Goal: Task Accomplishment & Management: Use online tool/utility

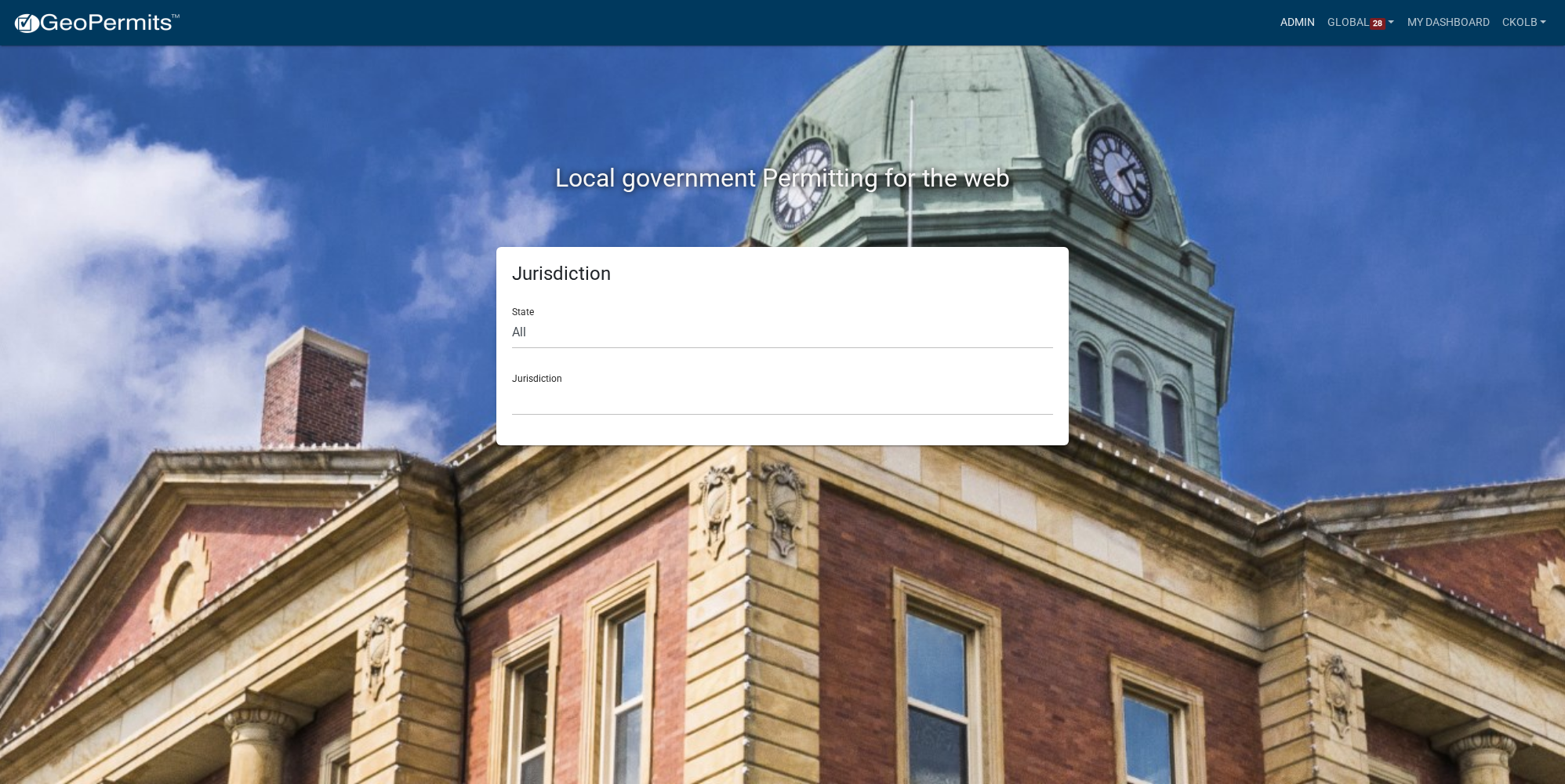
click at [1285, 29] on link "Admin" at bounding box center [1297, 23] width 47 height 30
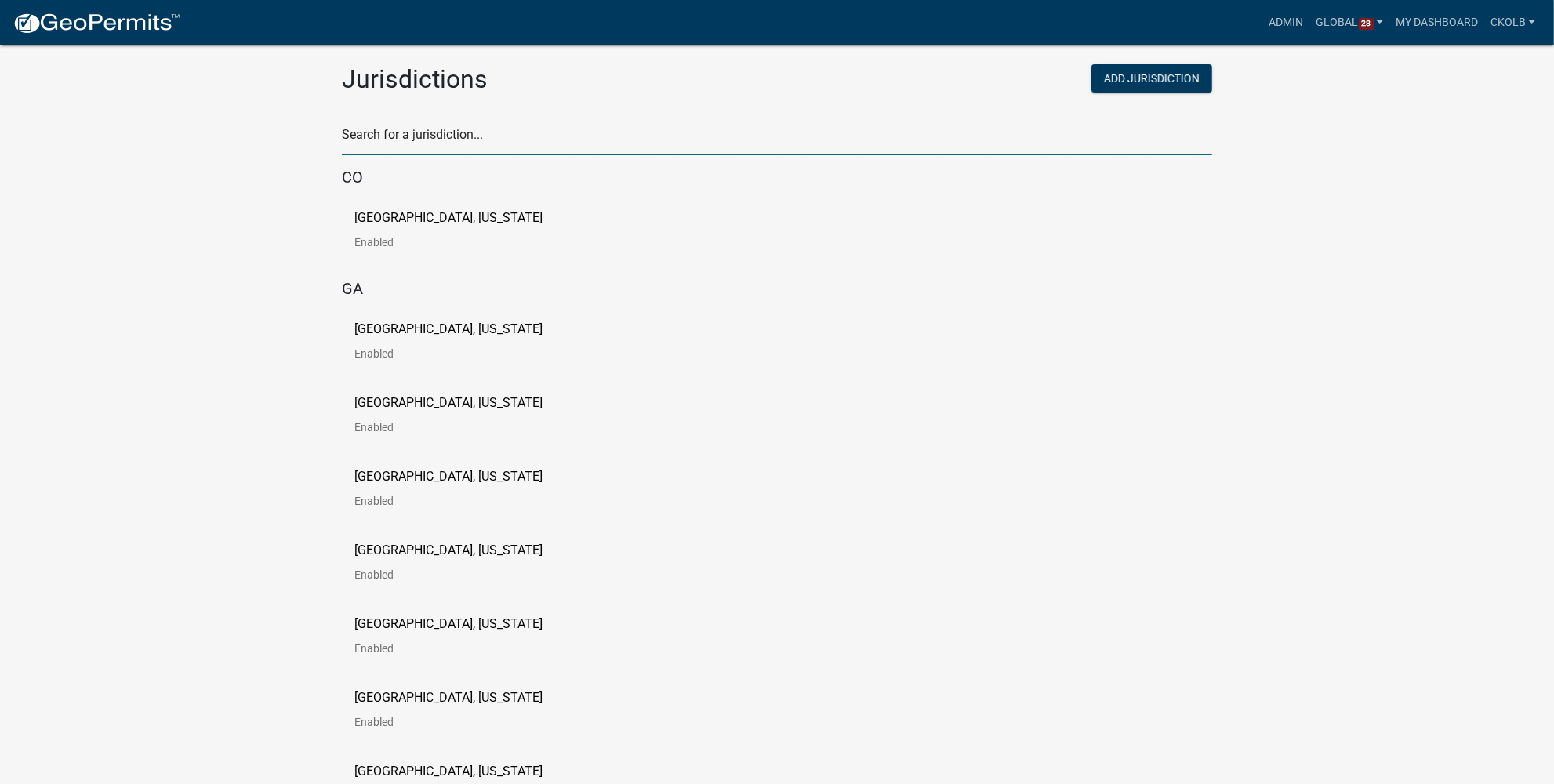
click at [488, 136] on input "text" at bounding box center [777, 139] width 870 height 32
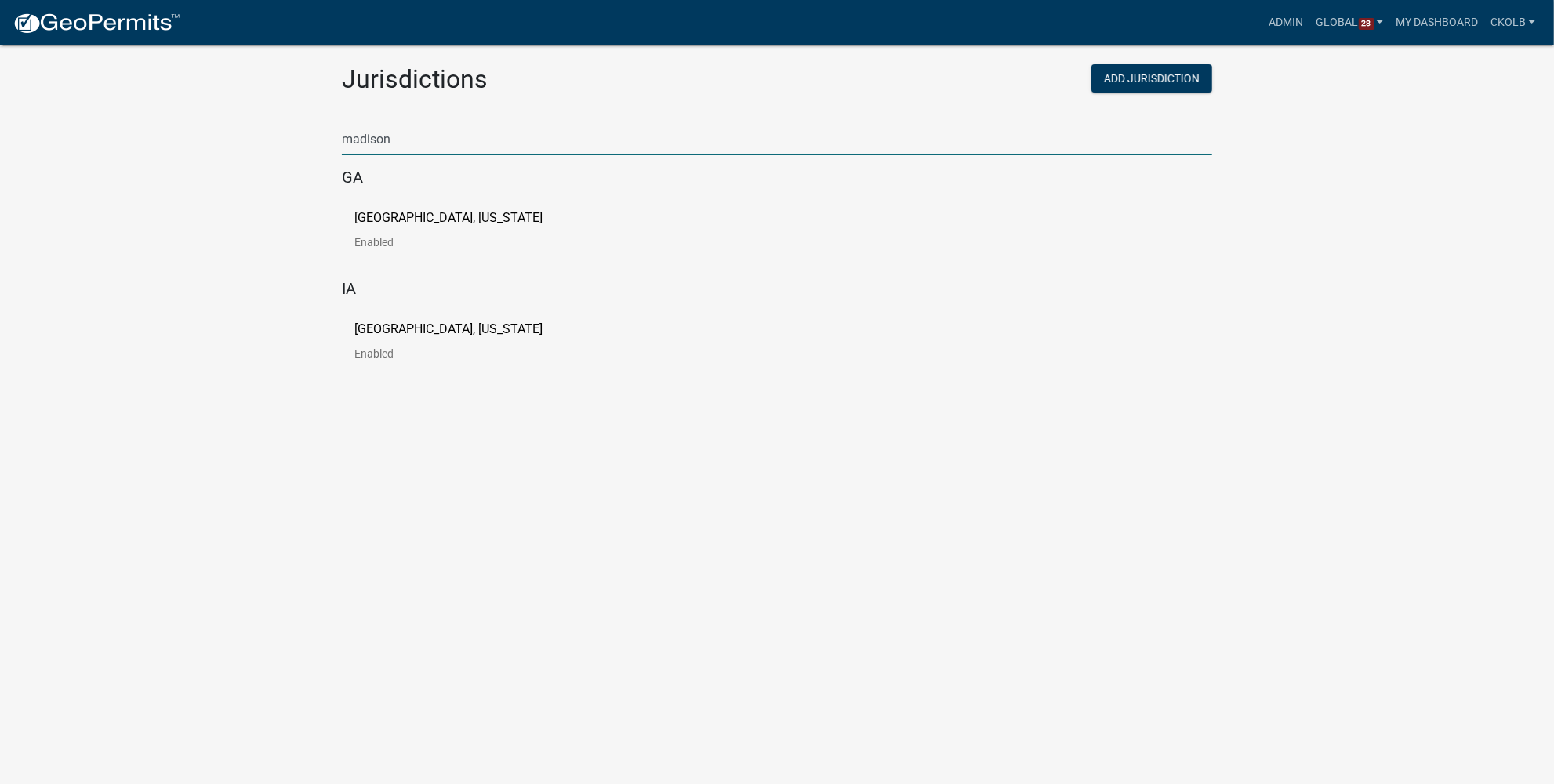
type input "madison"
click at [480, 211] on p "Madison County, Georgia" at bounding box center [448, 218] width 189 height 13
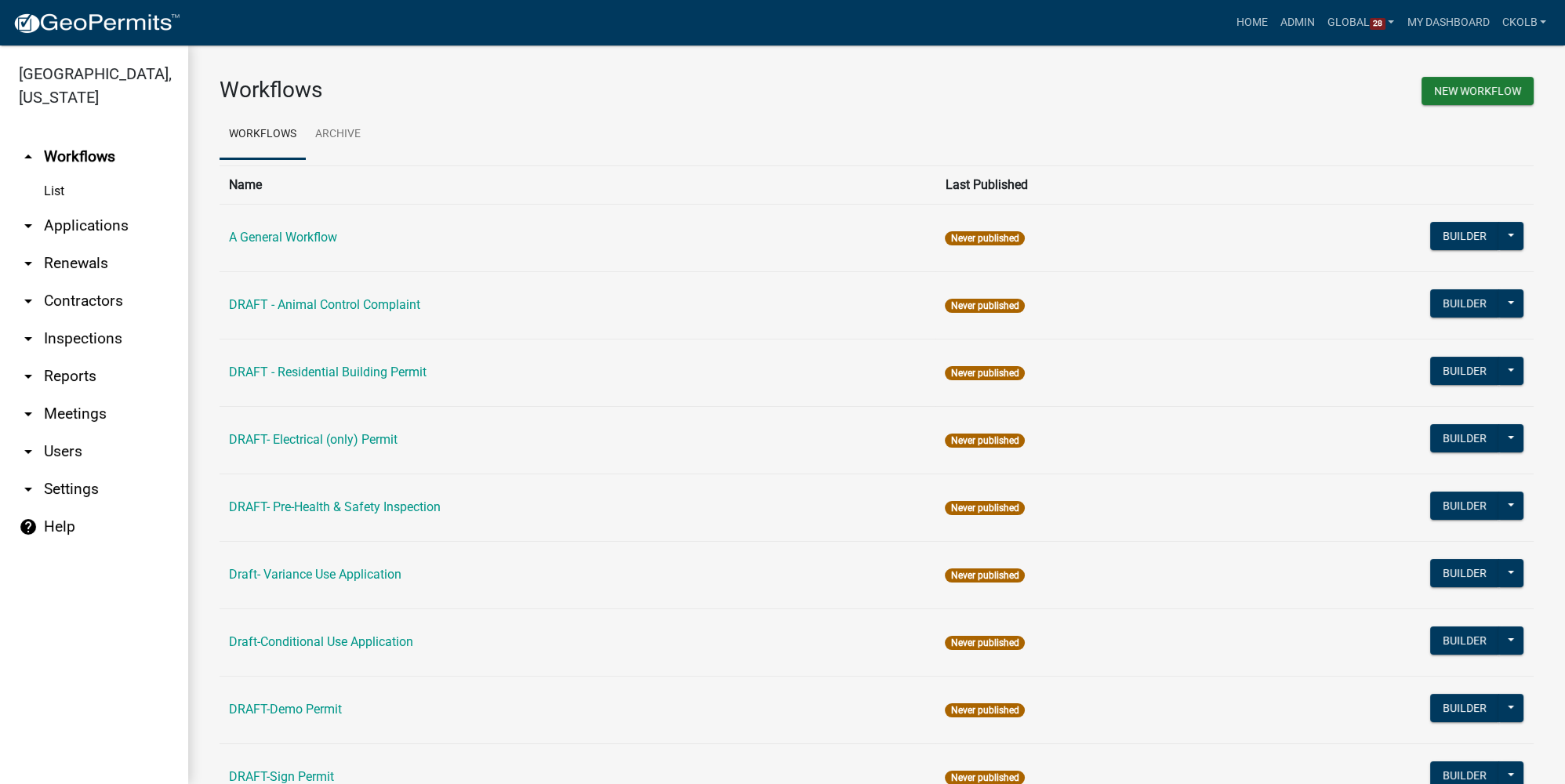
scroll to position [142, 0]
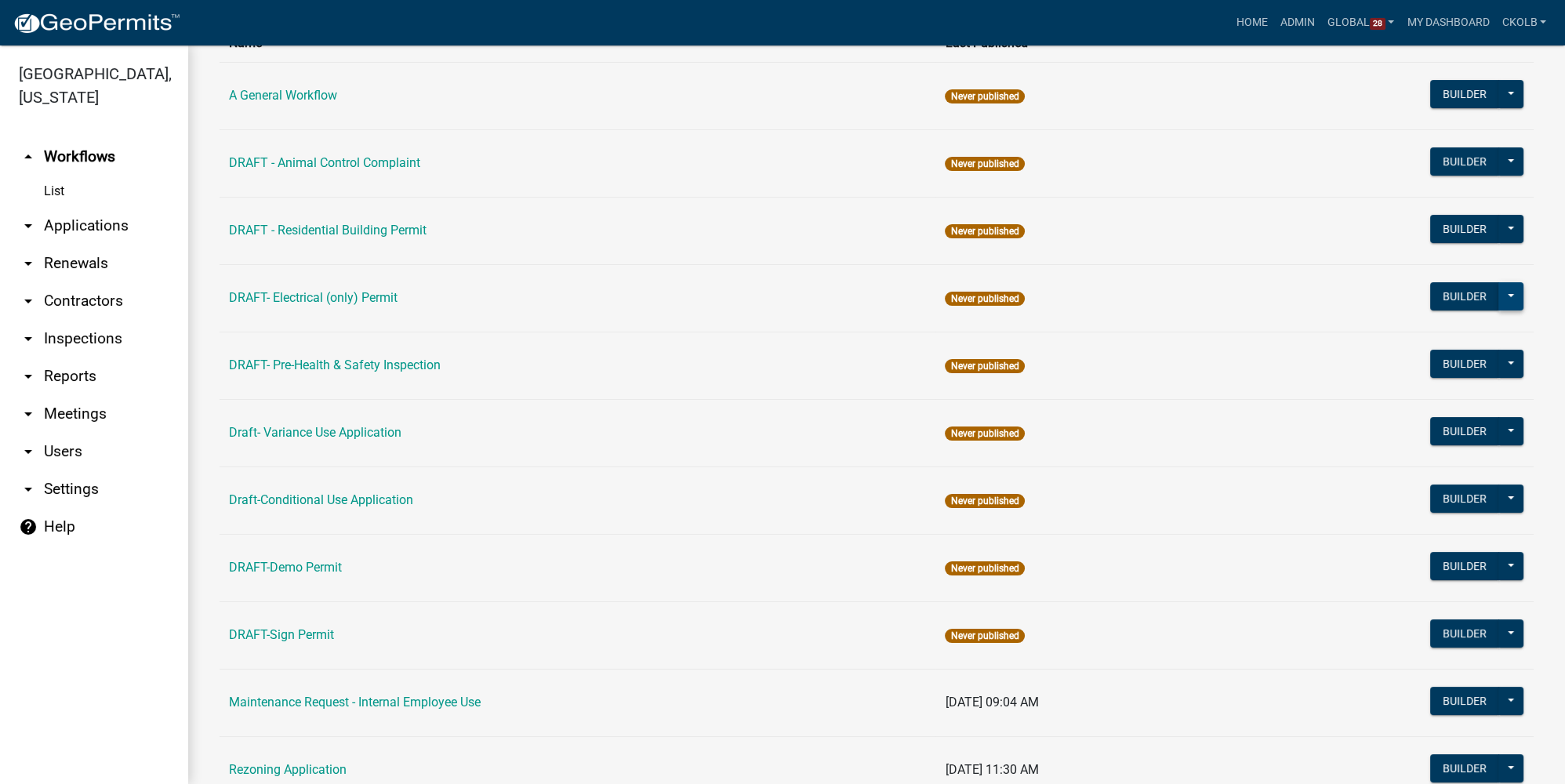
click at [1506, 299] on button at bounding box center [1511, 296] width 25 height 29
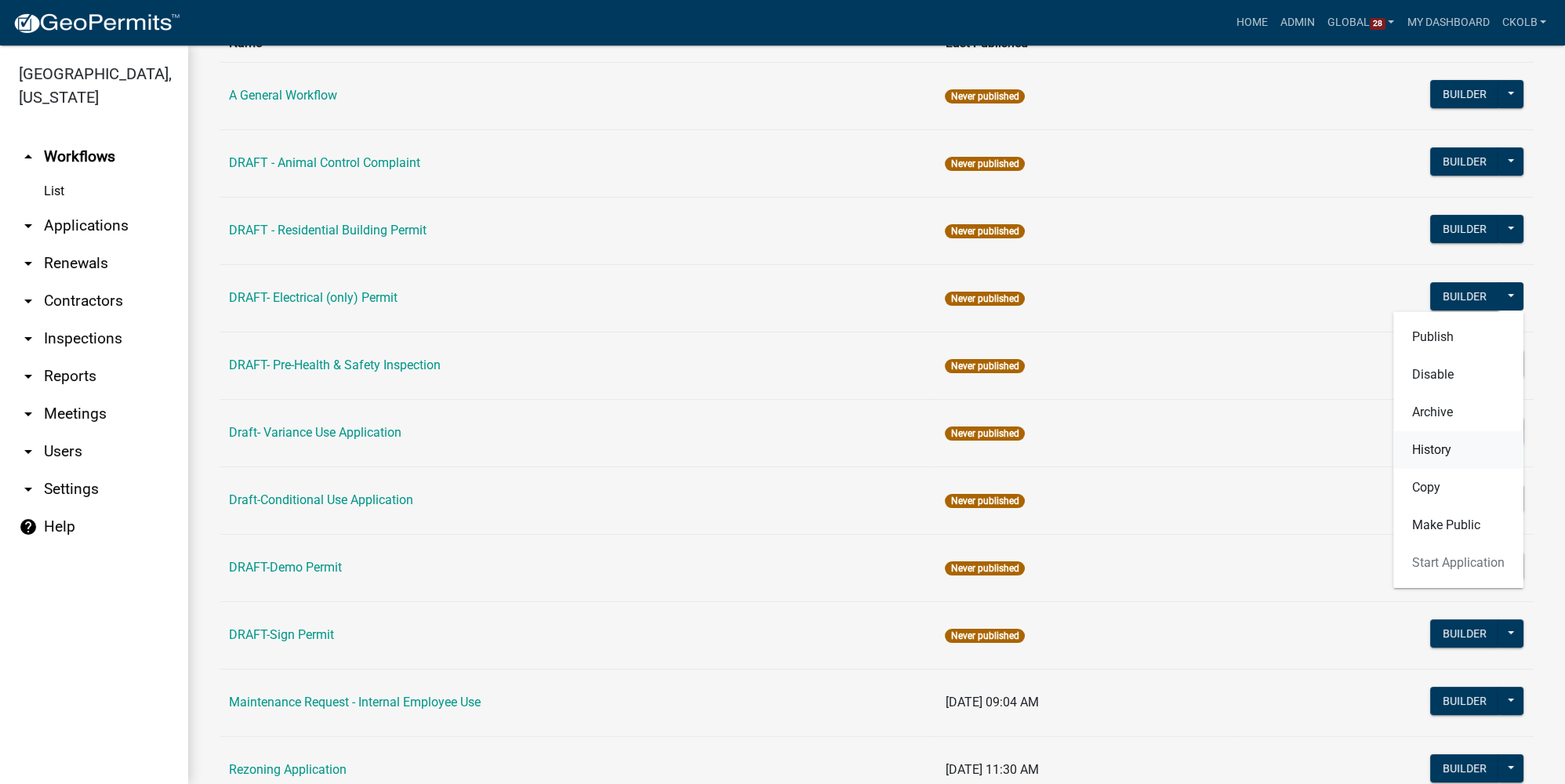
click at [1445, 455] on button "History" at bounding box center [1458, 450] width 130 height 38
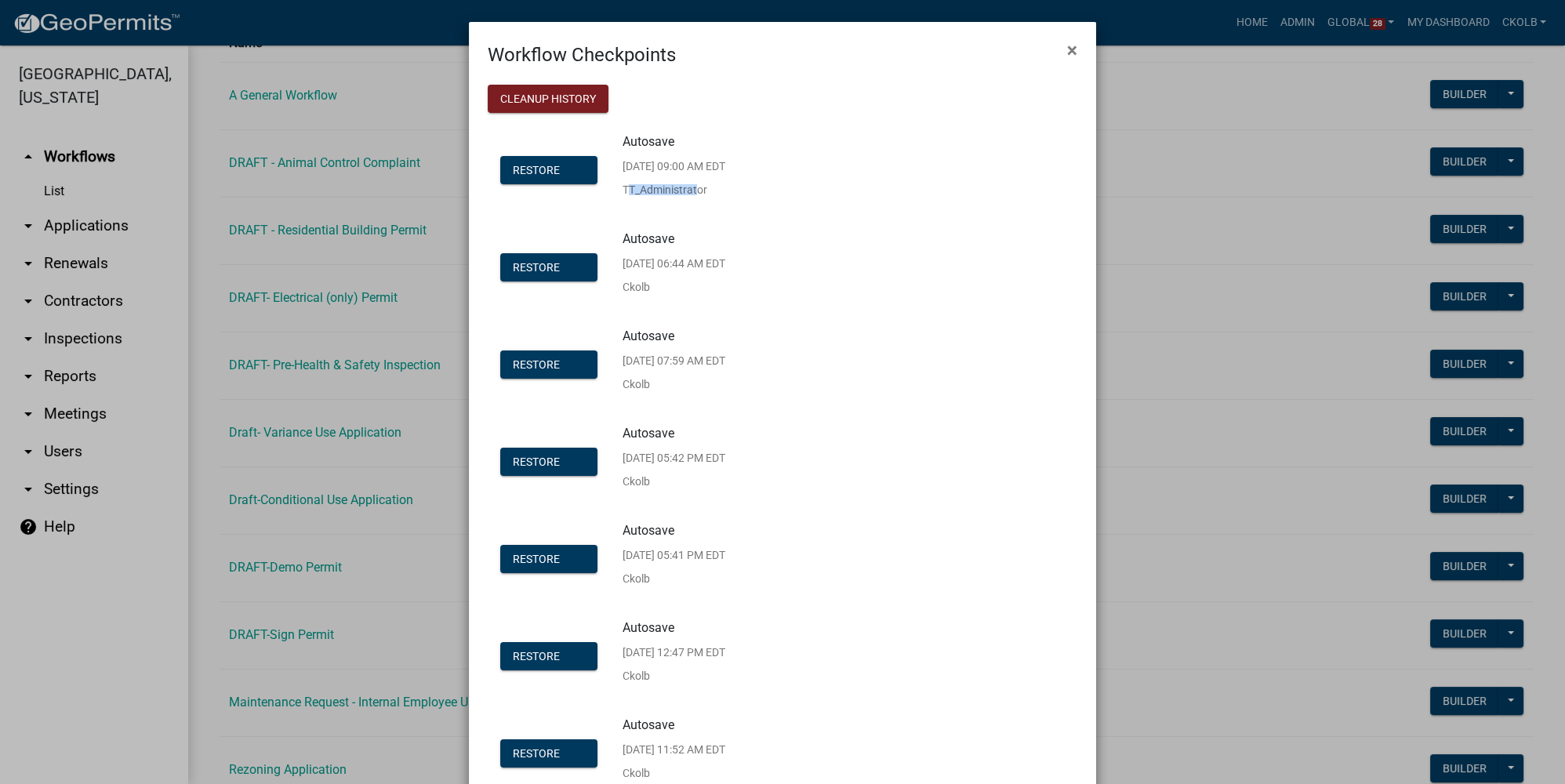
drag, startPoint x: 617, startPoint y: 190, endPoint x: 689, endPoint y: 194, distance: 72.1
click at [689, 194] on p "TT_Administrator" at bounding box center [674, 190] width 103 height 11
click at [684, 202] on div "Autosave 10/07/2025 09:00 AM EDT TT_Administrator" at bounding box center [674, 171] width 103 height 72
click at [1067, 51] on span "×" at bounding box center [1072, 50] width 10 height 22
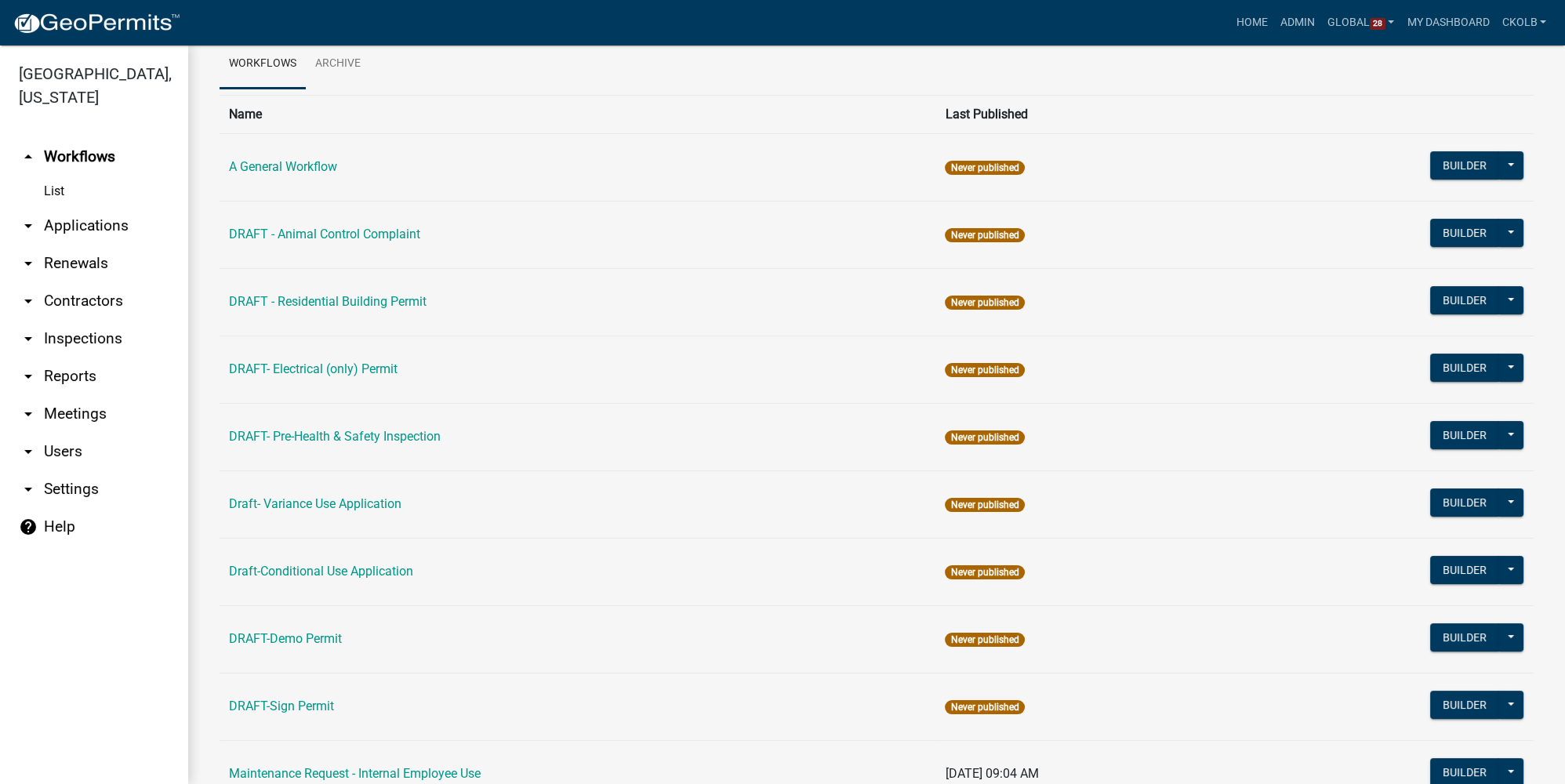
scroll to position [0, 0]
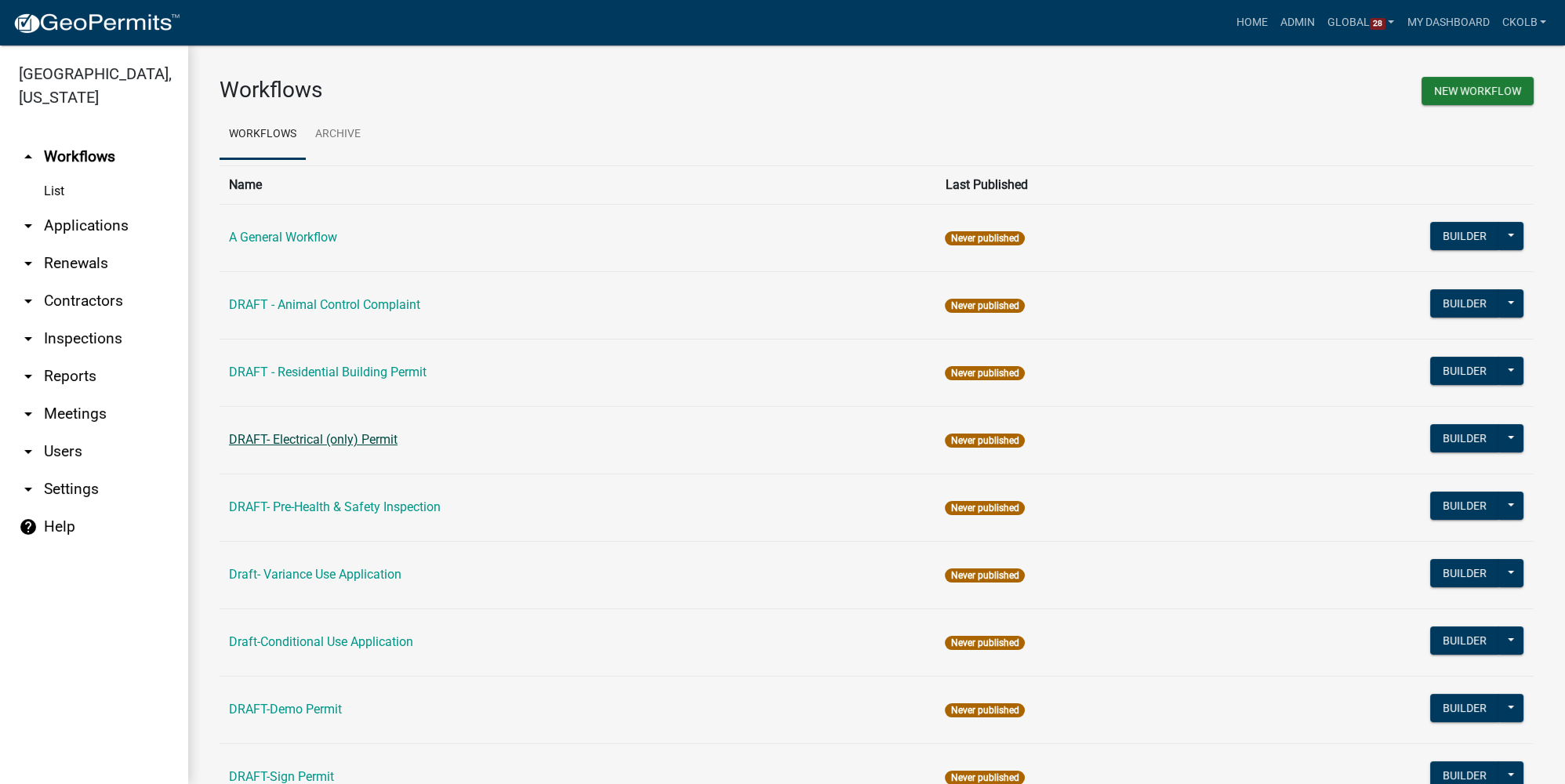
click at [371, 437] on link "DRAFT- Electrical (only) Permit" at bounding box center [313, 439] width 169 height 15
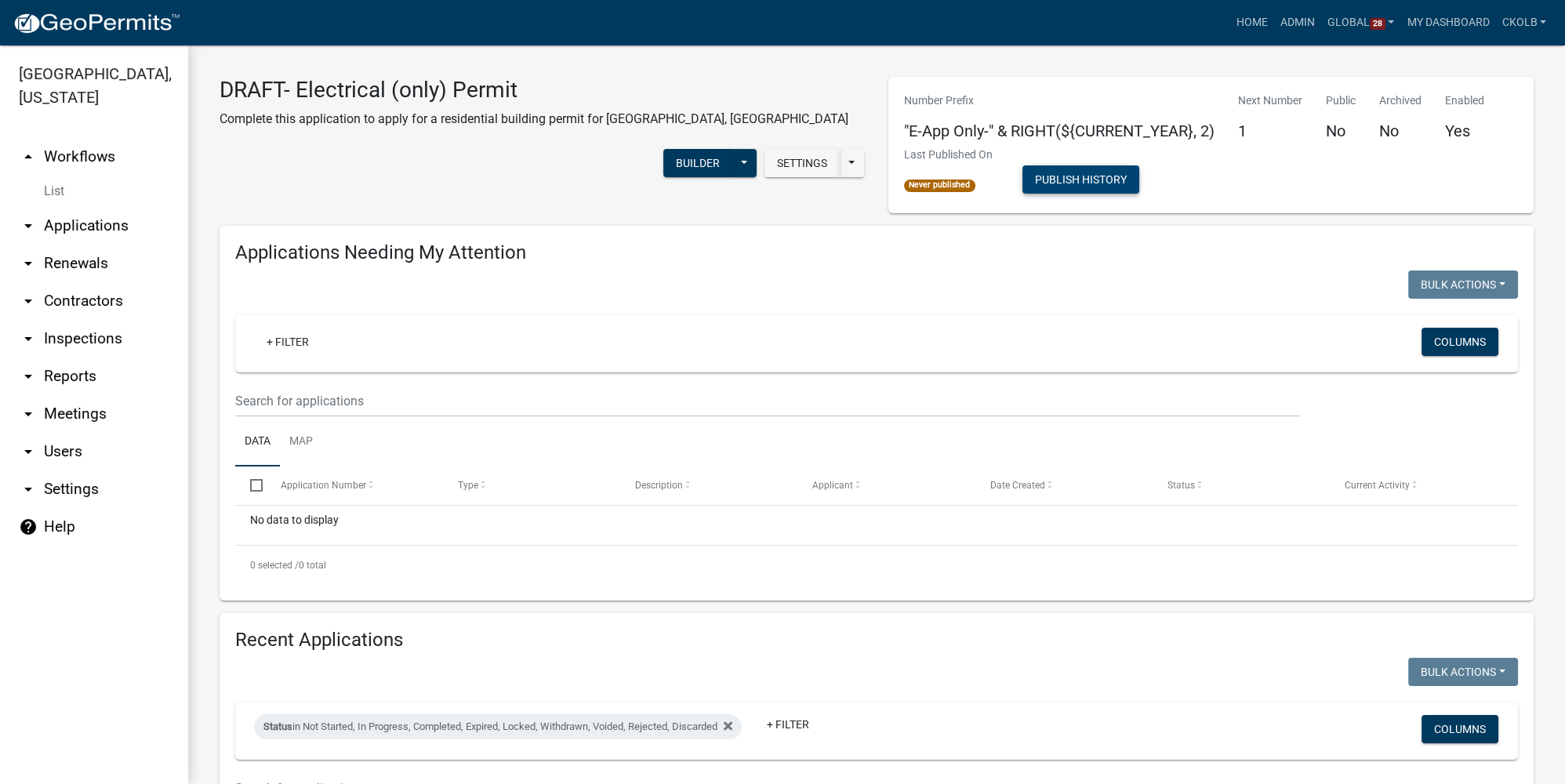
click at [1094, 183] on button "Publish History" at bounding box center [1080, 180] width 116 height 29
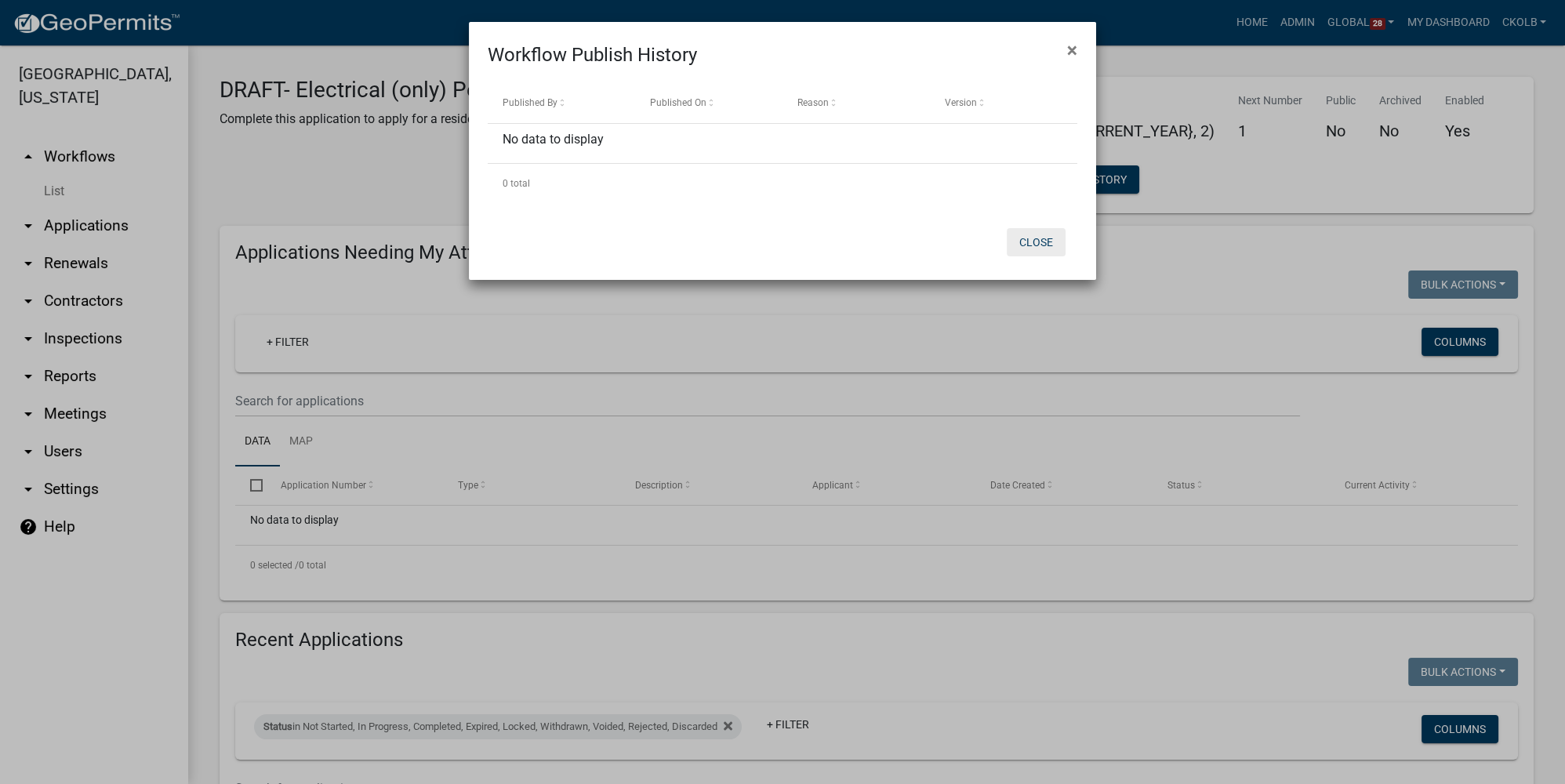
click at [1037, 245] on button "Close" at bounding box center [1036, 242] width 59 height 29
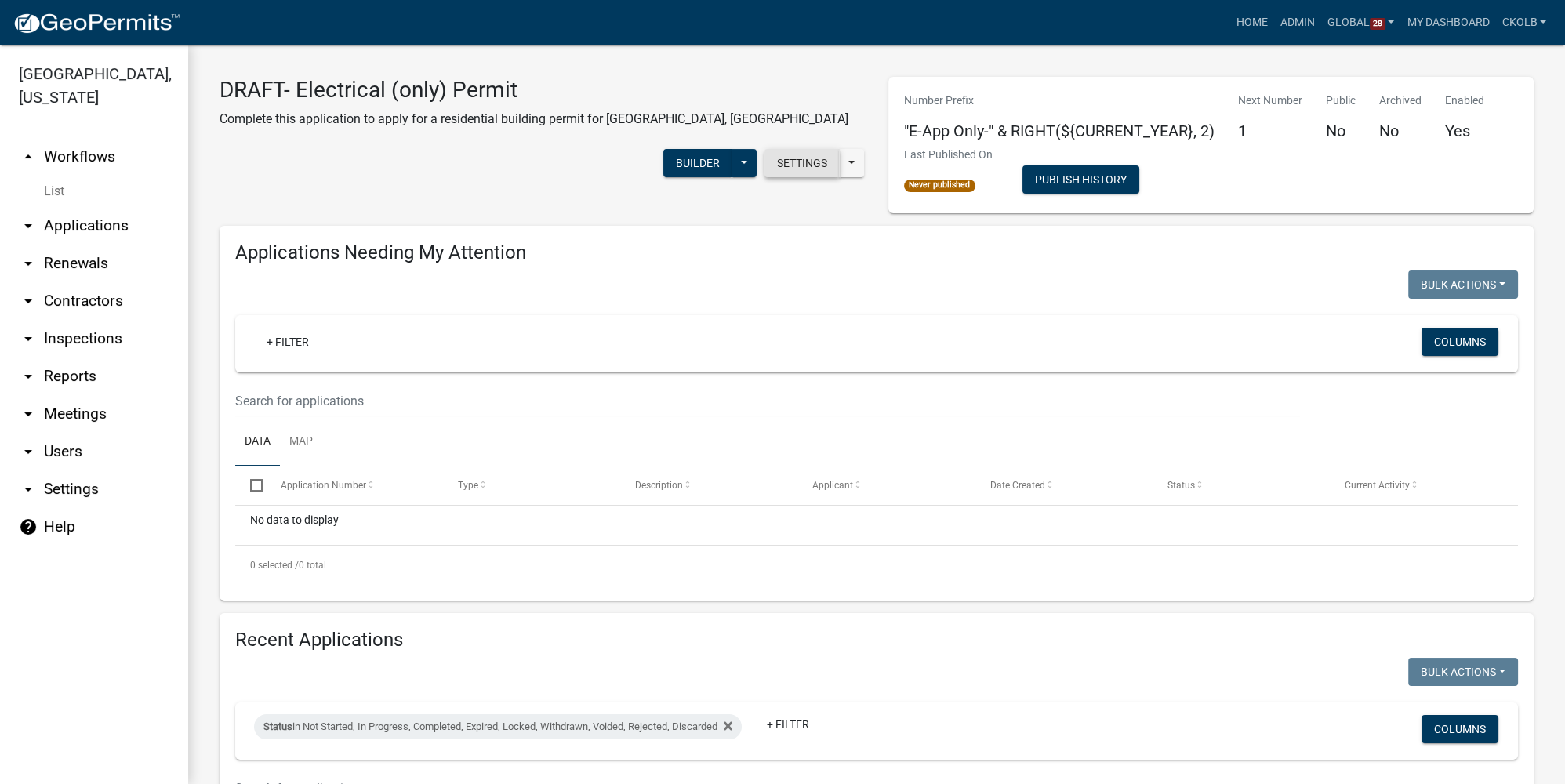
click at [792, 149] on button "Settings" at bounding box center [802, 163] width 75 height 29
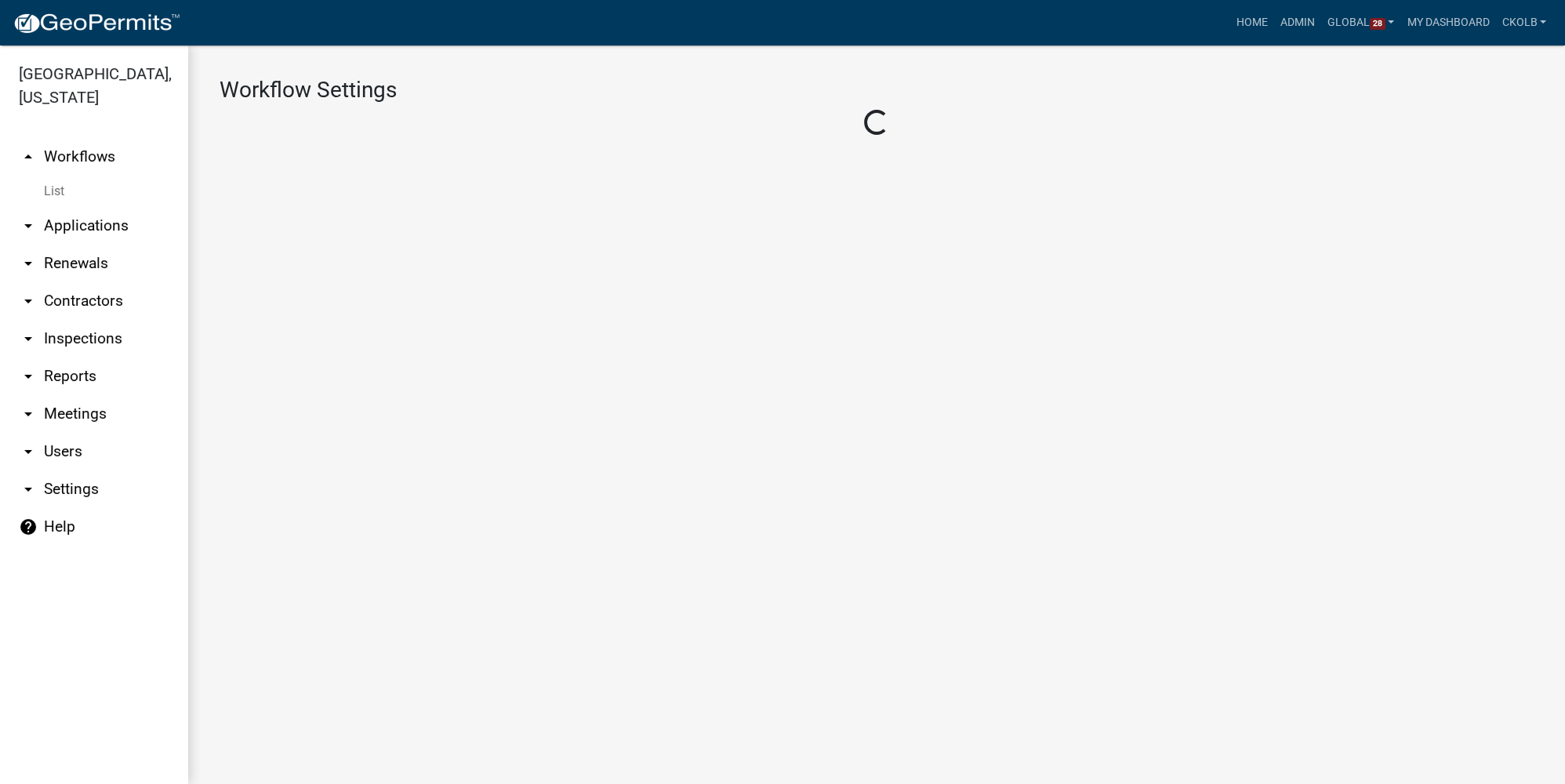
select select "1"
select select "7670adba-a95f-4cb1-9c24-effdf5e7eb9d"
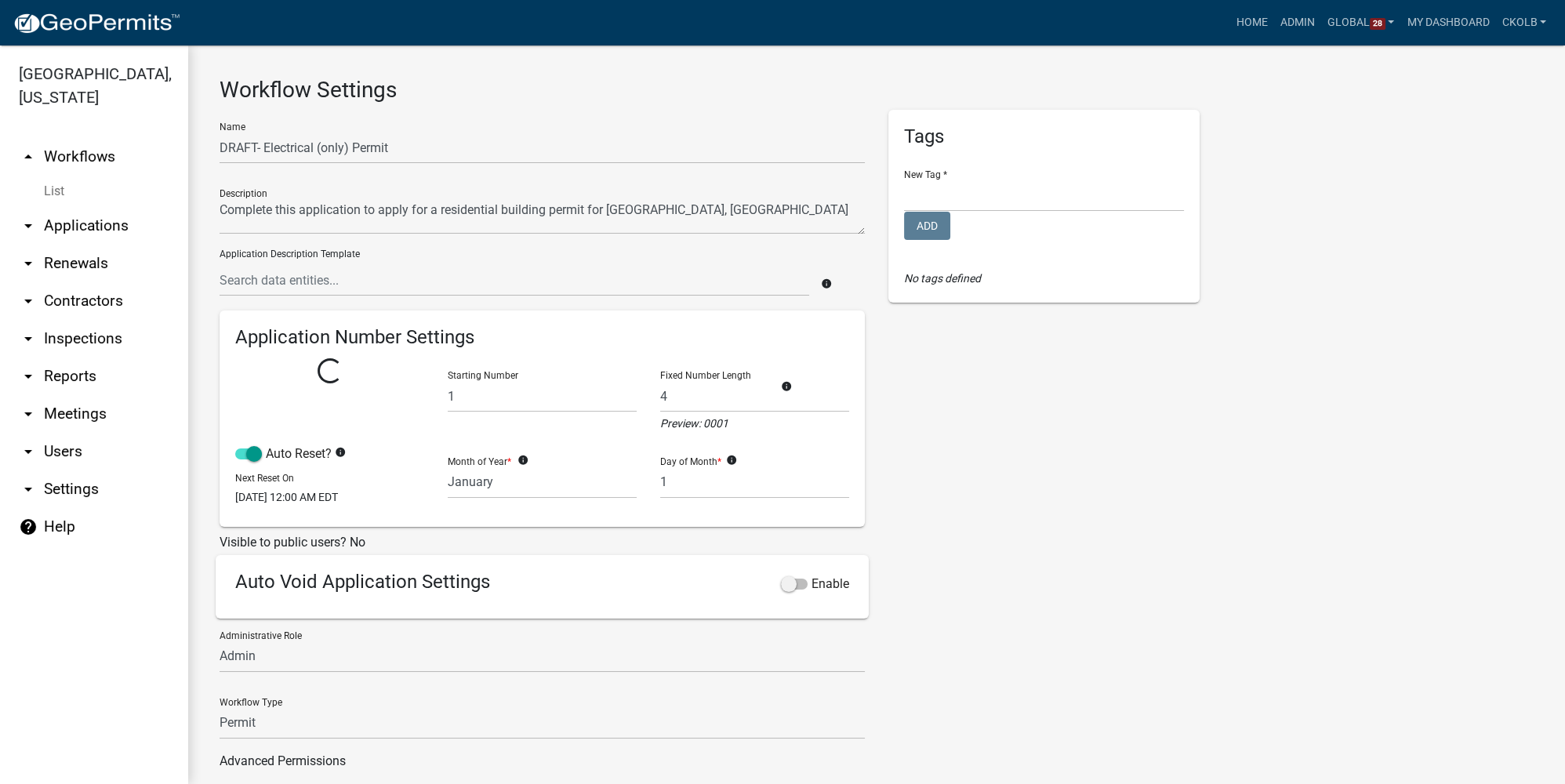
select select
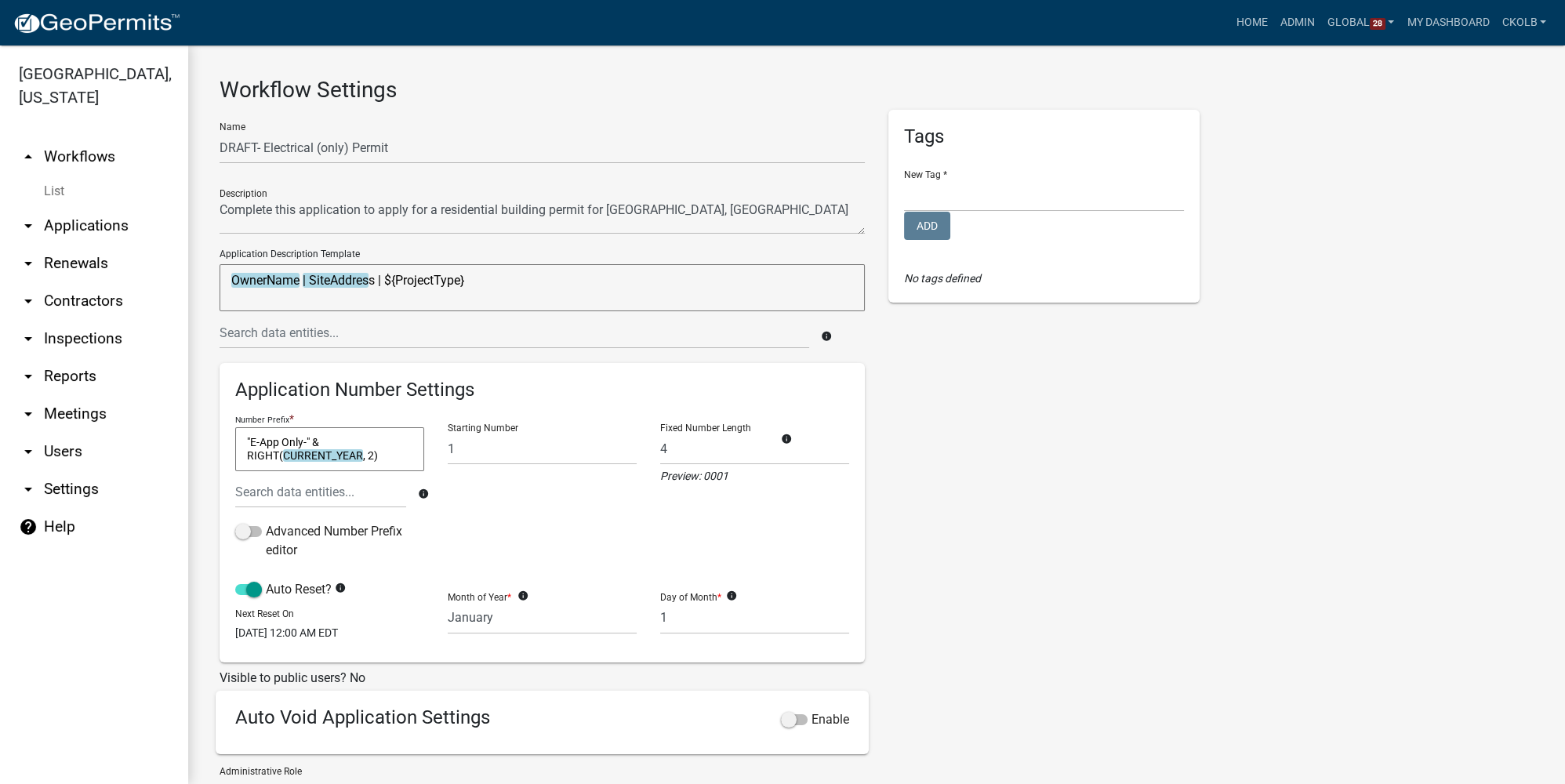
click at [934, 447] on div "Tags New Tag * Building Permits Complaints Personnel Planning & Zoning Add No t…" at bounding box center [1044, 520] width 335 height 821
drag, startPoint x: 265, startPoint y: 147, endPoint x: 201, endPoint y: 147, distance: 64.0
click at [201, 147] on div "Workflow Settings Name DRAFT- Electrical (only) Permit Description Application …" at bounding box center [877, 527] width 1377 height 963
click at [483, 280] on textarea "OwnerName | SiteAddress | ${ProjectType}" at bounding box center [542, 287] width 645 height 47
type textarea "OwnerName | SiteAddress |"
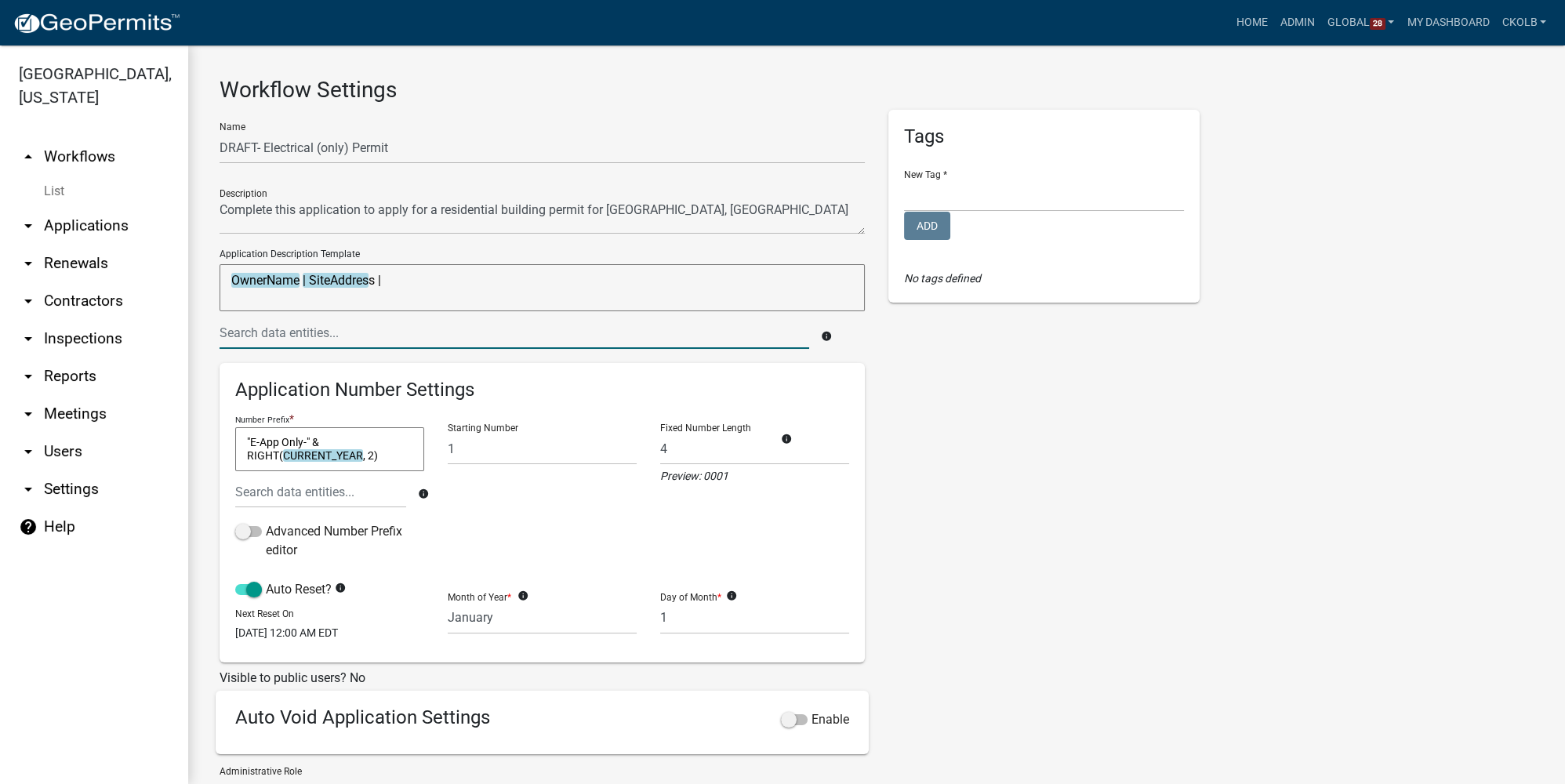
click at [379, 334] on input "text" at bounding box center [514, 333] width 589 height 32
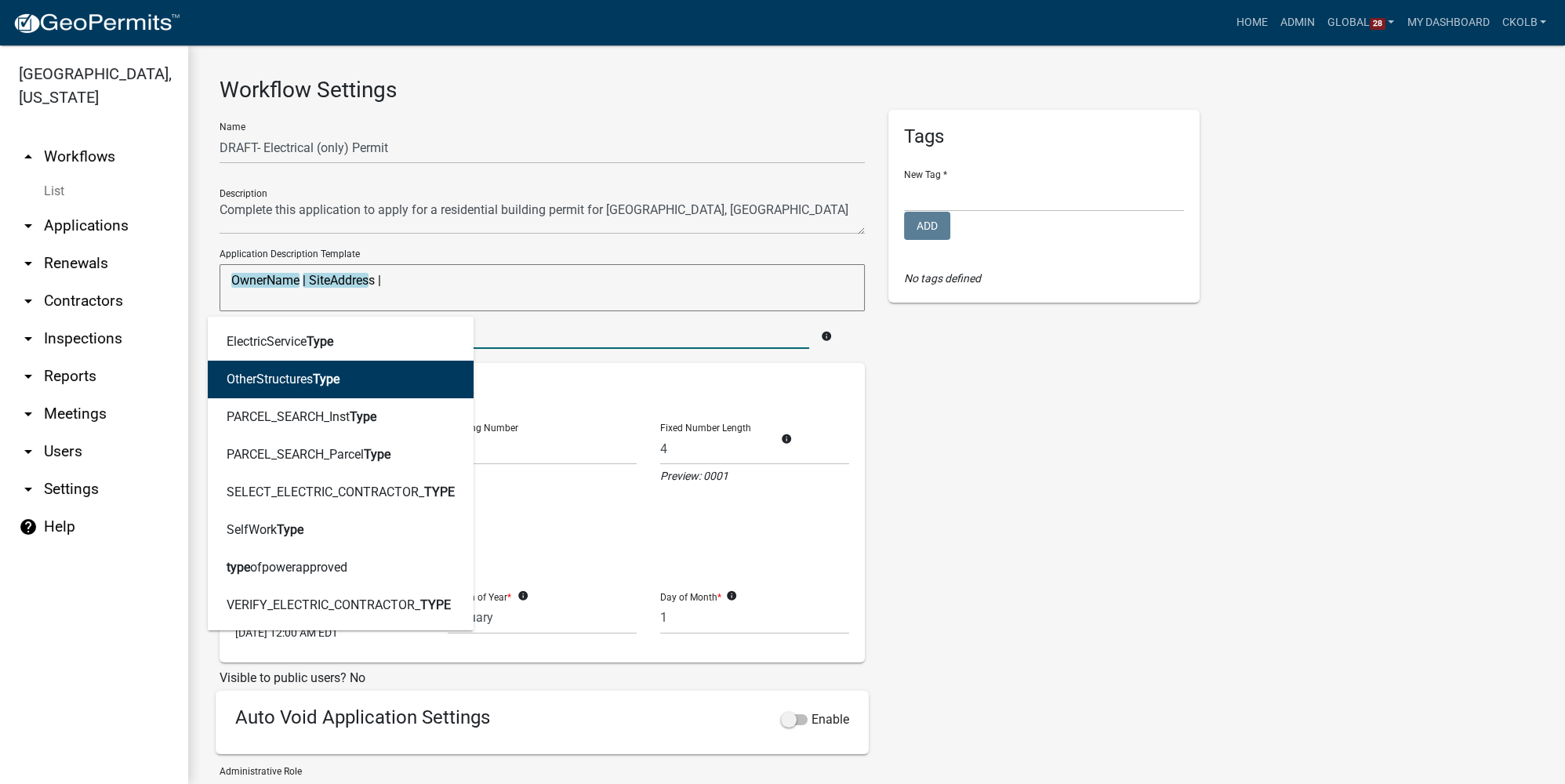
type input "type"
click at [948, 427] on div "Tags New Tag * Building Permits Complaints Personnel Planning & Zoning Add No t…" at bounding box center [1044, 520] width 335 height 821
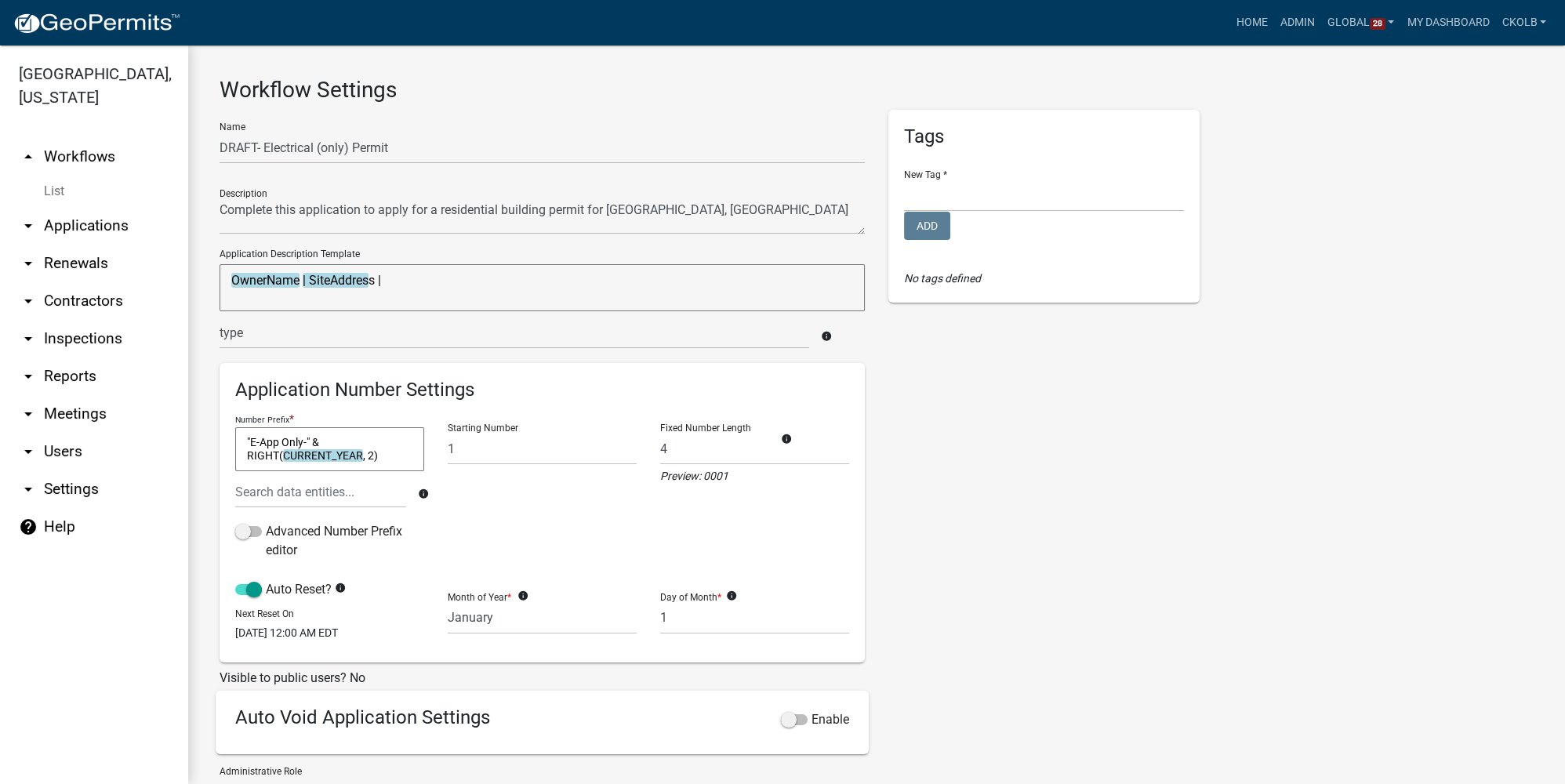
click at [103, 166] on link "arrow_drop_up Workflows" at bounding box center [94, 157] width 188 height 38
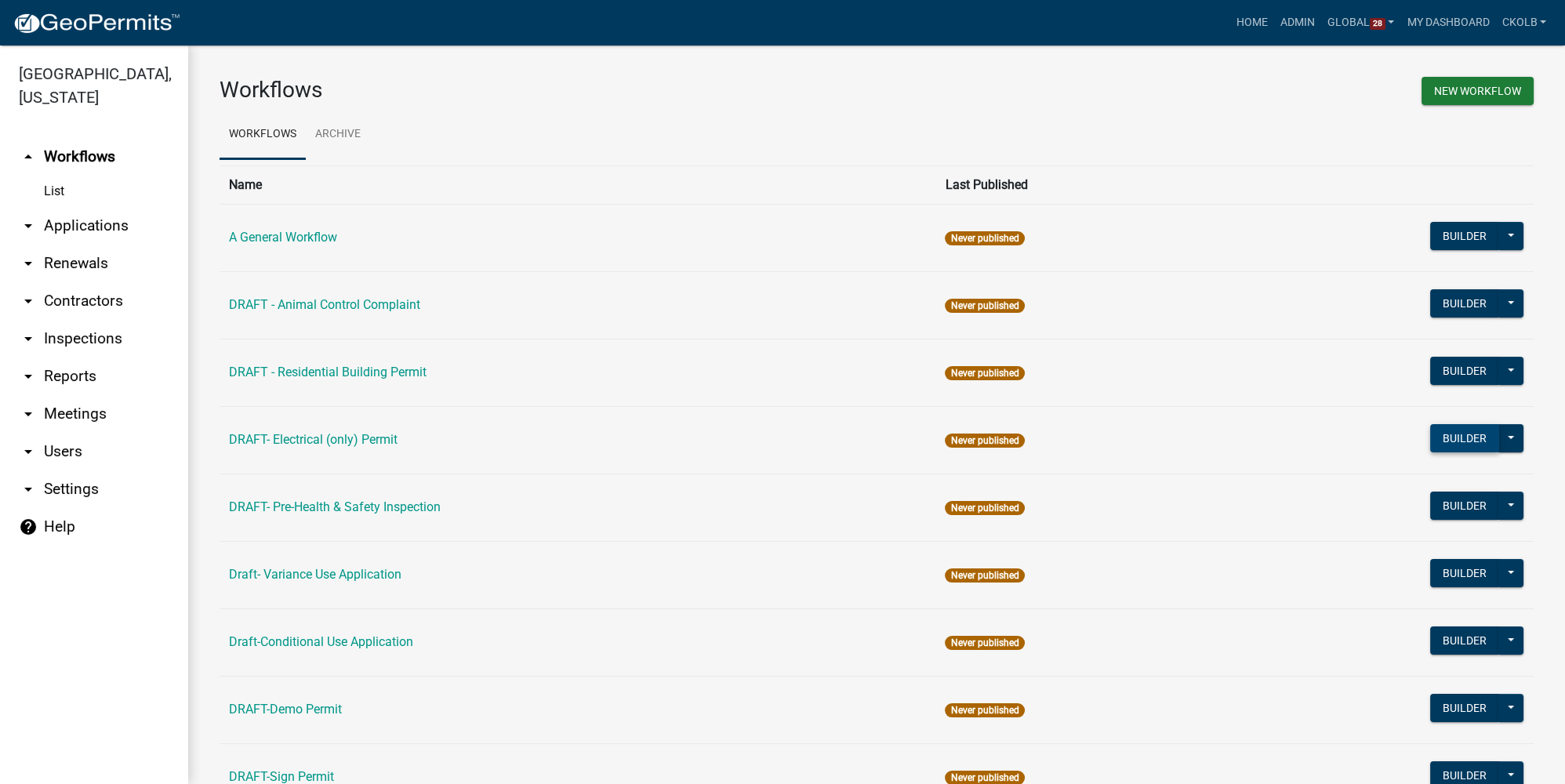
click at [1440, 440] on button "Builder" at bounding box center [1464, 439] width 69 height 29
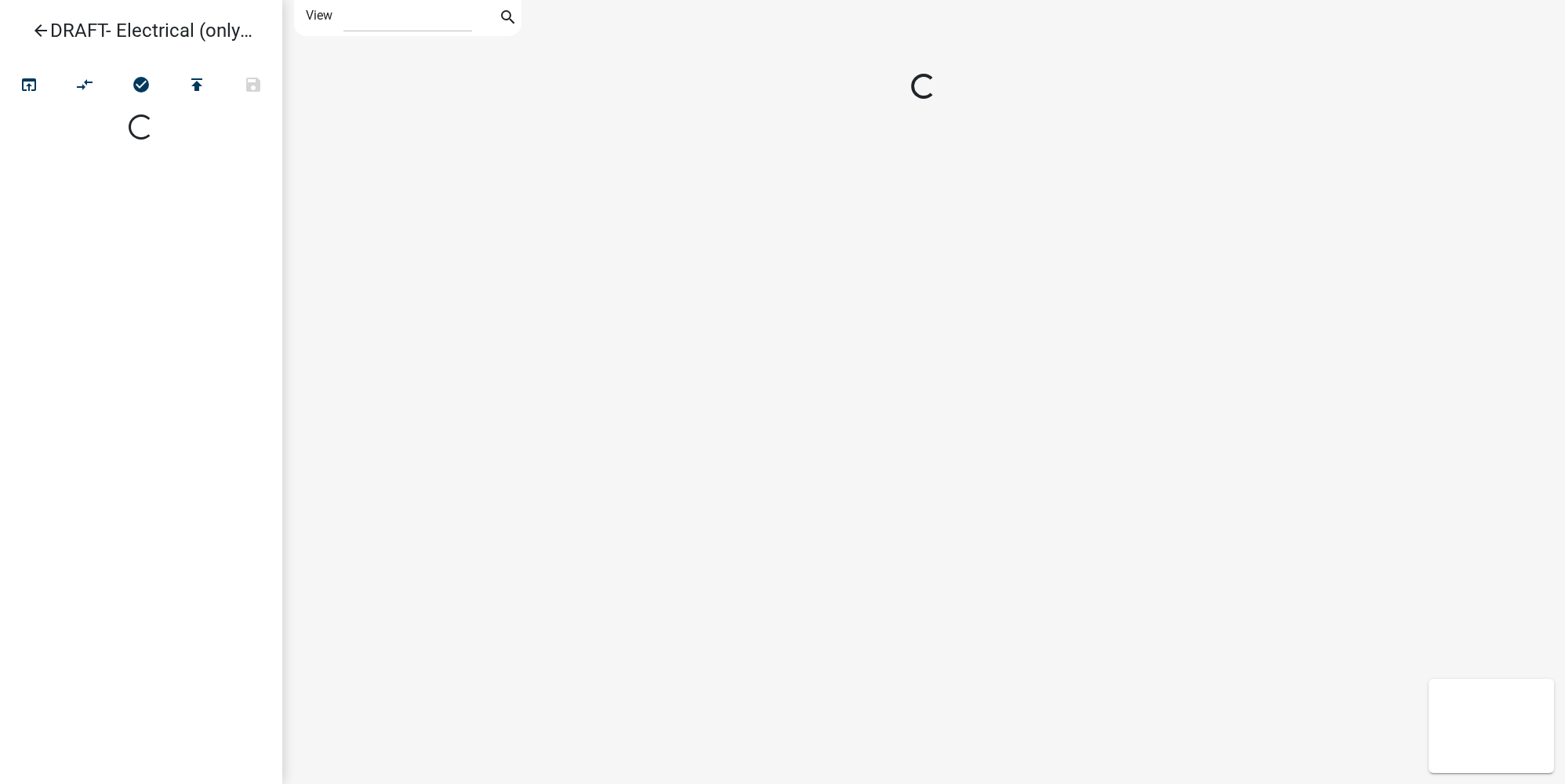
select select "1"
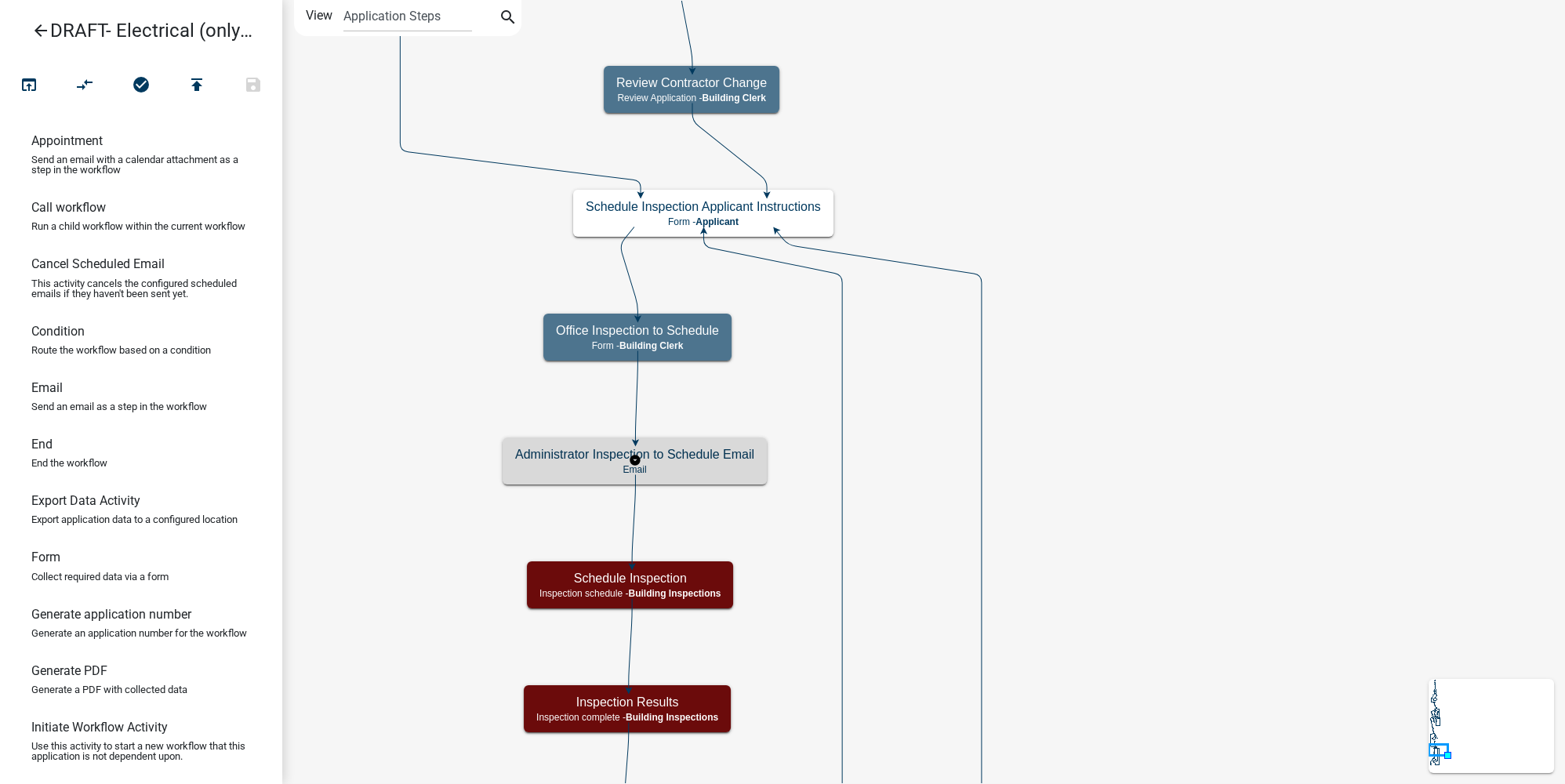
click at [720, 454] on h5 "Administrator Inspection to Schedule Email" at bounding box center [634, 454] width 239 height 15
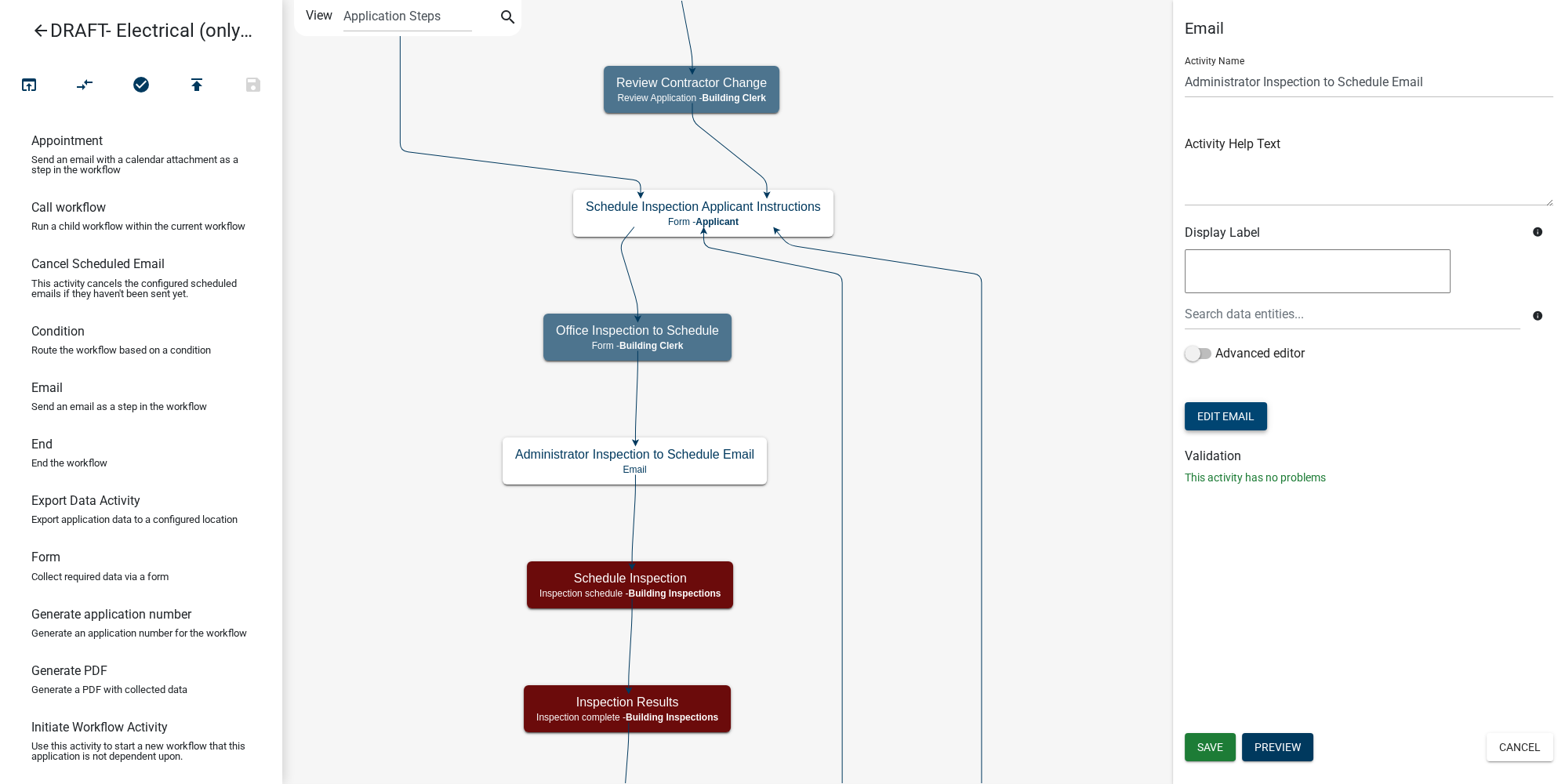
click at [1247, 414] on button "Edit Email" at bounding box center [1226, 417] width 82 height 29
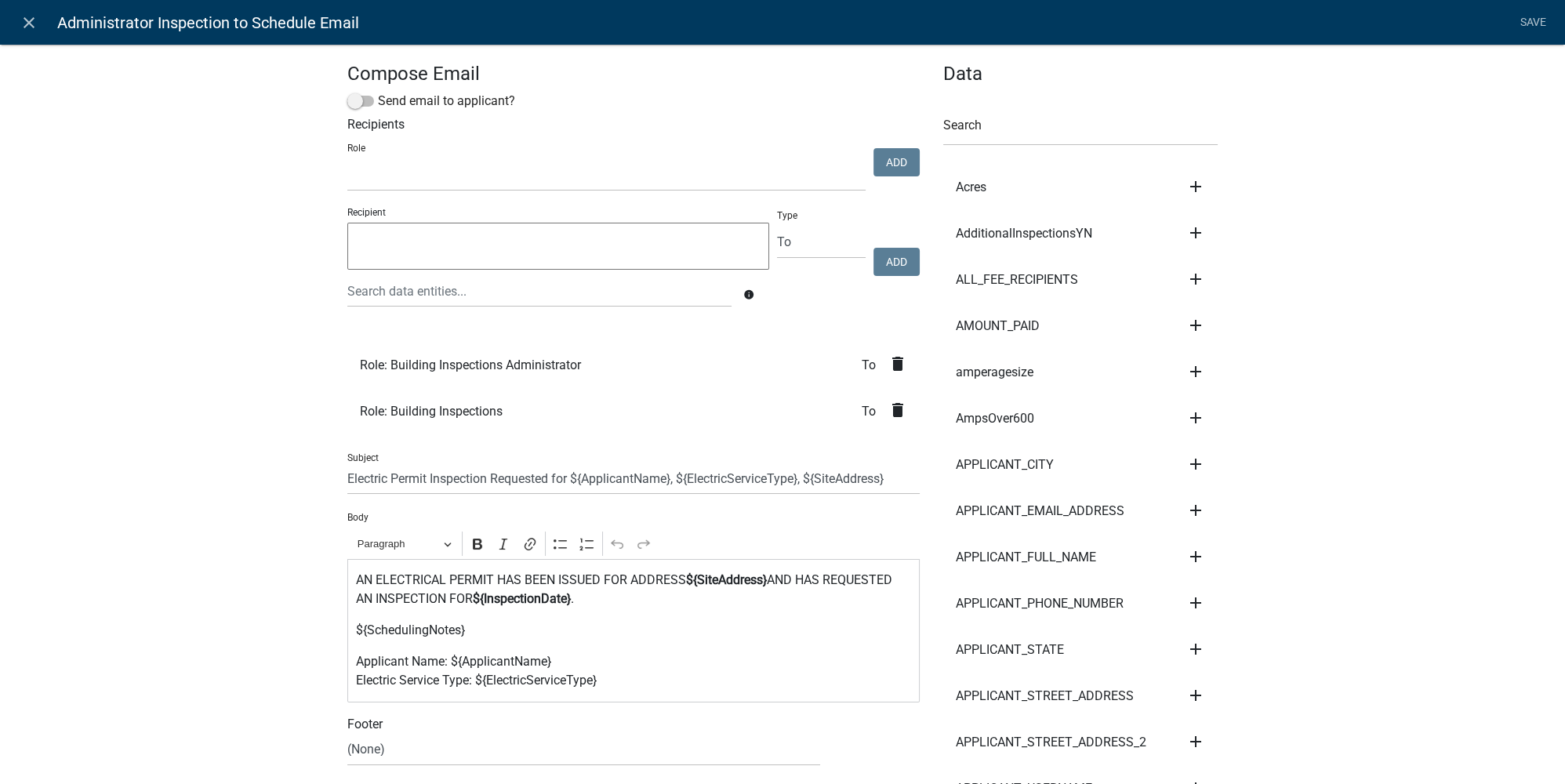
click at [34, 15] on icon "close" at bounding box center [29, 23] width 19 height 19
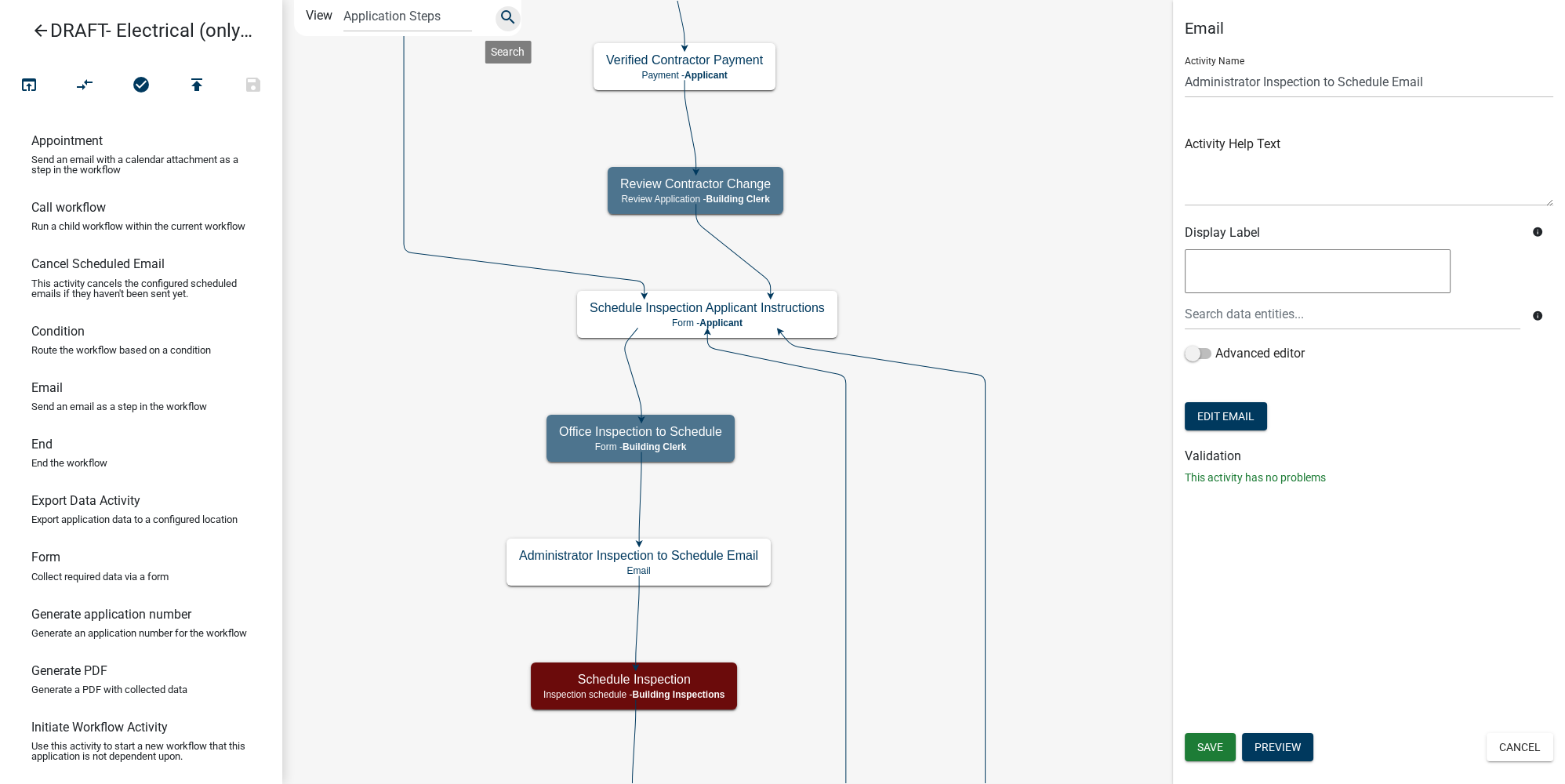
click at [505, 19] on icon "search" at bounding box center [508, 19] width 19 height 22
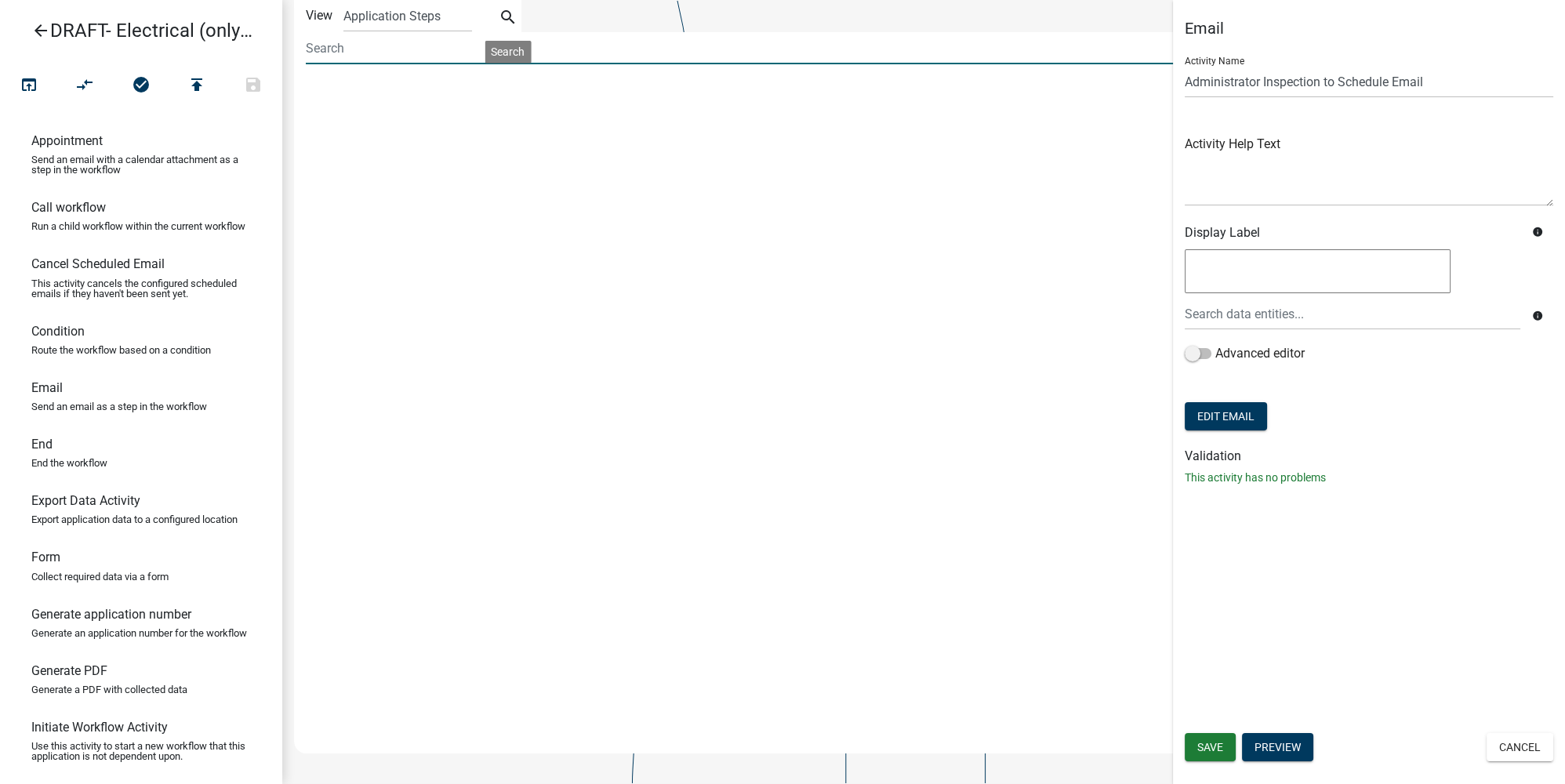
click at [367, 50] on input at bounding box center [742, 48] width 874 height 32
type input "type"
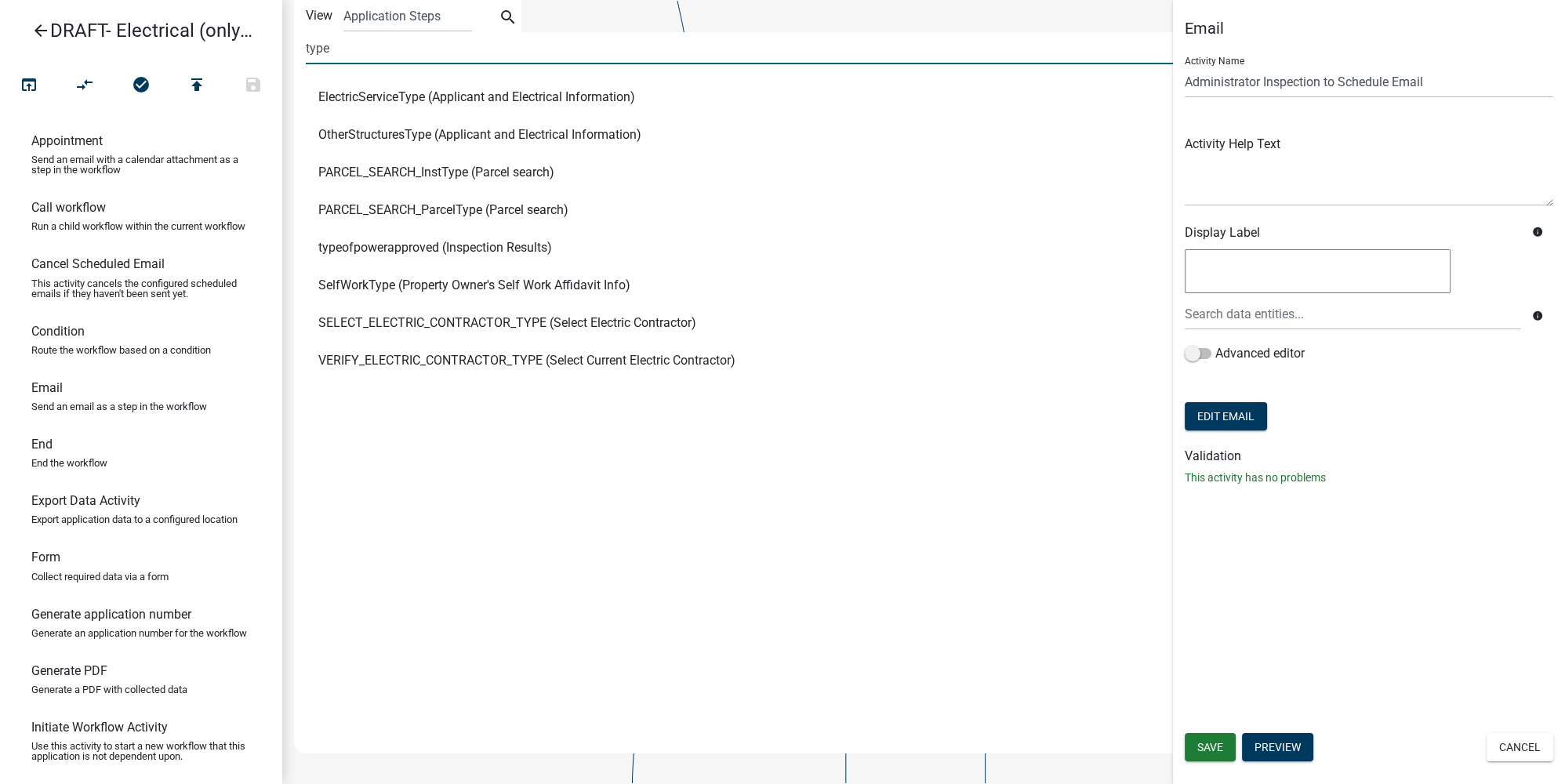
click at [392, 97] on span "ElectricServiceType (Applicant and Electrical Information)" at bounding box center [477, 97] width 317 height 13
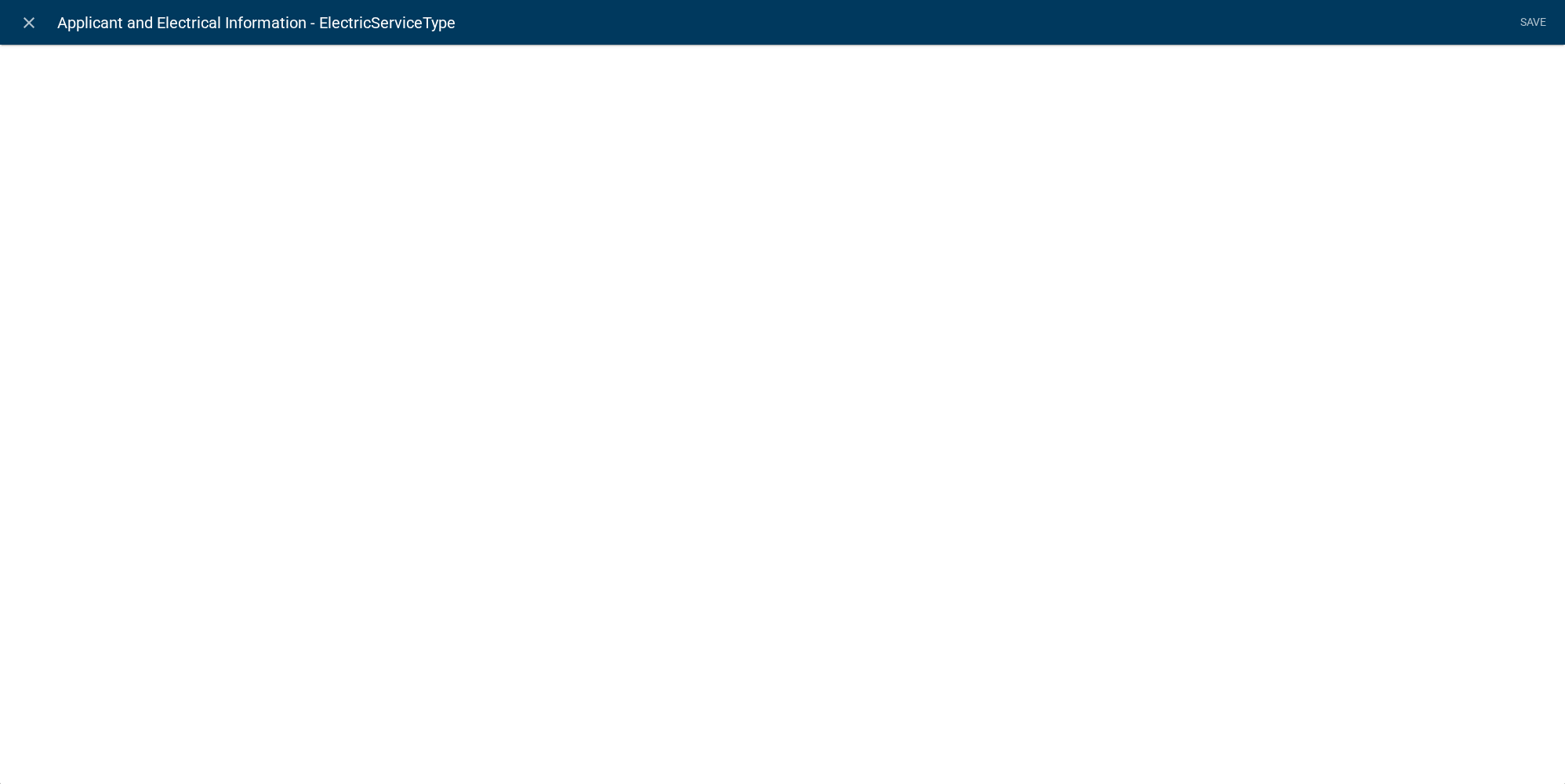
select select
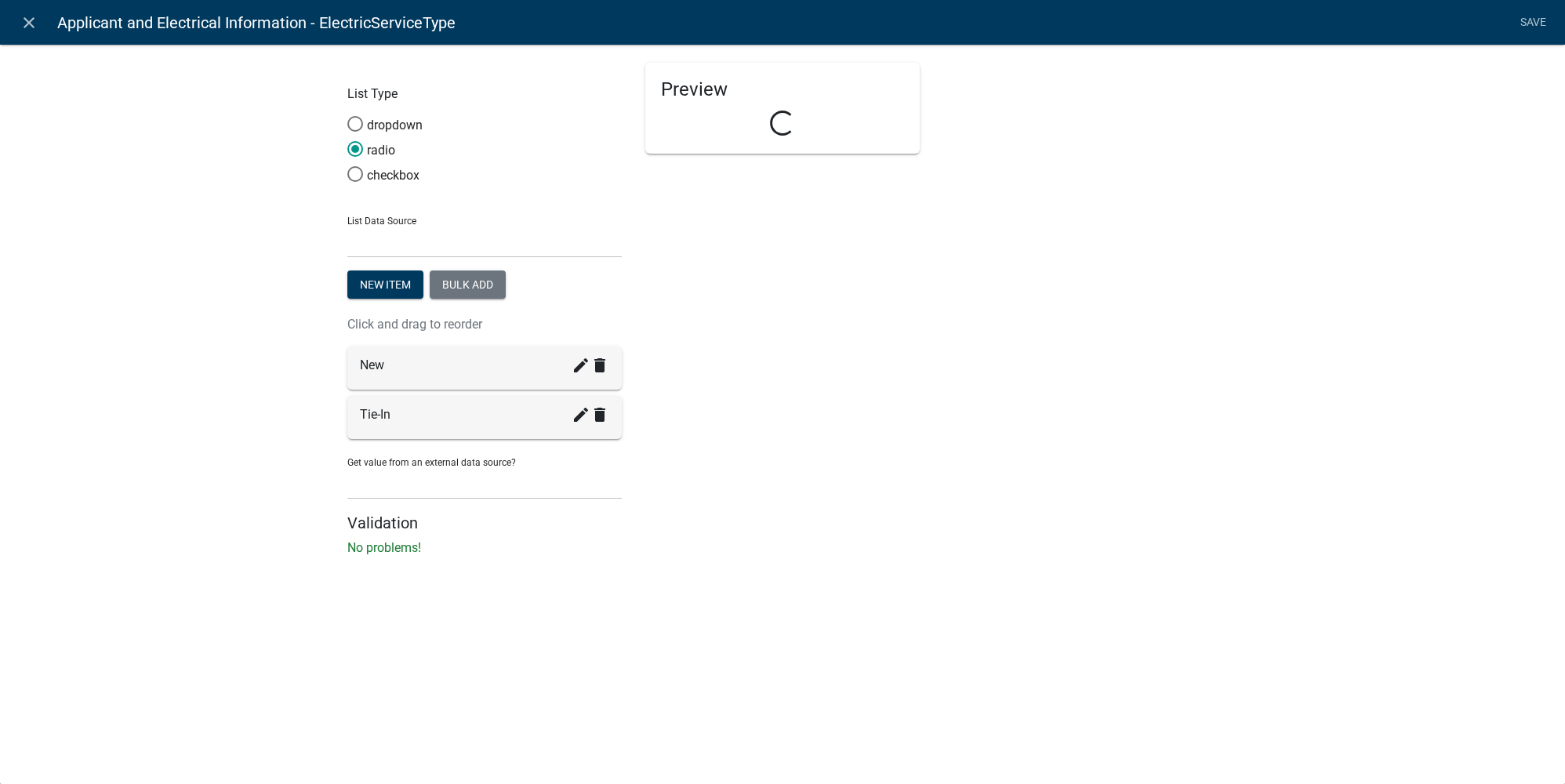
select select "list-data"
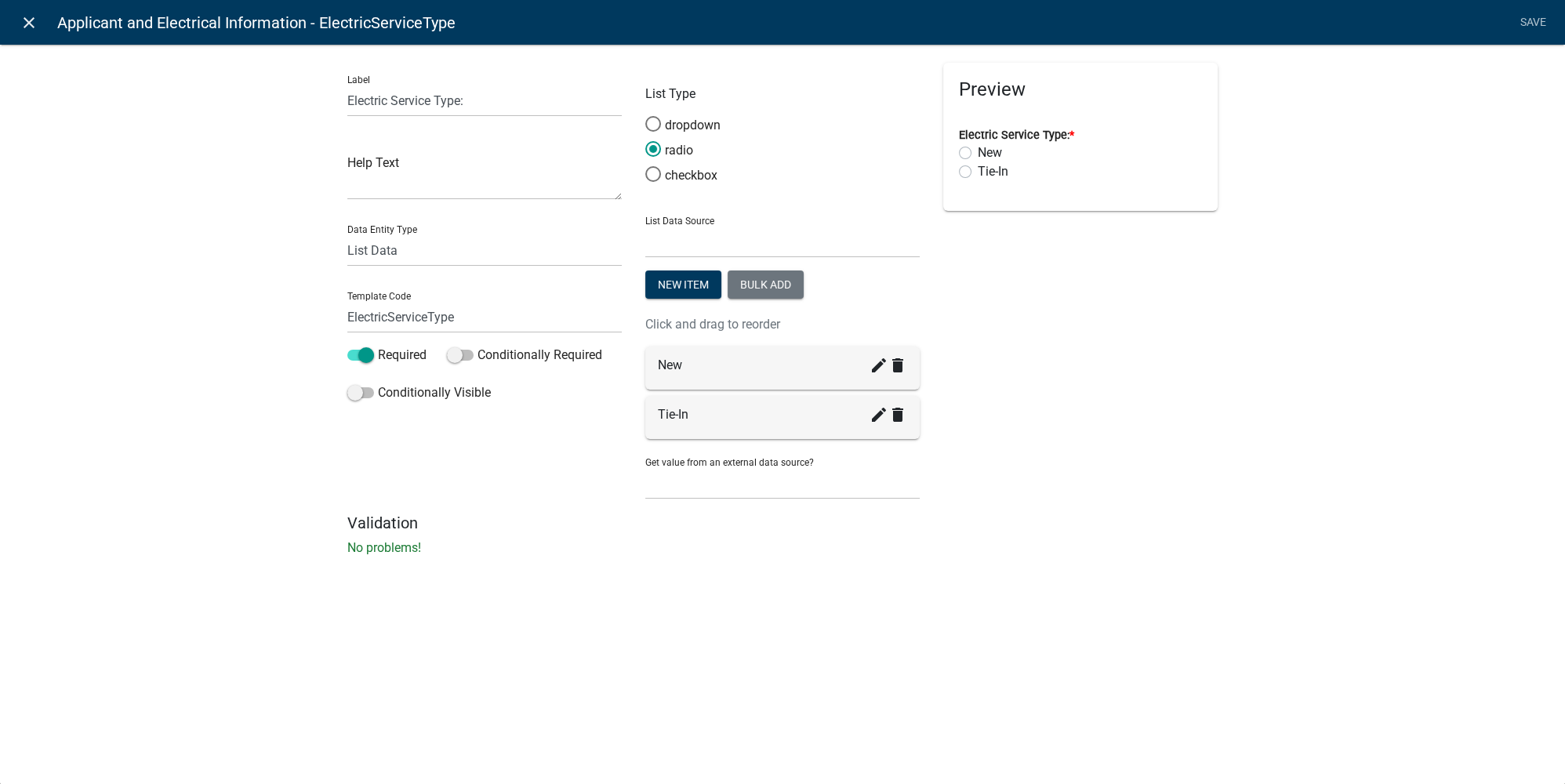
click at [36, 32] on link "close" at bounding box center [29, 22] width 32 height 32
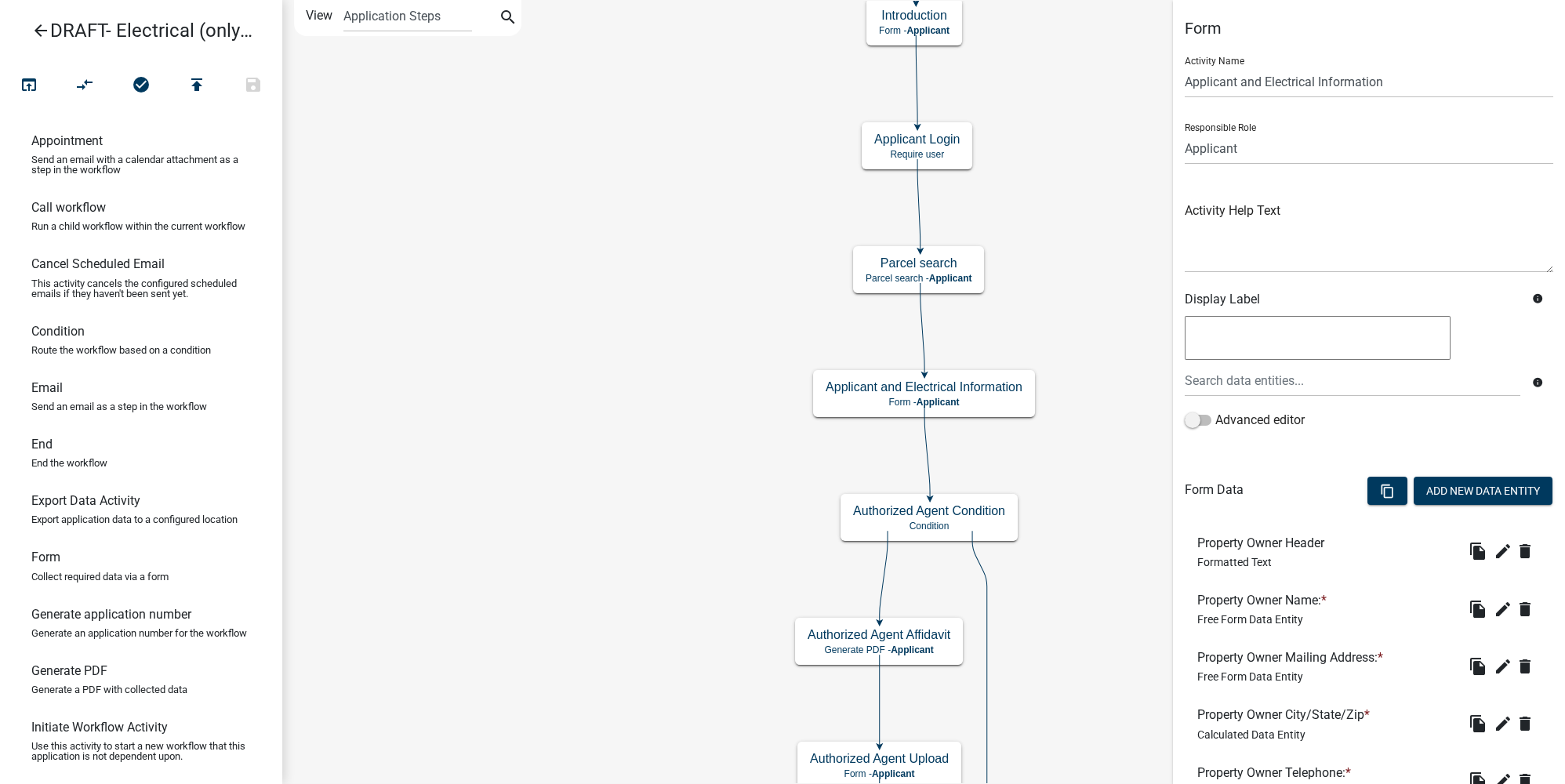
click at [39, 36] on icon "arrow_back" at bounding box center [41, 32] width 19 height 22
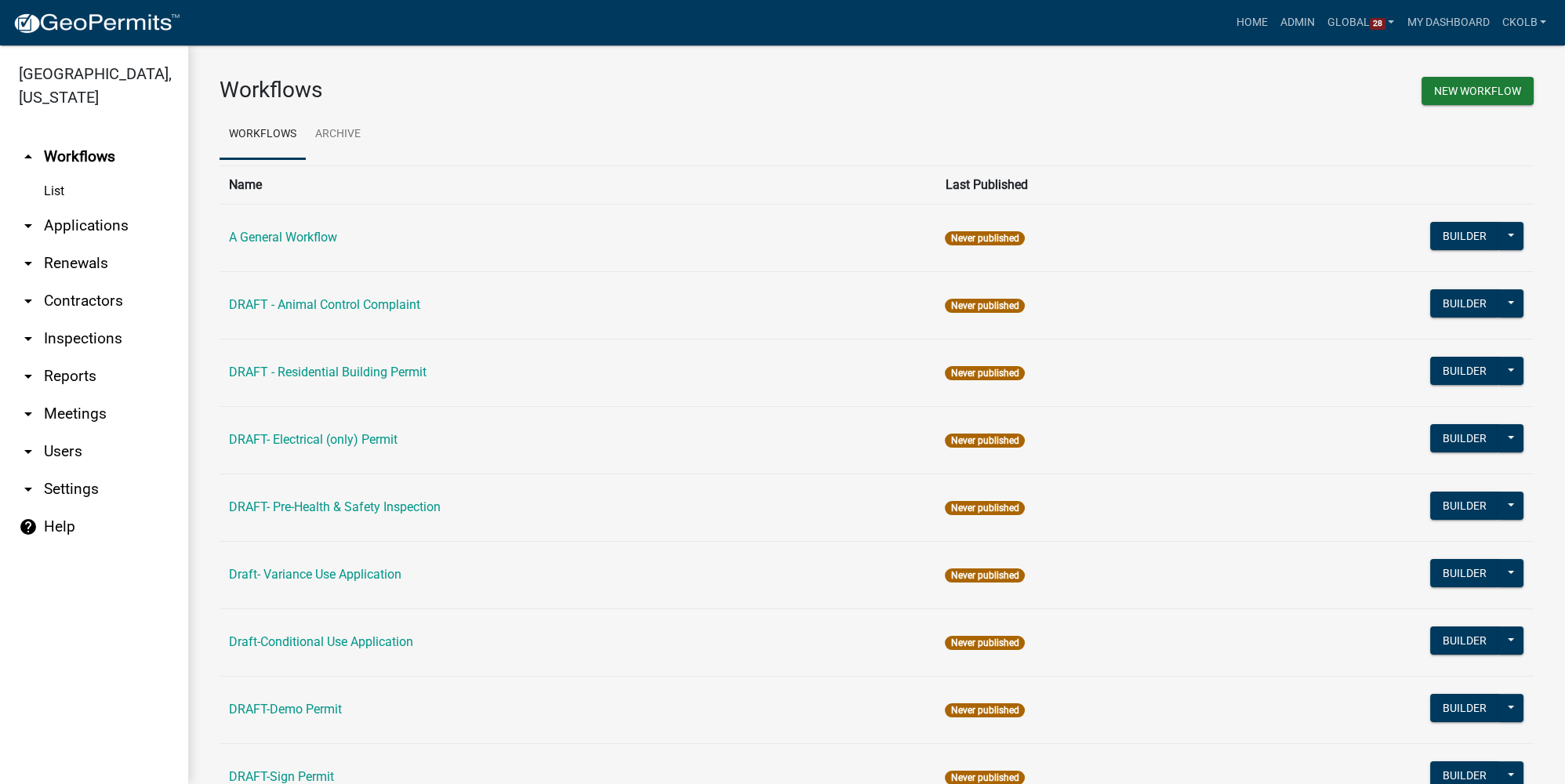
drag, startPoint x: 345, startPoint y: 442, endPoint x: 462, endPoint y: 394, distance: 126.5
click at [345, 442] on link "DRAFT- Electrical (only) Permit" at bounding box center [313, 439] width 169 height 15
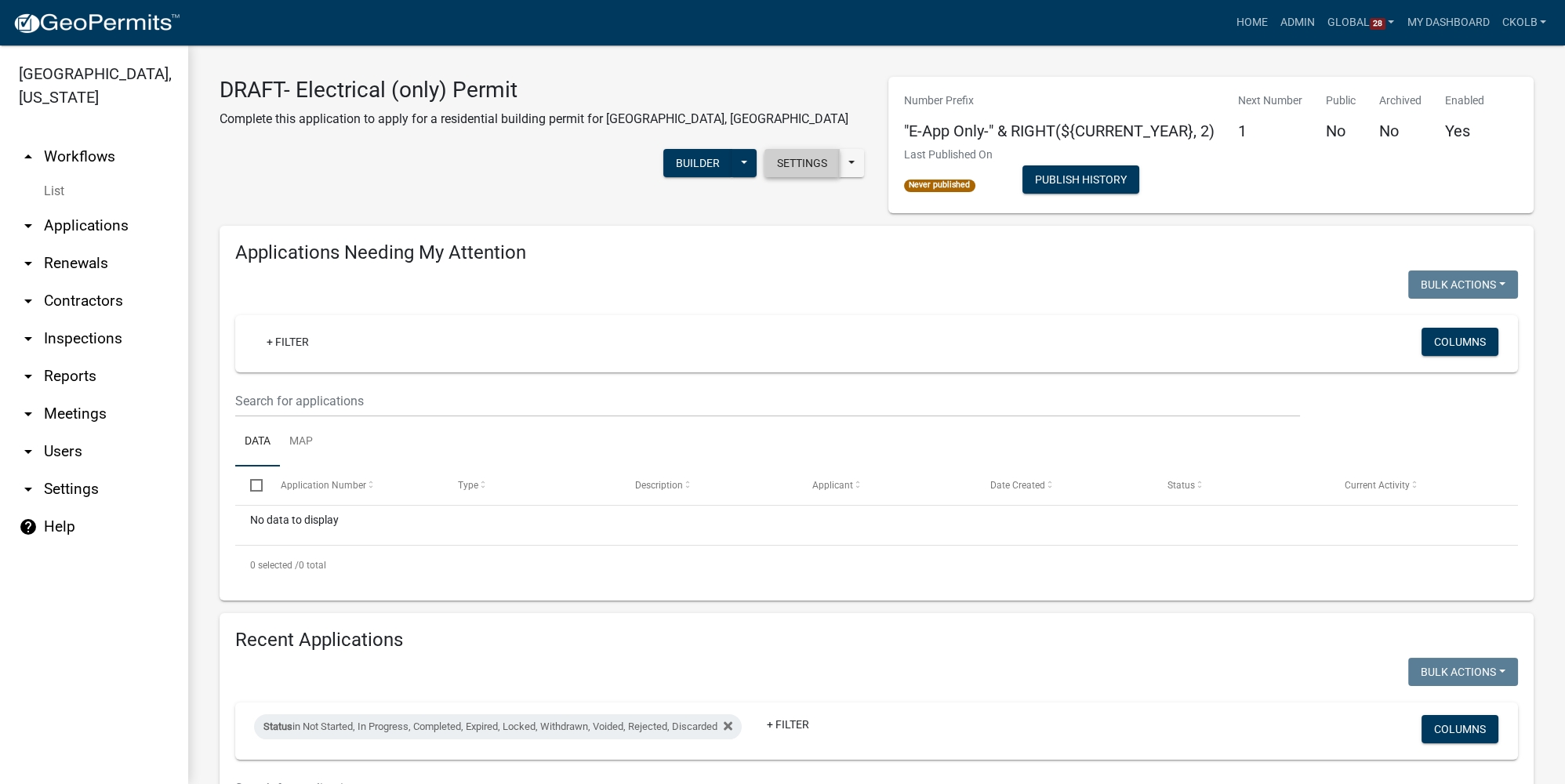
click at [794, 149] on button "Settings" at bounding box center [802, 163] width 75 height 29
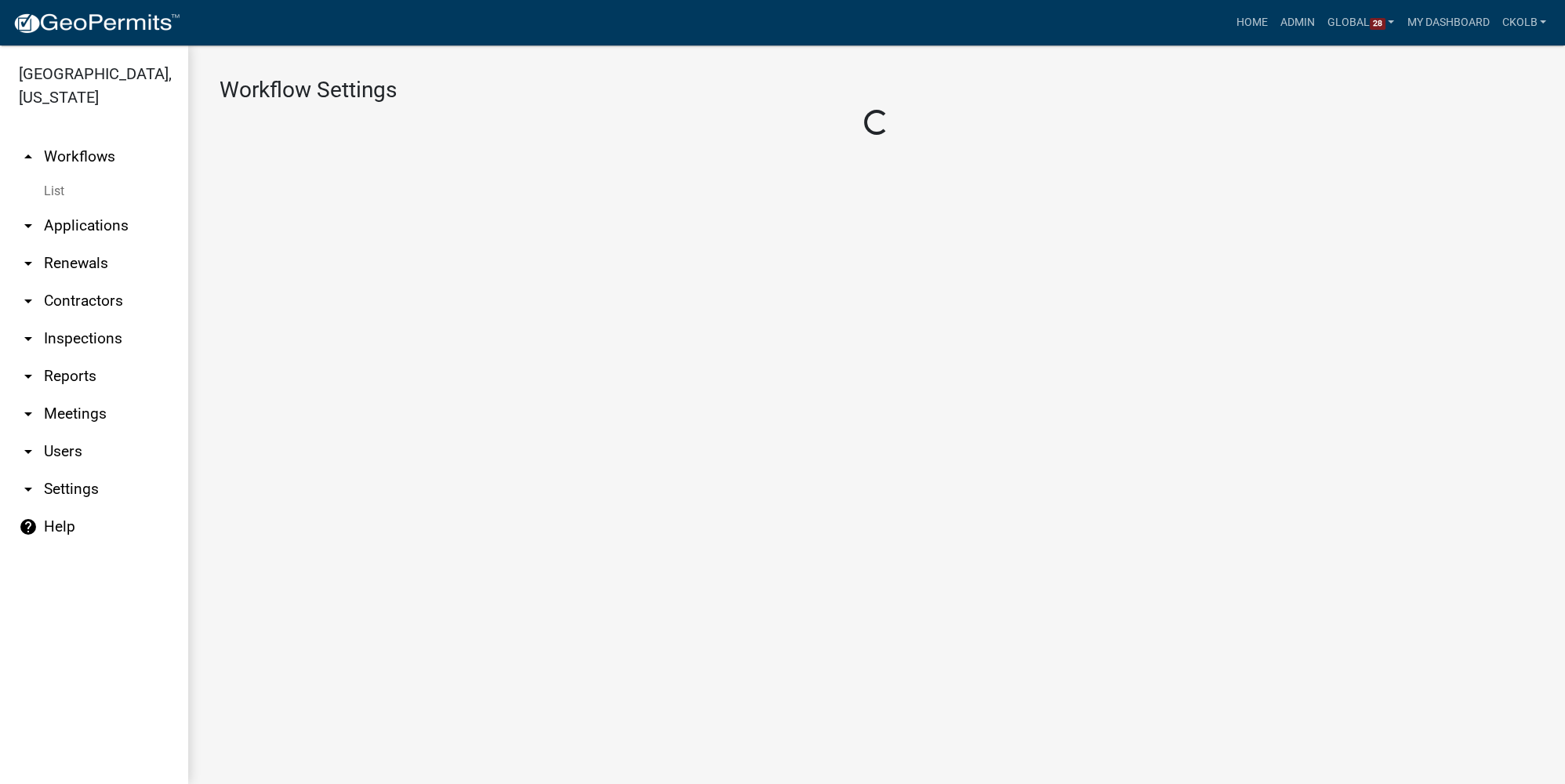
select select "1"
select select "7670adba-a95f-4cb1-9c24-effdf5e7eb9d"
select select
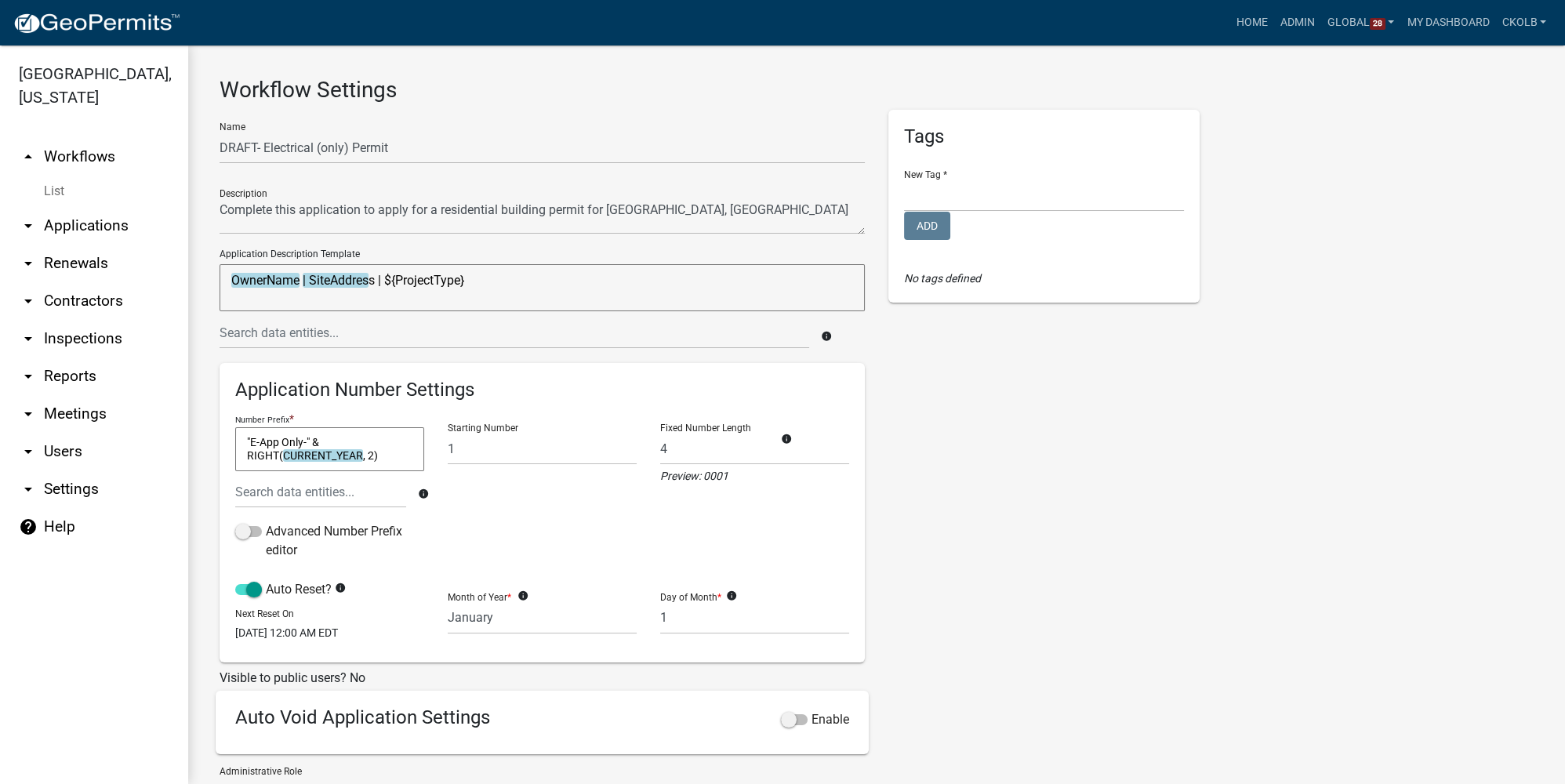
click at [75, 161] on link "arrow_drop_up Workflows" at bounding box center [94, 157] width 188 height 38
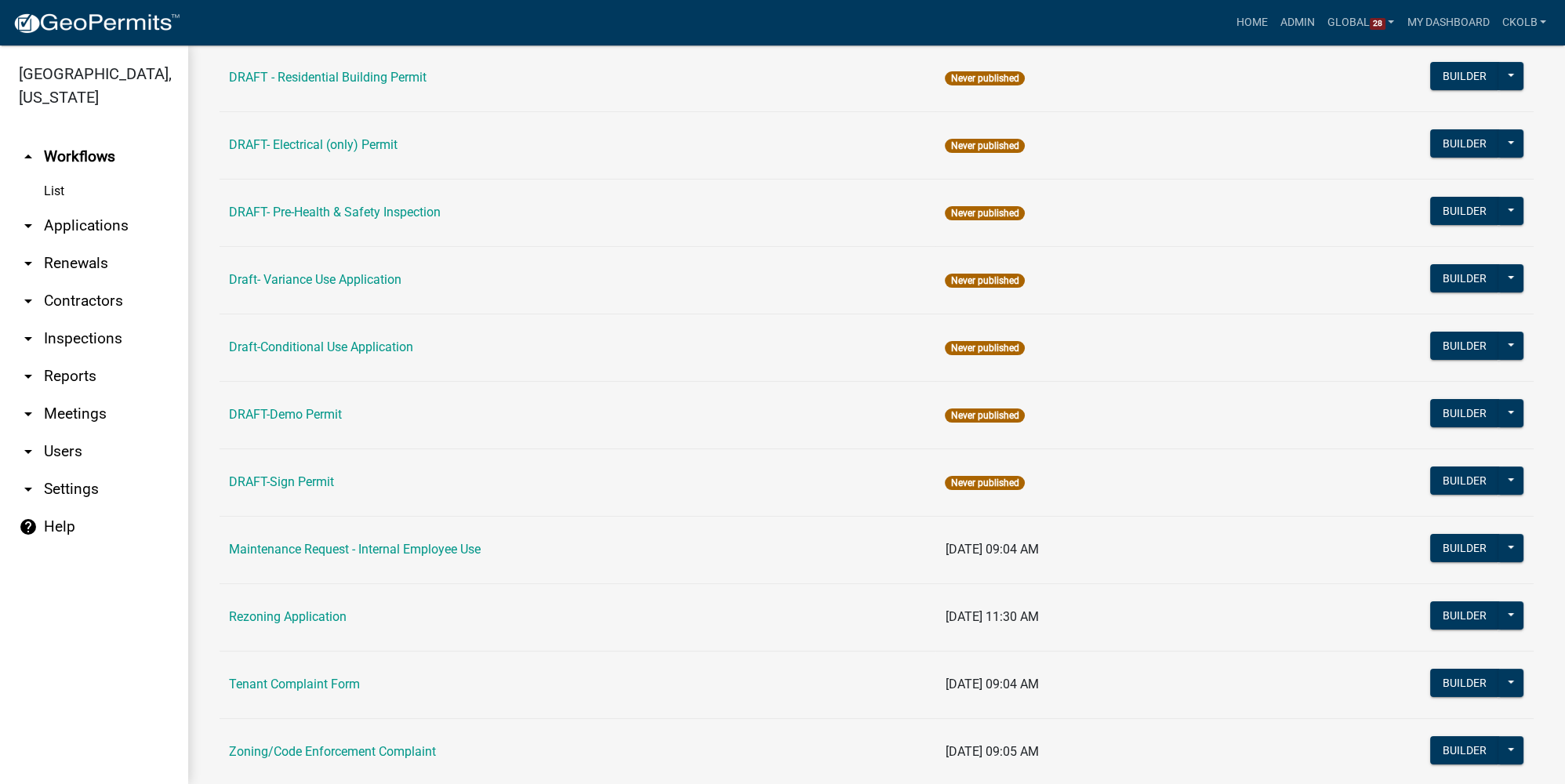
scroll to position [335, 0]
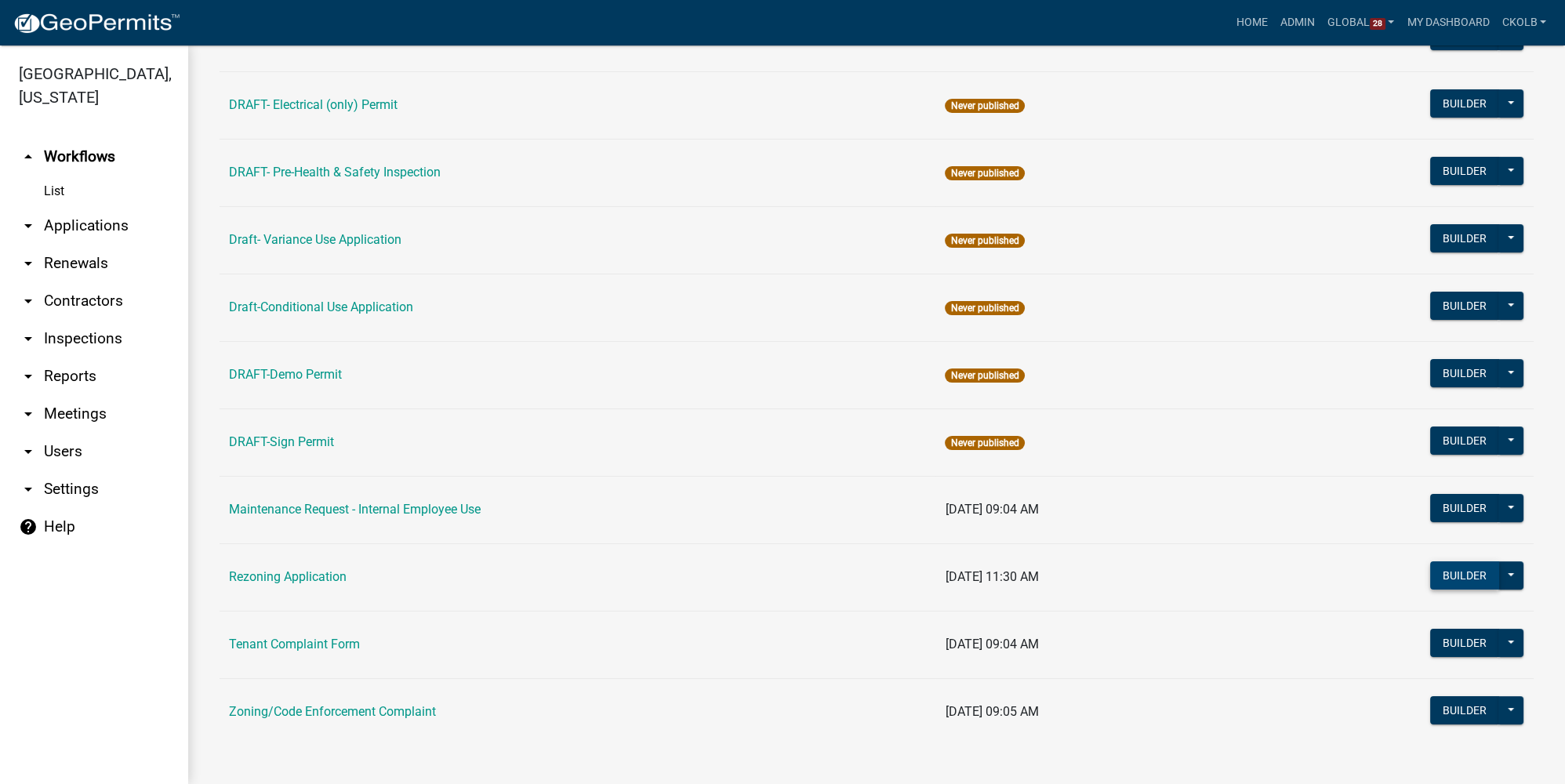
click at [1448, 570] on button "Builder" at bounding box center [1464, 576] width 69 height 29
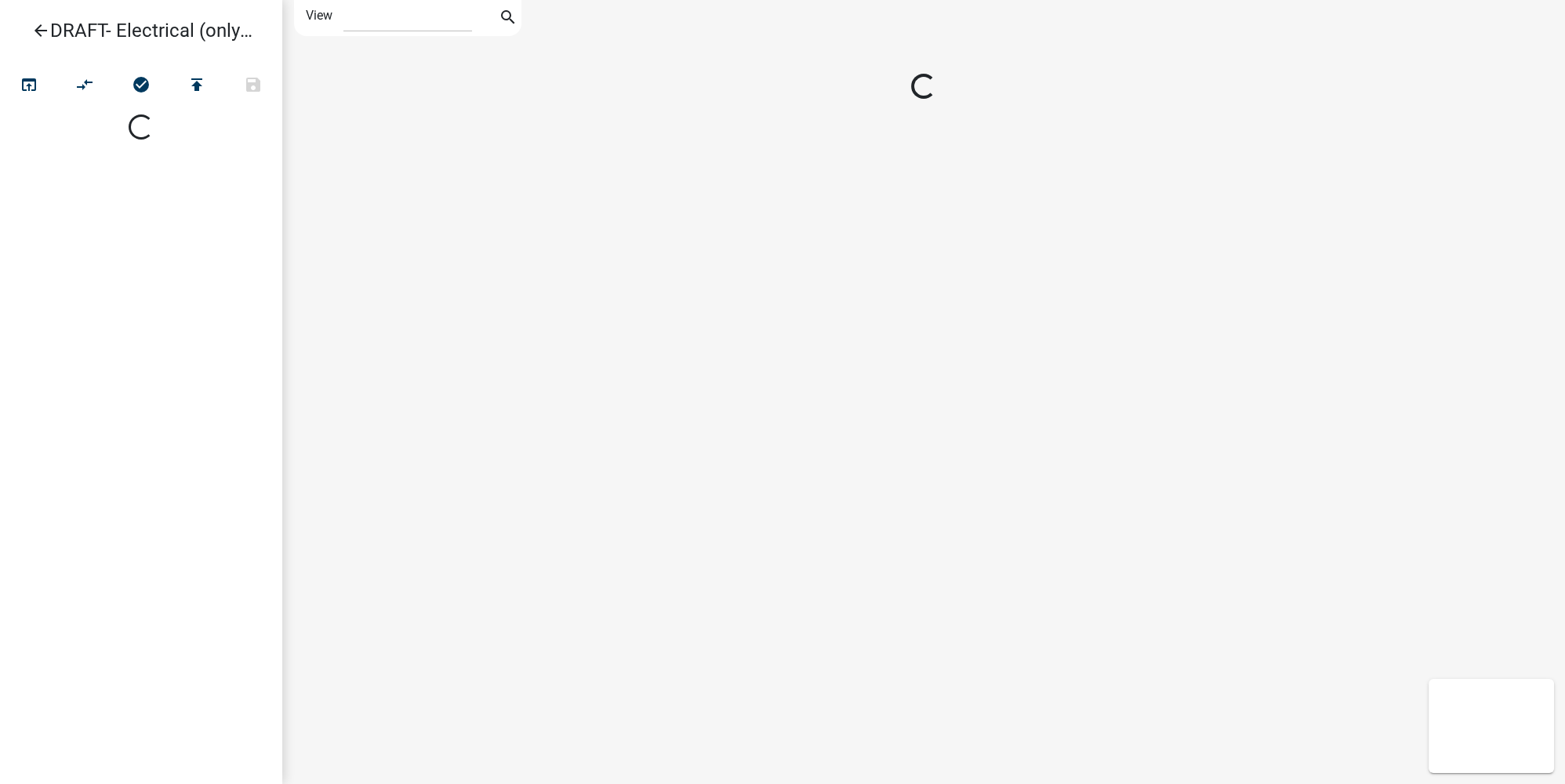
select select "1"
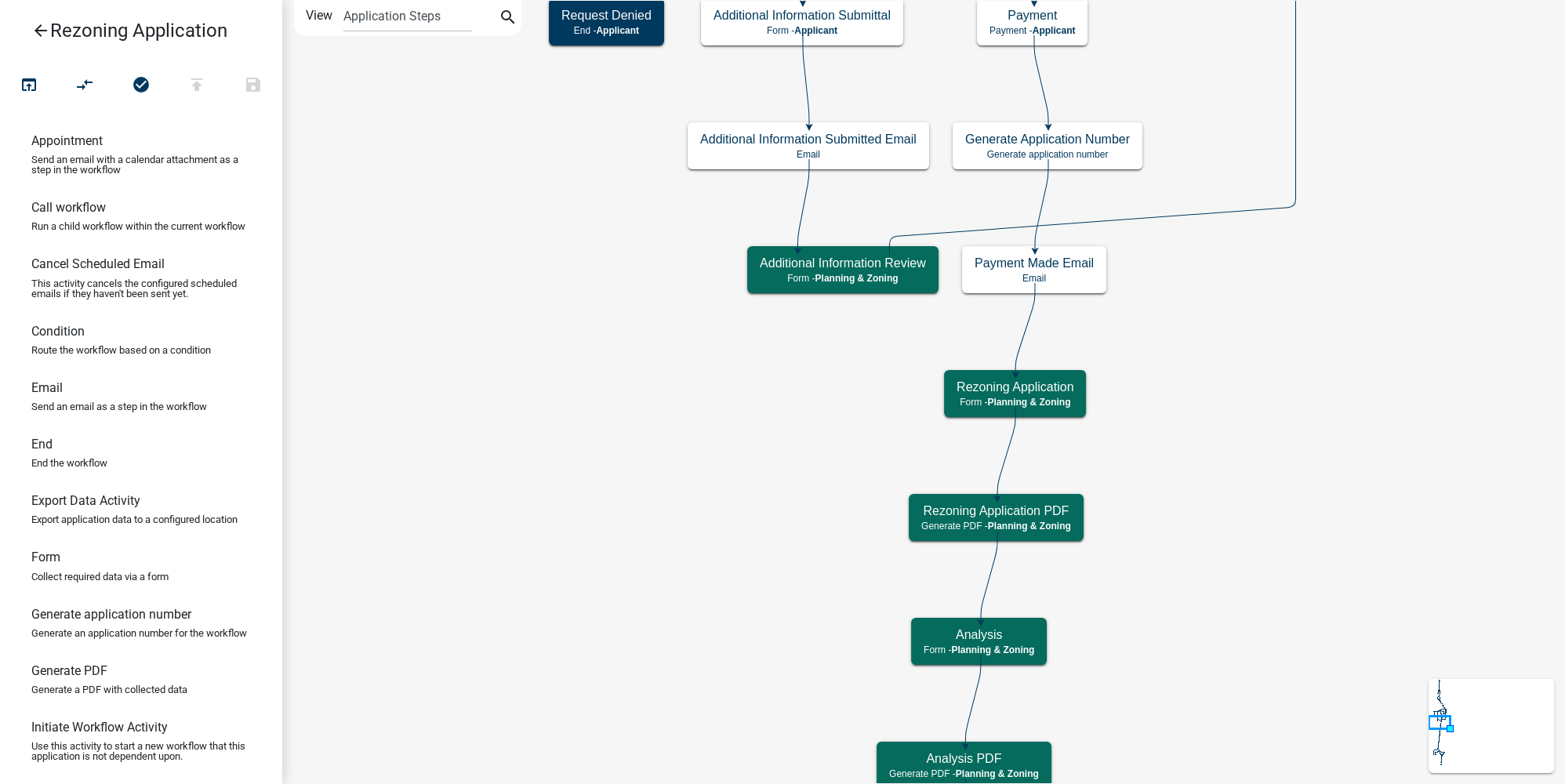
click at [44, 24] on icon "arrow_back" at bounding box center [41, 32] width 19 height 22
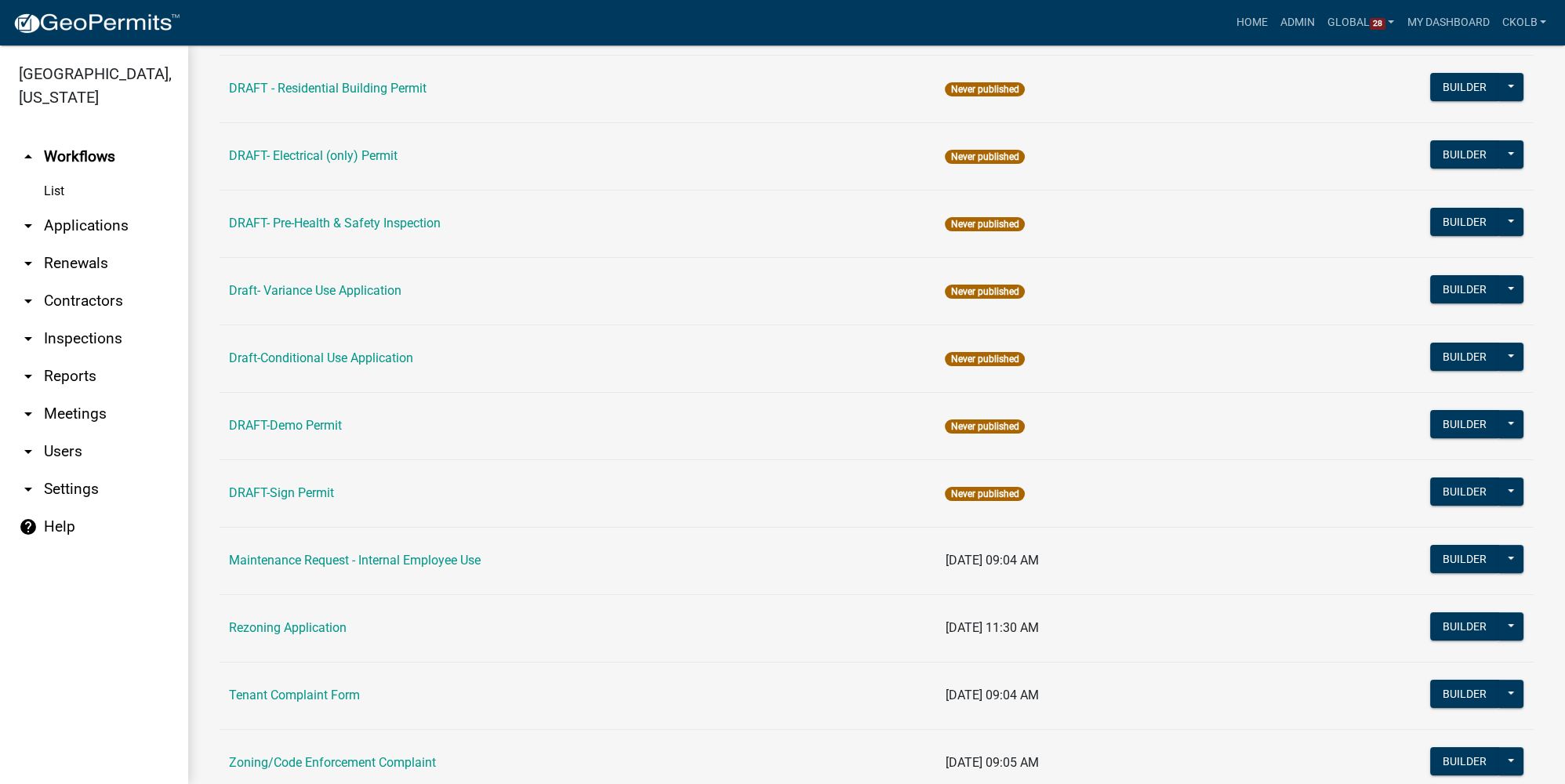
scroll to position [335, 0]
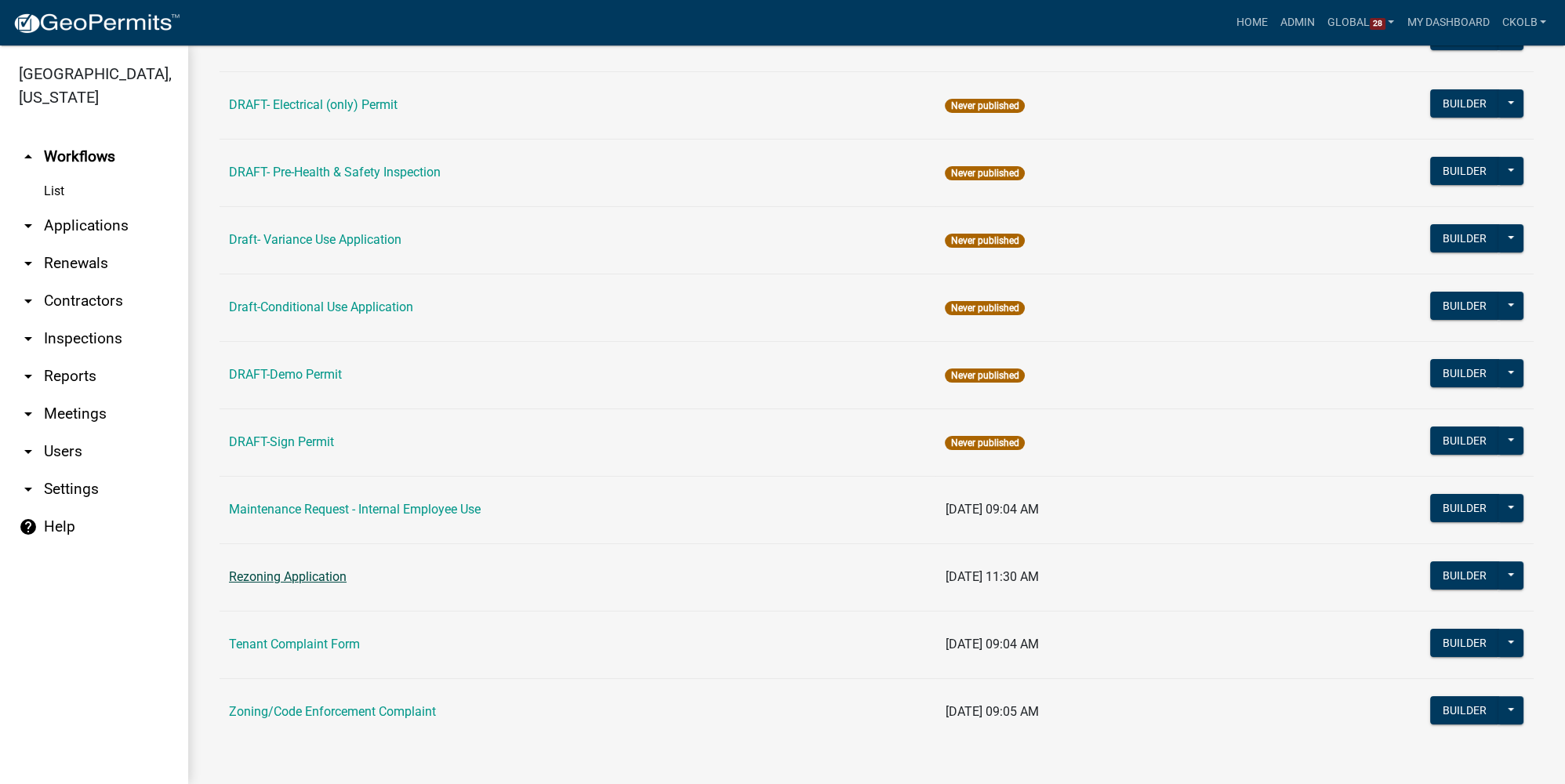
click at [318, 570] on link "Rezoning Application" at bounding box center [287, 577] width 117 height 15
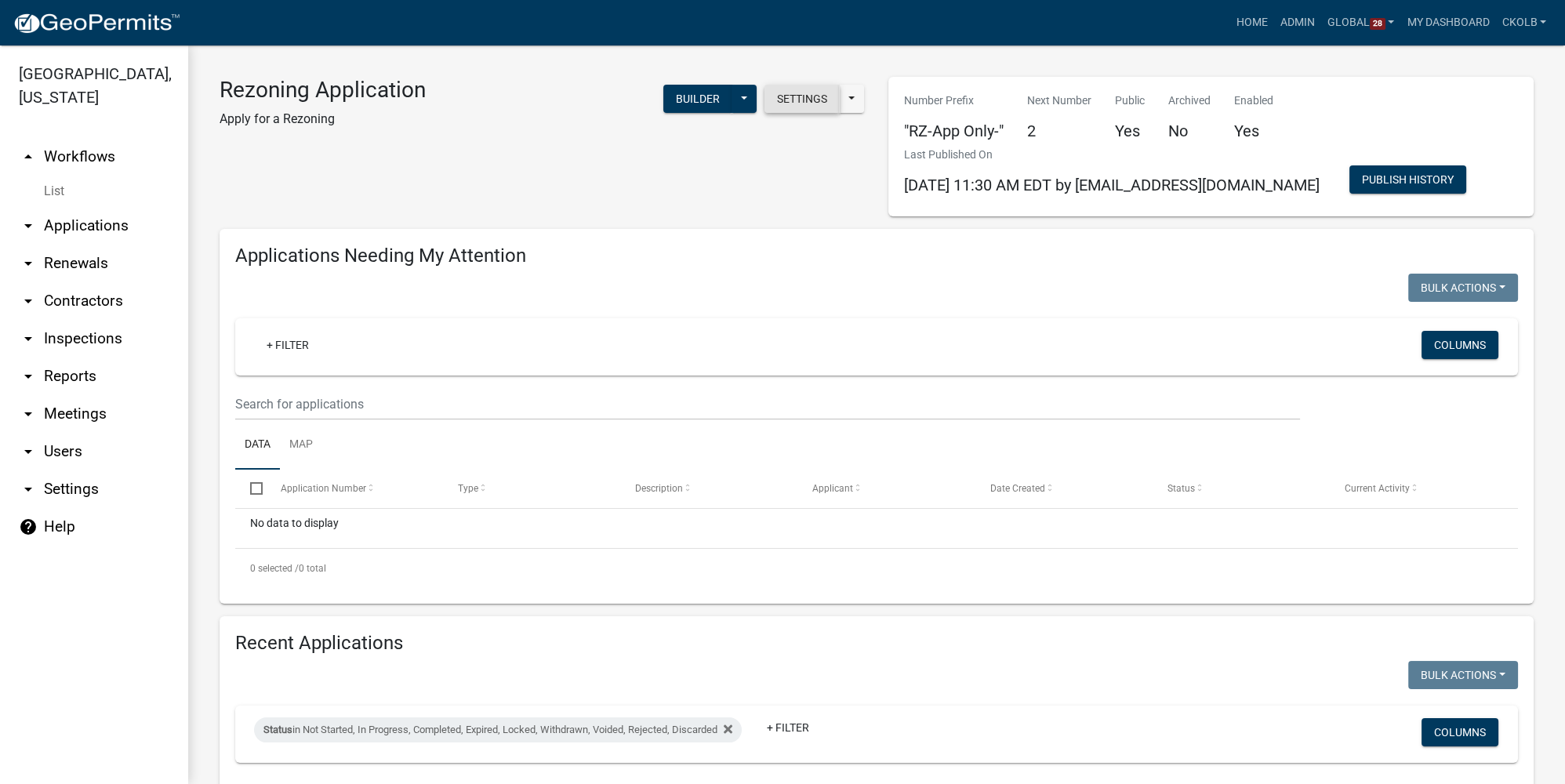
click at [807, 107] on button "Settings" at bounding box center [802, 99] width 75 height 29
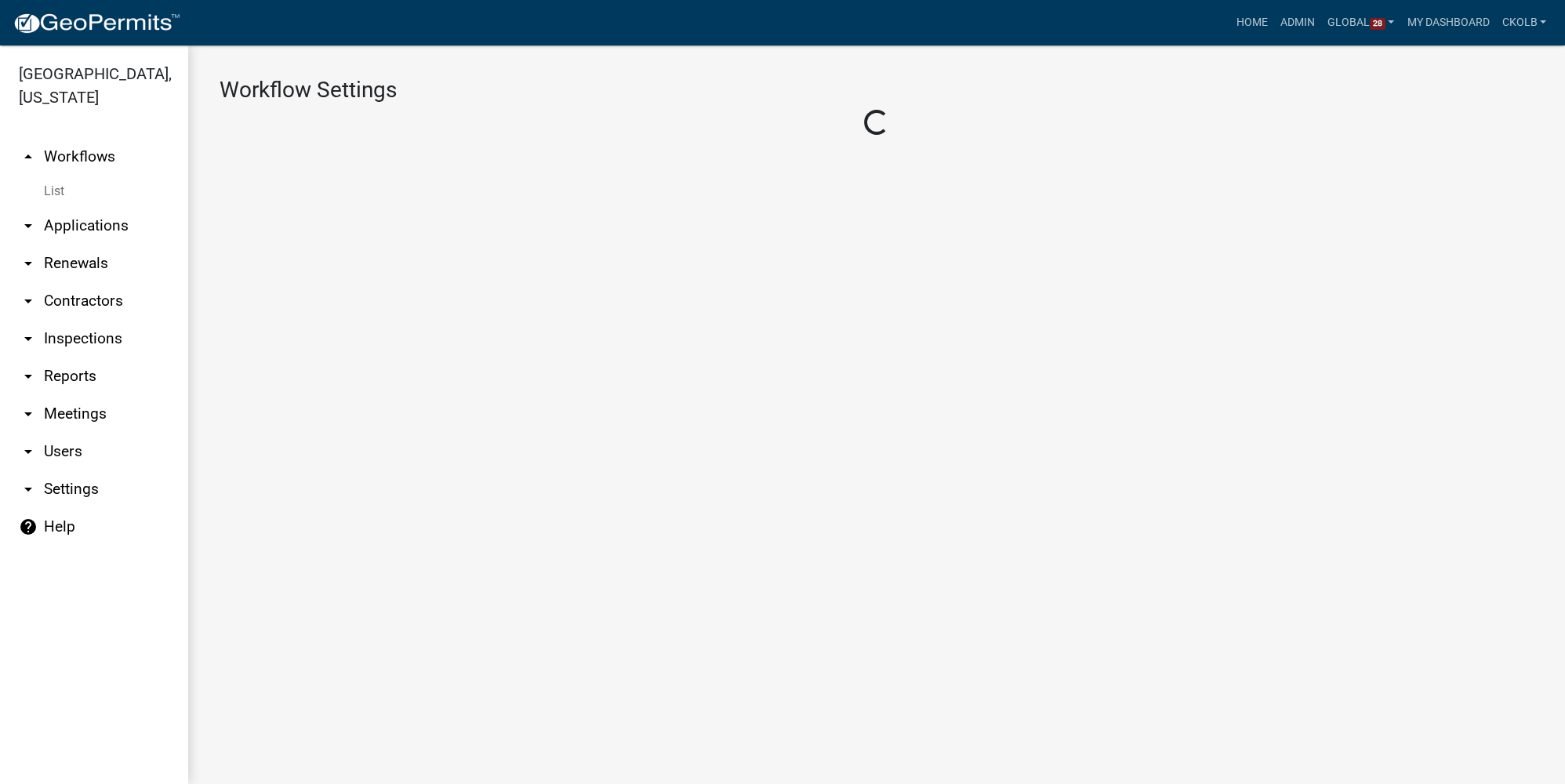
select select "1"
select select "2fdccdfa-7728-4211-88ce-e4301666c427"
select select "7670adba-a95f-4cb1-9c24-effdf5e7eb9d"
select select "3"
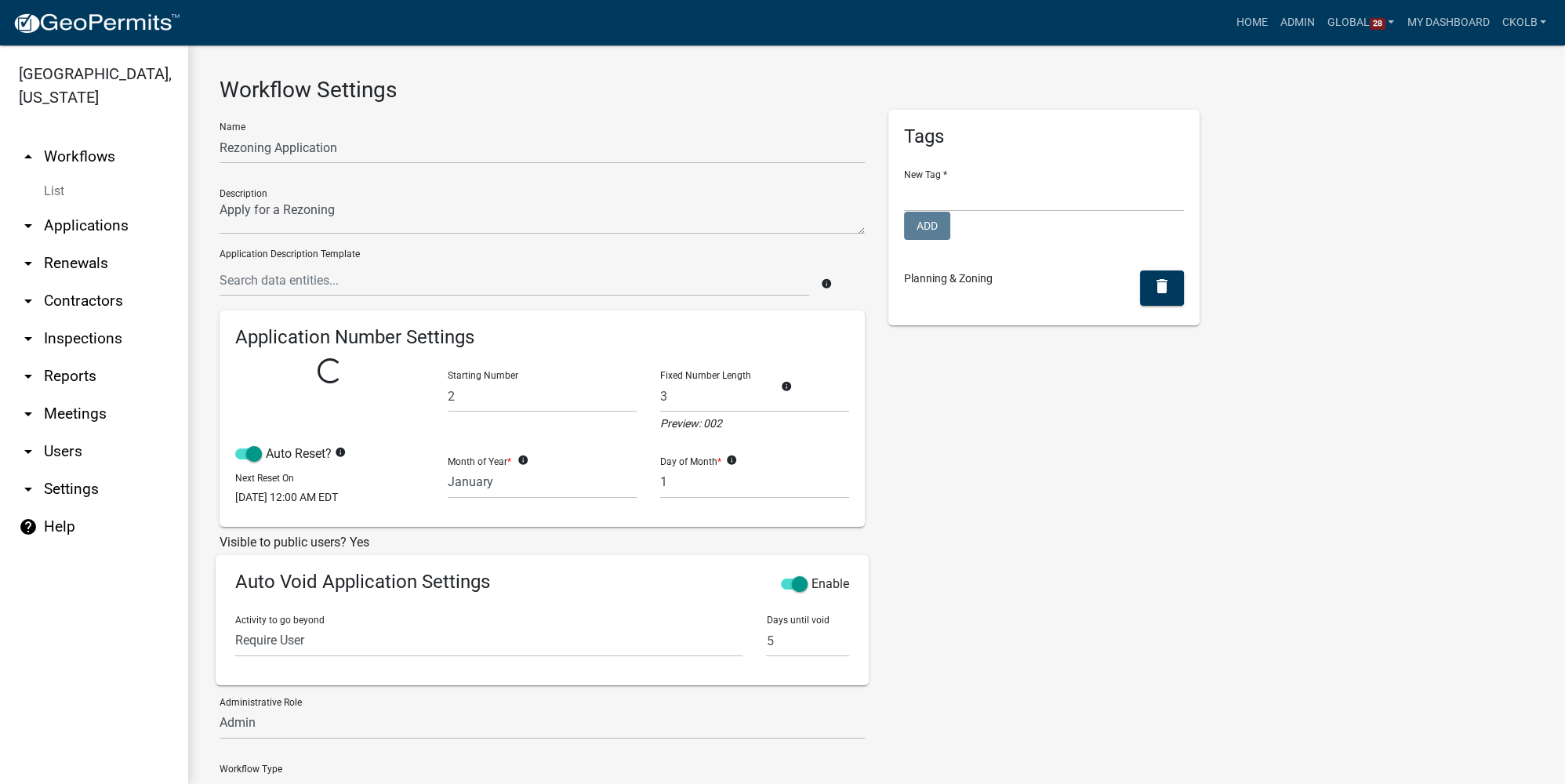
select select
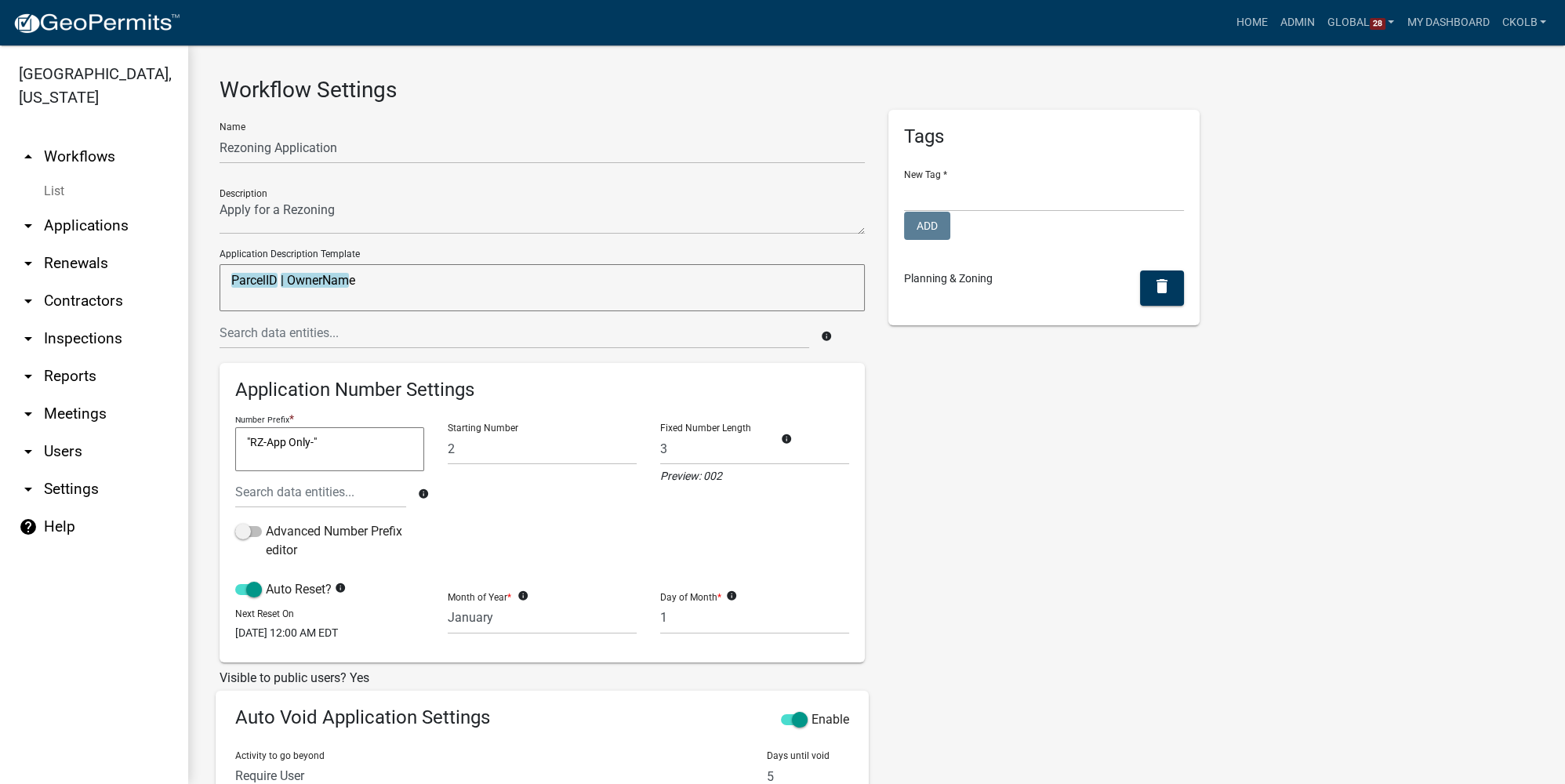
click at [110, 163] on link "arrow_drop_up Workflows" at bounding box center [94, 157] width 188 height 38
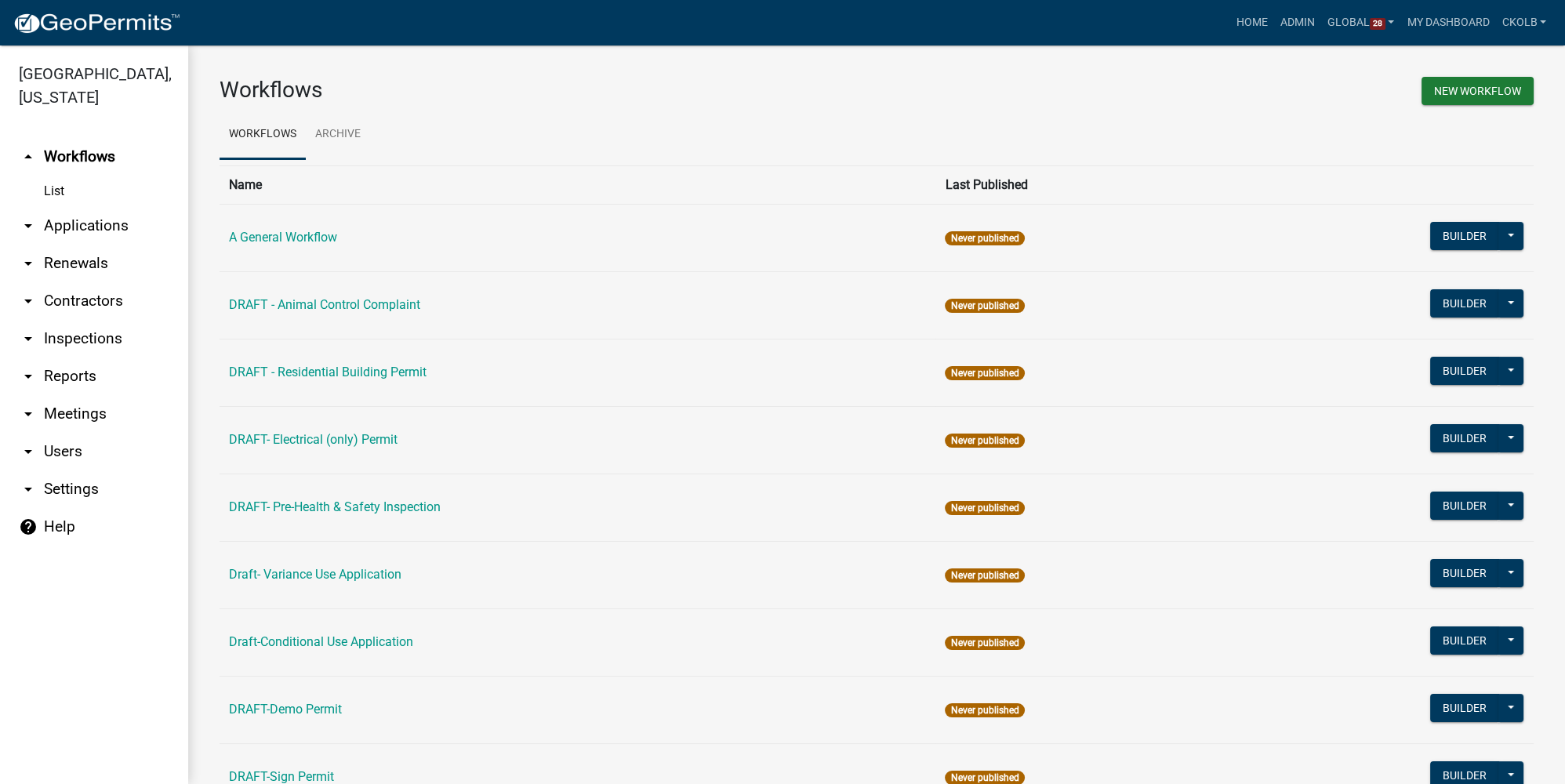
click at [309, 433] on link "DRAFT- Electrical (only) Permit" at bounding box center [313, 439] width 169 height 15
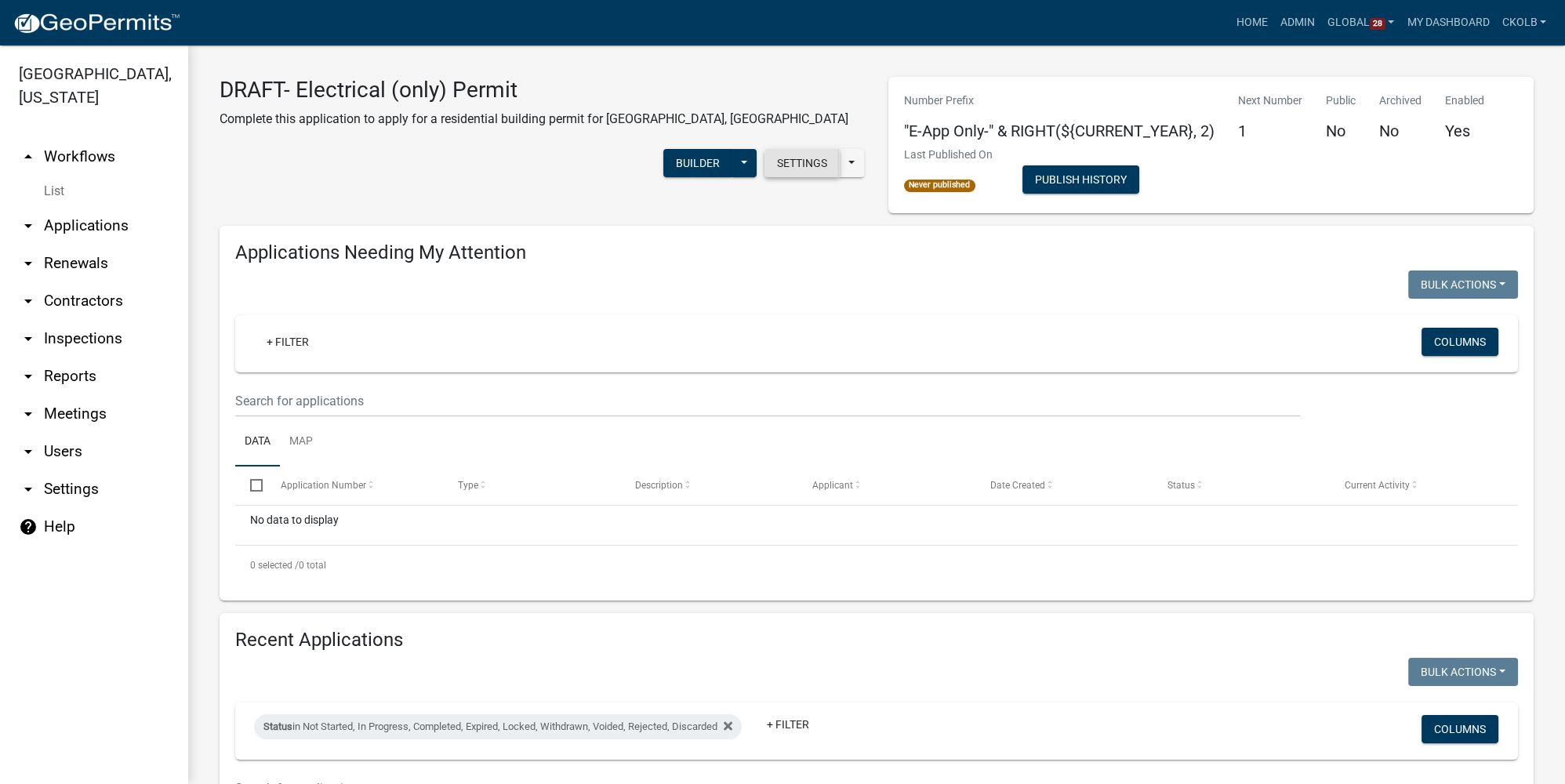
click at [798, 149] on button "Settings" at bounding box center [802, 163] width 75 height 29
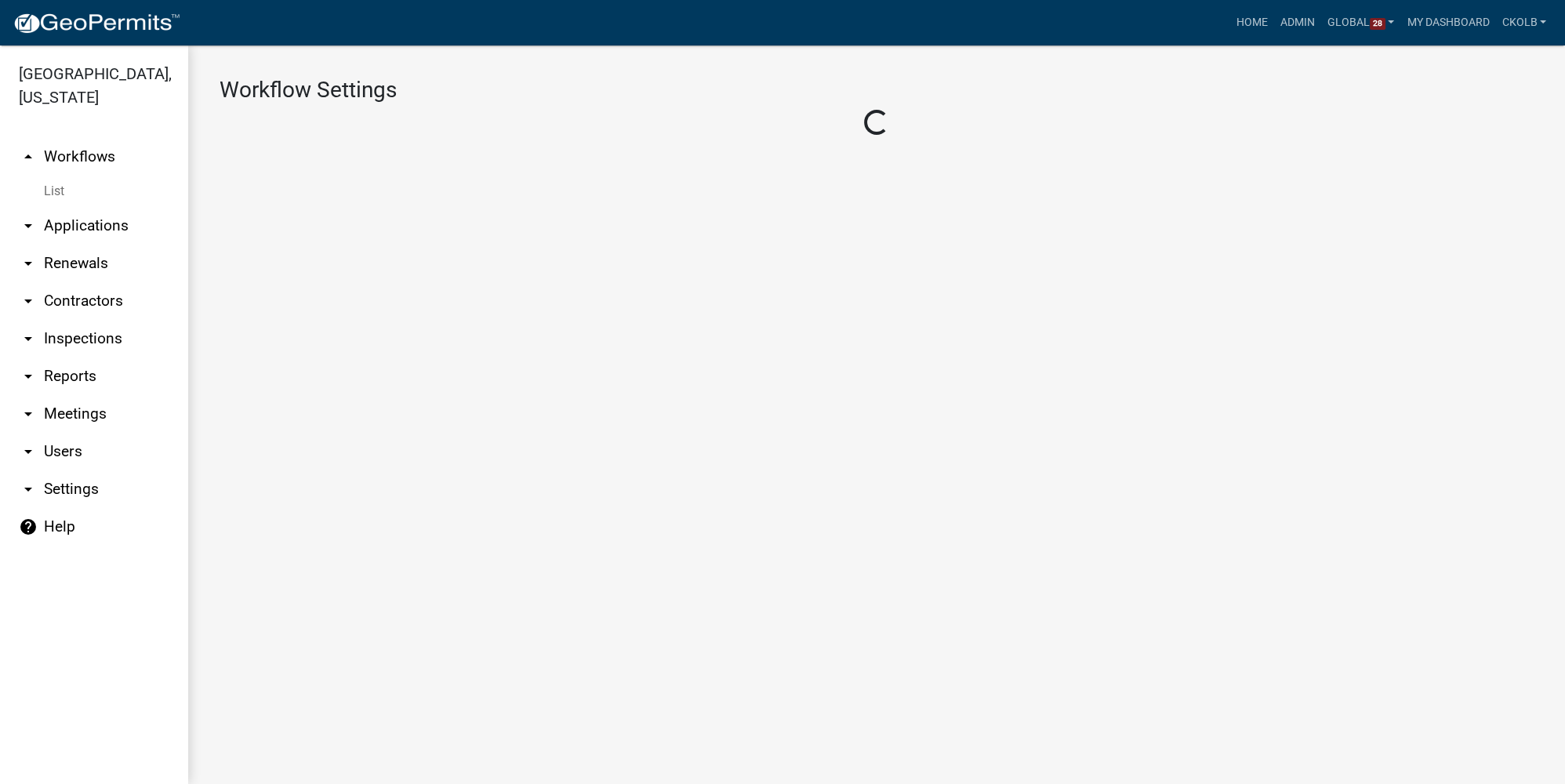
select select "1"
select select "7670adba-a95f-4cb1-9c24-effdf5e7eb9d"
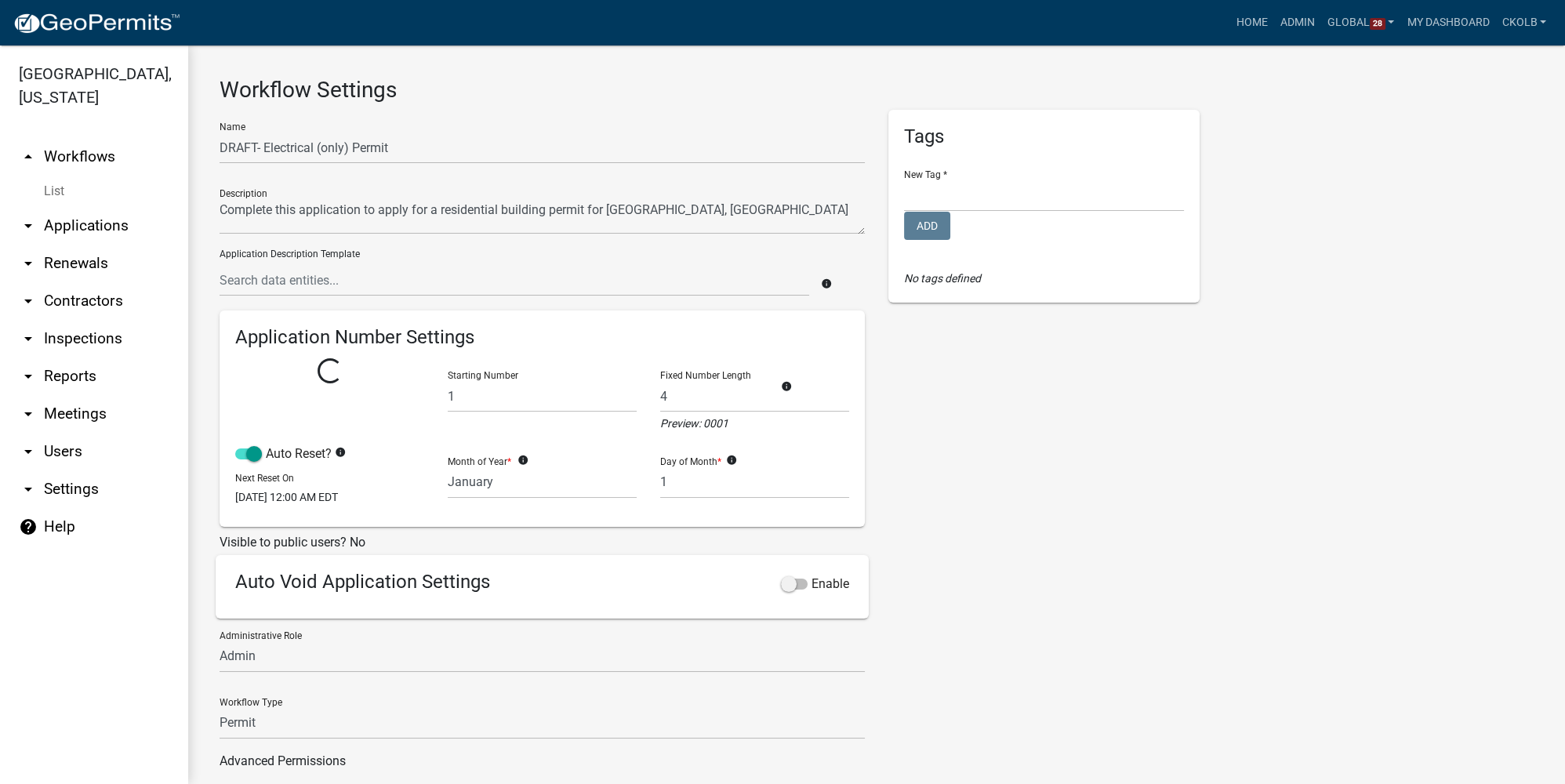
select select
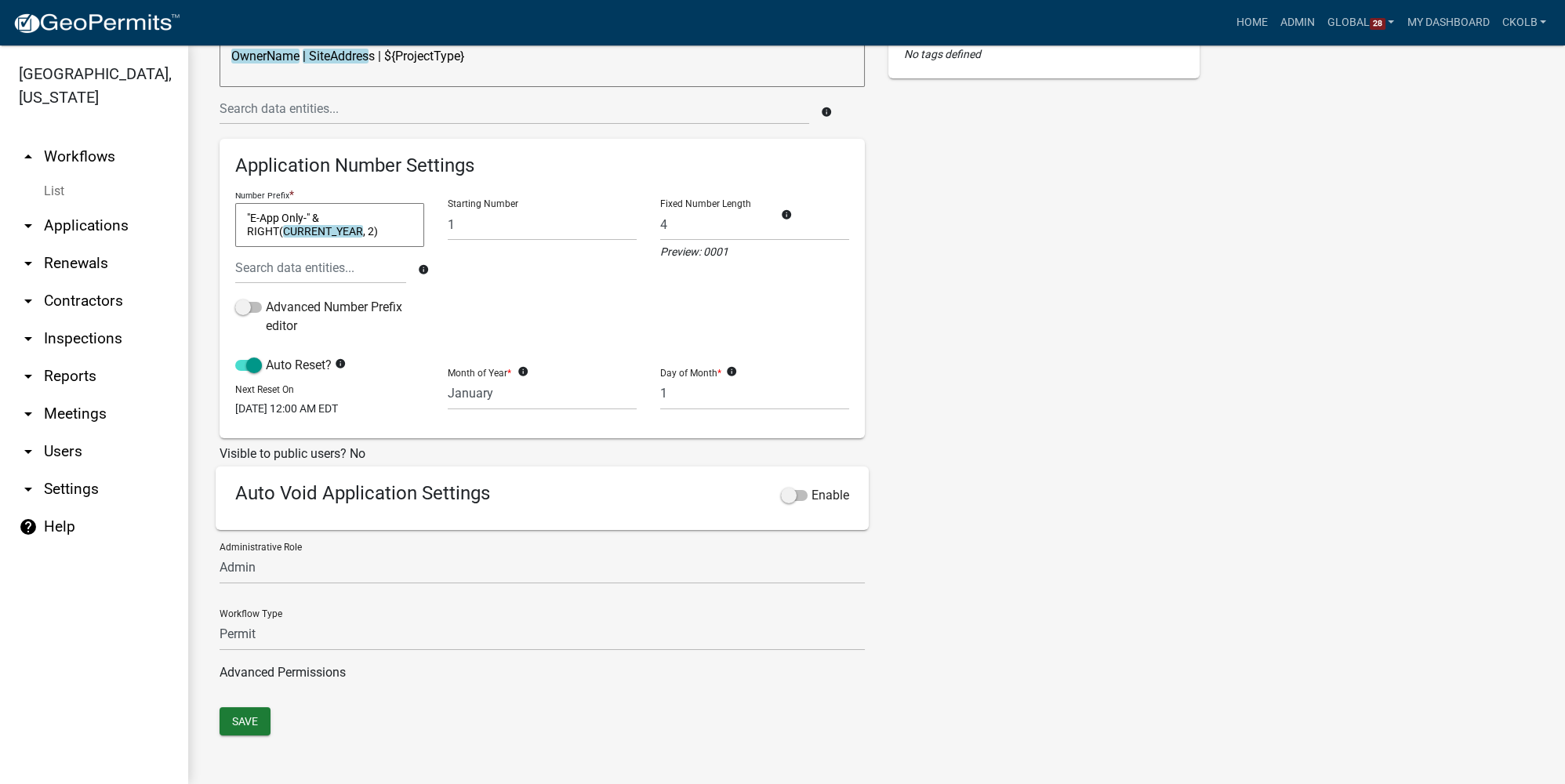
scroll to position [234, 0]
click at [785, 500] on span at bounding box center [794, 496] width 27 height 11
click at [812, 486] on input "Enable" at bounding box center [812, 486] width 0 height 0
select select
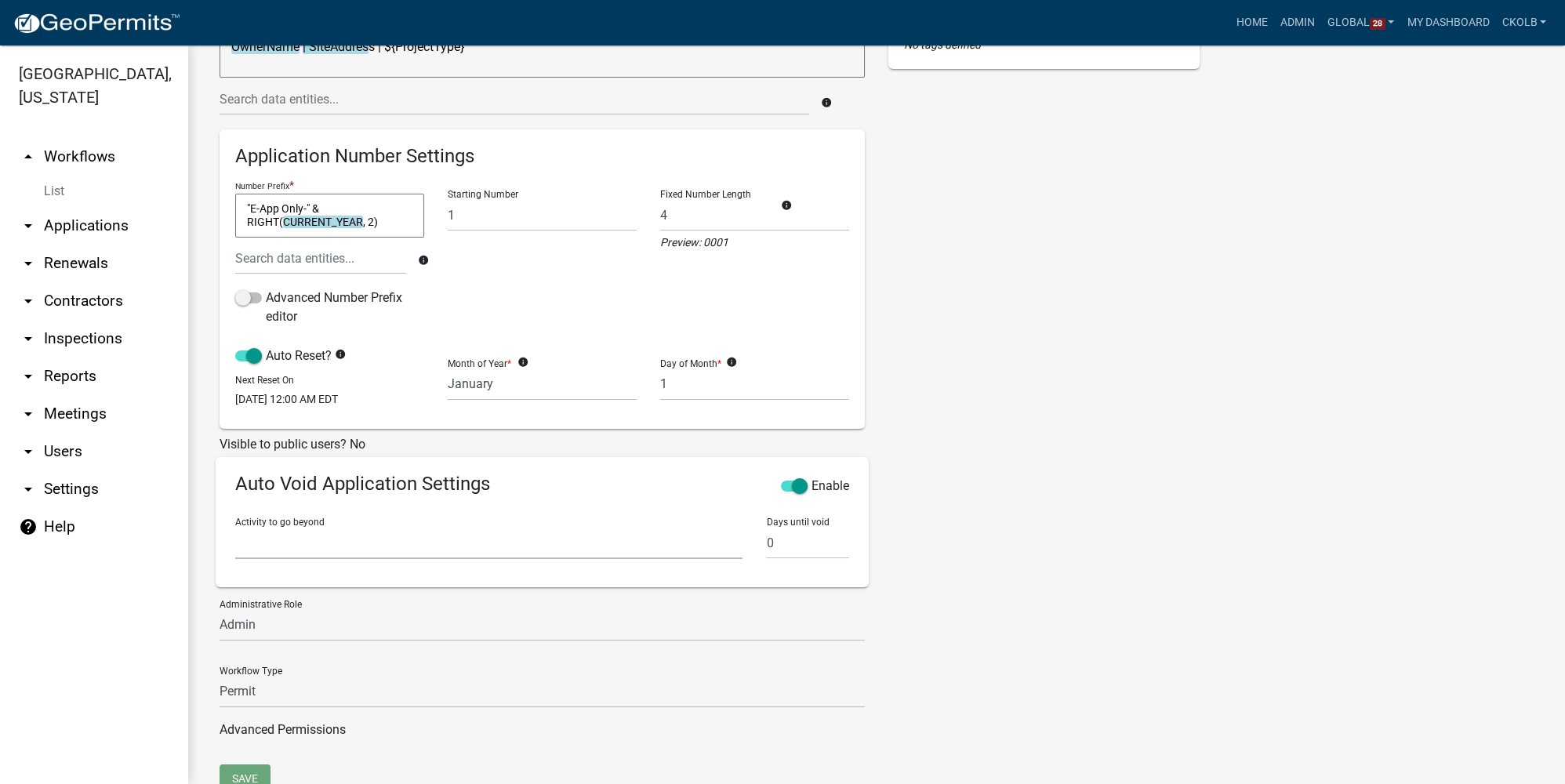
click at [295, 542] on select "Introduction Applicant Login Parcel search Applicant and Electrical Information…" at bounding box center [489, 542] width 507 height 32
click at [916, 319] on div "Tags New Tag * Building Permits Complaints Personnel Planning & Zoning Add No t…" at bounding box center [1044, 321] width 335 height 889
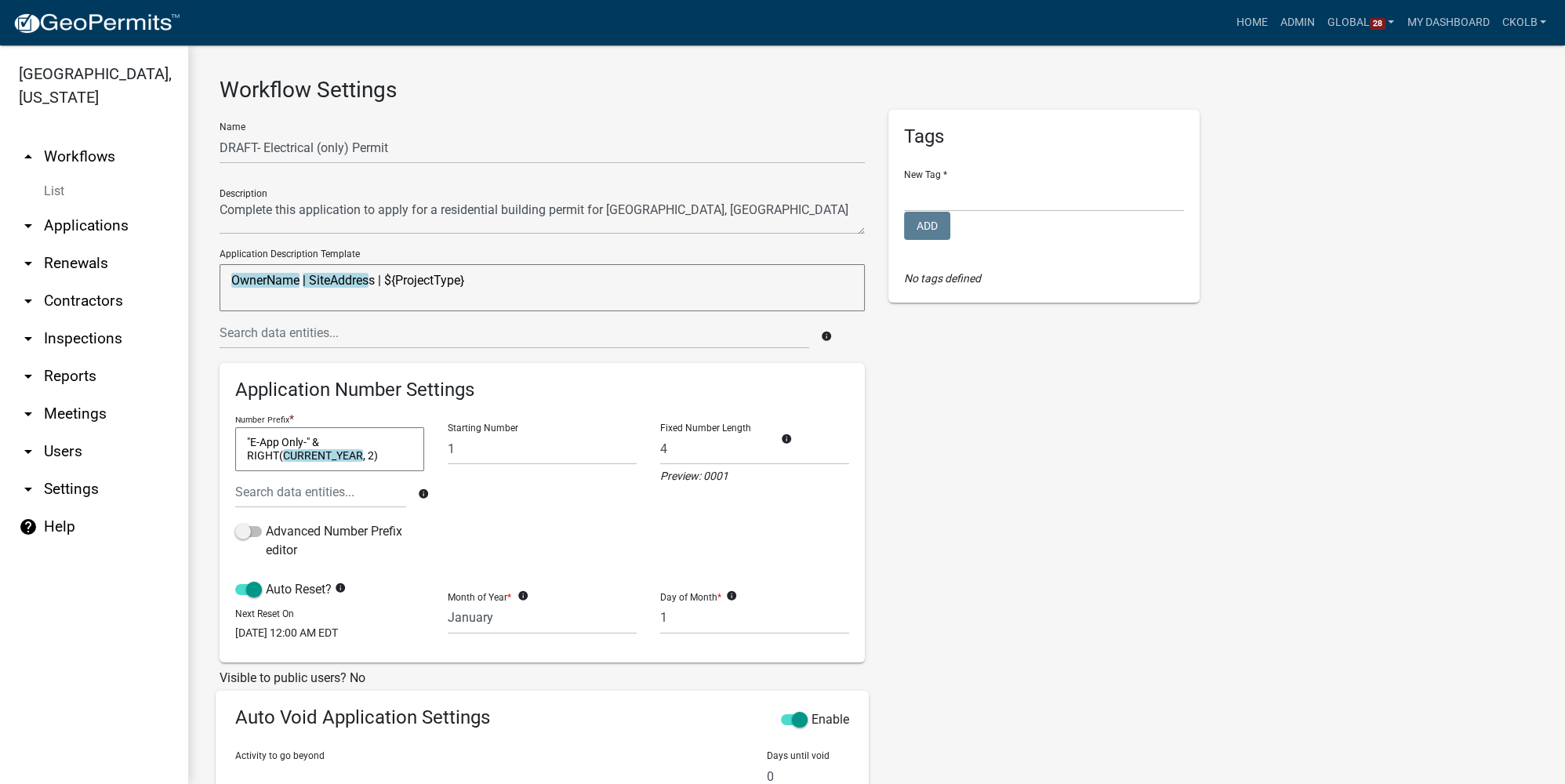
scroll to position [0, 0]
click at [91, 161] on link "arrow_drop_up Workflows" at bounding box center [94, 157] width 188 height 38
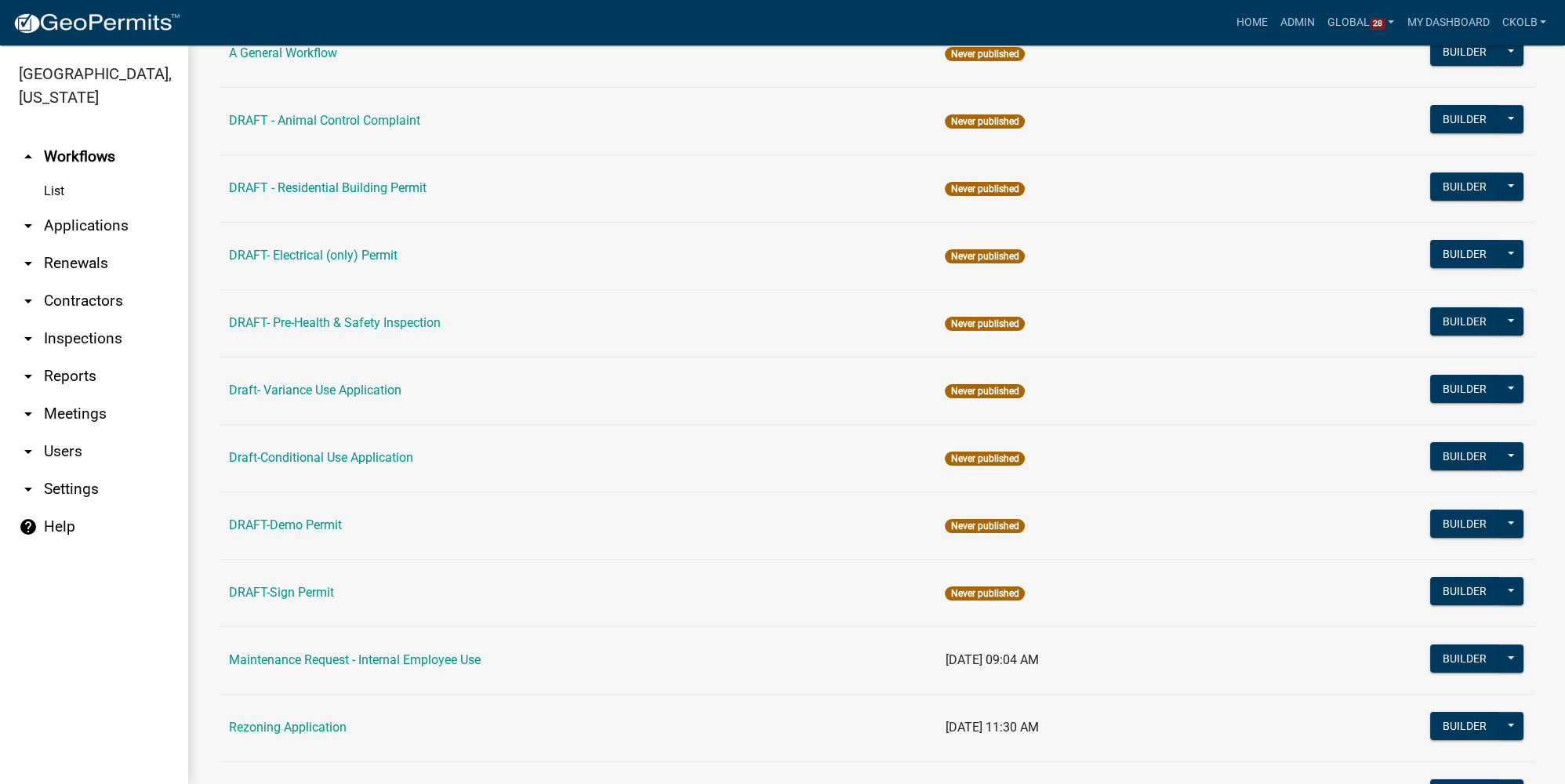
scroll to position [120, 0]
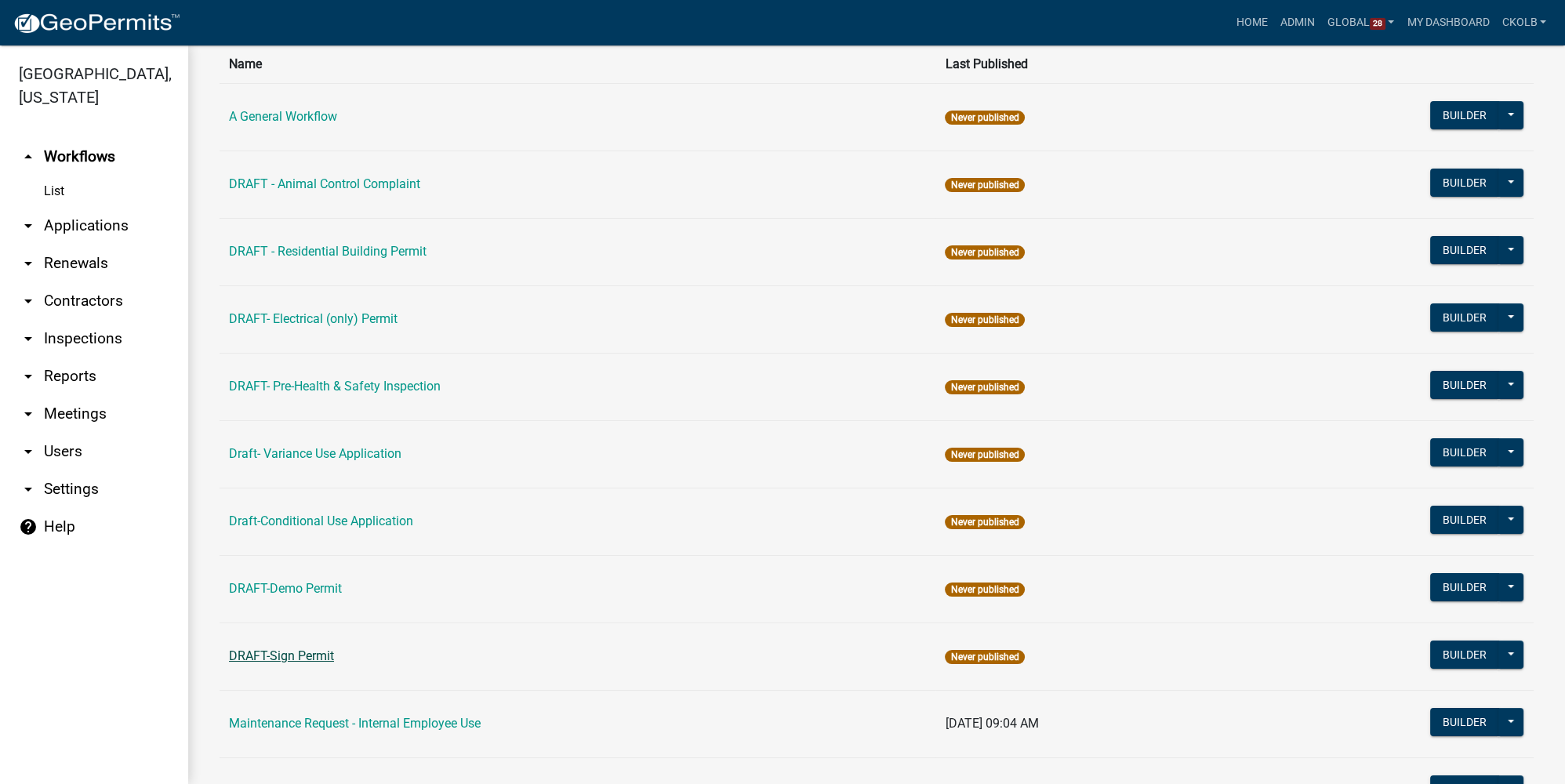
click at [314, 649] on link "DRAFT-Sign Permit" at bounding box center [281, 656] width 105 height 15
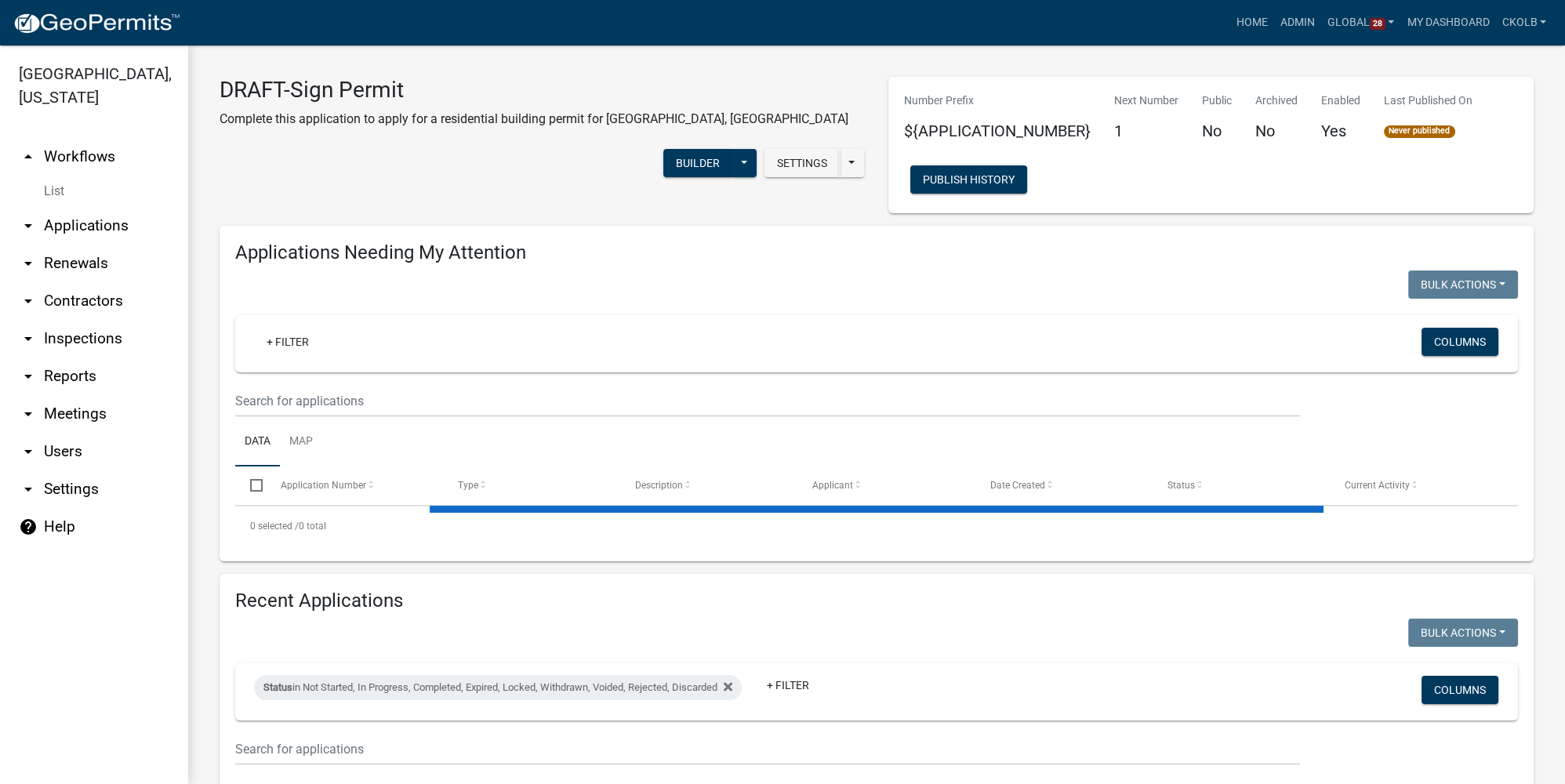
click at [93, 162] on link "arrow_drop_up Workflows" at bounding box center [94, 157] width 188 height 38
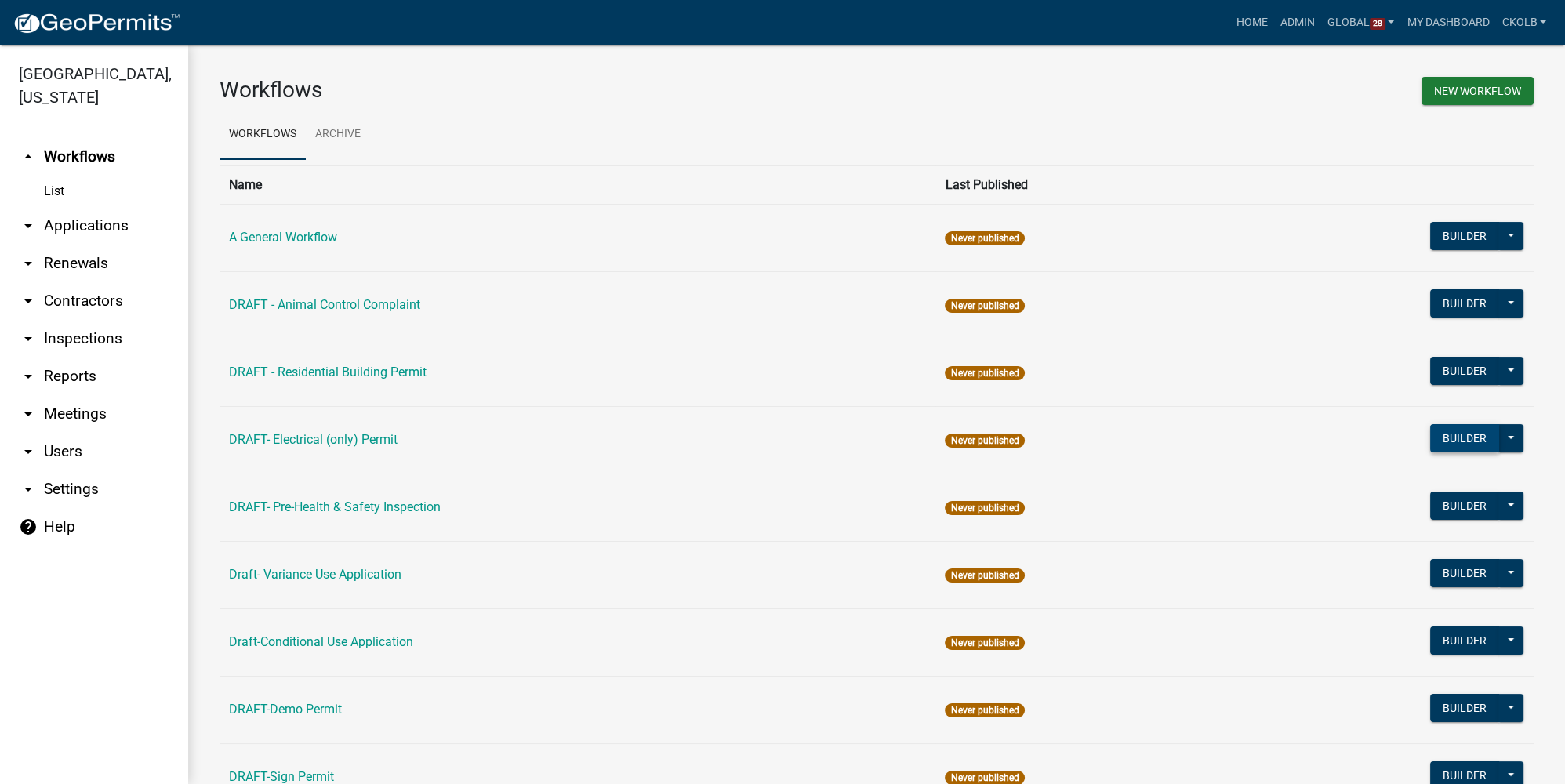
click at [1449, 439] on button "Builder" at bounding box center [1464, 439] width 69 height 29
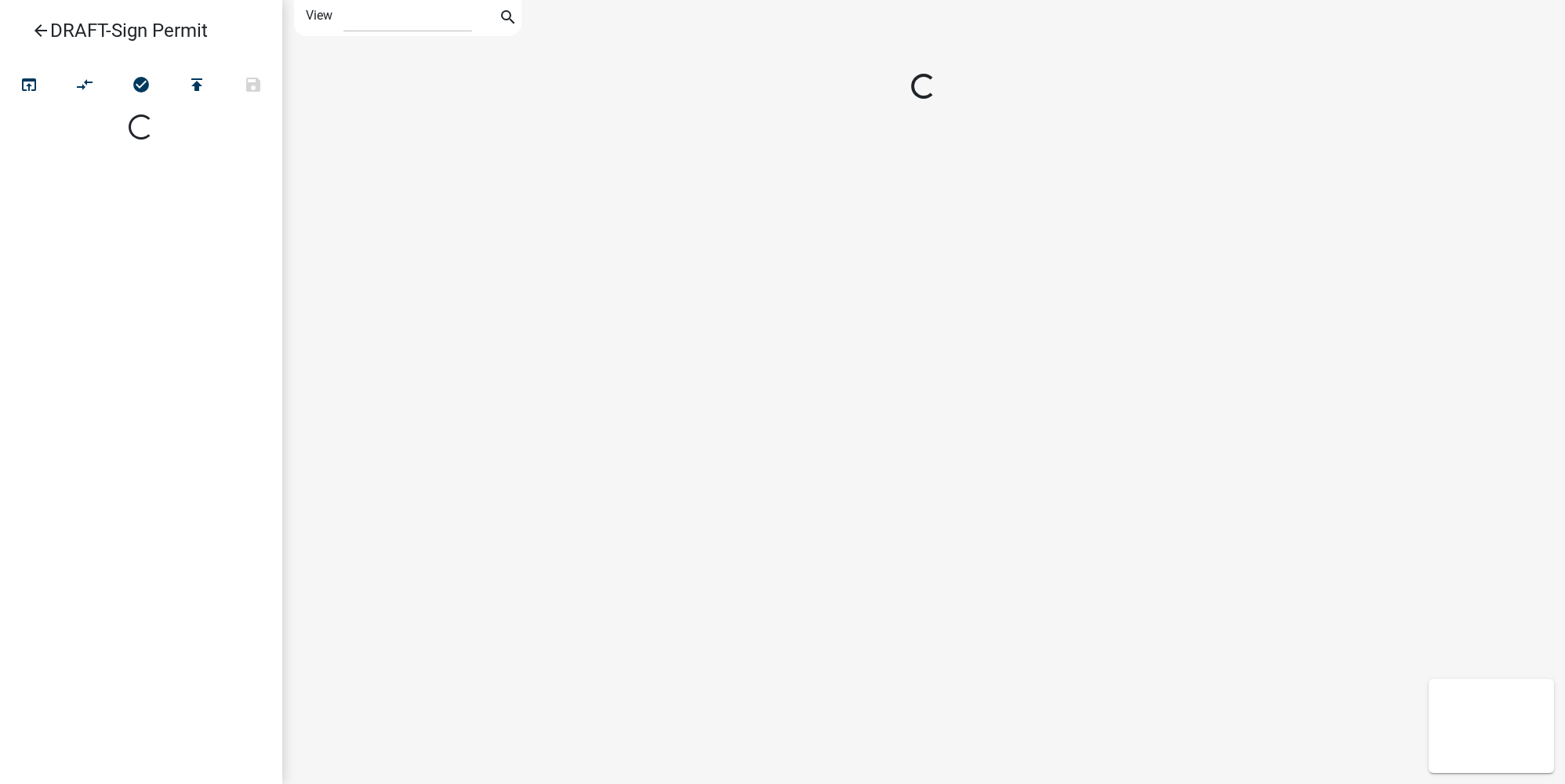
select select "1"
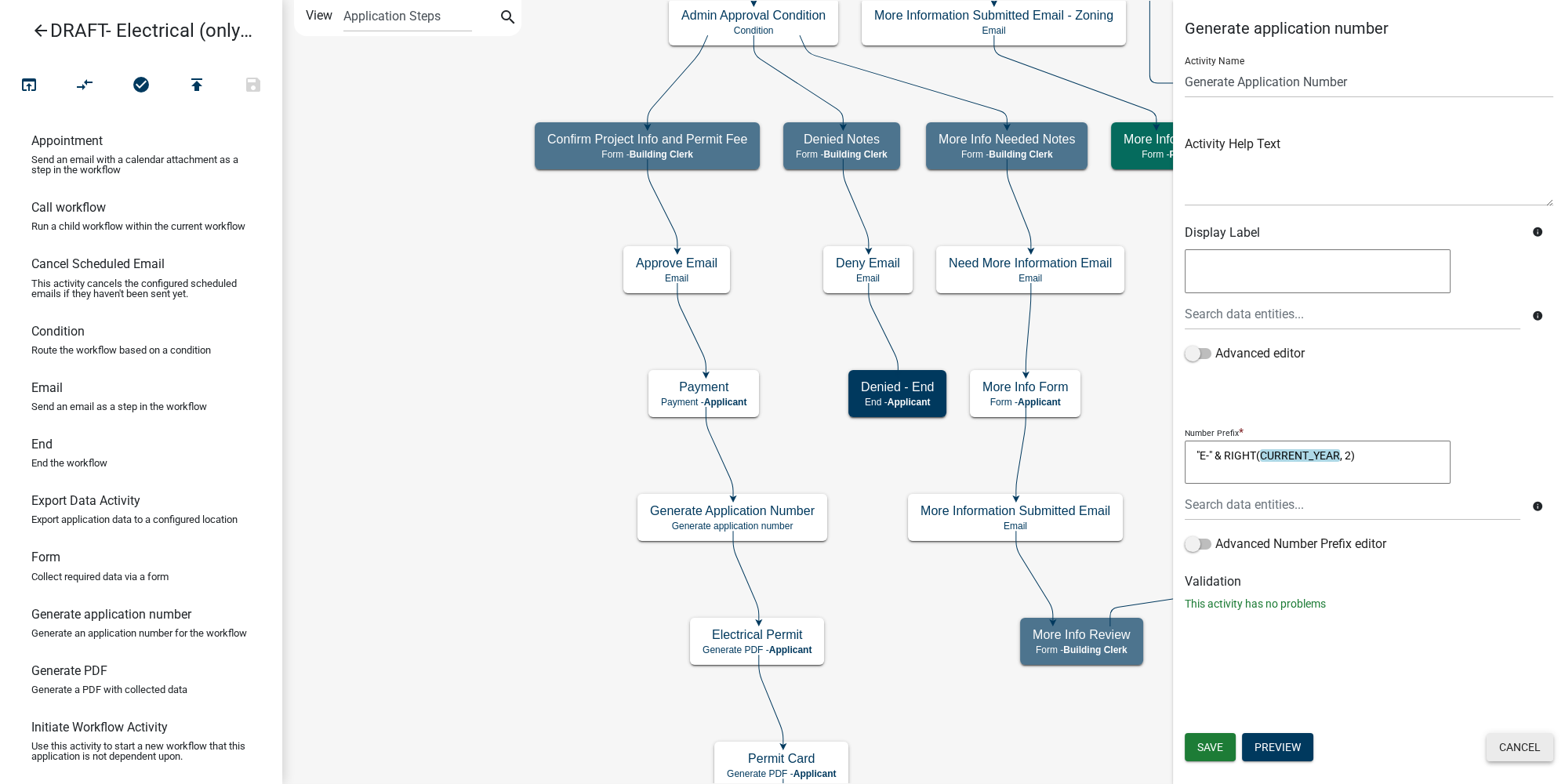
click at [1527, 753] on button "Cancel" at bounding box center [1520, 748] width 67 height 29
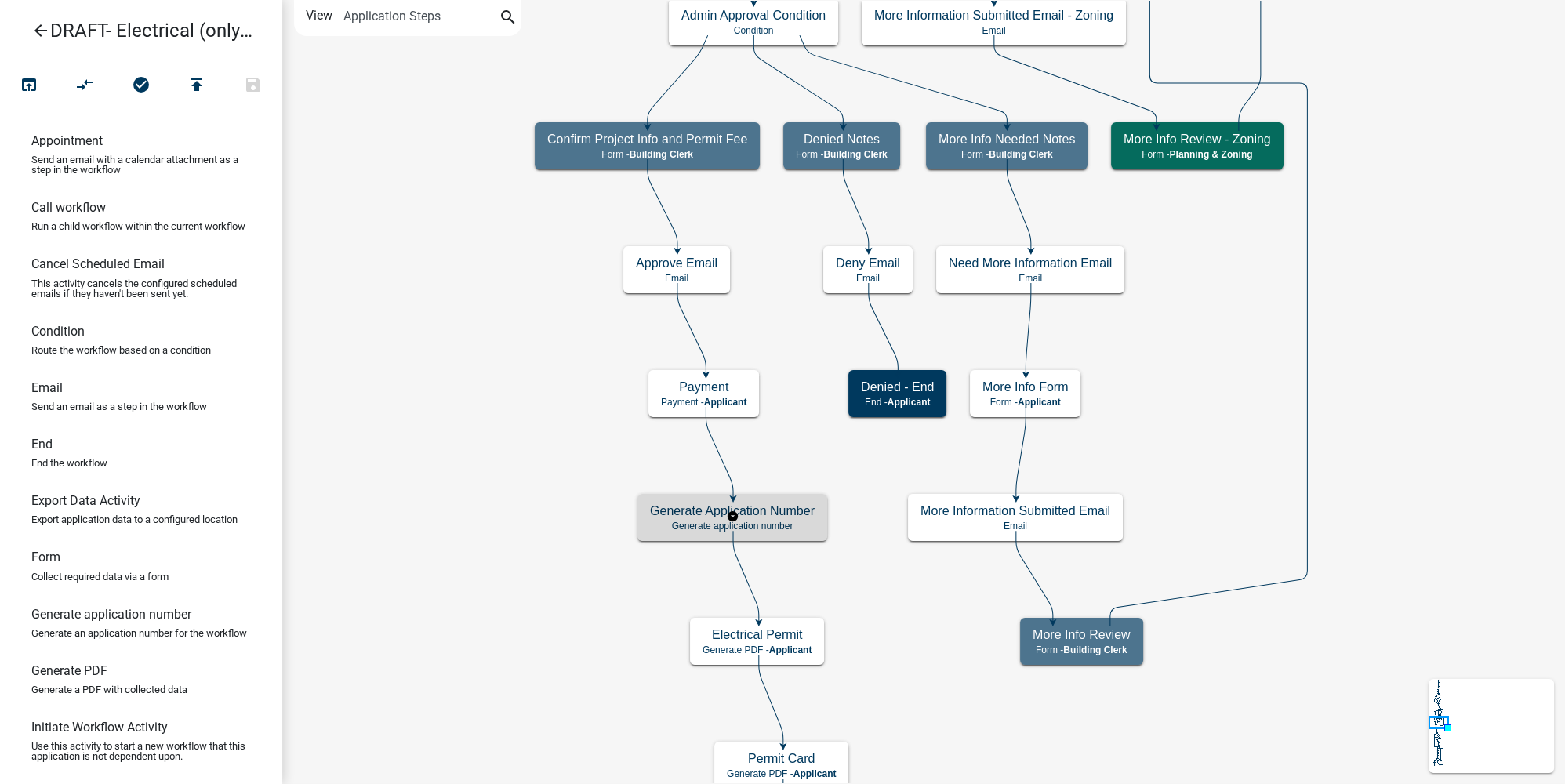
click at [715, 515] on h5 "Generate Application Number" at bounding box center [733, 511] width 165 height 15
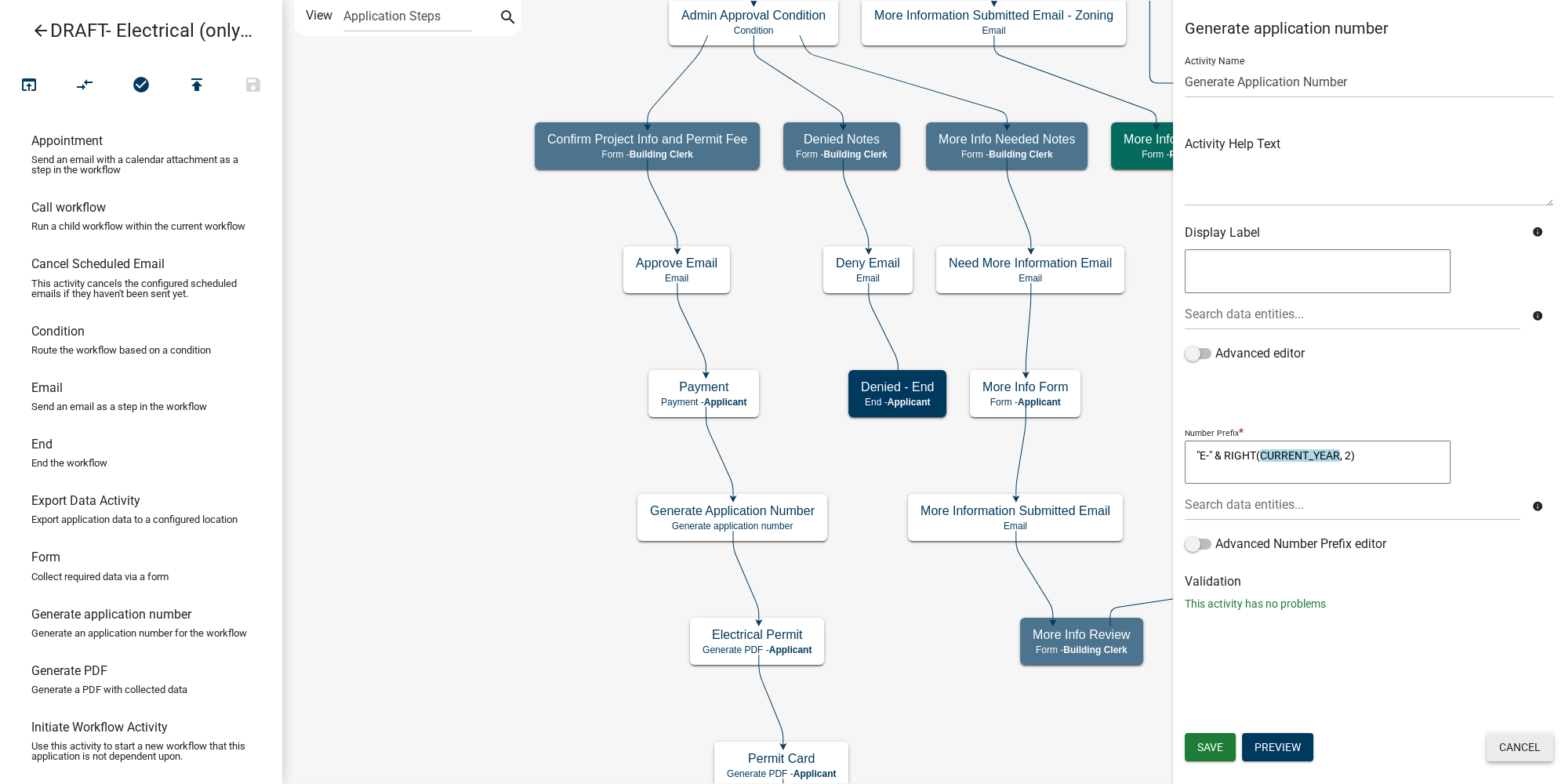
click at [1504, 748] on button "Cancel" at bounding box center [1520, 748] width 67 height 29
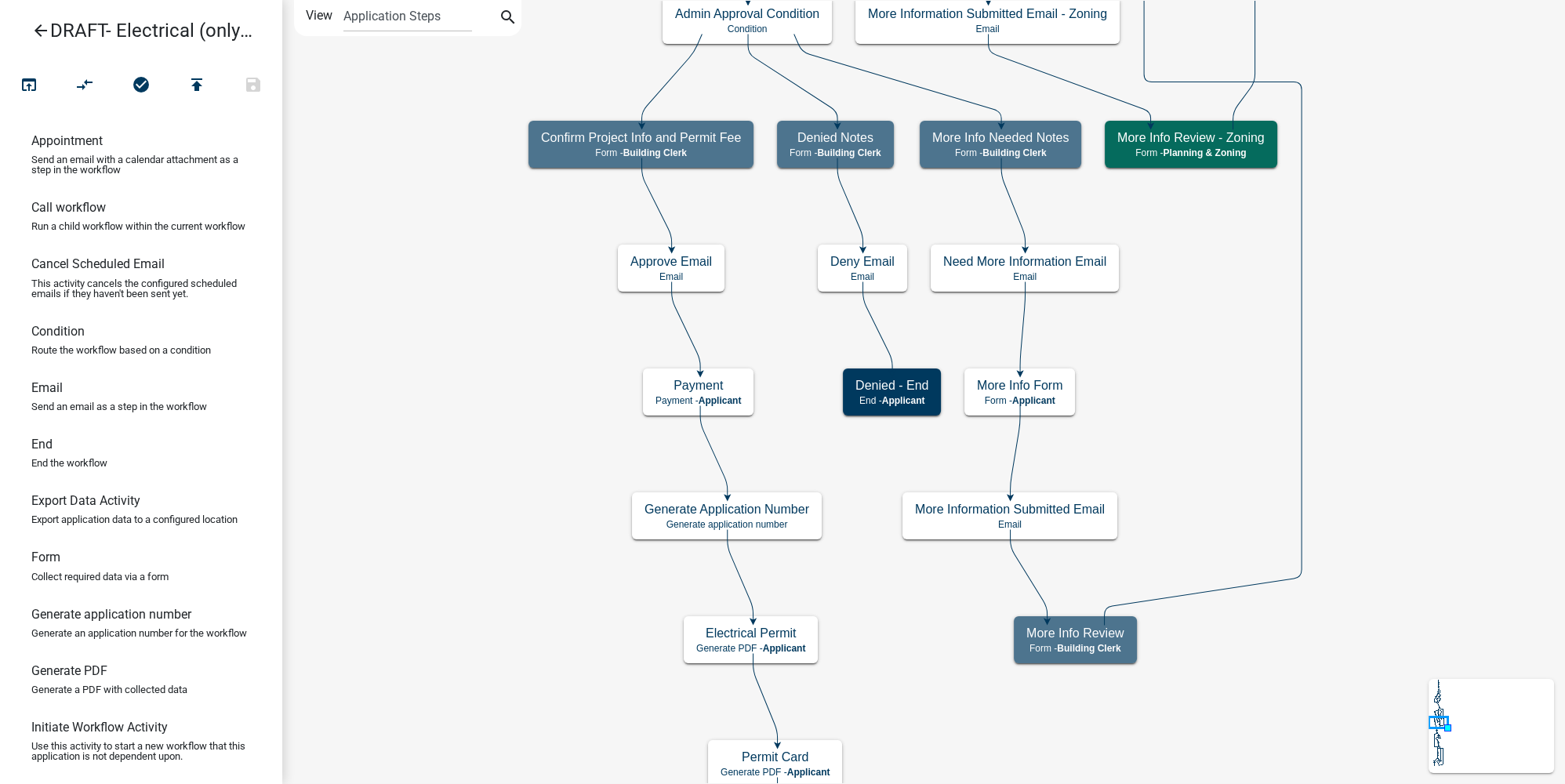
click at [36, 38] on icon "arrow_back" at bounding box center [41, 32] width 19 height 22
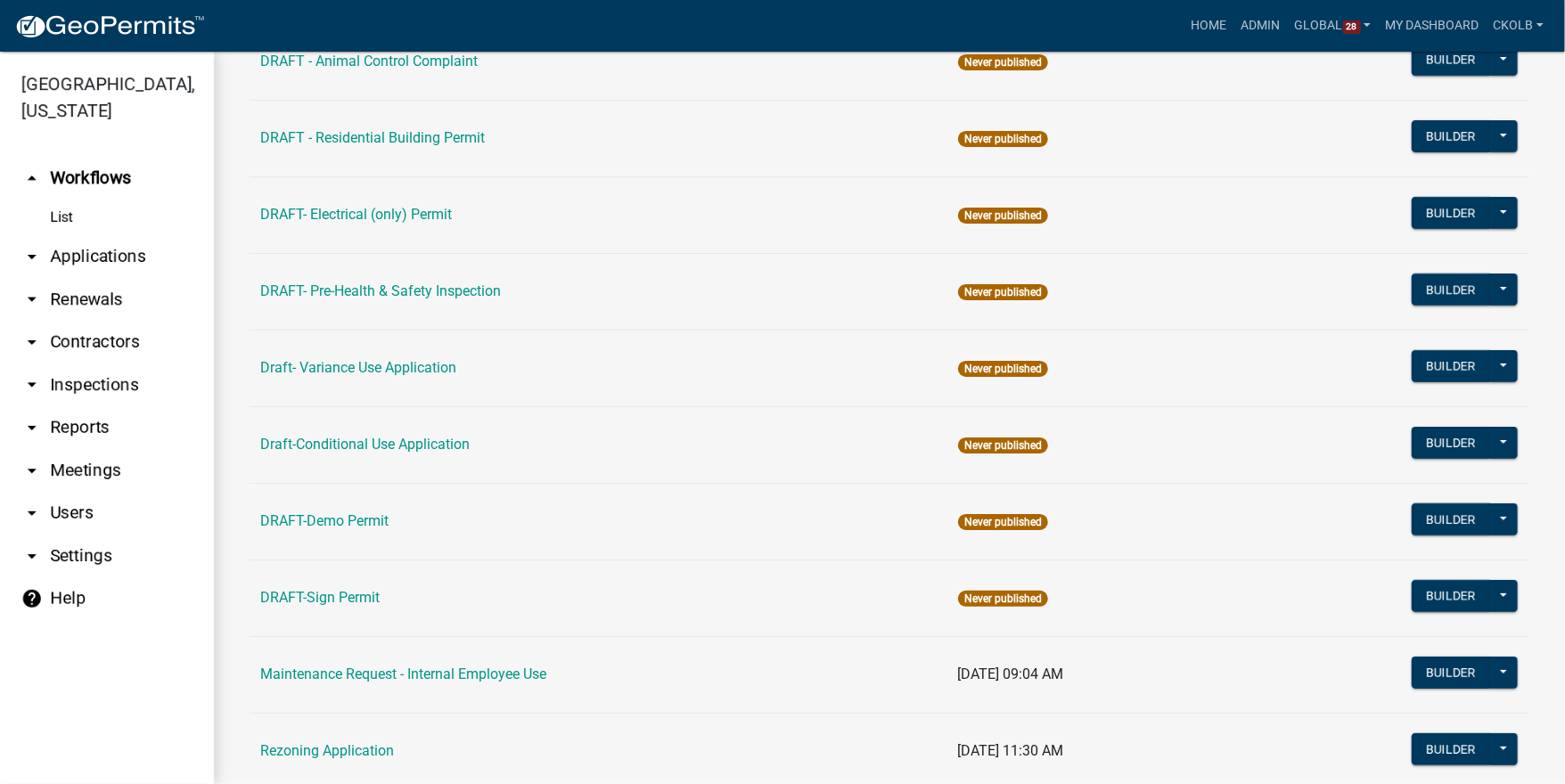
scroll to position [356, 0]
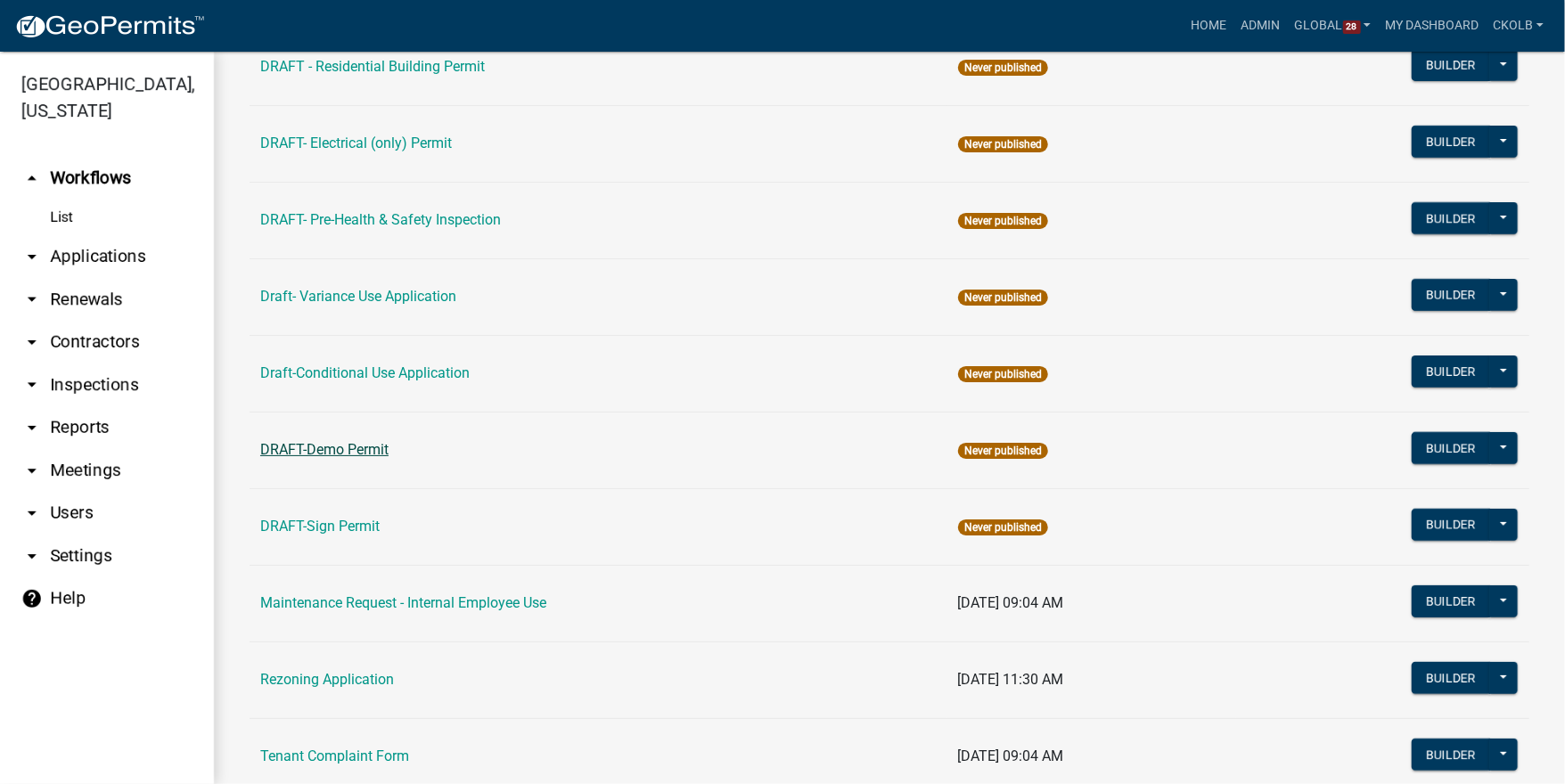
click at [292, 447] on link "DRAFT-Demo Permit" at bounding box center [324, 449] width 129 height 17
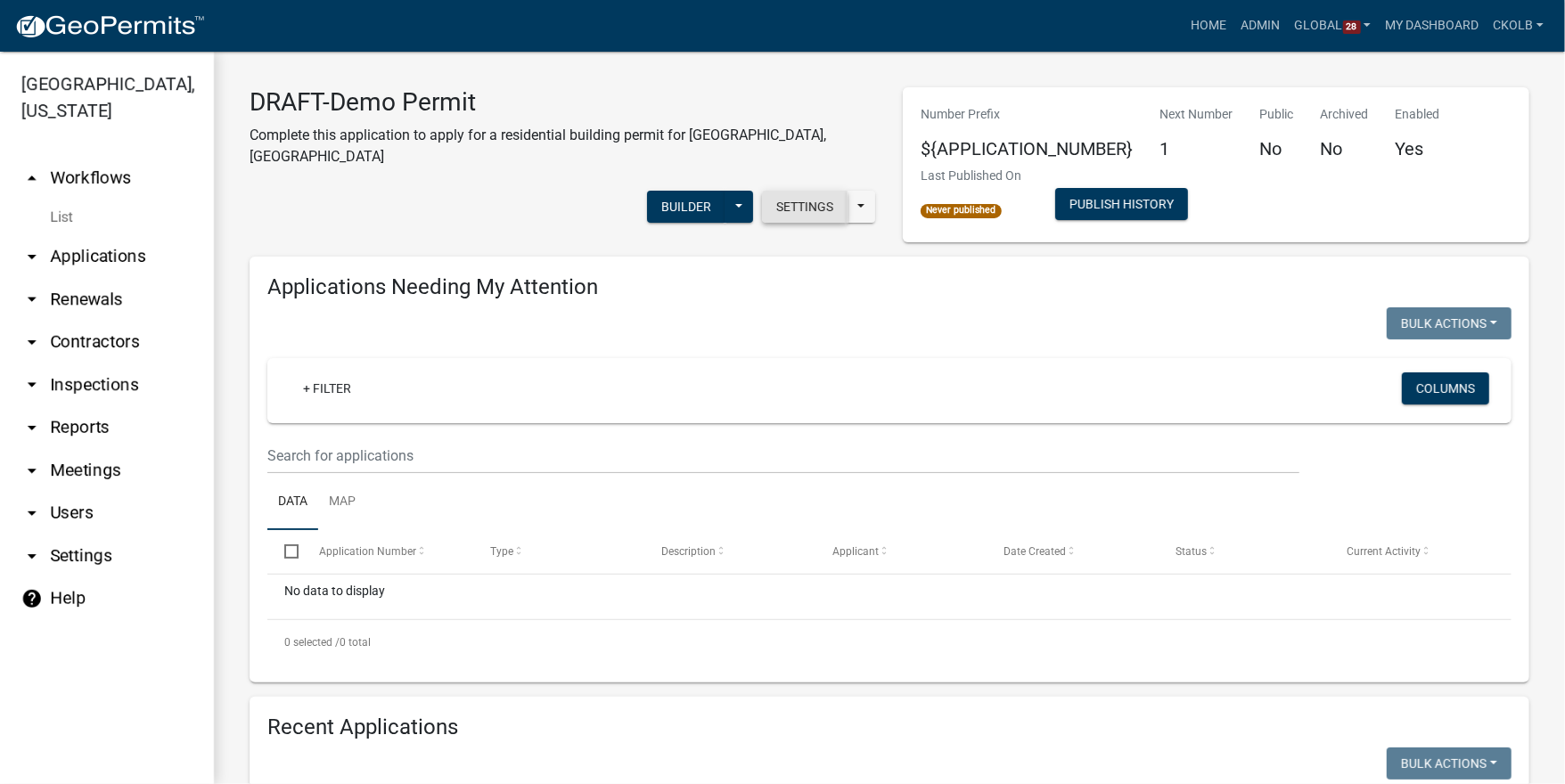
click at [783, 201] on button "Settings" at bounding box center [804, 207] width 86 height 32
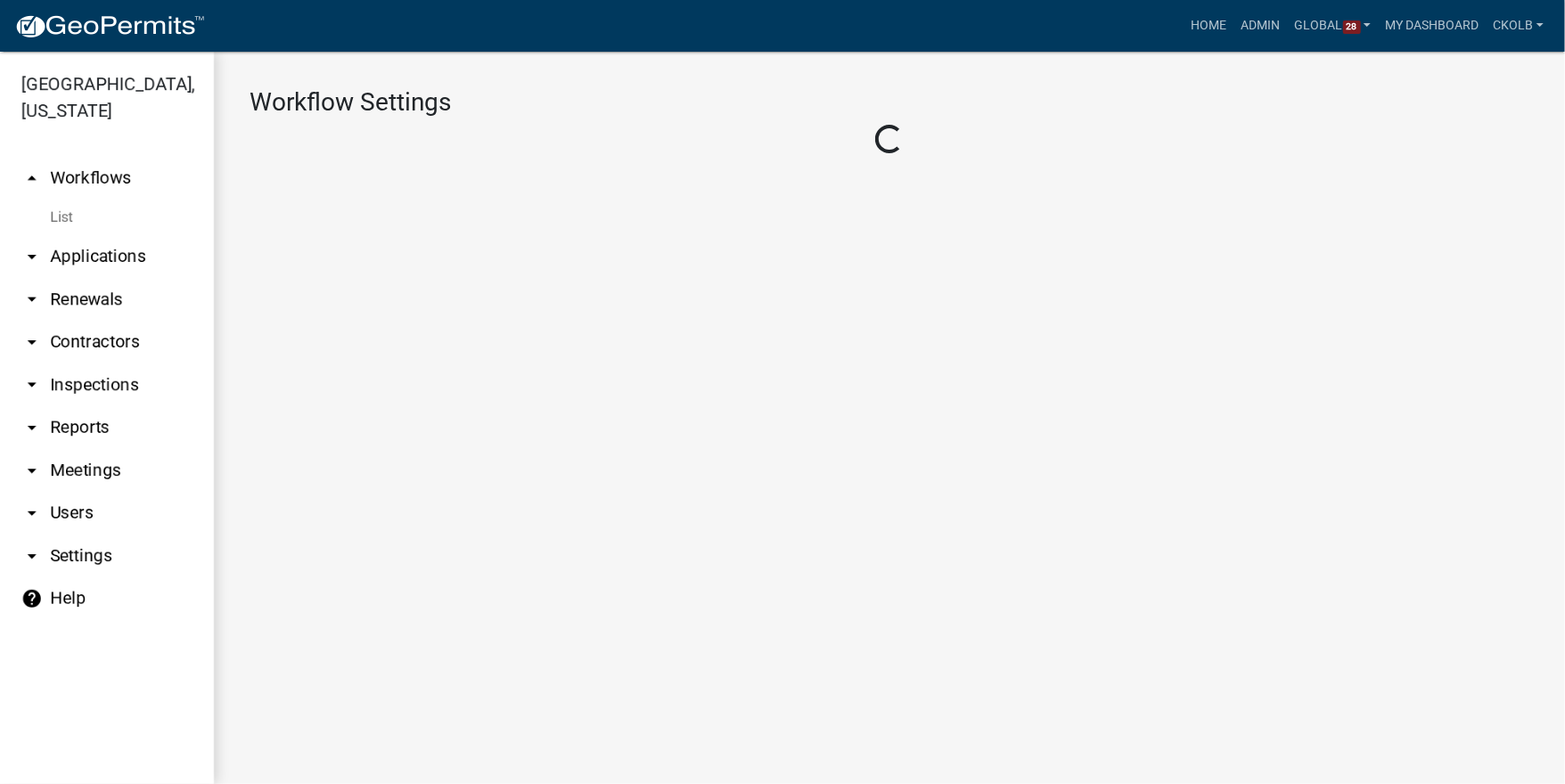
select select "1"
select select "7670adba-a95f-4cb1-9c24-effdf5e7eb9d"
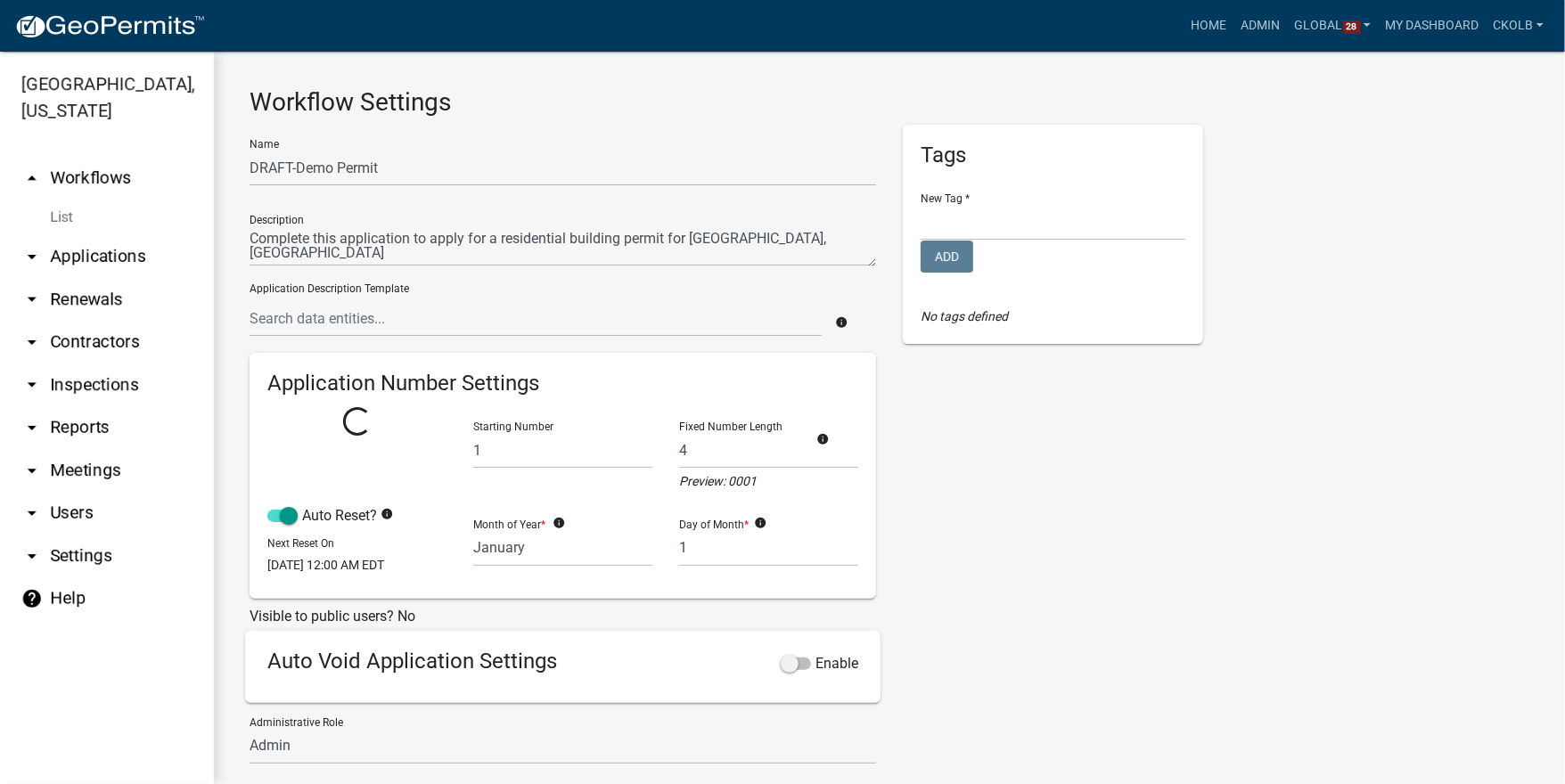
select select
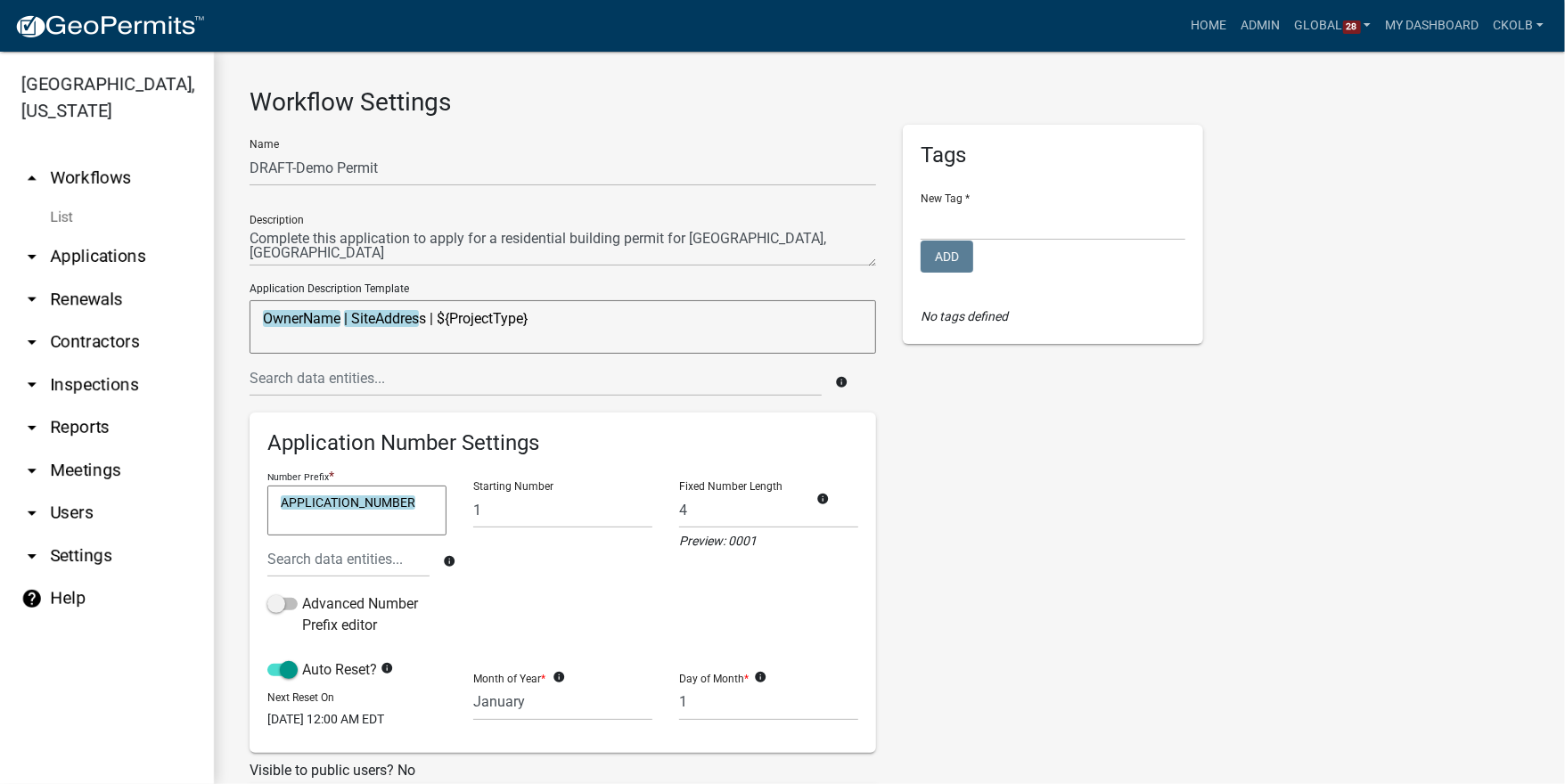
drag, startPoint x: 558, startPoint y: 324, endPoint x: 441, endPoint y: 332, distance: 117.3
click at [441, 332] on textarea "OwnerName | SiteAddress | ${ProjectType}" at bounding box center [563, 327] width 627 height 53
type textarea "OwnerName | SiteAddress |"
click at [399, 377] on input "text" at bounding box center [536, 378] width 573 height 37
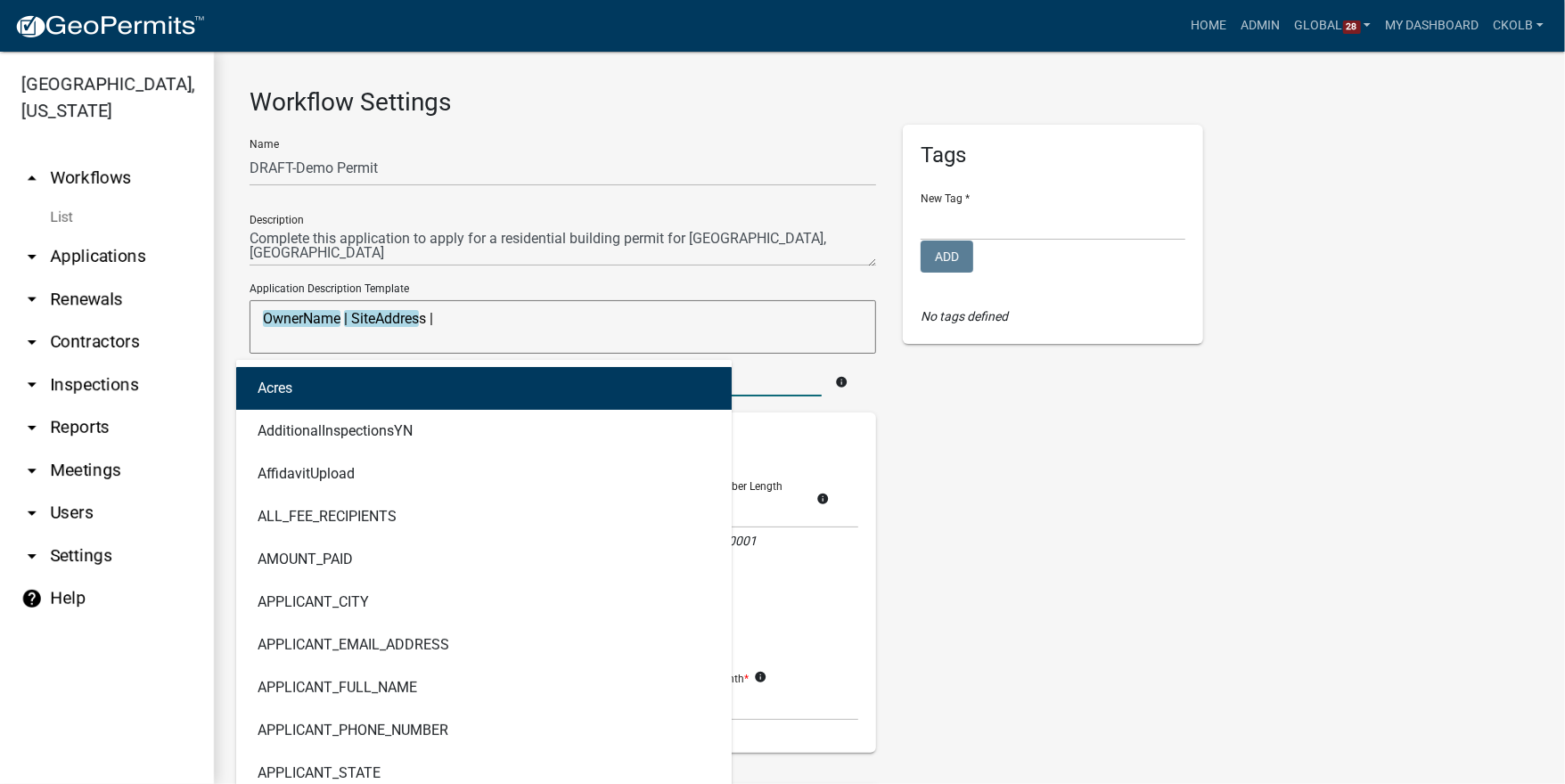
type input "type"
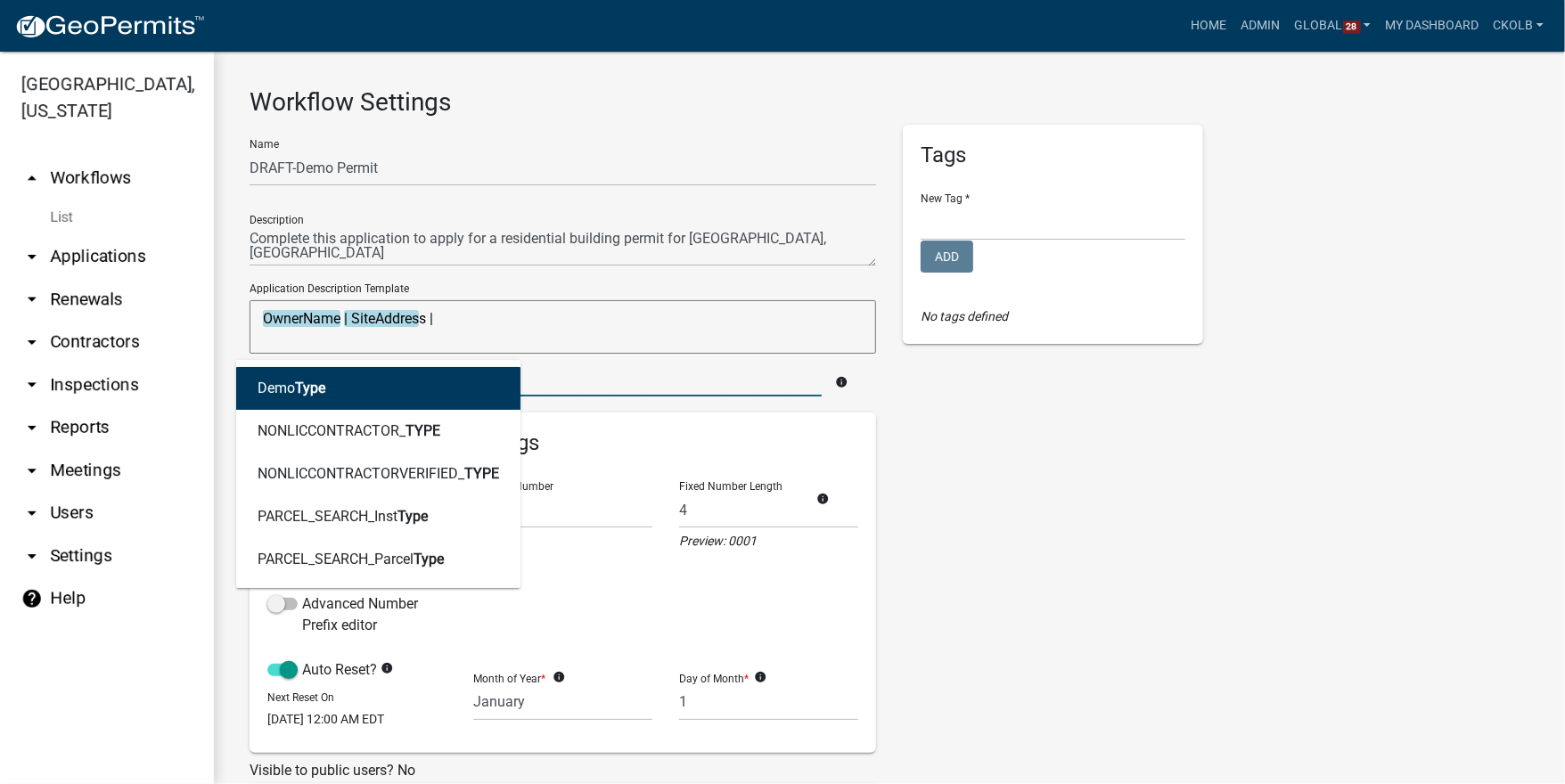
click at [399, 377] on button "Demo Type" at bounding box center [378, 389] width 285 height 43
type textarea "OwnerName | SiteAddress | DemoType"
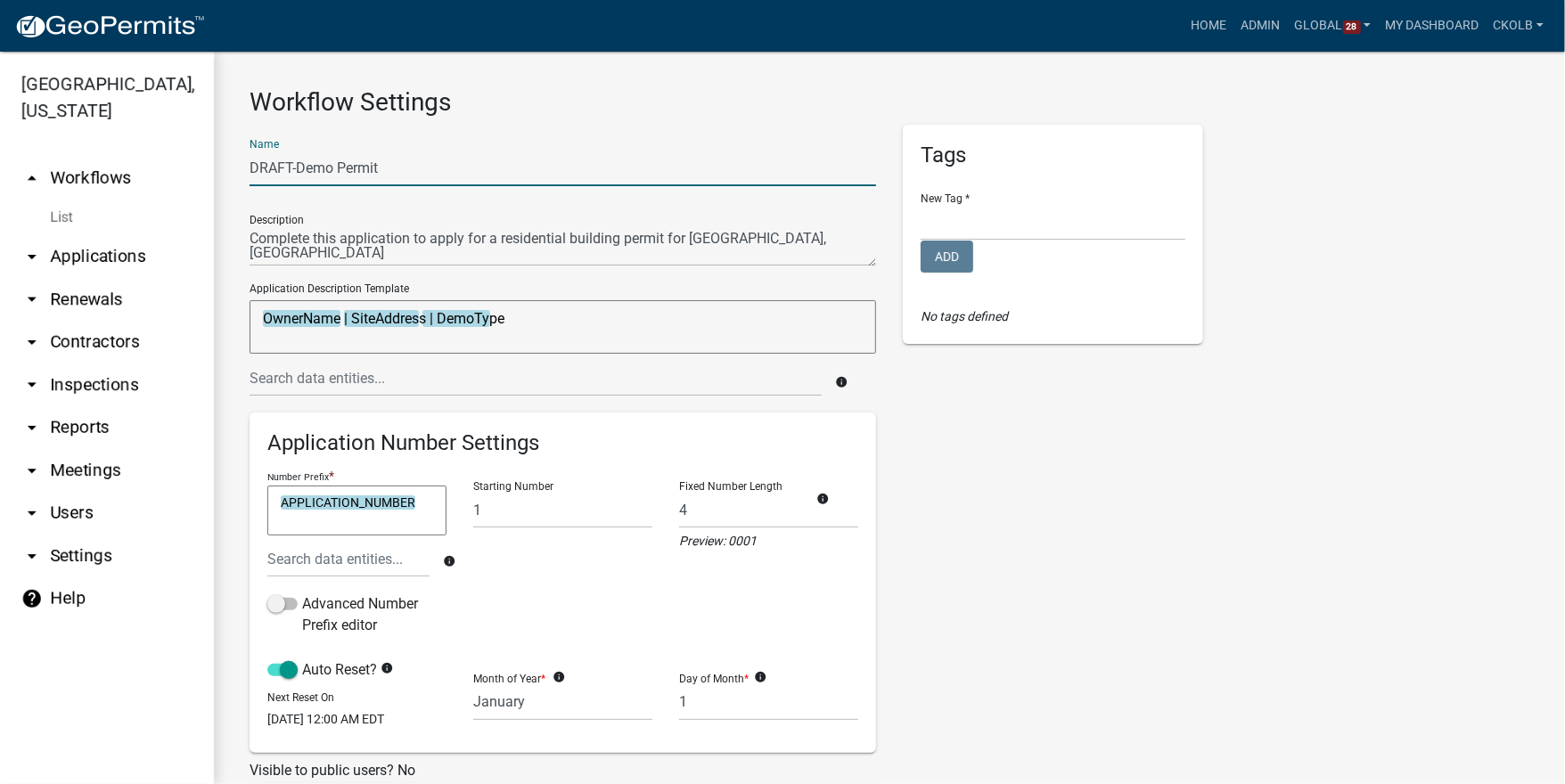
click at [333, 164] on input "DRAFT-Demo Permit" at bounding box center [563, 167] width 627 height 37
click at [325, 168] on input "DRAFT-Demolition Permit" at bounding box center [563, 167] width 627 height 37
type input "DRAFT-Demolition Permit"
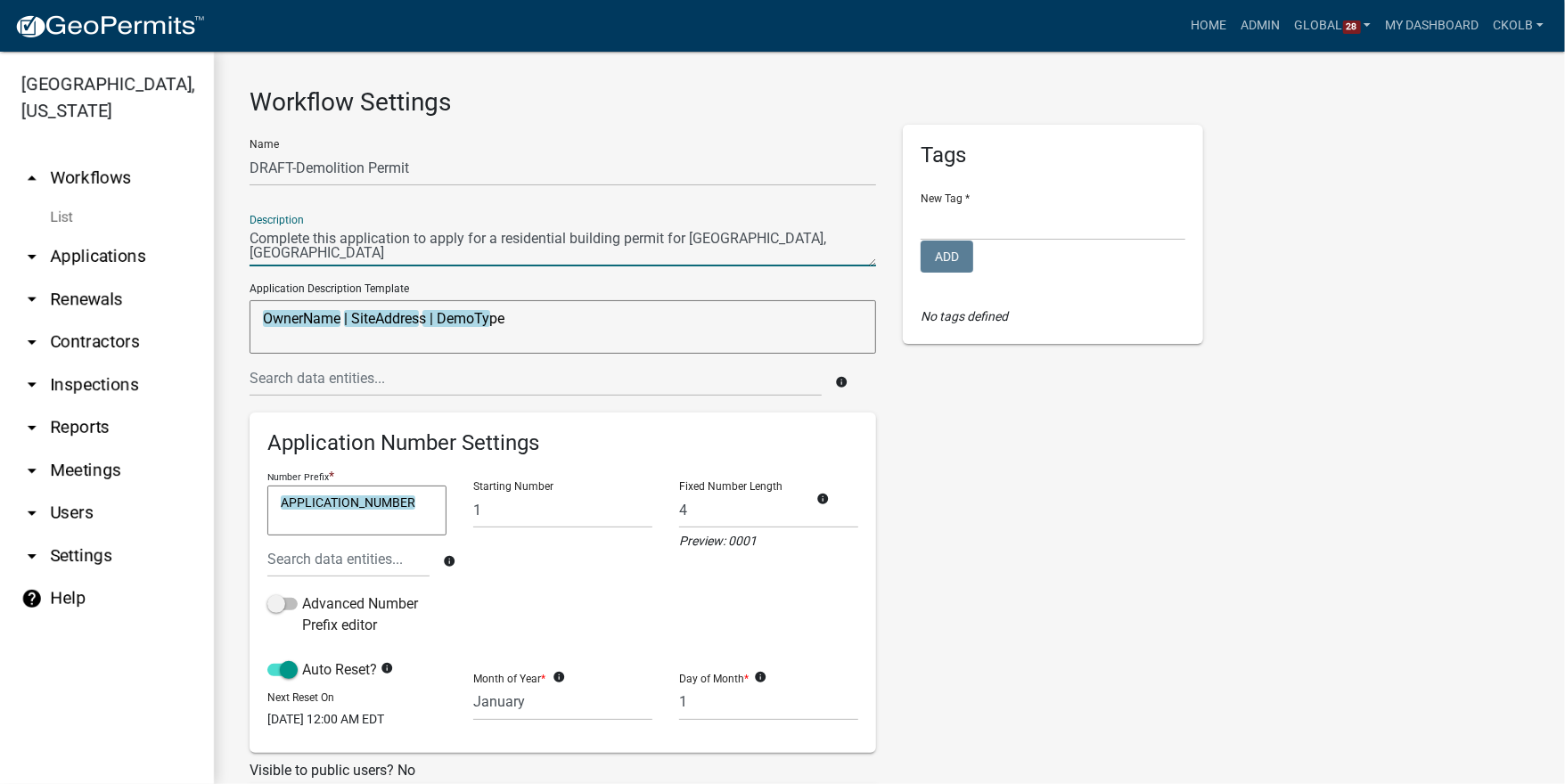
drag, startPoint x: 254, startPoint y: 239, endPoint x: 871, endPoint y: 284, distance: 618.6
click at [871, 284] on div "Name DRAFT-Demolition Permit Description Application Description Template Owner…" at bounding box center [563, 591] width 654 height 933
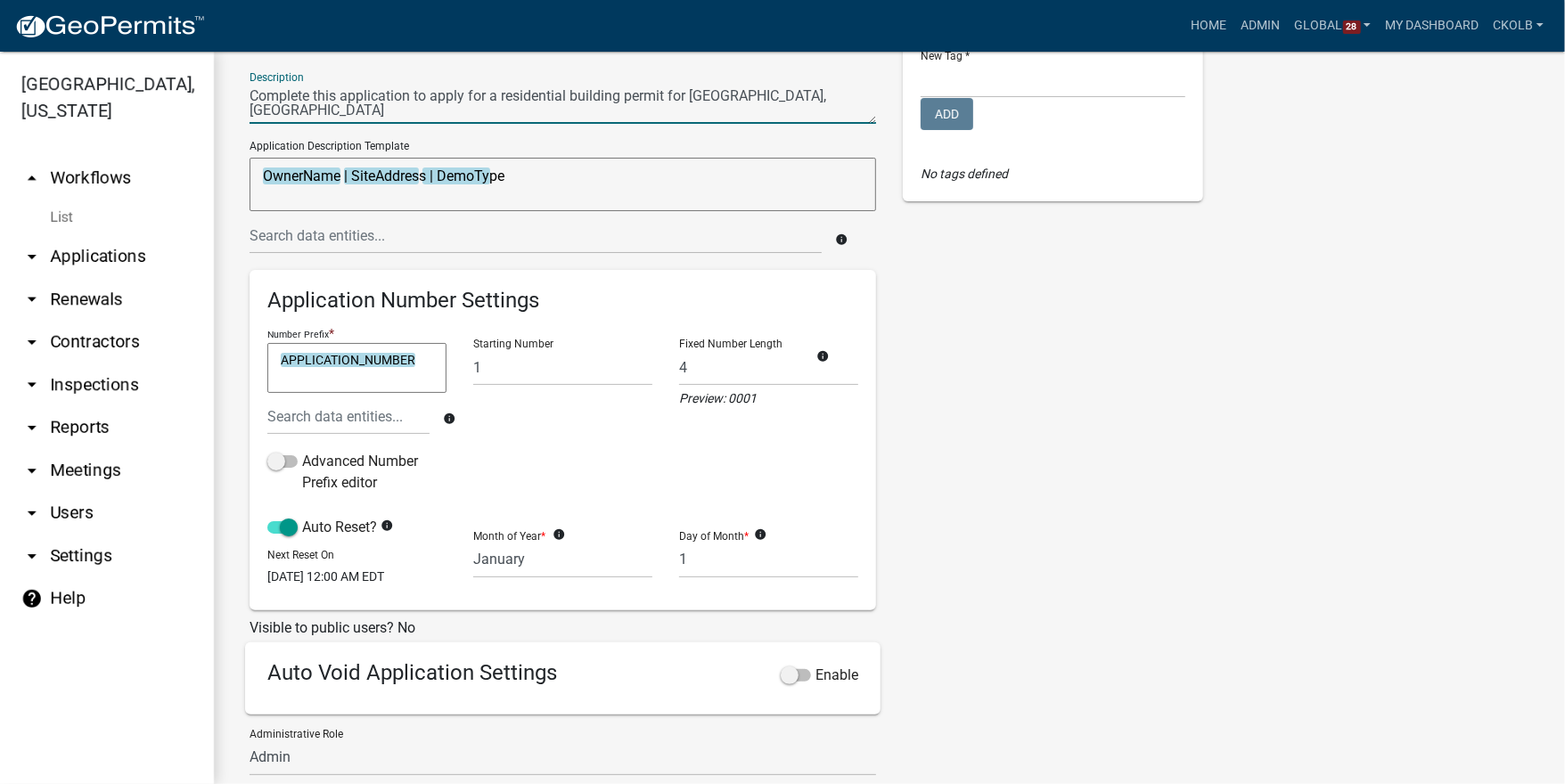
scroll to position [214, 0]
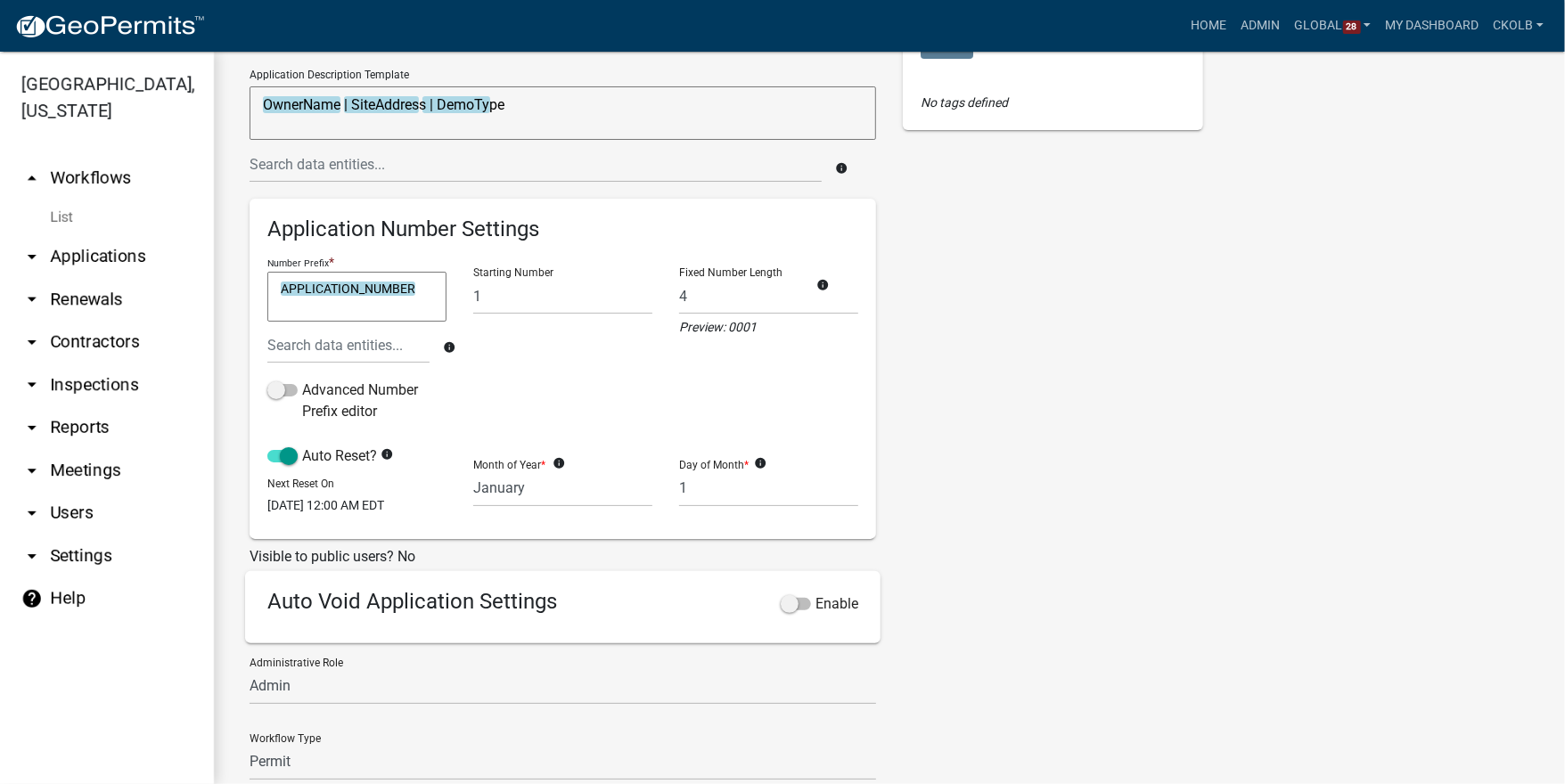
click at [957, 356] on div "Tags New Tag * Building Permits Complaints Personnel Planning & Zoning Add No t…" at bounding box center [1053, 377] width 327 height 933
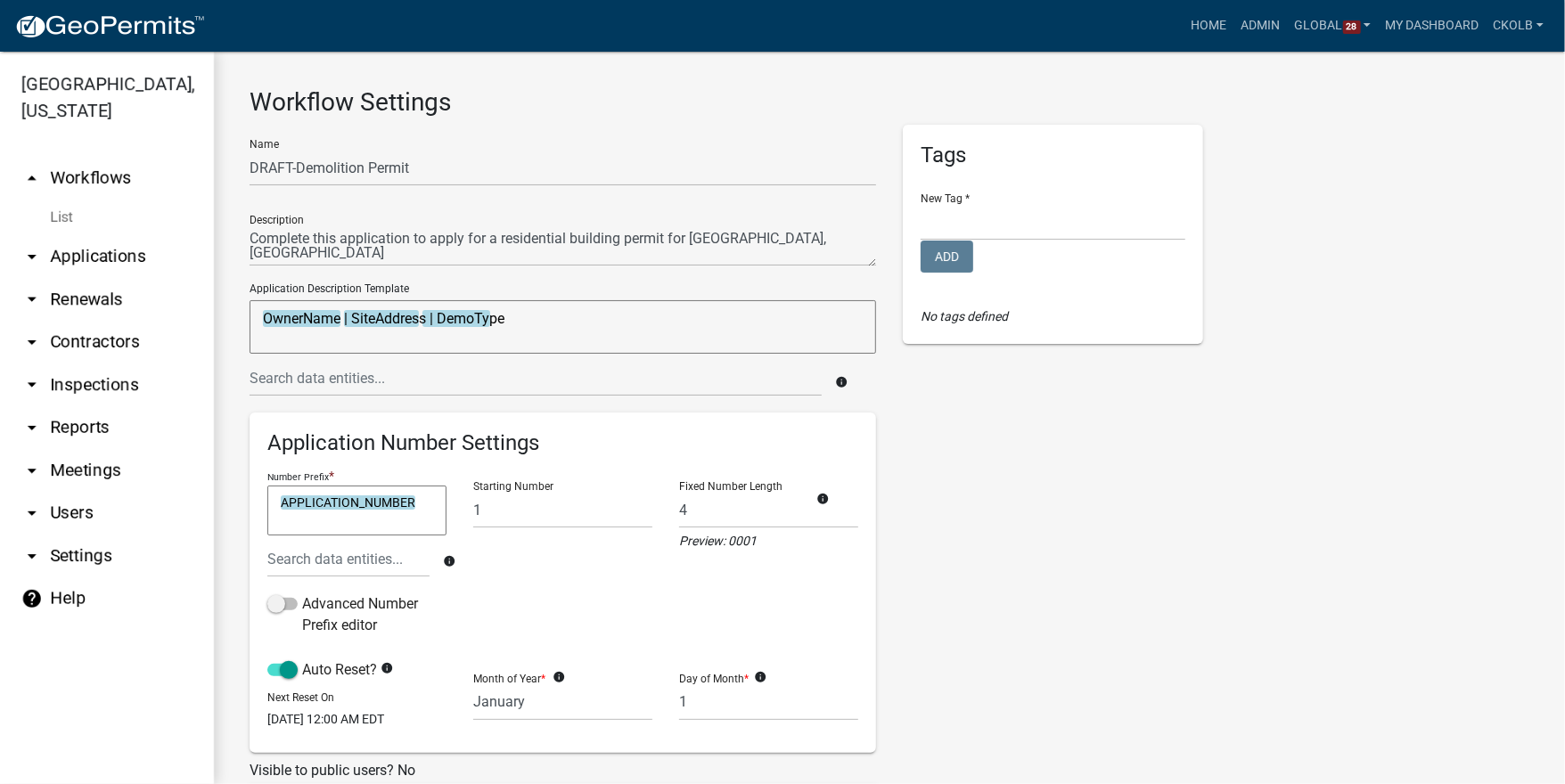
scroll to position [0, 0]
click at [100, 266] on link "arrow_drop_down Applications" at bounding box center [107, 257] width 214 height 43
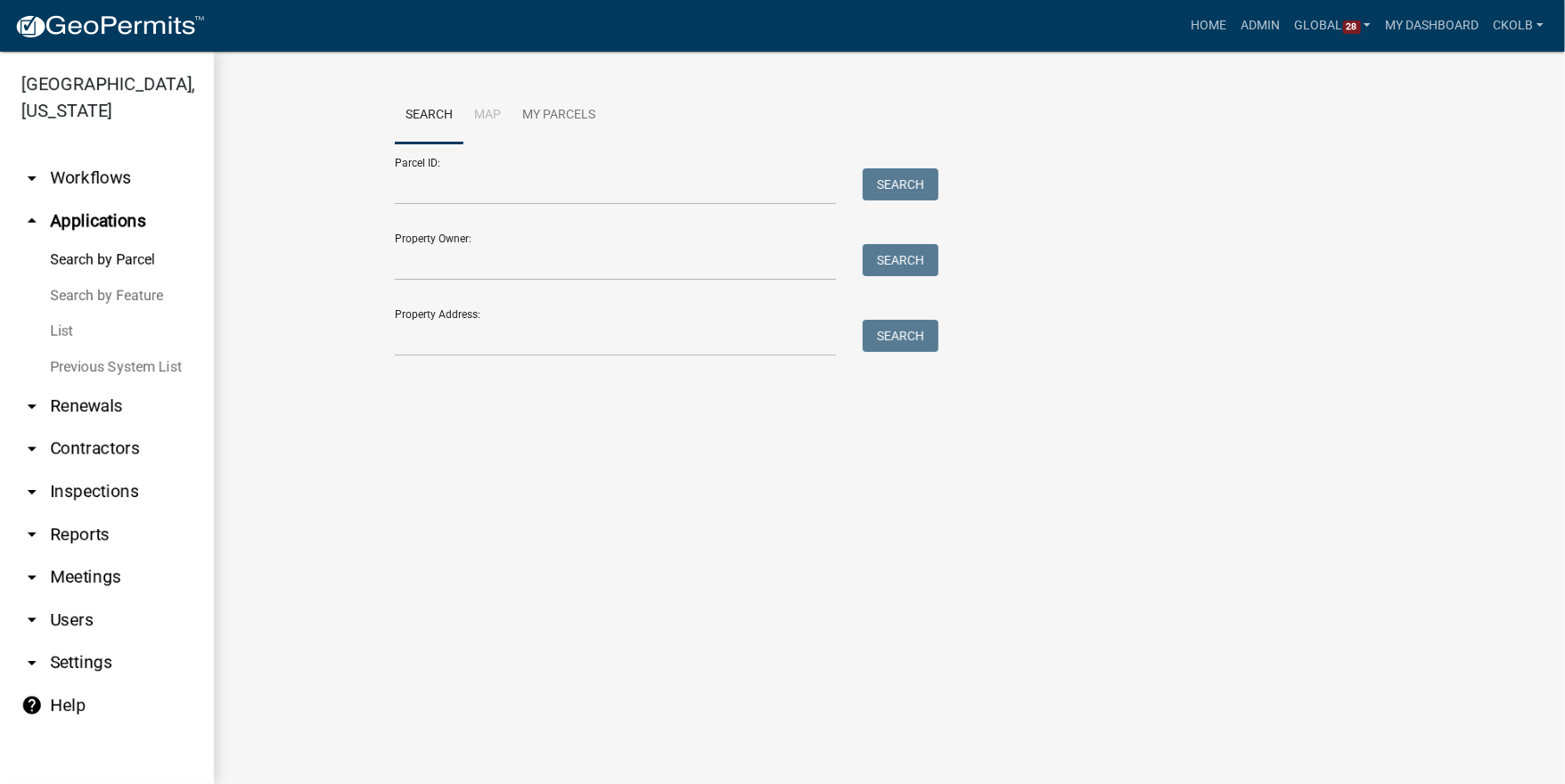
click at [70, 172] on link "arrow_drop_down Workflows" at bounding box center [107, 178] width 214 height 43
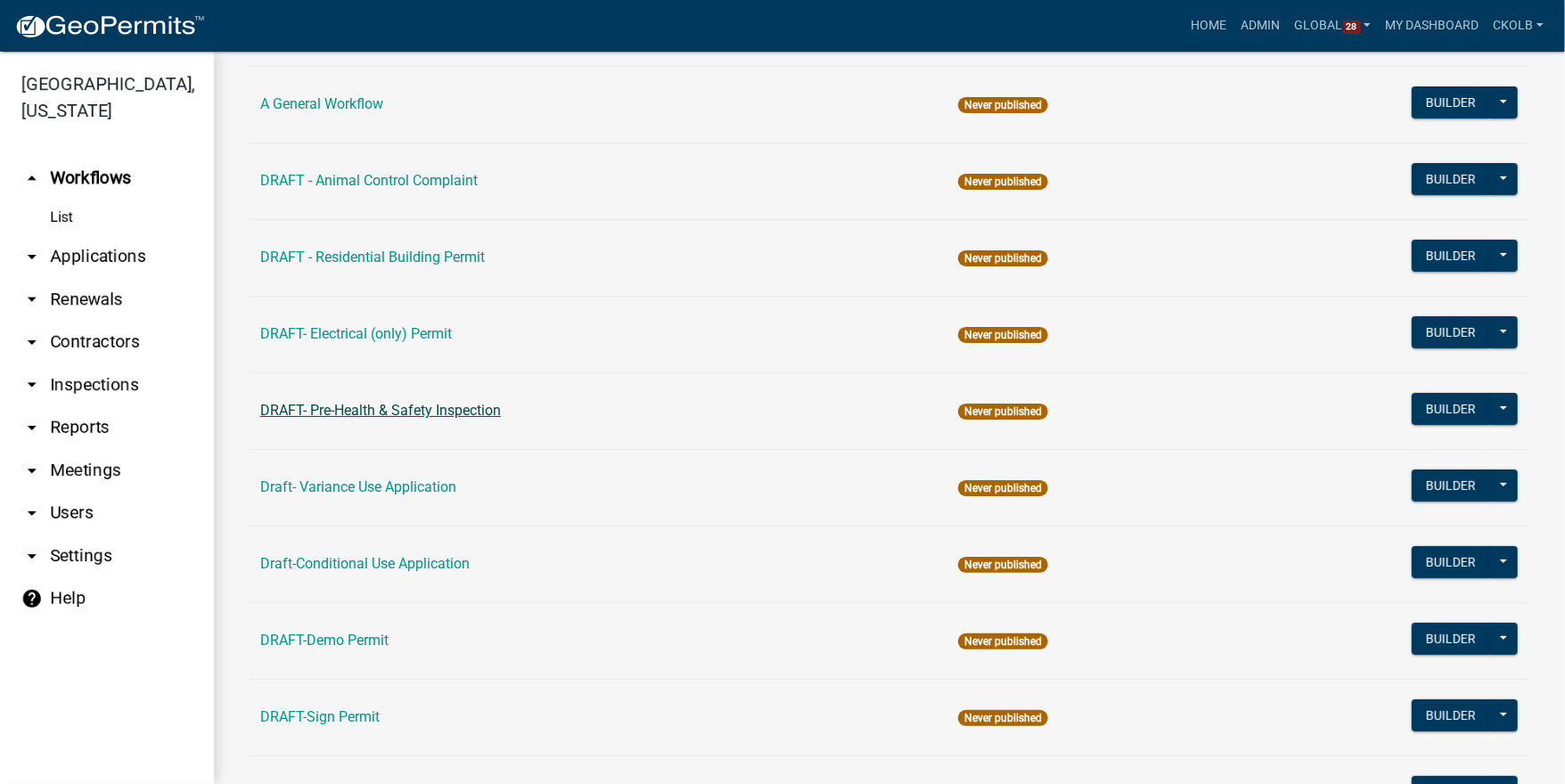
scroll to position [285, 0]
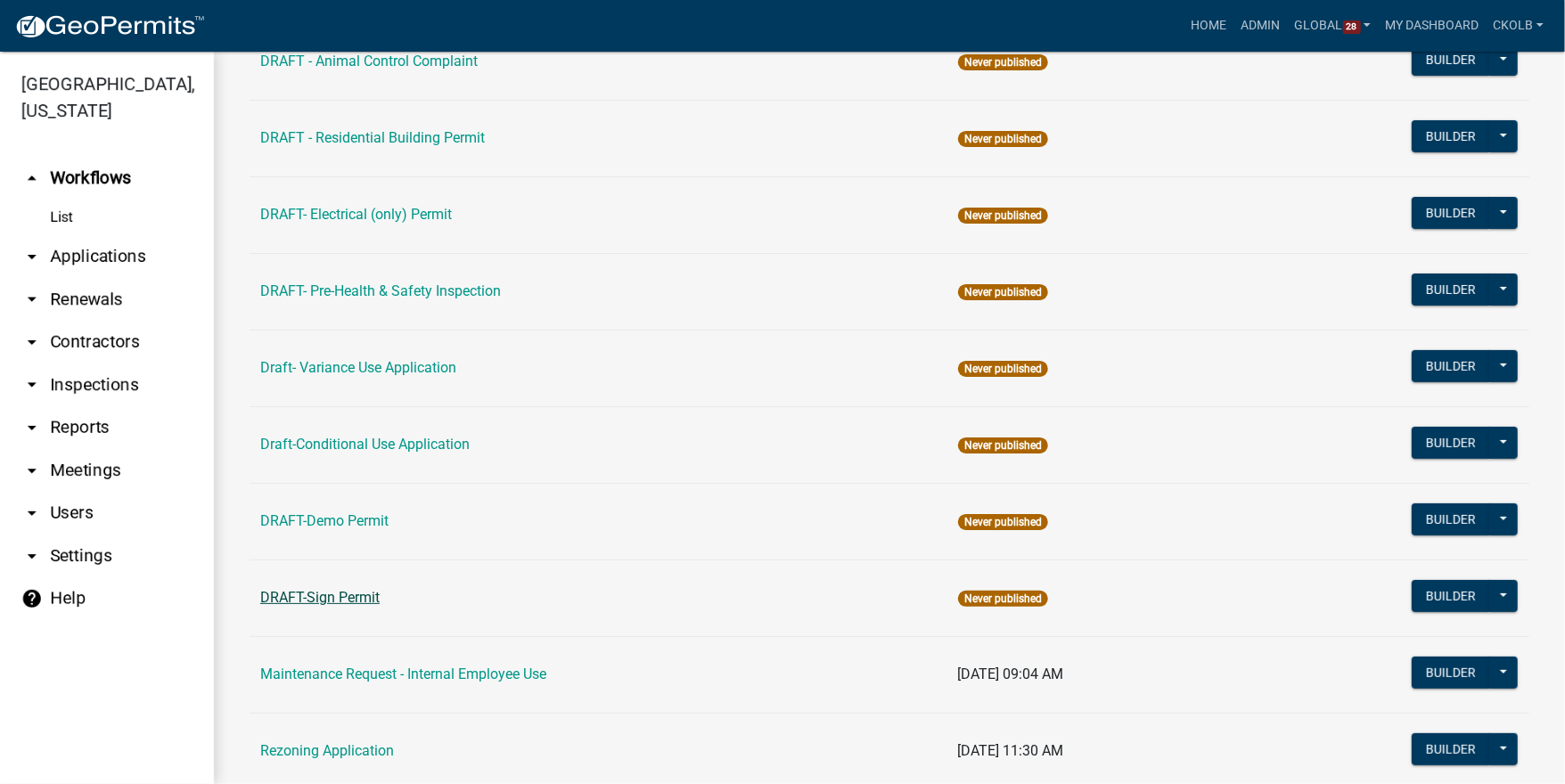
click at [360, 592] on link "DRAFT-Sign Permit" at bounding box center [320, 597] width 120 height 17
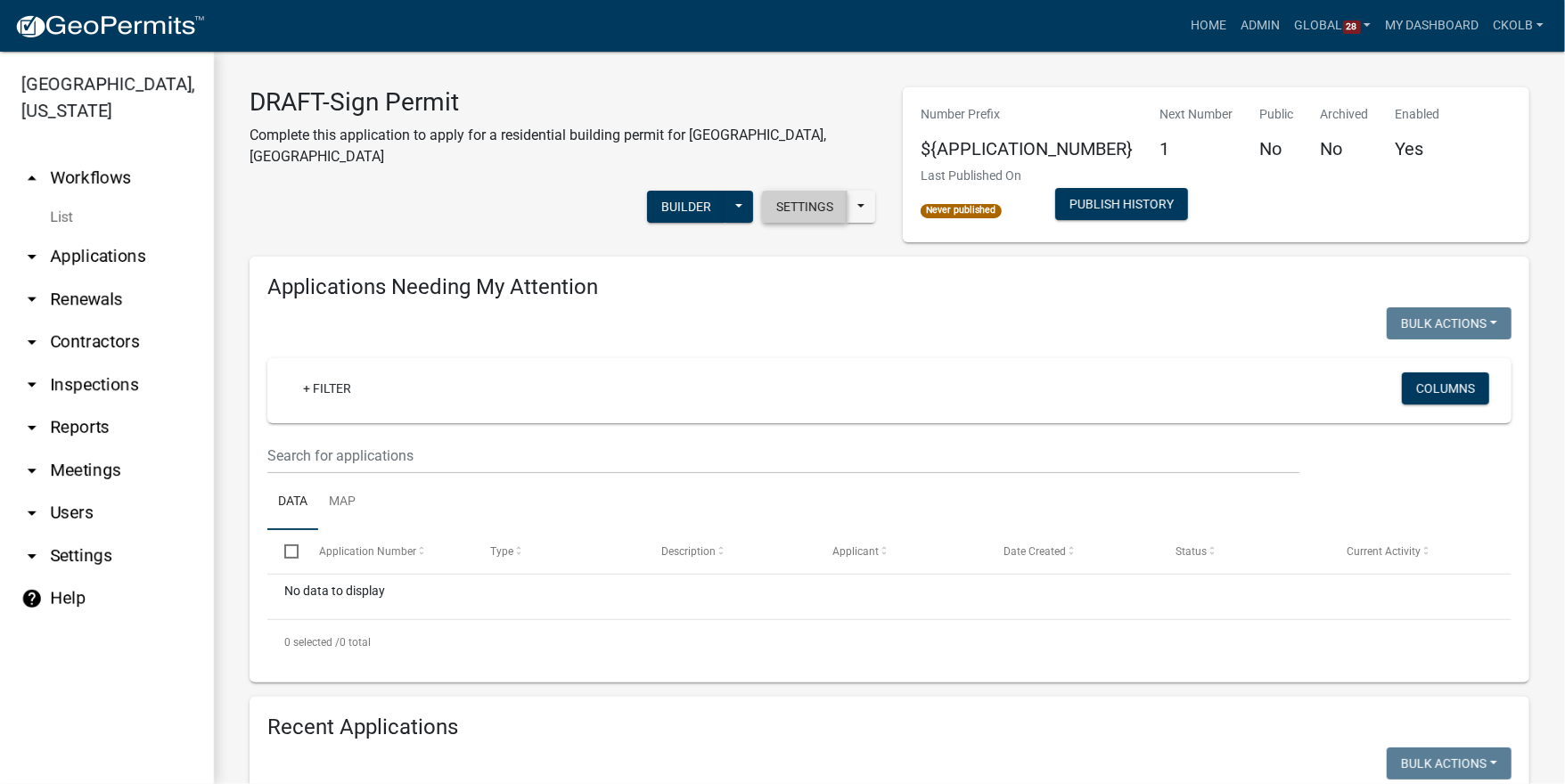
click at [788, 191] on button "Settings" at bounding box center [804, 207] width 86 height 32
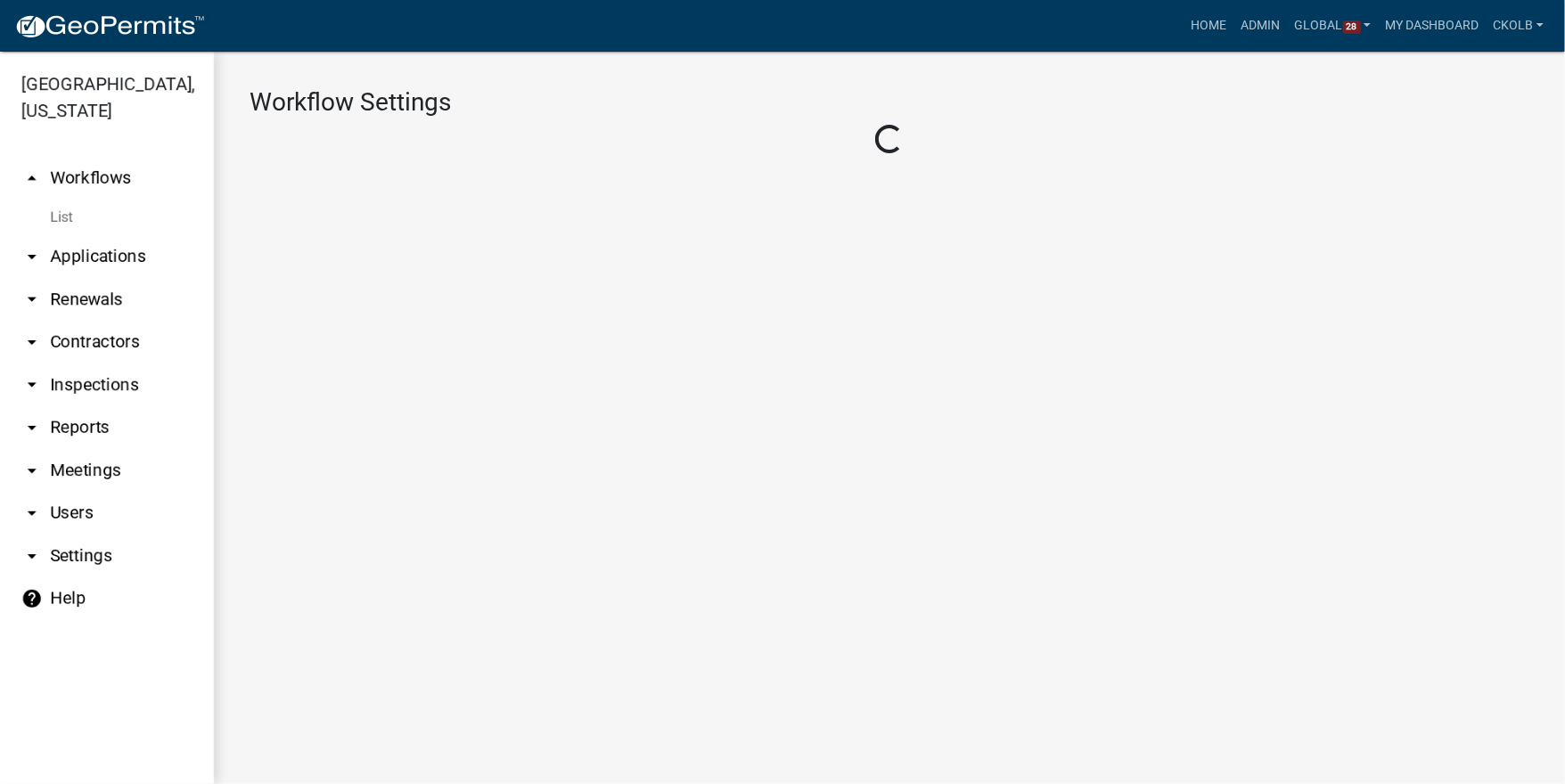
select select "1"
select select "7670adba-a95f-4cb1-9c24-effdf5e7eb9d"
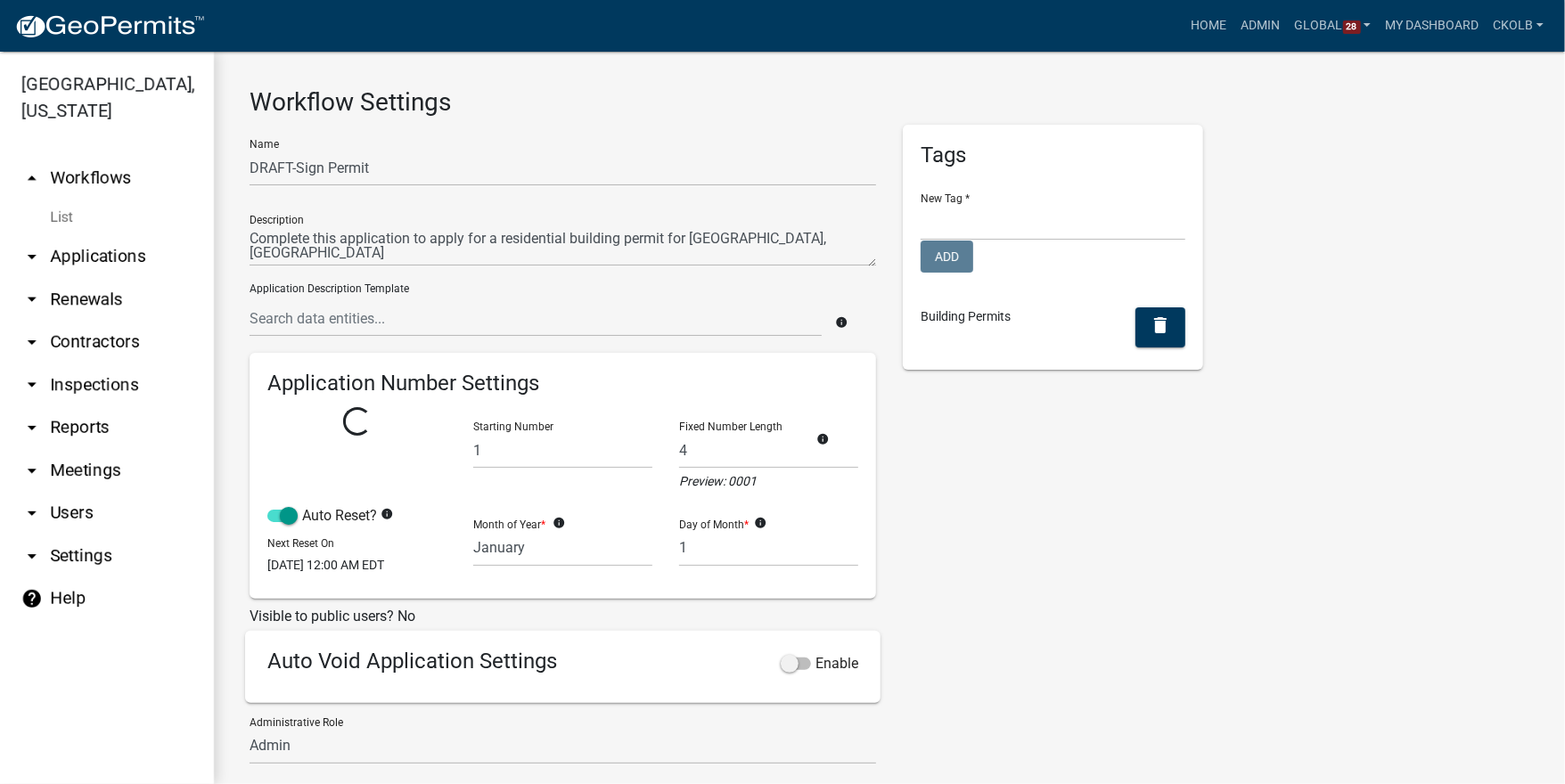
select select
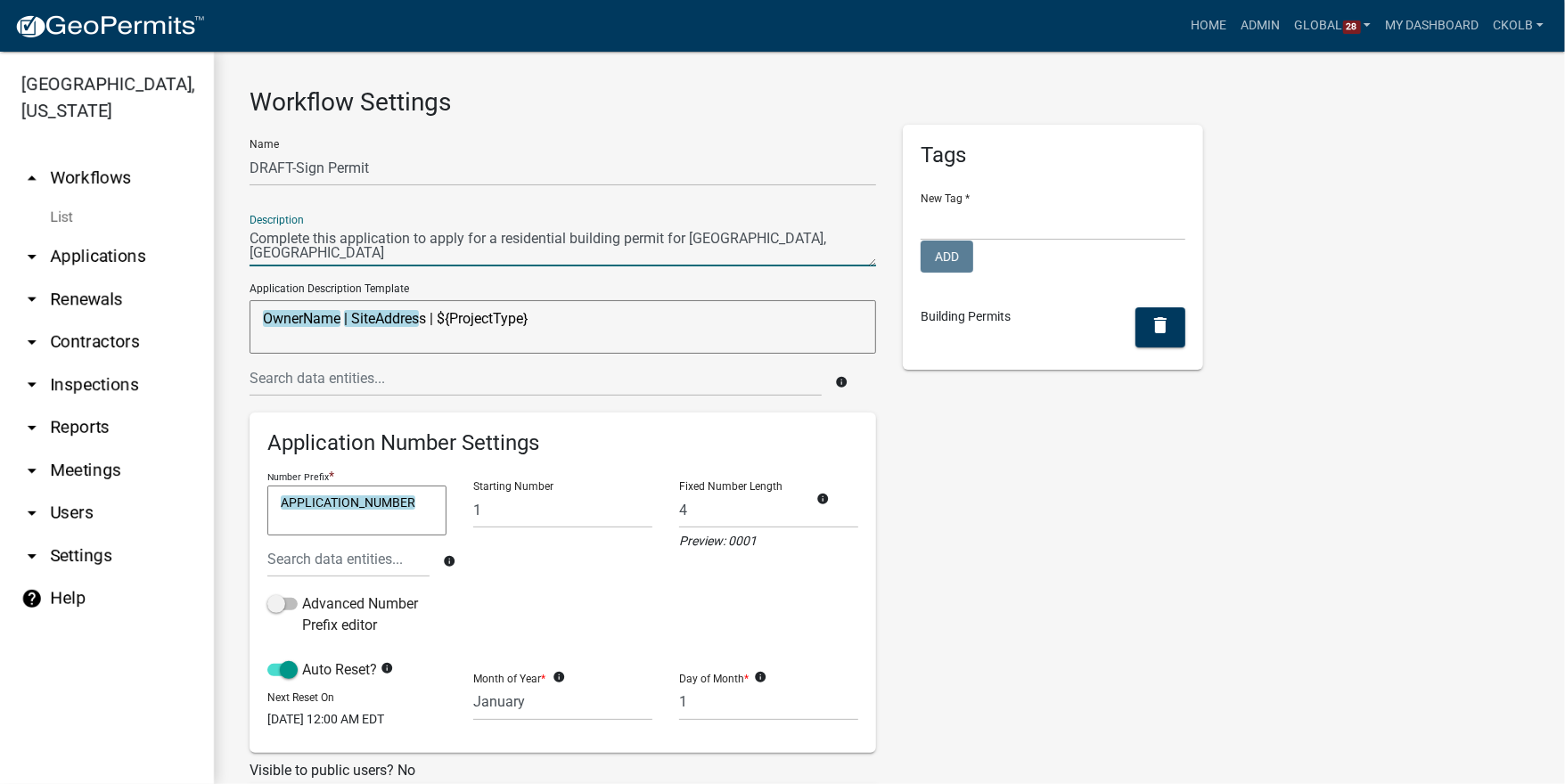
drag, startPoint x: 249, startPoint y: 243, endPoint x: 823, endPoint y: 230, distance: 574.1
click at [823, 230] on textarea at bounding box center [563, 246] width 627 height 41
click at [537, 323] on textarea "OwnerName | SiteAddress | ${ProjectType}" at bounding box center [563, 327] width 627 height 53
drag, startPoint x: 542, startPoint y: 321, endPoint x: 441, endPoint y: 320, distance: 101.0
click at [441, 320] on textarea "OwnerName | SiteAddress | ${ProjectType}" at bounding box center [563, 327] width 627 height 53
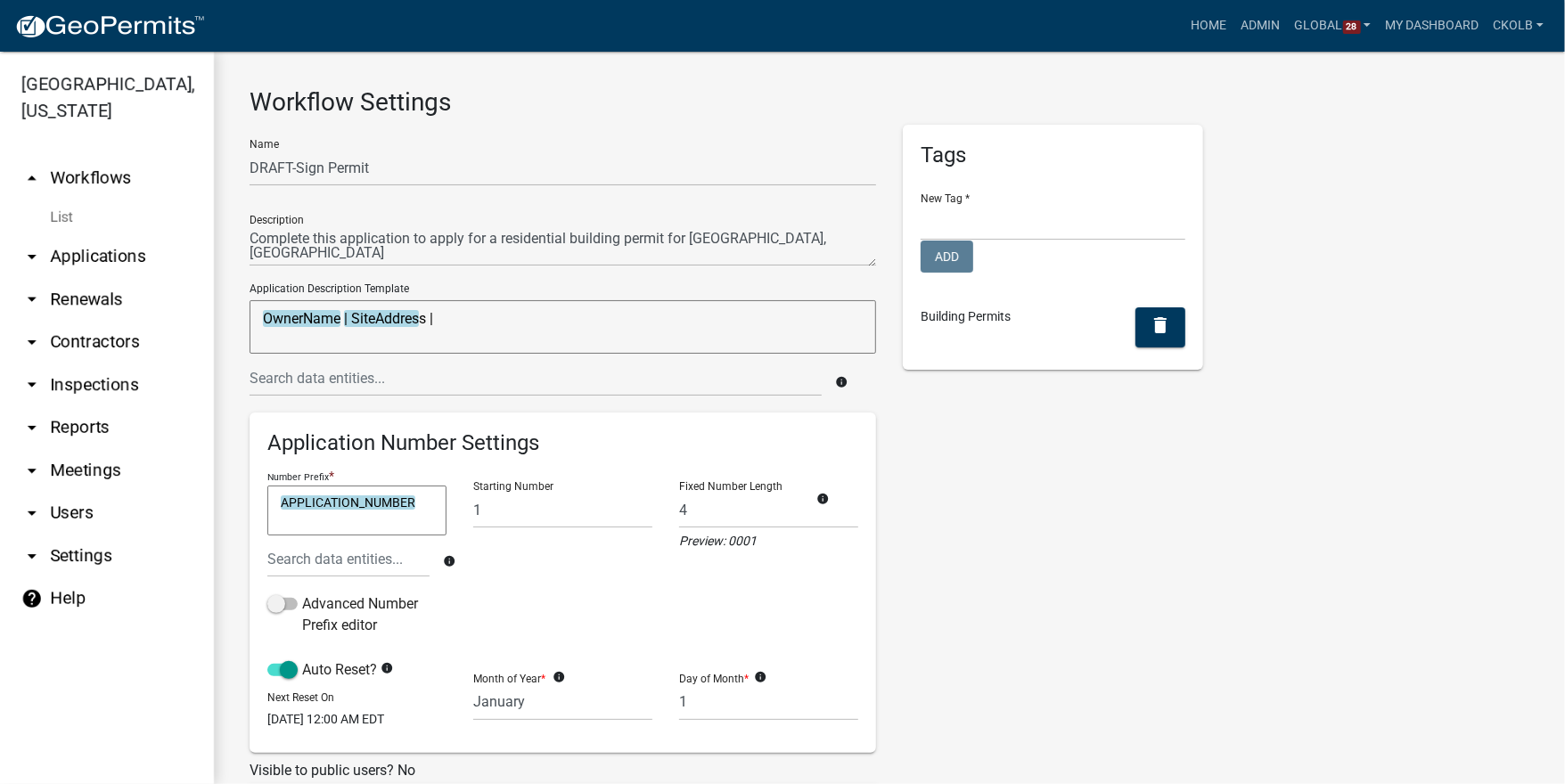
type textarea "OwnerName | SiteAddress |"
click at [390, 378] on input "text" at bounding box center [536, 378] width 573 height 37
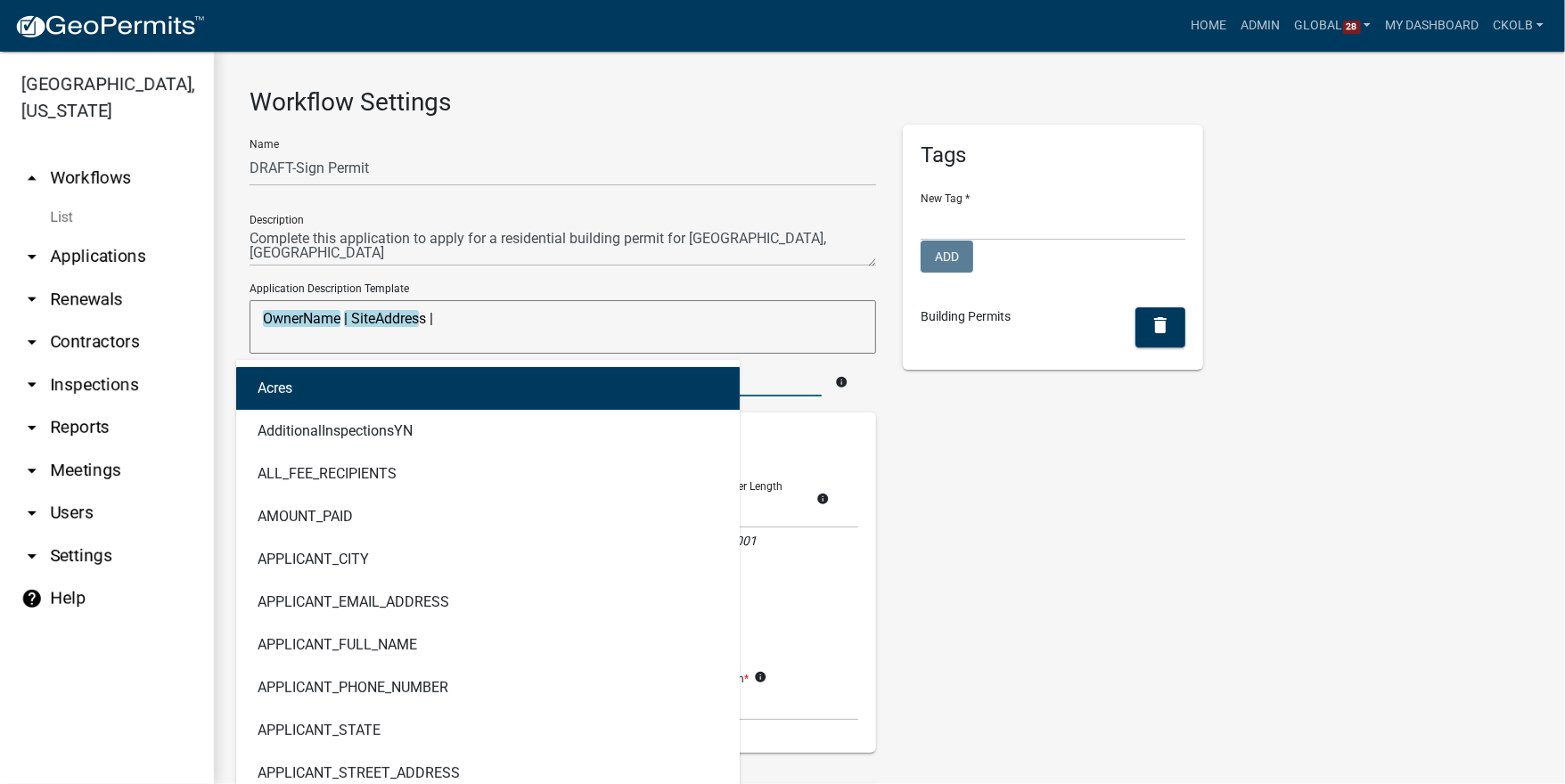
type input "type"
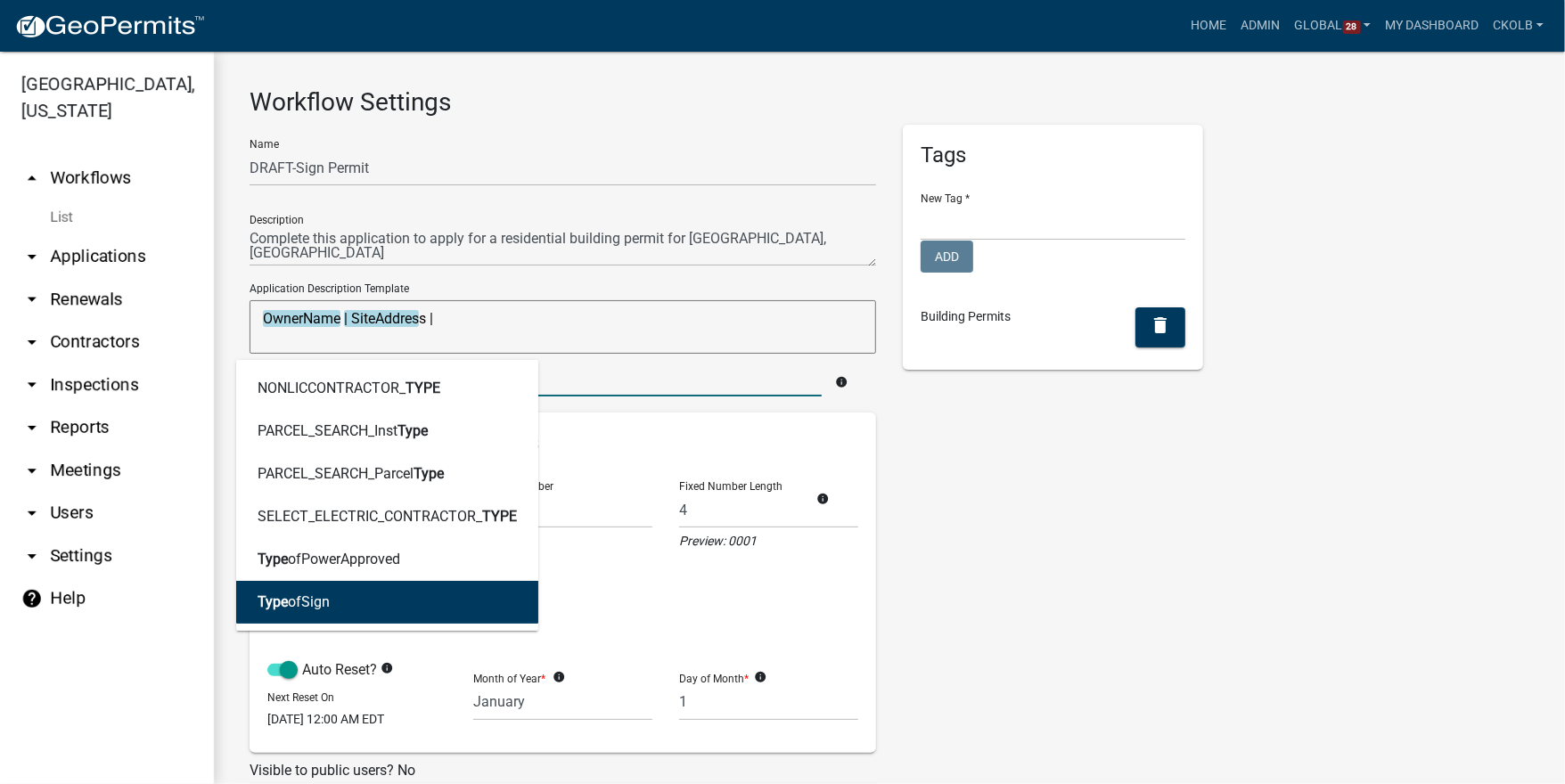
click at [331, 594] on button "Type ofSign" at bounding box center [387, 602] width 303 height 43
type textarea "OwnerName | SiteAddress | TypeofSign"
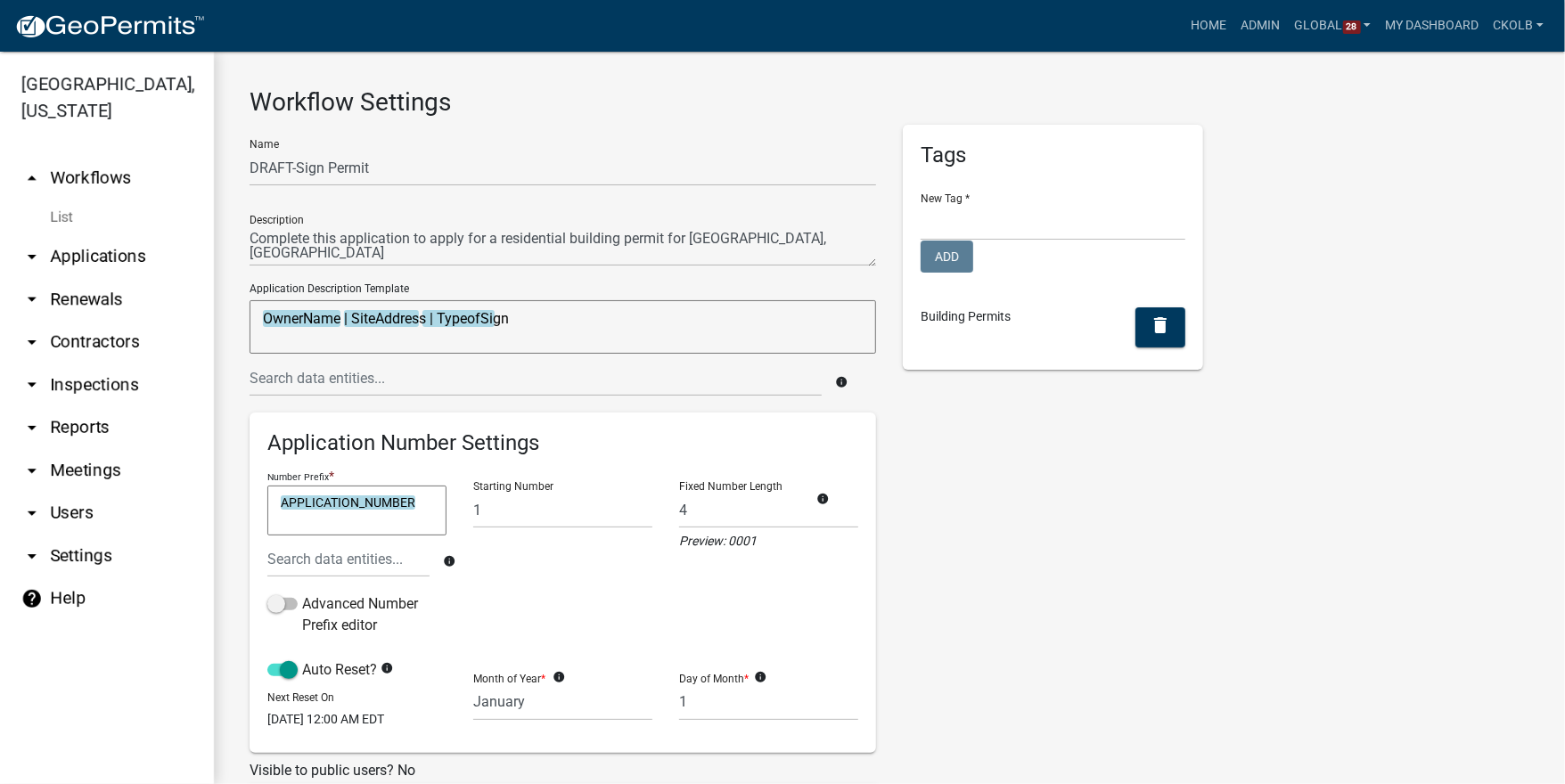
click at [991, 528] on div "Tags New Tag * Complaints Personnel Planning & Zoning Add Building Permits dele…" at bounding box center [1053, 591] width 327 height 933
click at [104, 176] on link "arrow_drop_up Workflows" at bounding box center [107, 178] width 214 height 43
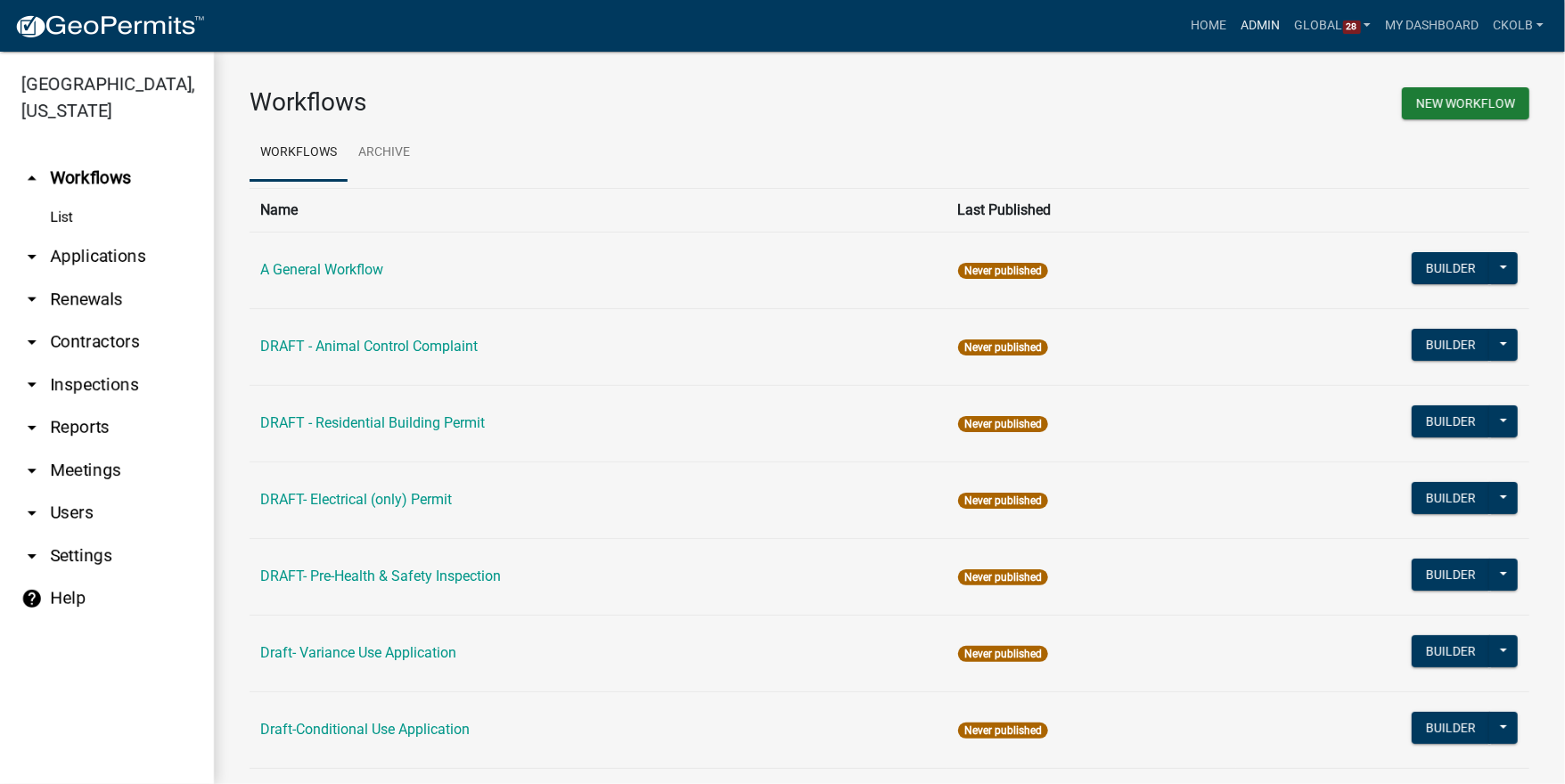
click at [1244, 27] on link "Admin" at bounding box center [1261, 26] width 53 height 34
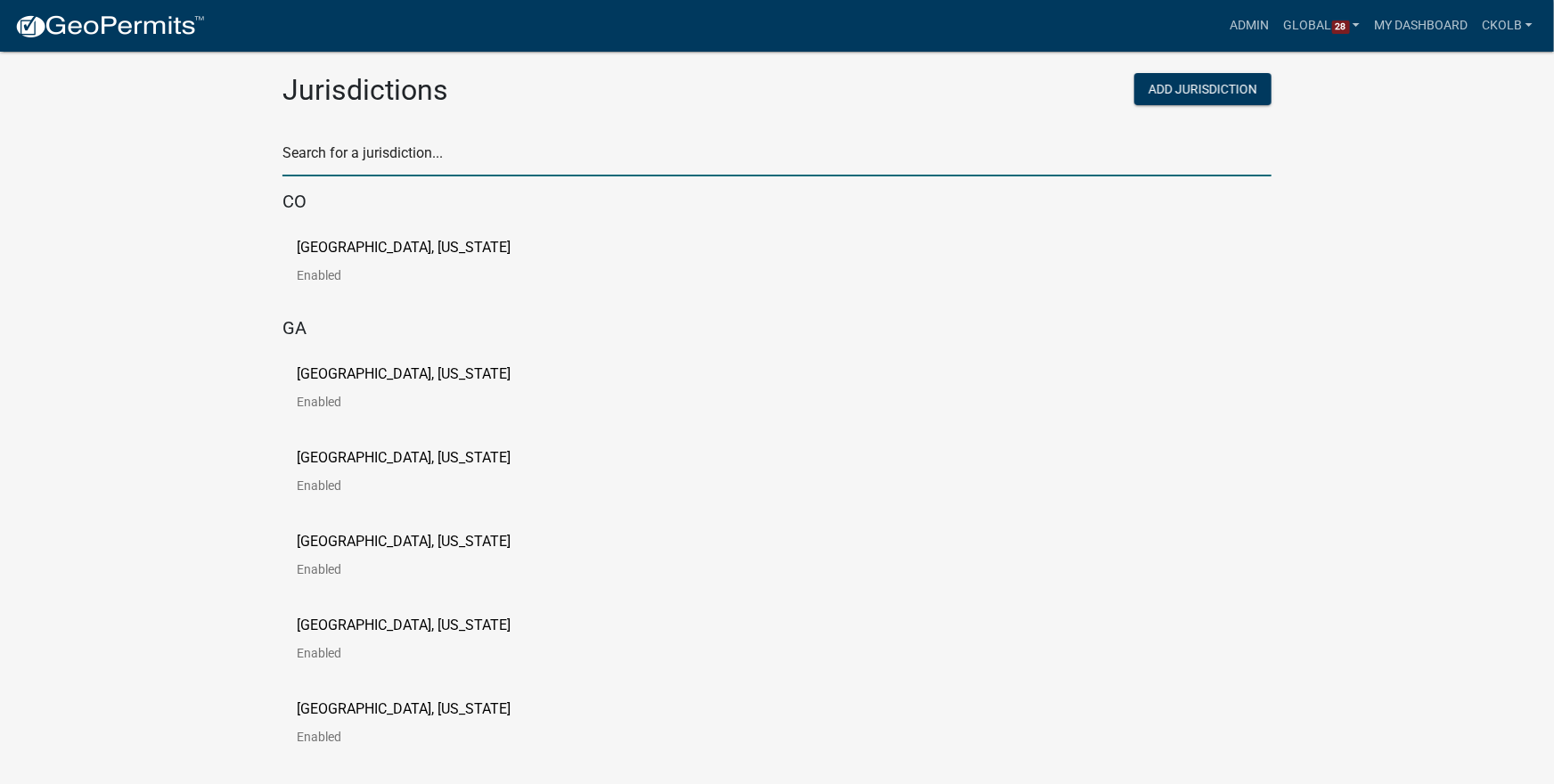
click at [477, 153] on input "text" at bounding box center [777, 158] width 989 height 37
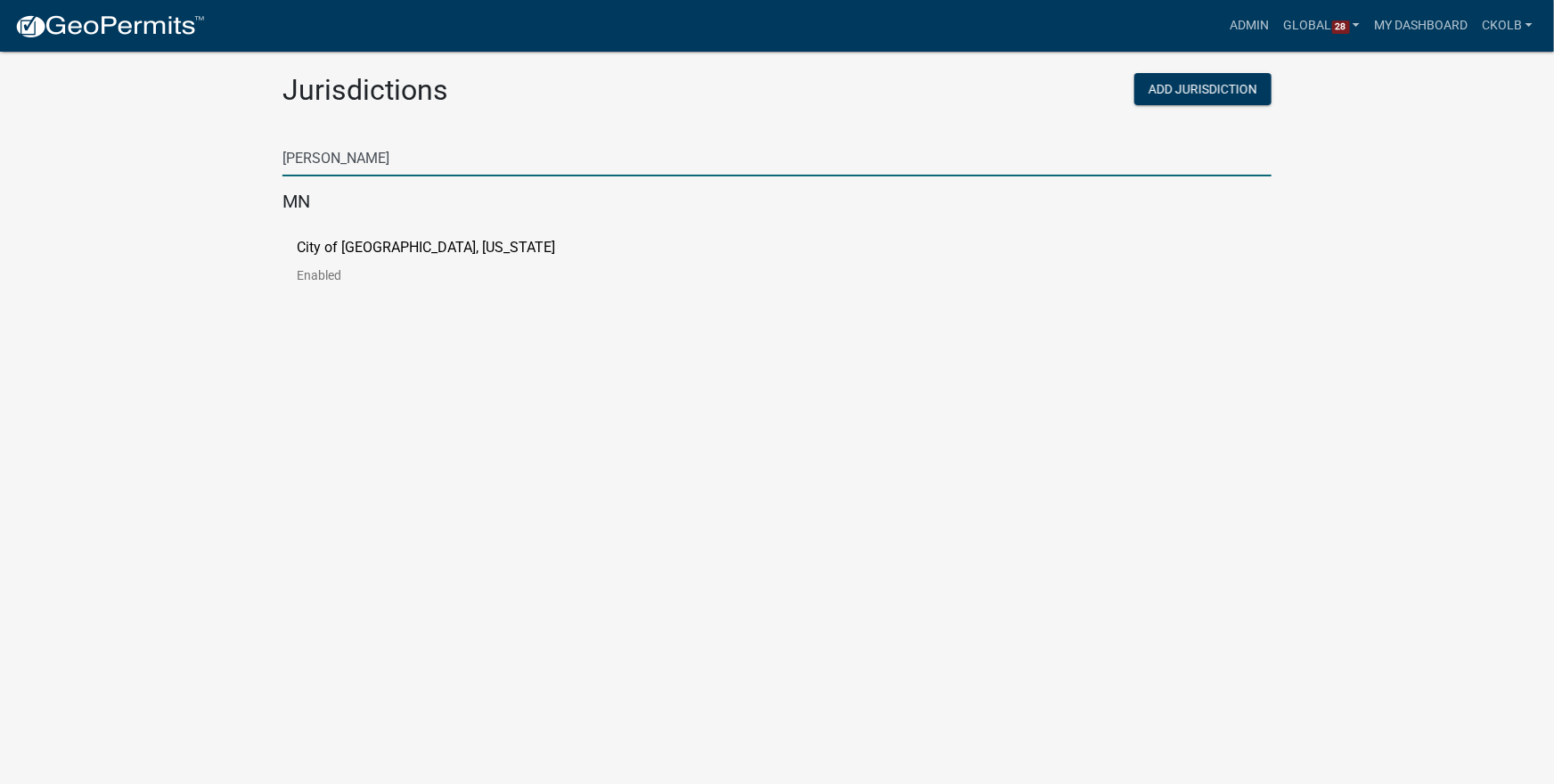
type input "luverne"
click at [305, 247] on p "City of Luverne, Minnesota" at bounding box center [426, 248] width 258 height 14
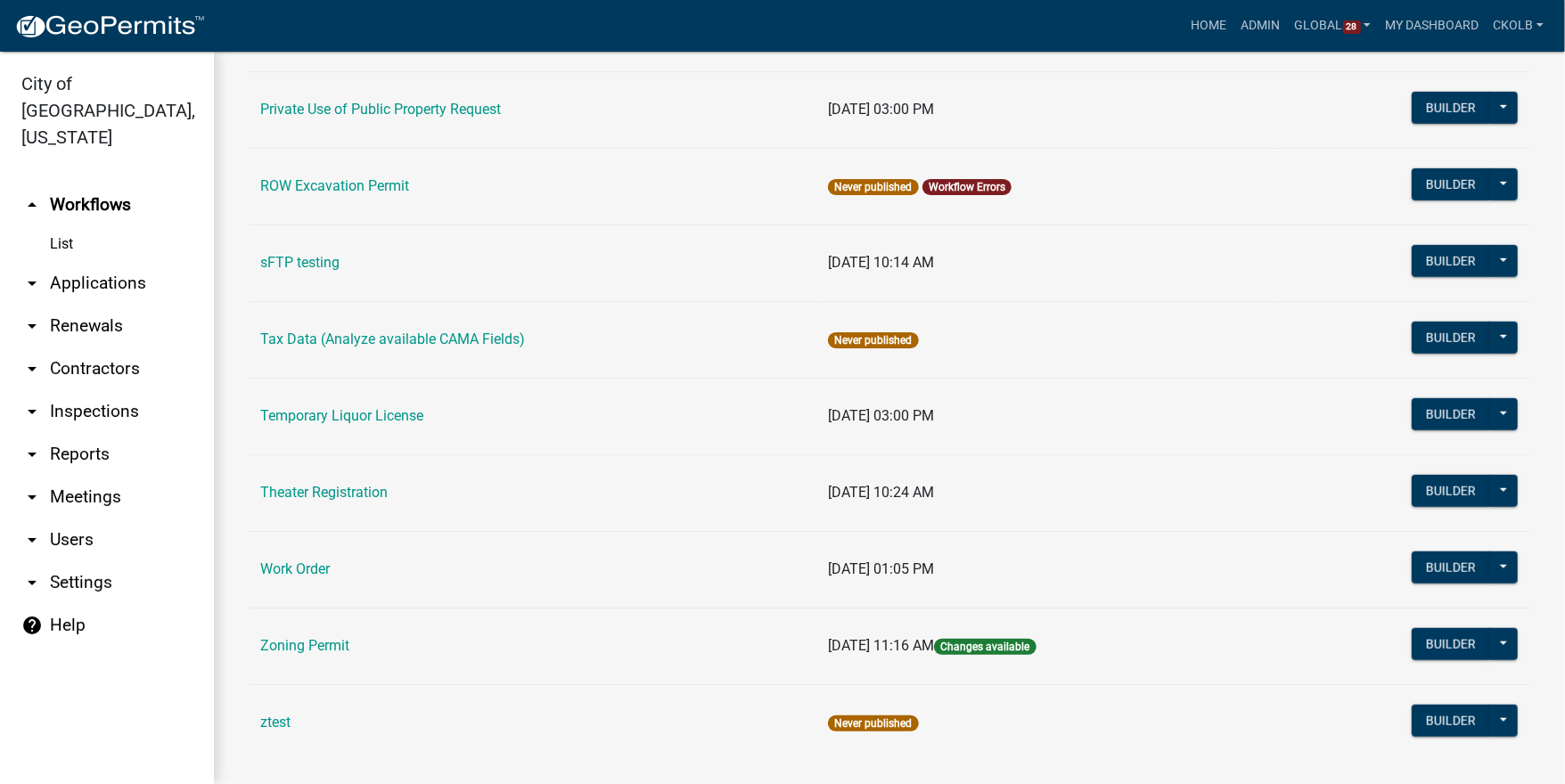
scroll to position [951, 0]
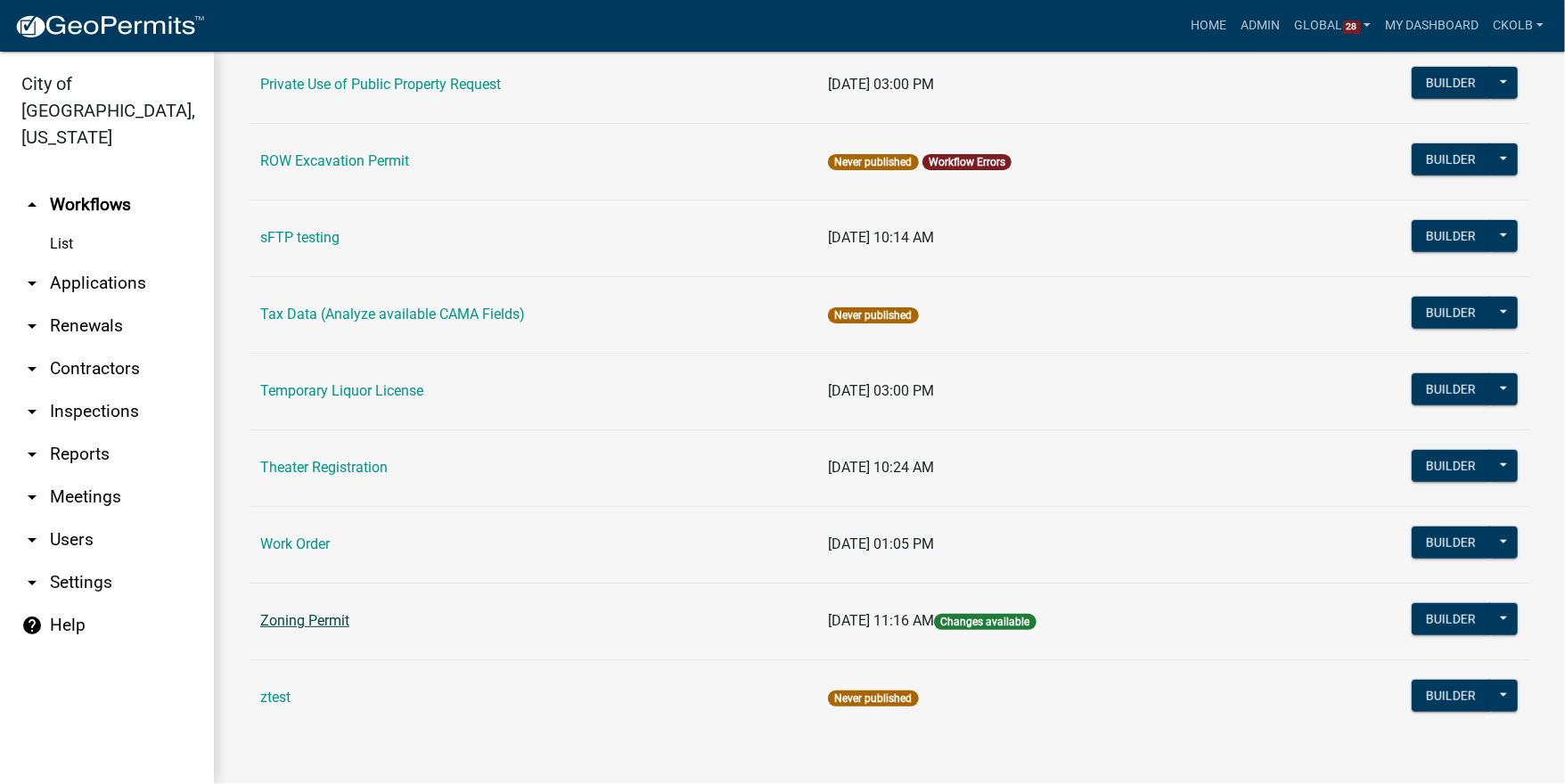
click at [337, 624] on link "Zoning Permit" at bounding box center [304, 620] width 89 height 17
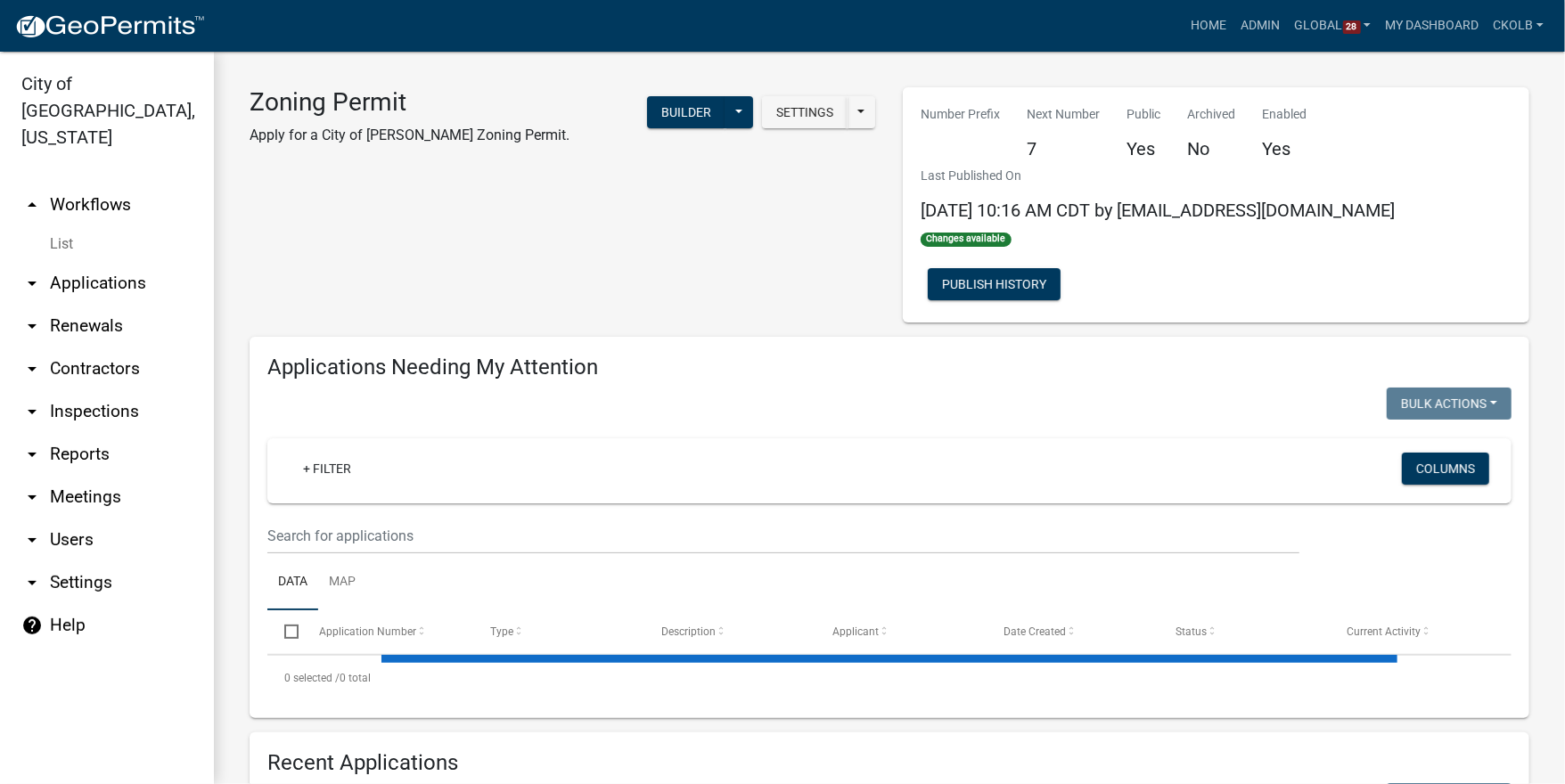
select select "3: 100"
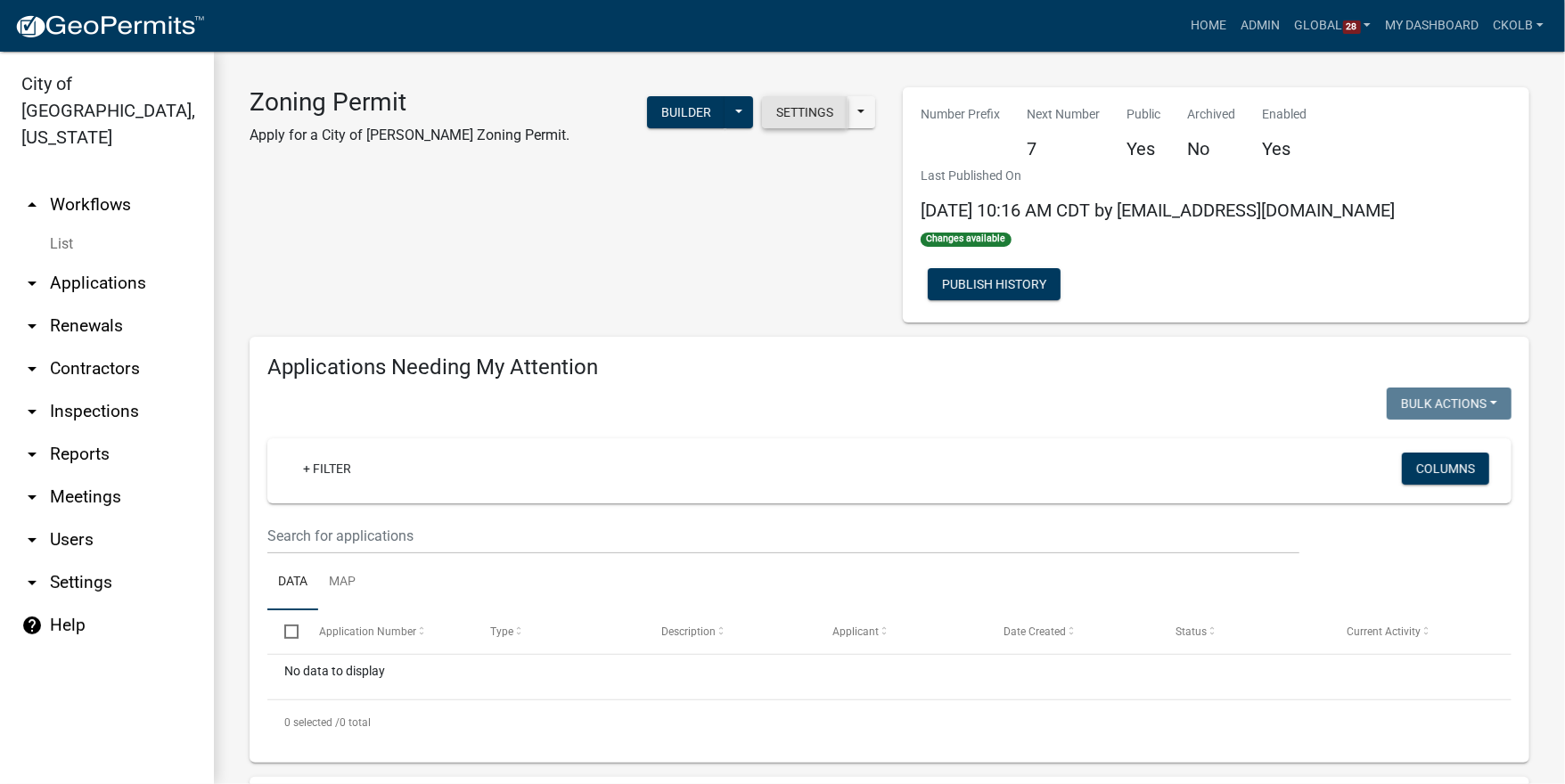
click at [807, 123] on button "Settings" at bounding box center [804, 113] width 86 height 32
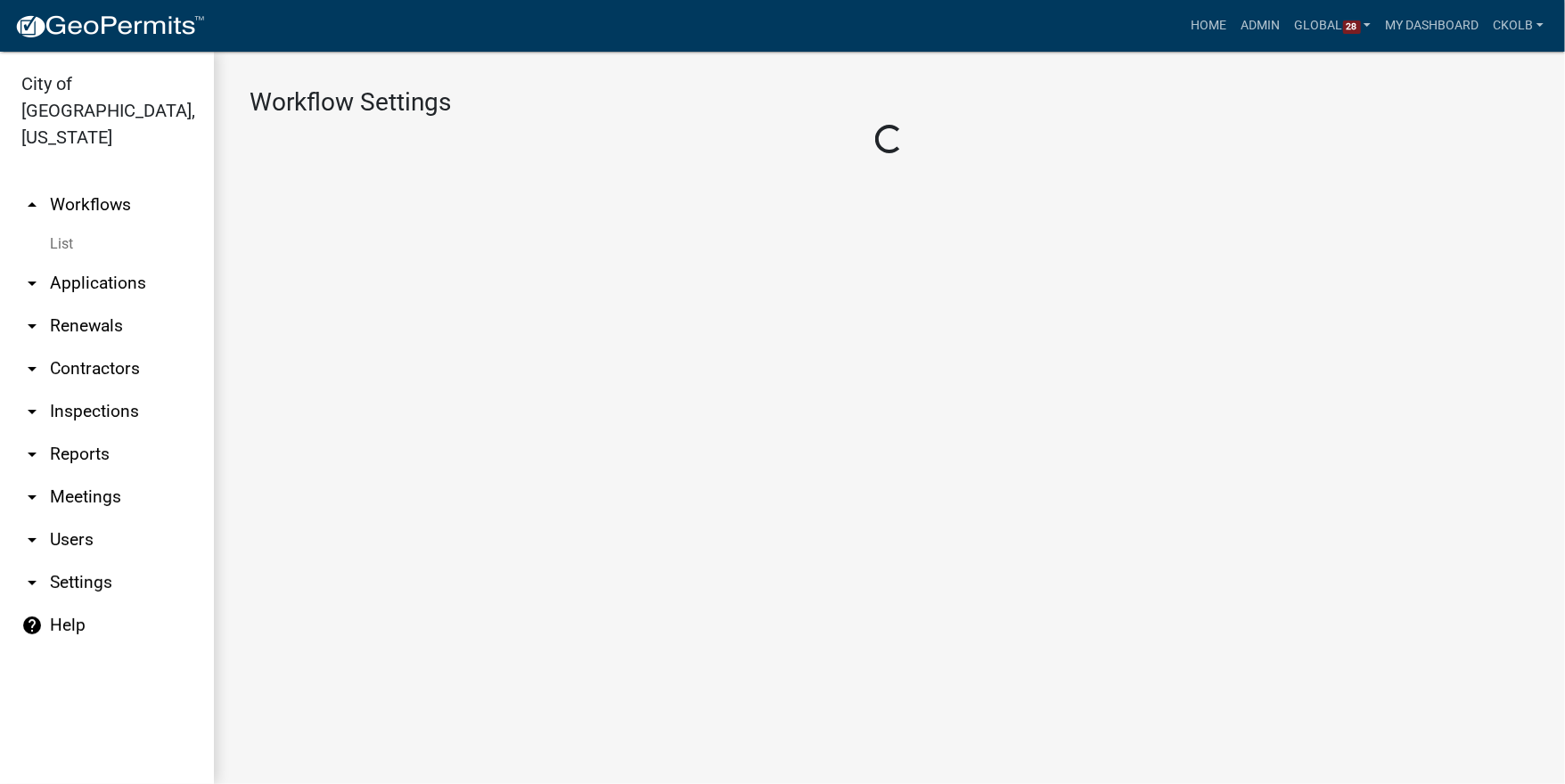
select select "1"
select select "2fdccdfa-7728-4211-88ce-e4301666c427"
select select "04f3bcd2-3b6a-4768-9c2e-3146598118c9"
select select "3"
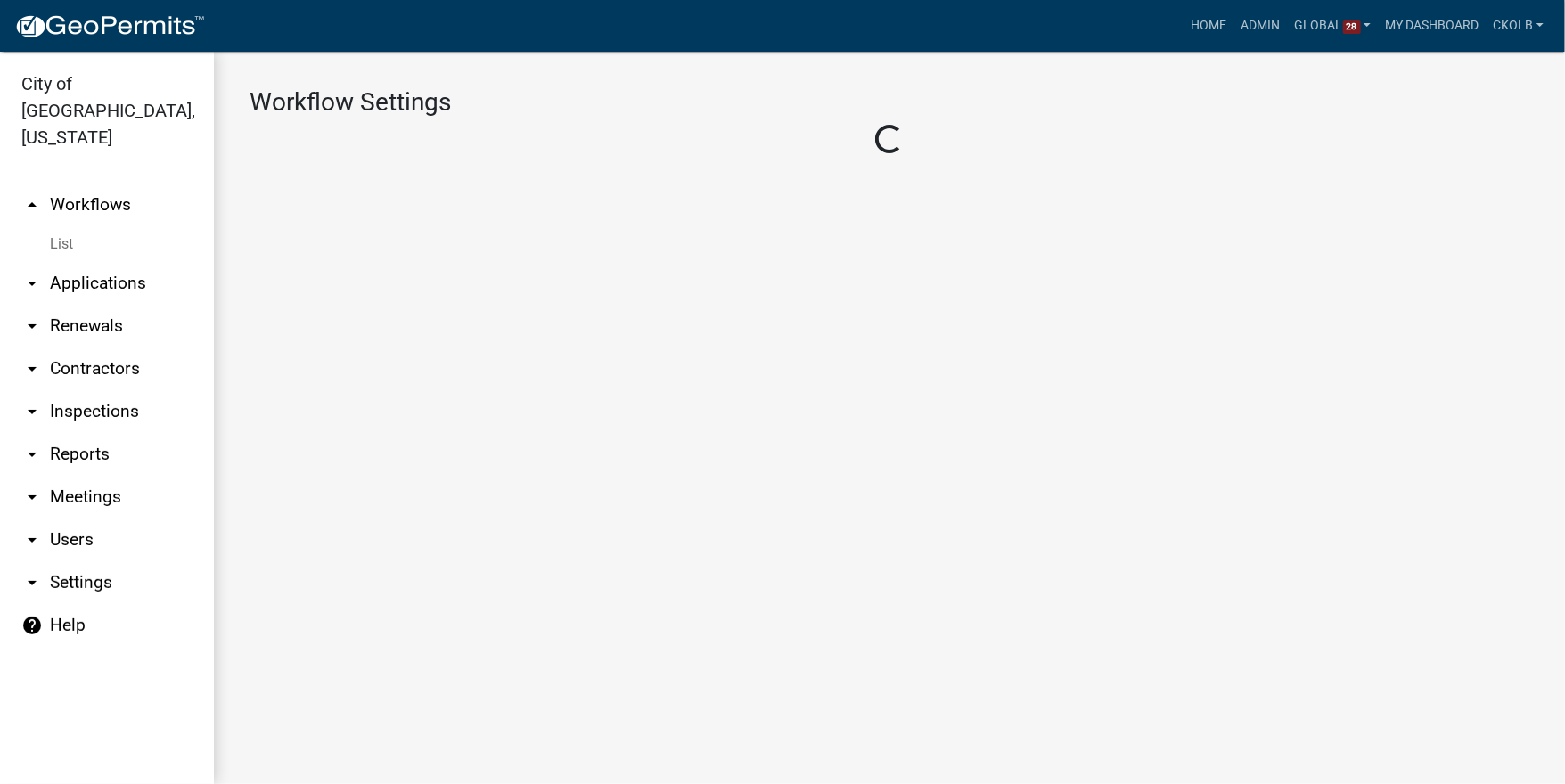
select select
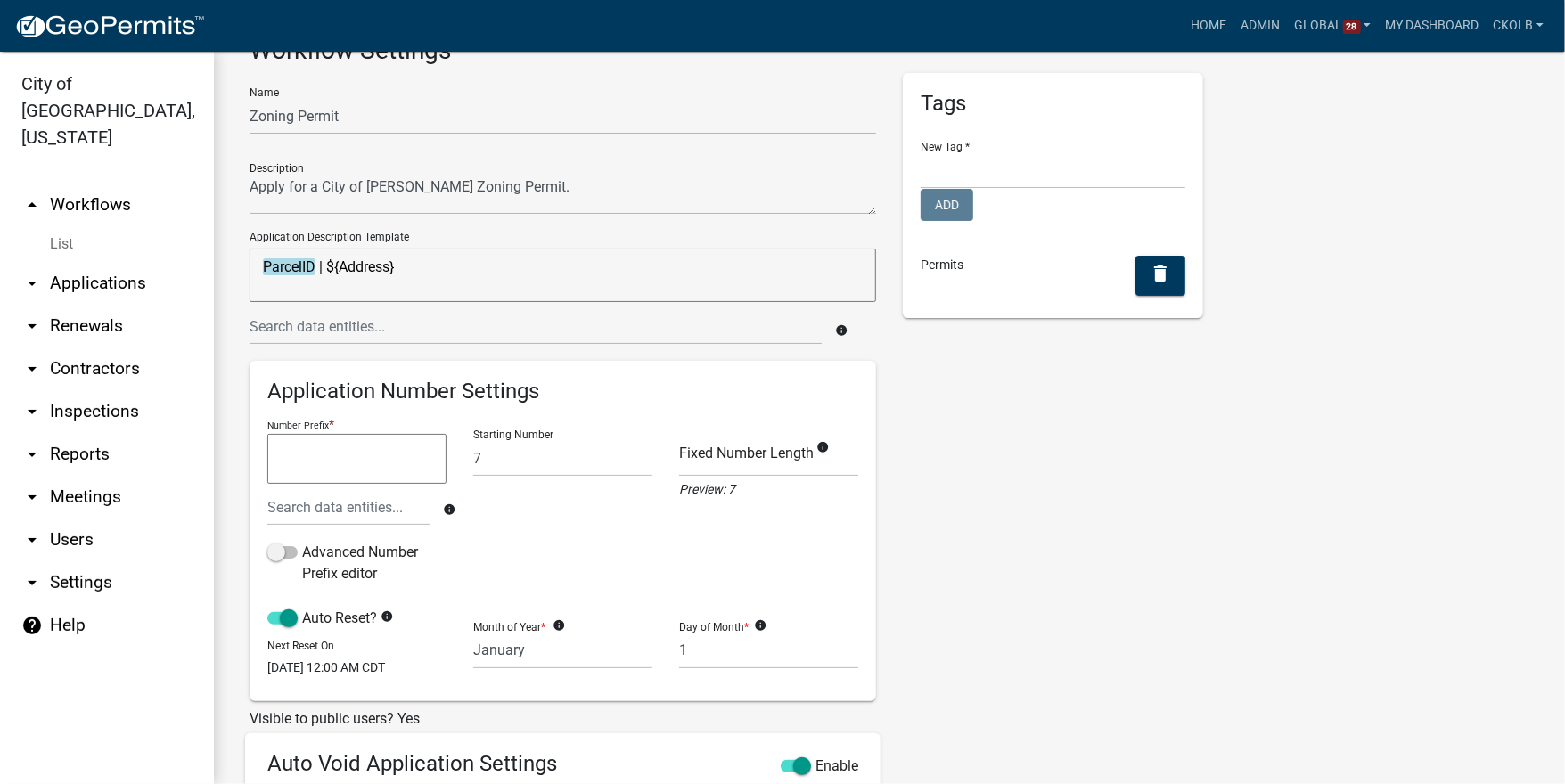
scroll to position [71, 0]
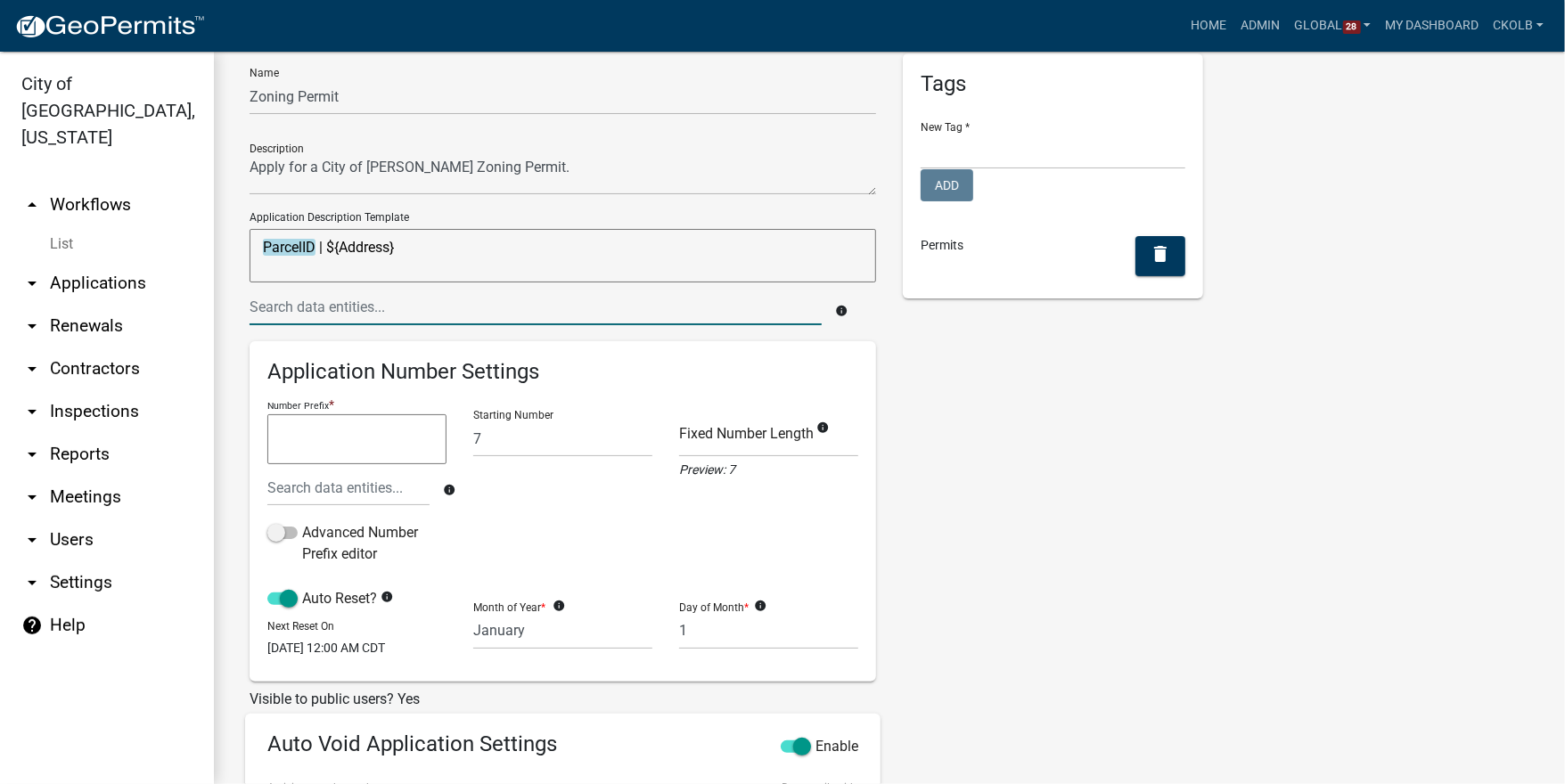
click at [413, 310] on input "text" at bounding box center [536, 307] width 573 height 37
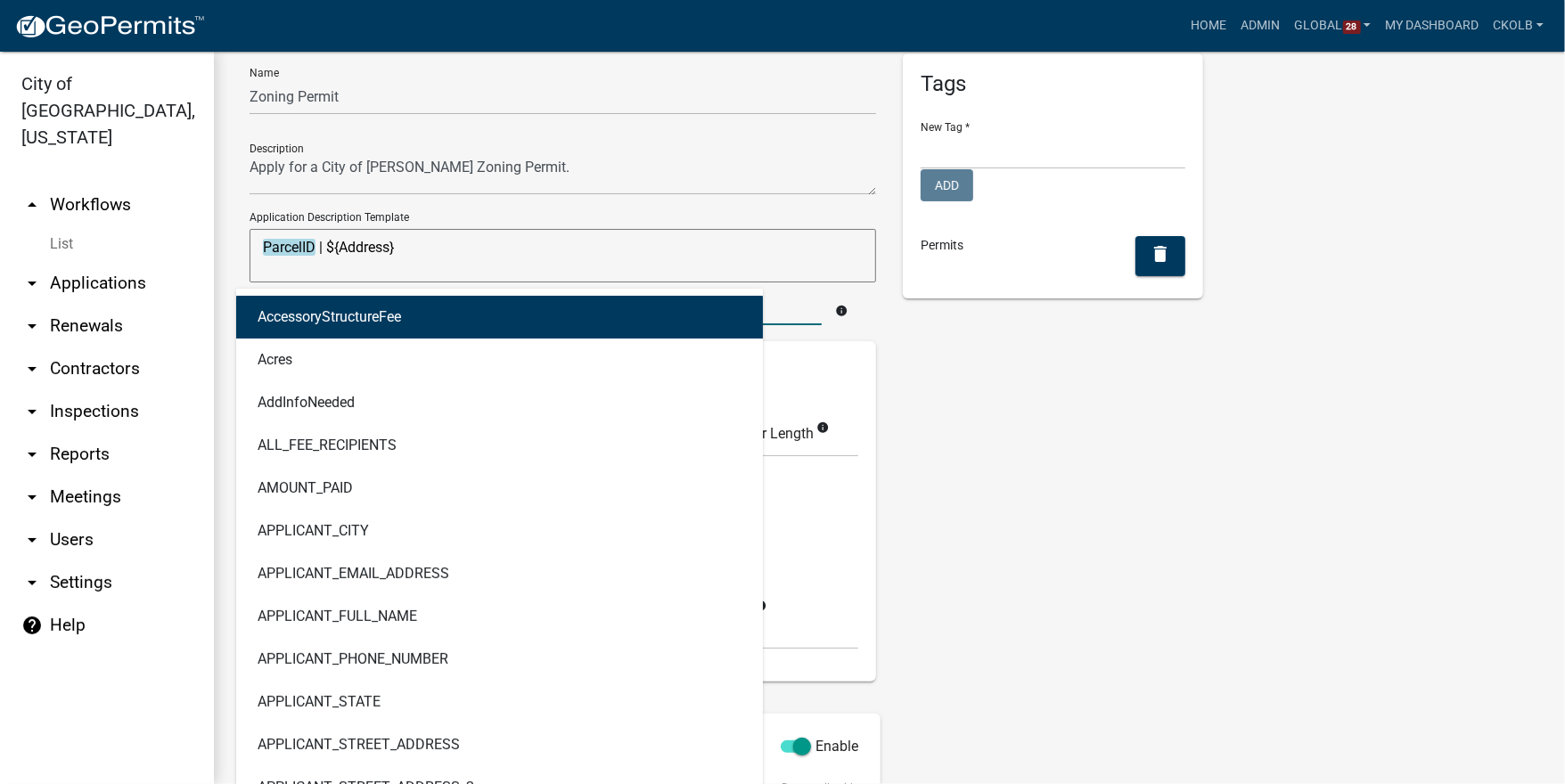
type input "address"
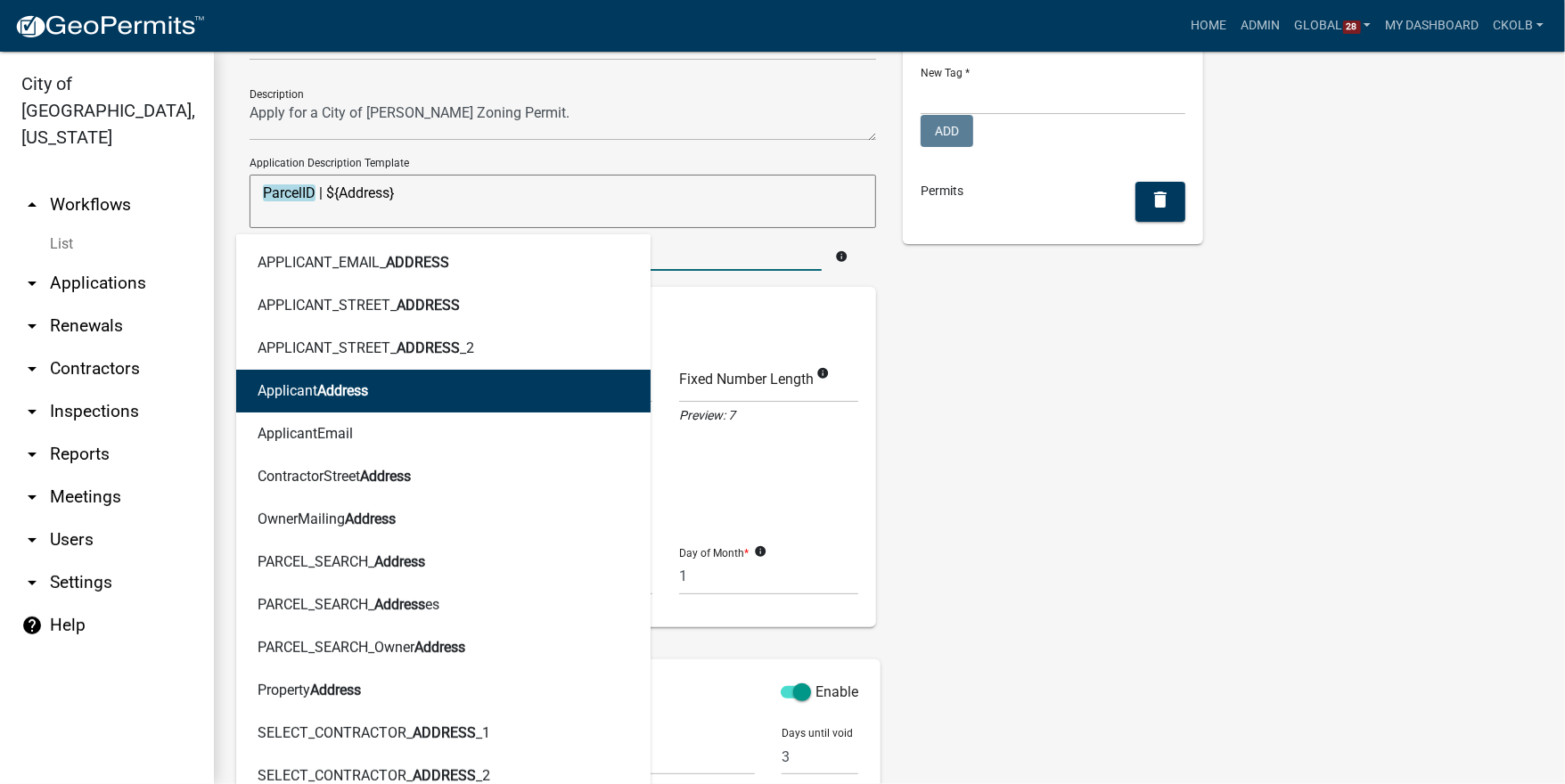
scroll to position [142, 0]
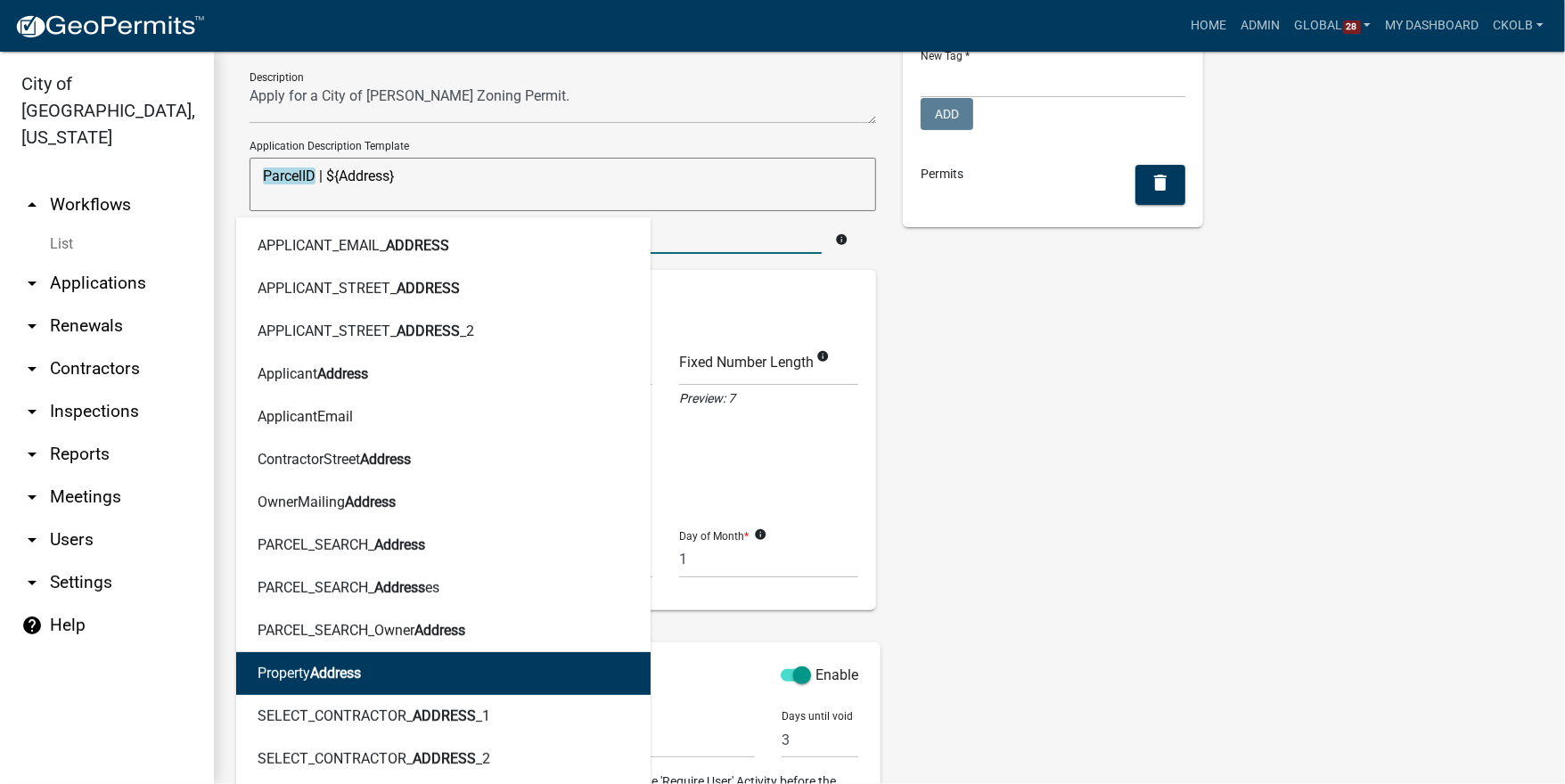
click at [367, 668] on button "Property Address" at bounding box center [443, 674] width 414 height 43
type textarea "ParcelID | ${Address}PropertyAddress"
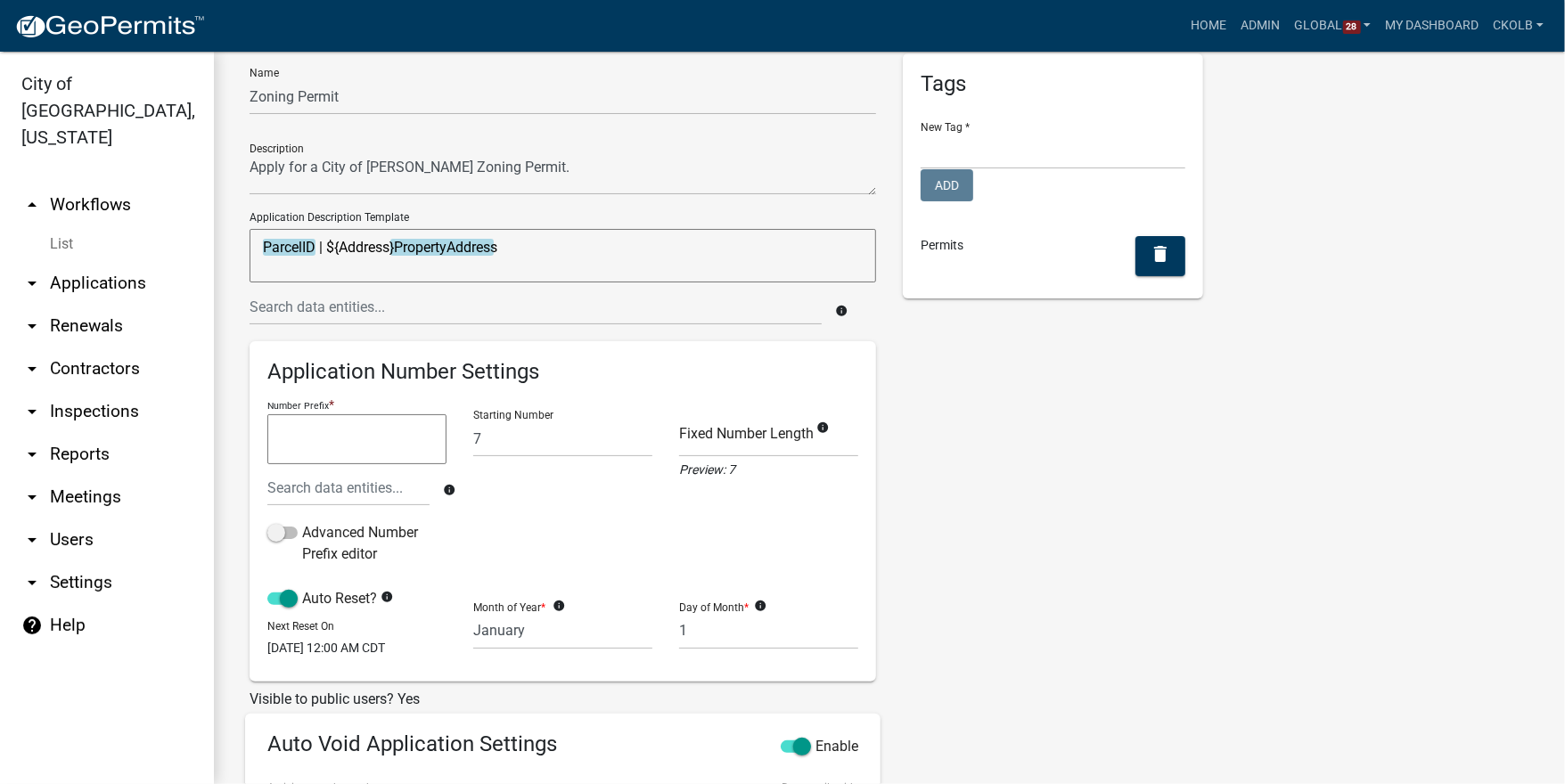
scroll to position [0, 0]
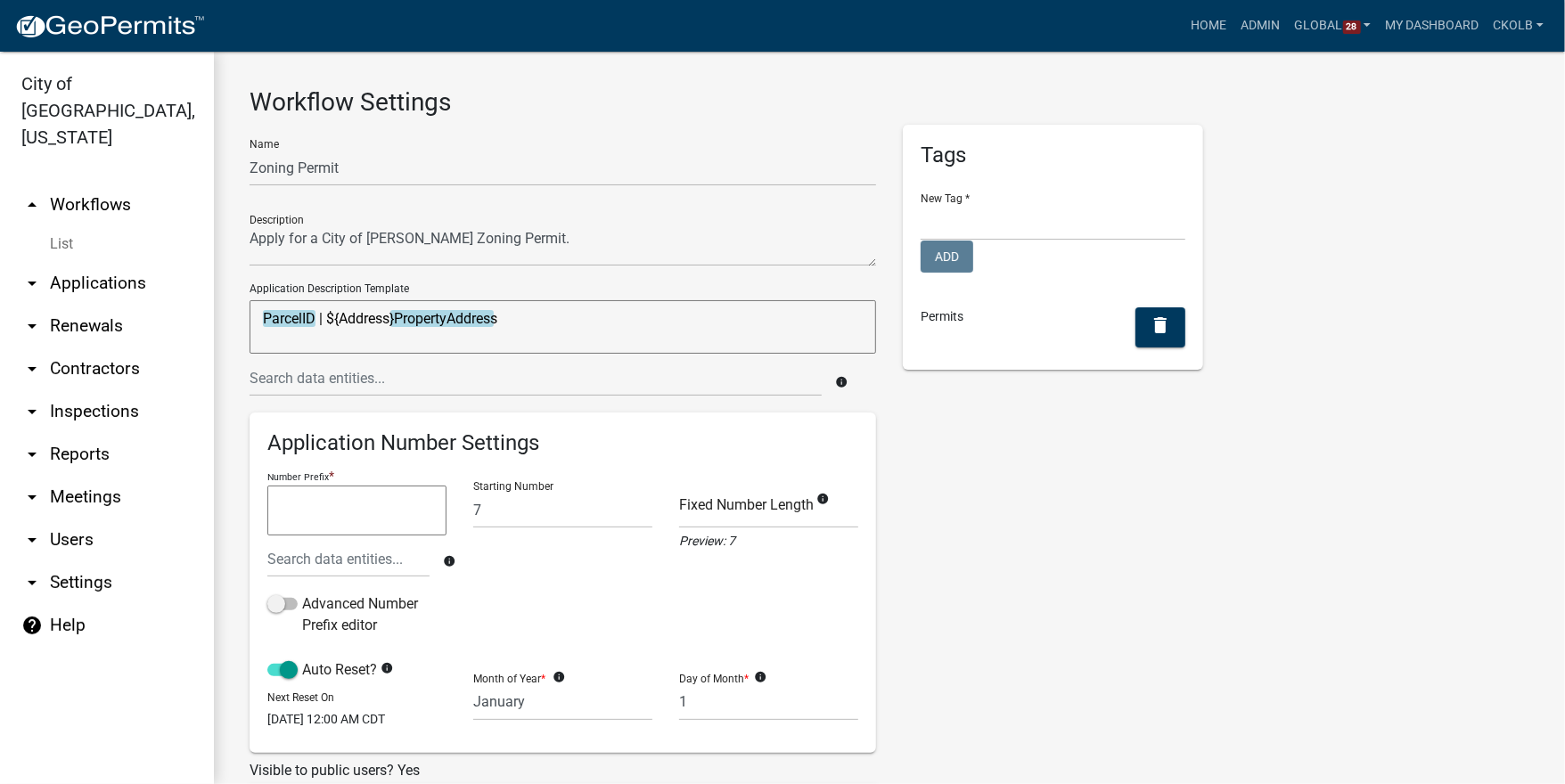
click at [937, 516] on div "Tags New Tag * Contractor Registration Internal Forms Licenses Add Permits dele…" at bounding box center [1053, 655] width 327 height 1061
click at [111, 184] on link "arrow_drop_up Workflows" at bounding box center [107, 205] width 214 height 43
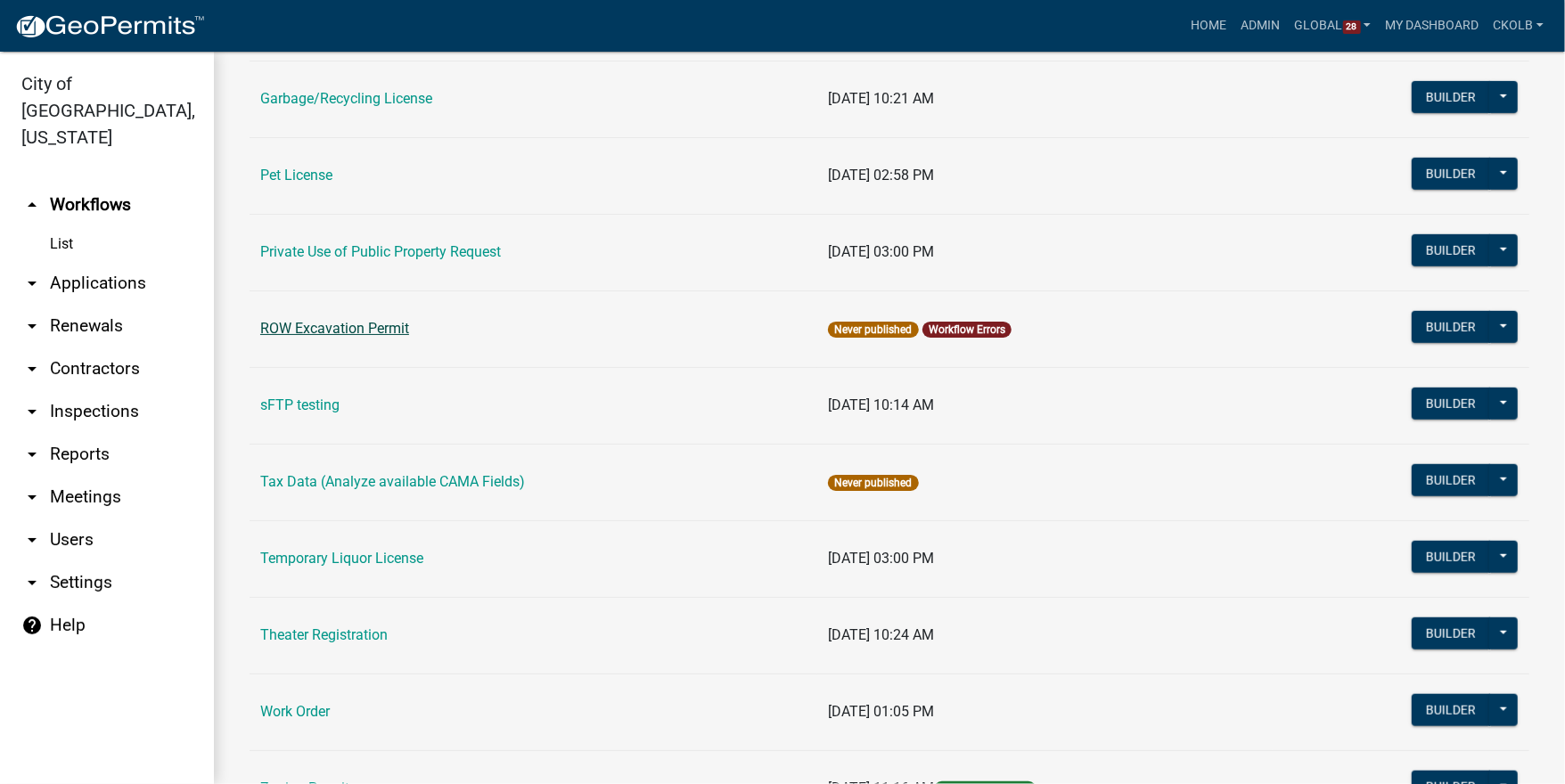
scroll to position [951, 0]
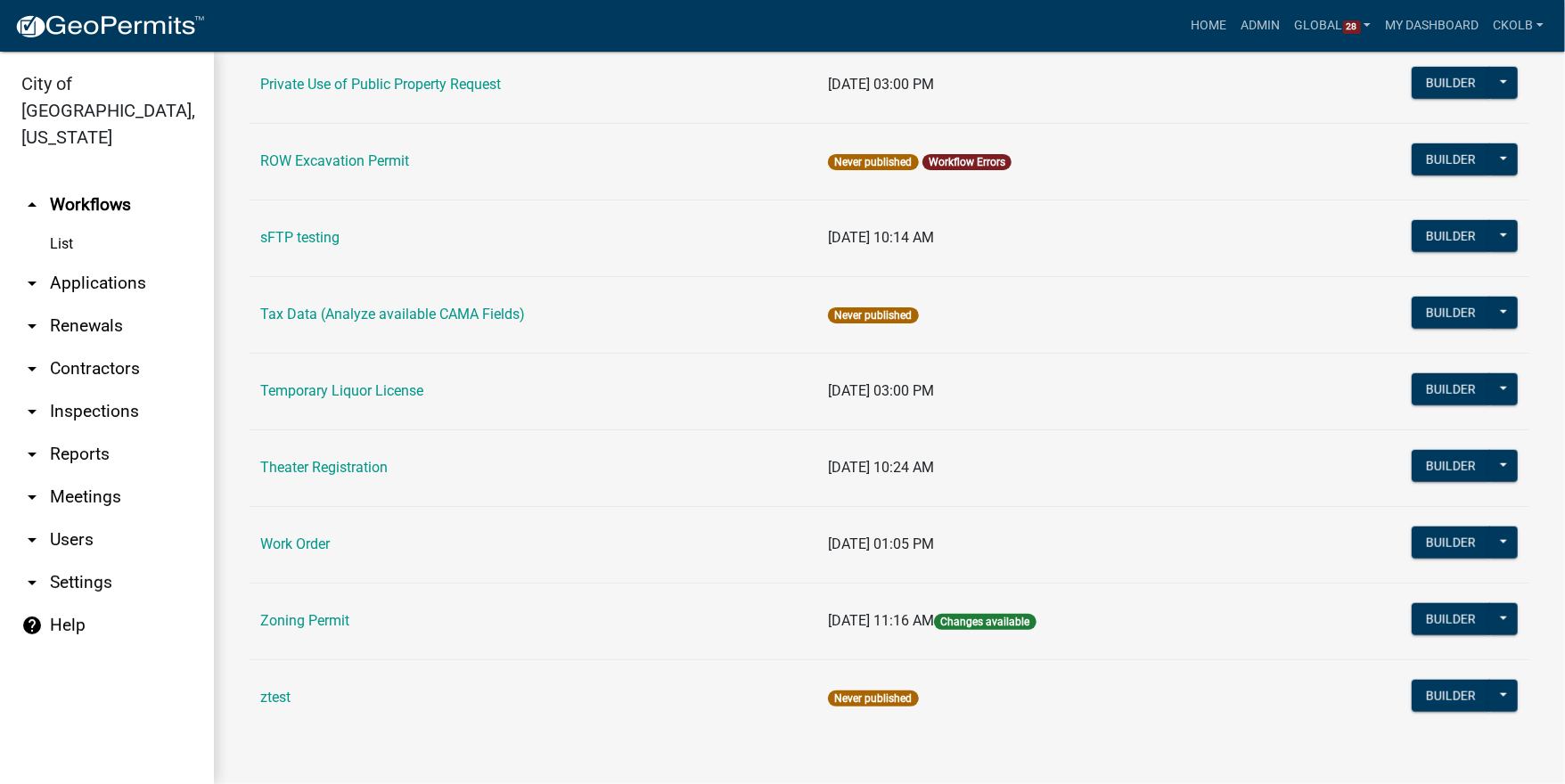
click at [323, 610] on td "Zoning Permit" at bounding box center [533, 620] width 568 height 77
click at [323, 624] on link "Zoning Permit" at bounding box center [304, 620] width 89 height 17
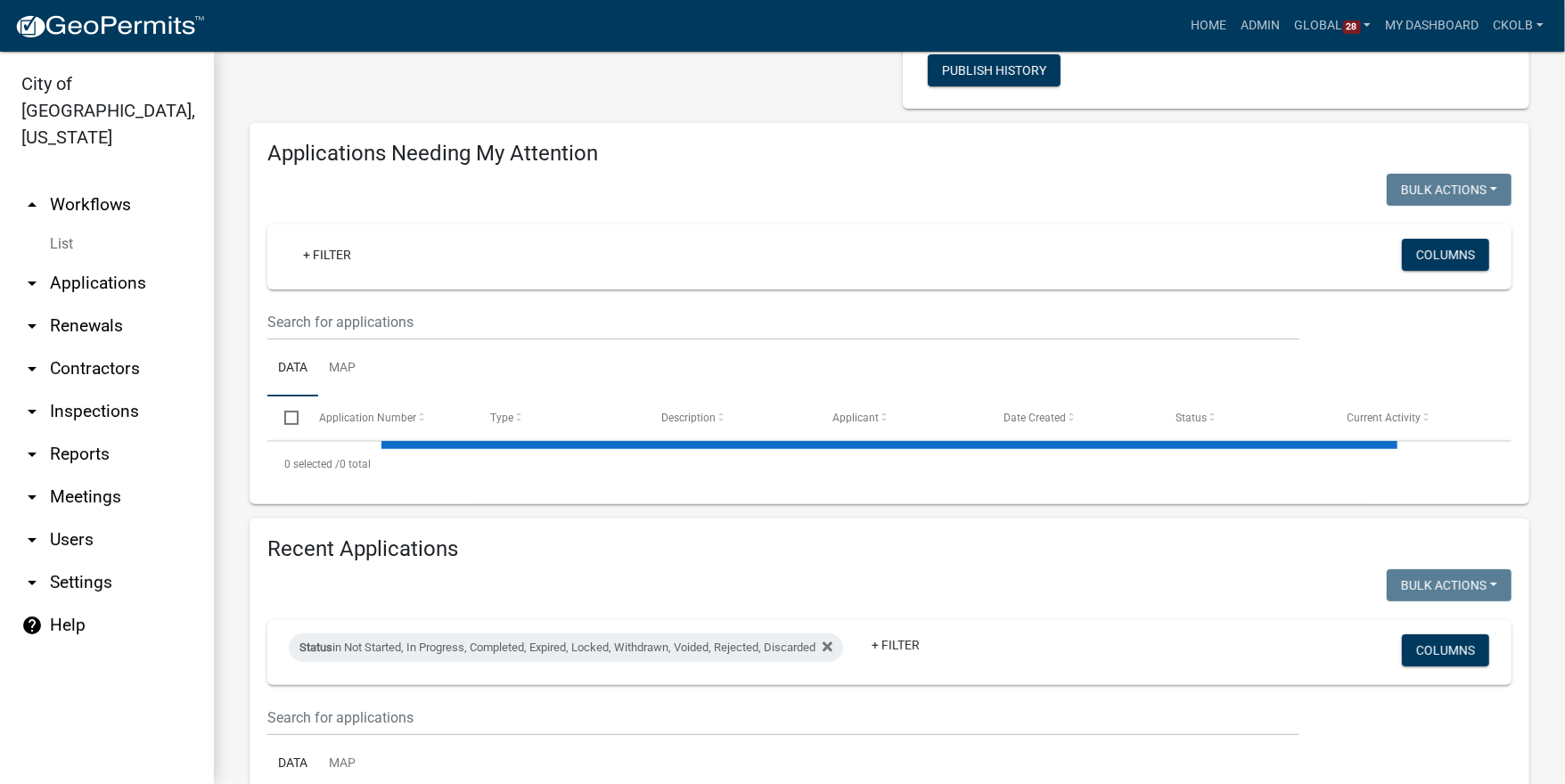
select select "3: 100"
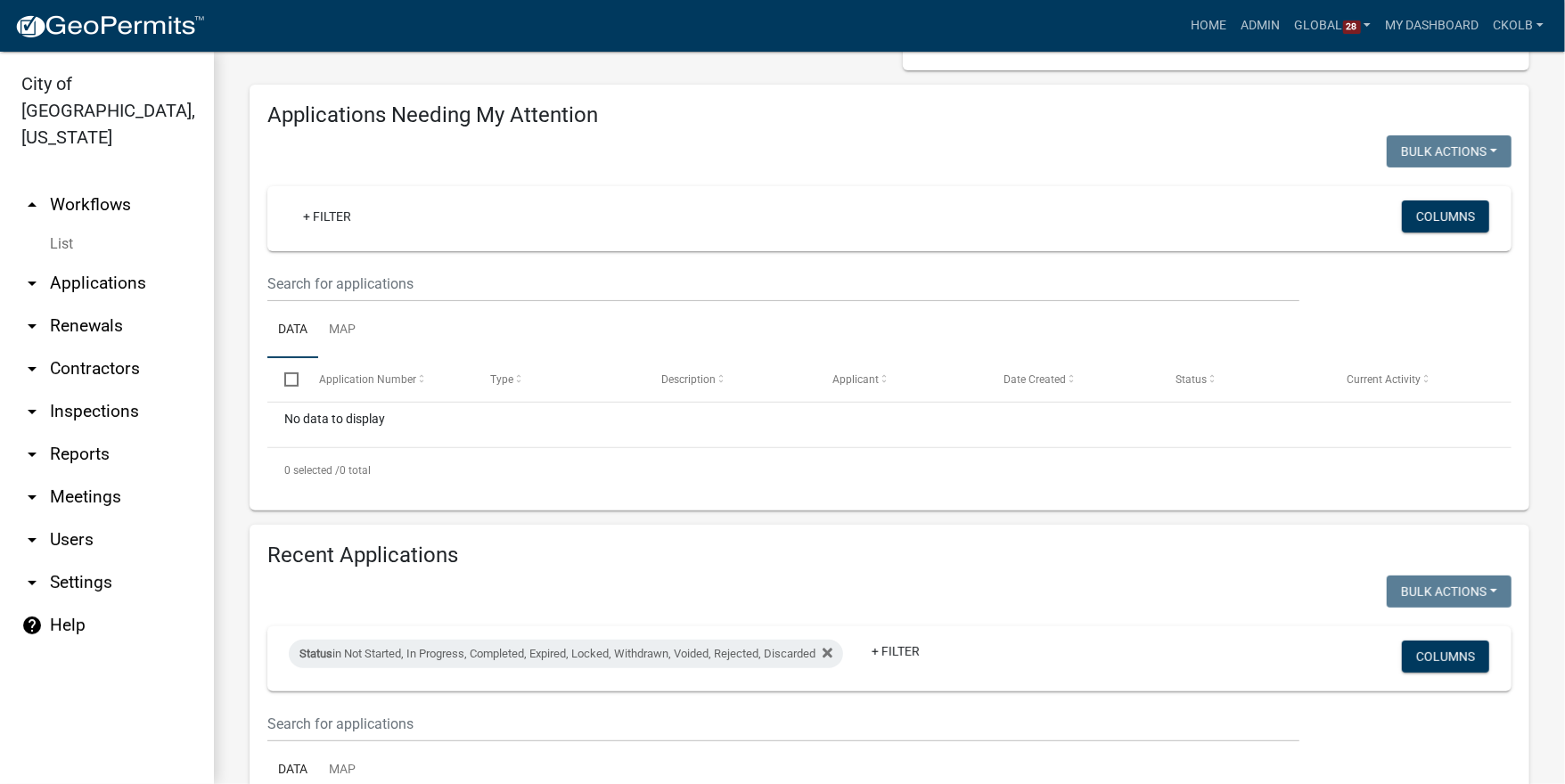
scroll to position [39, 0]
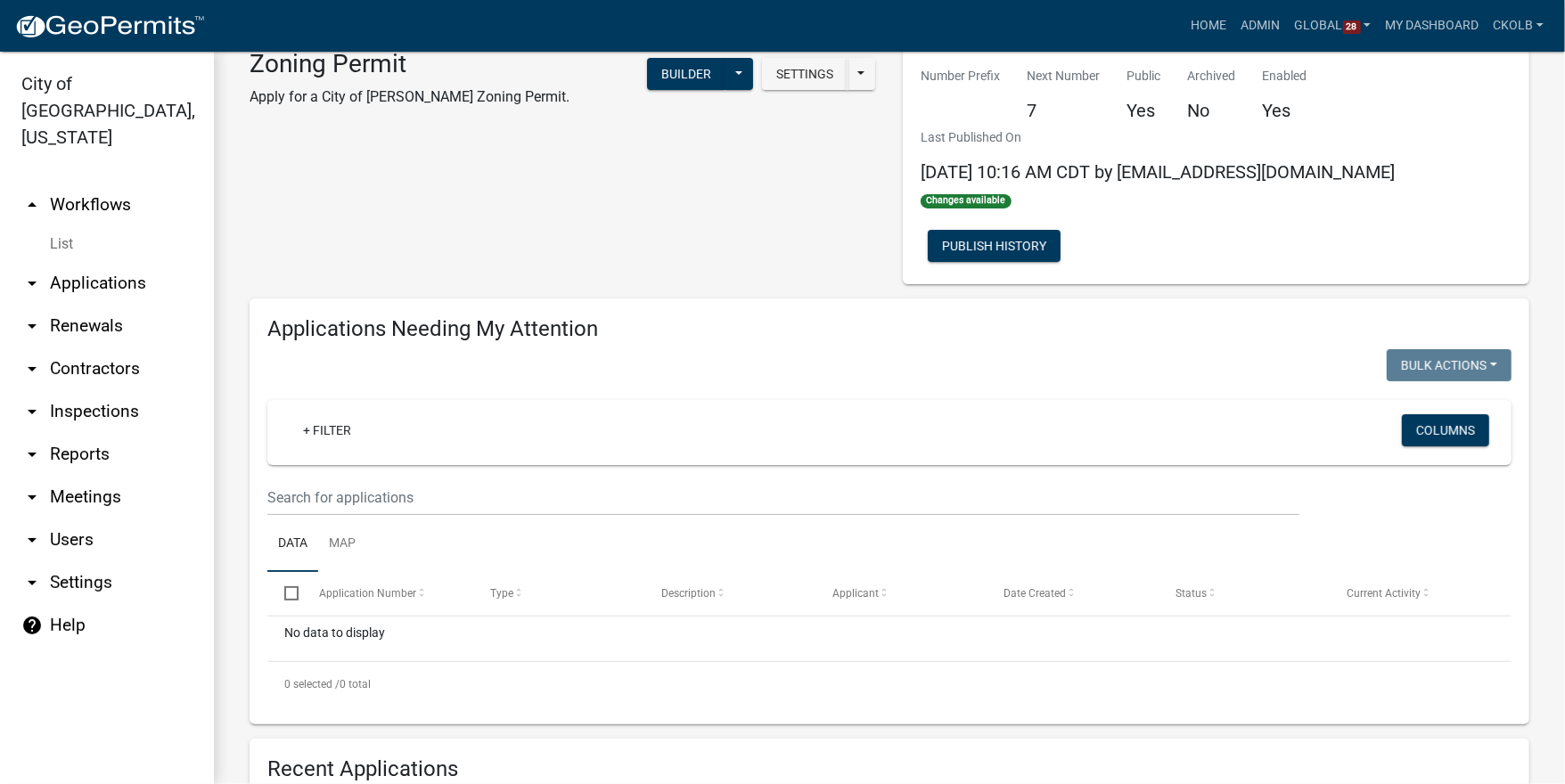
click at [116, 186] on link "arrow_drop_up Workflows" at bounding box center [107, 205] width 214 height 43
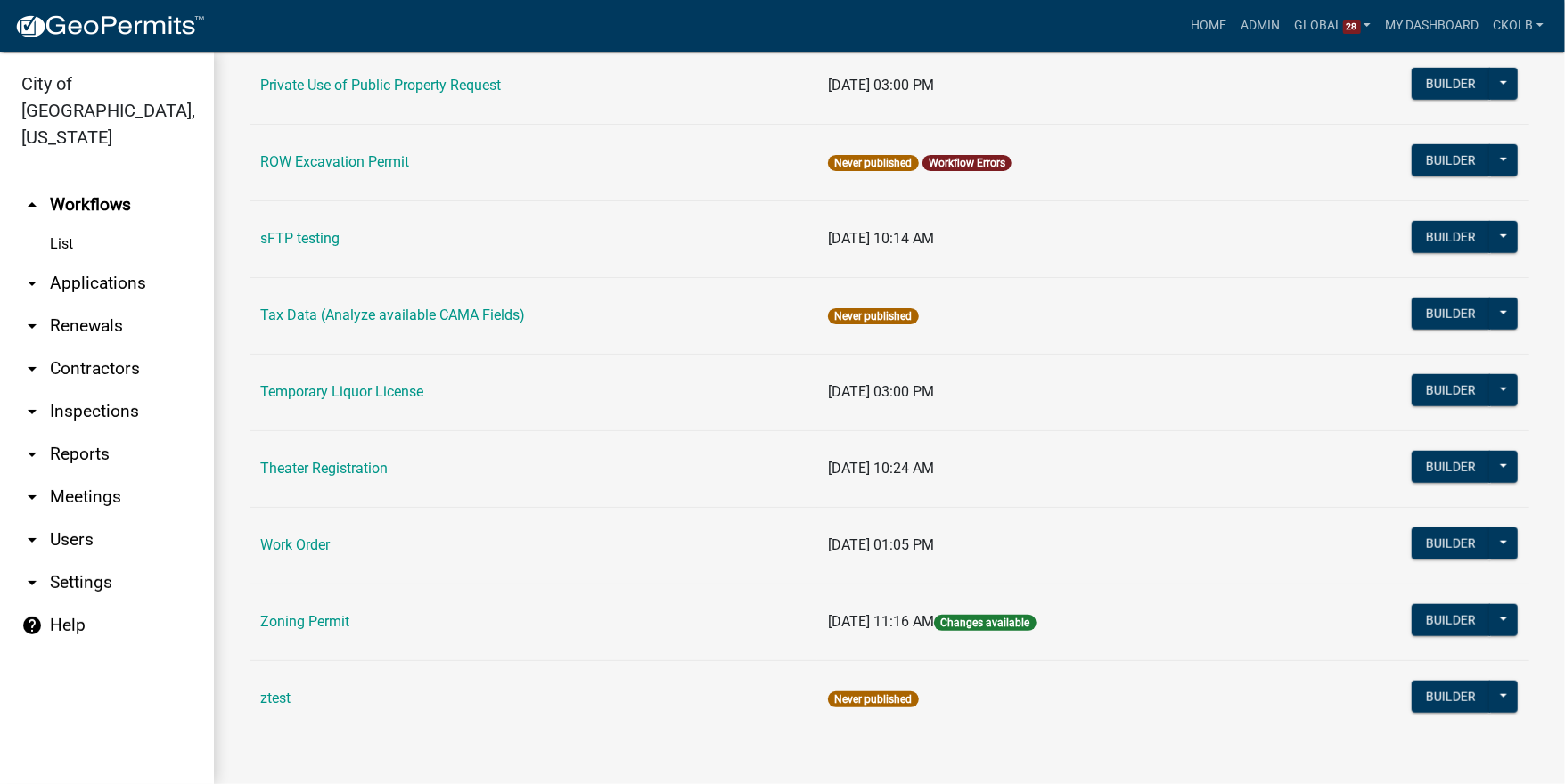
scroll to position [951, 0]
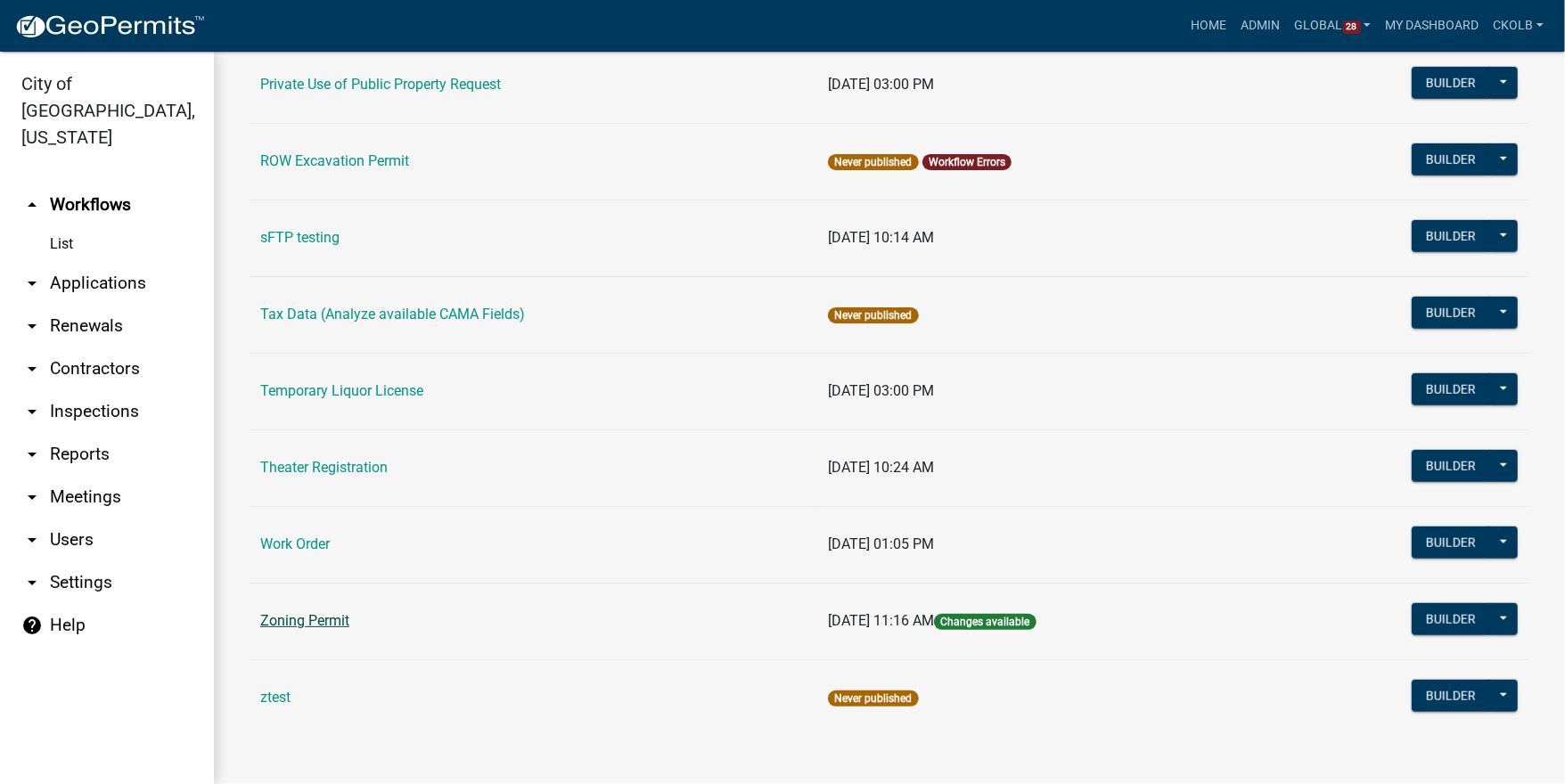
click at [303, 623] on link "Zoning Permit" at bounding box center [304, 620] width 89 height 17
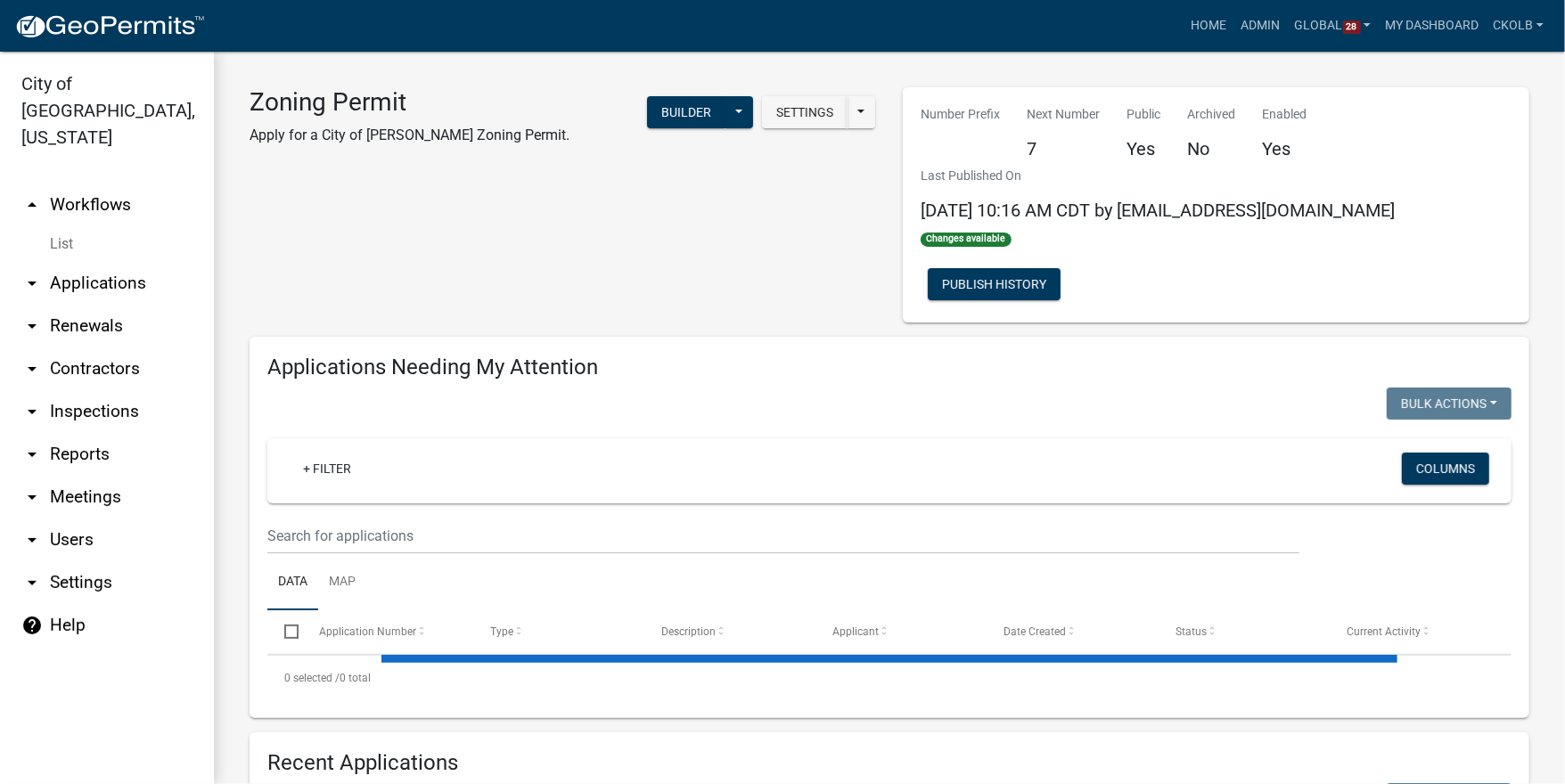
select select "3: 100"
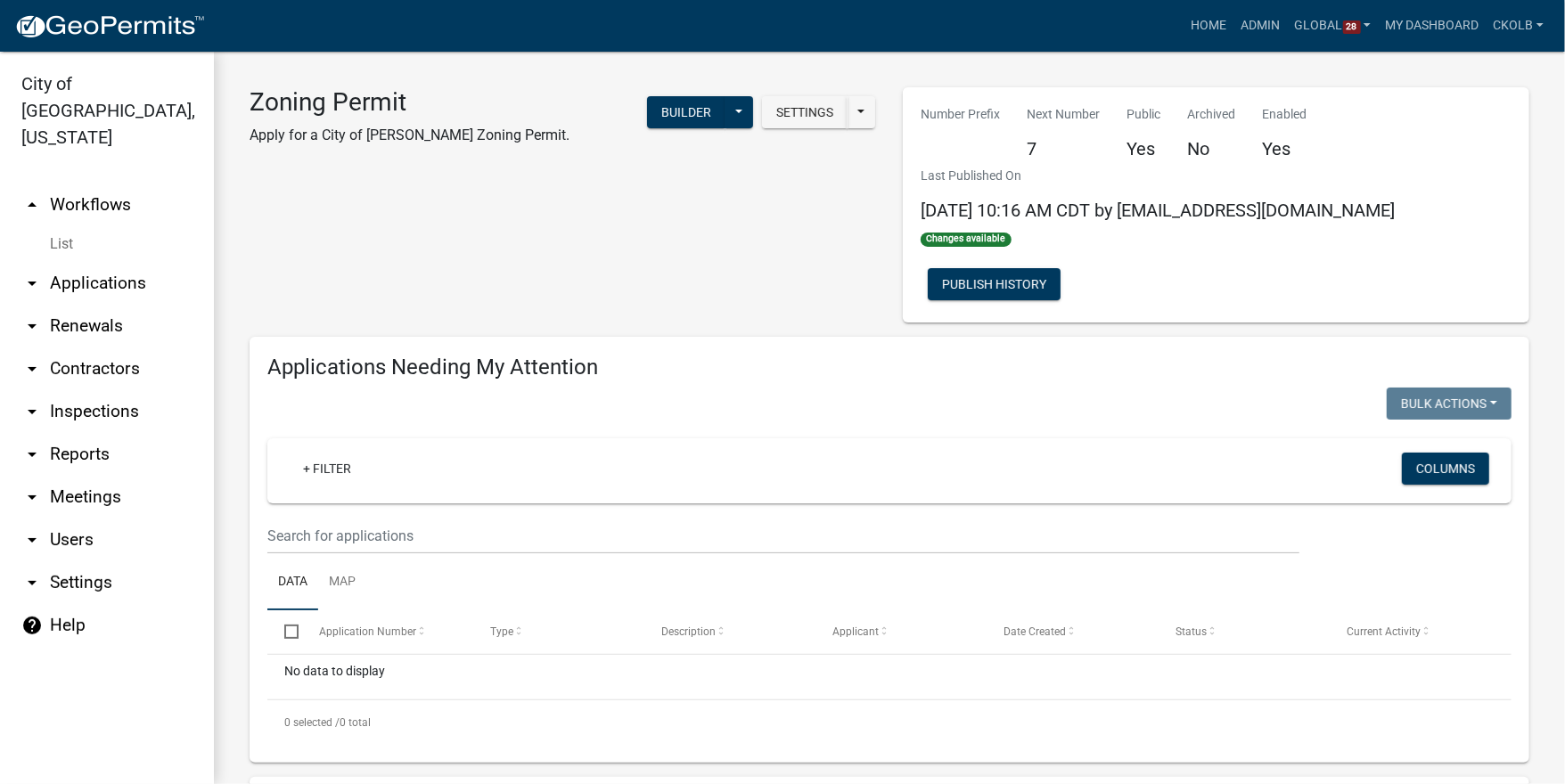
click at [87, 184] on link "arrow_drop_up Workflows" at bounding box center [107, 205] width 214 height 43
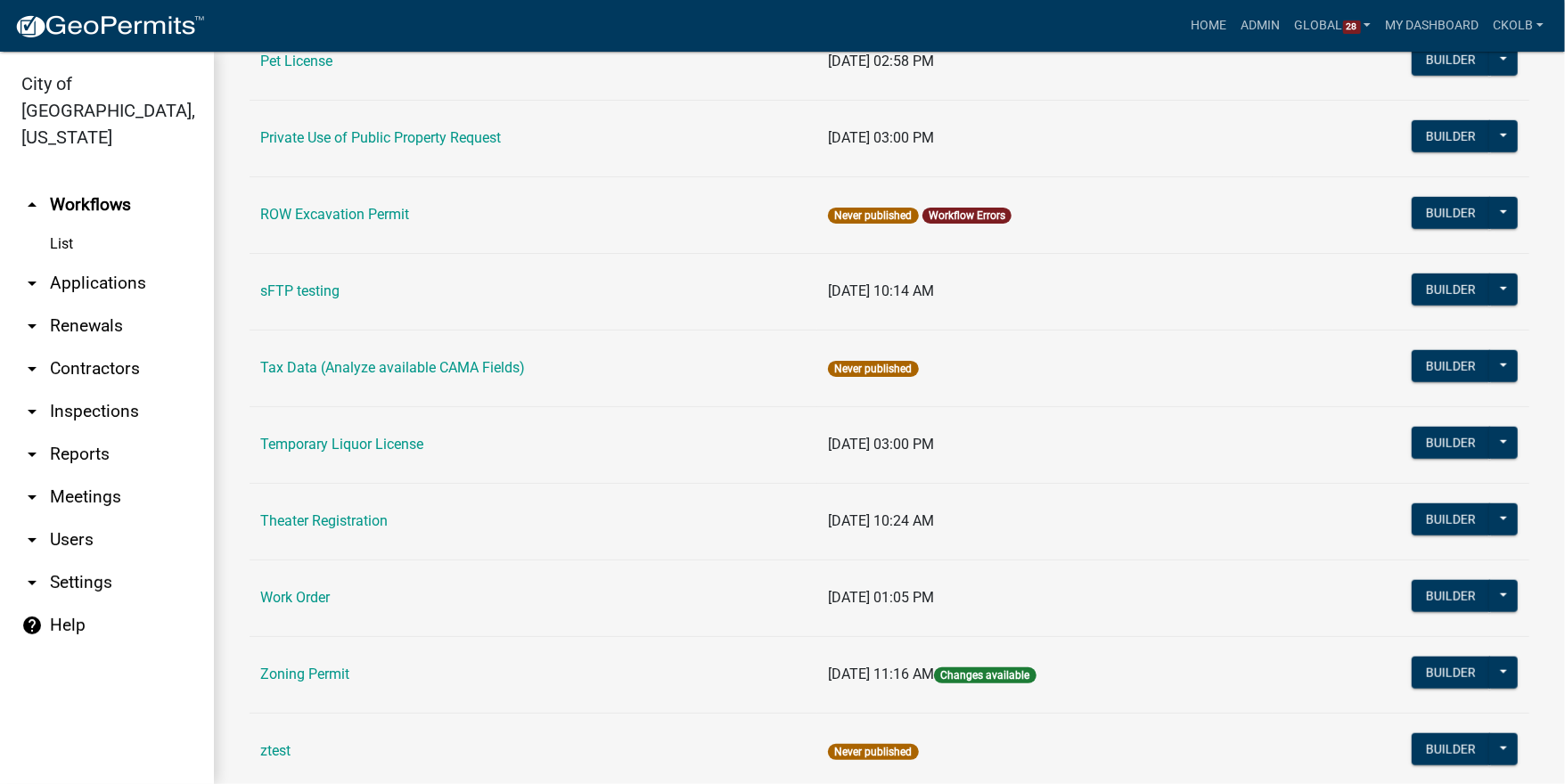
scroll to position [926, 0]
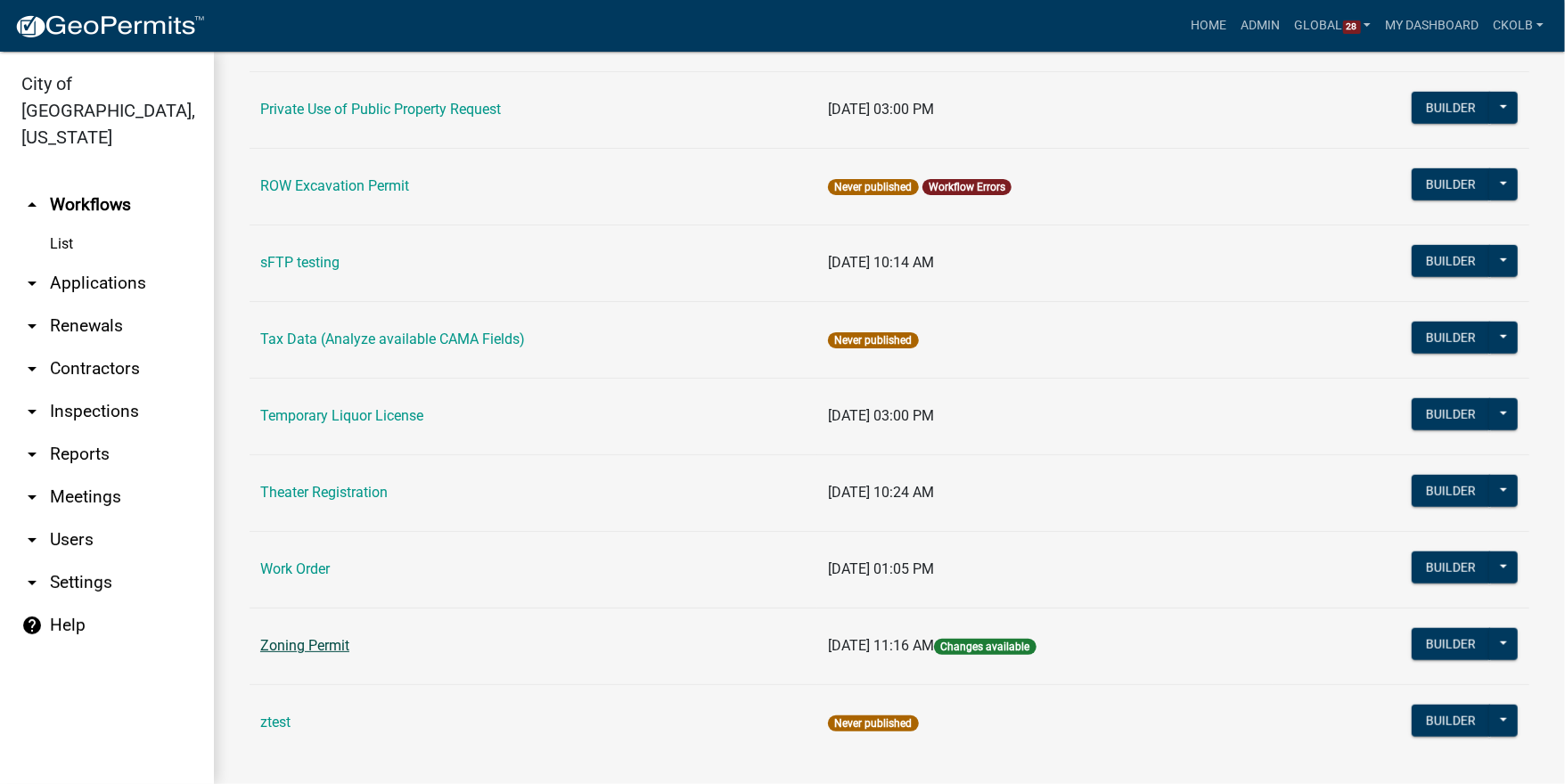
click at [323, 647] on link "Zoning Permit" at bounding box center [304, 645] width 89 height 17
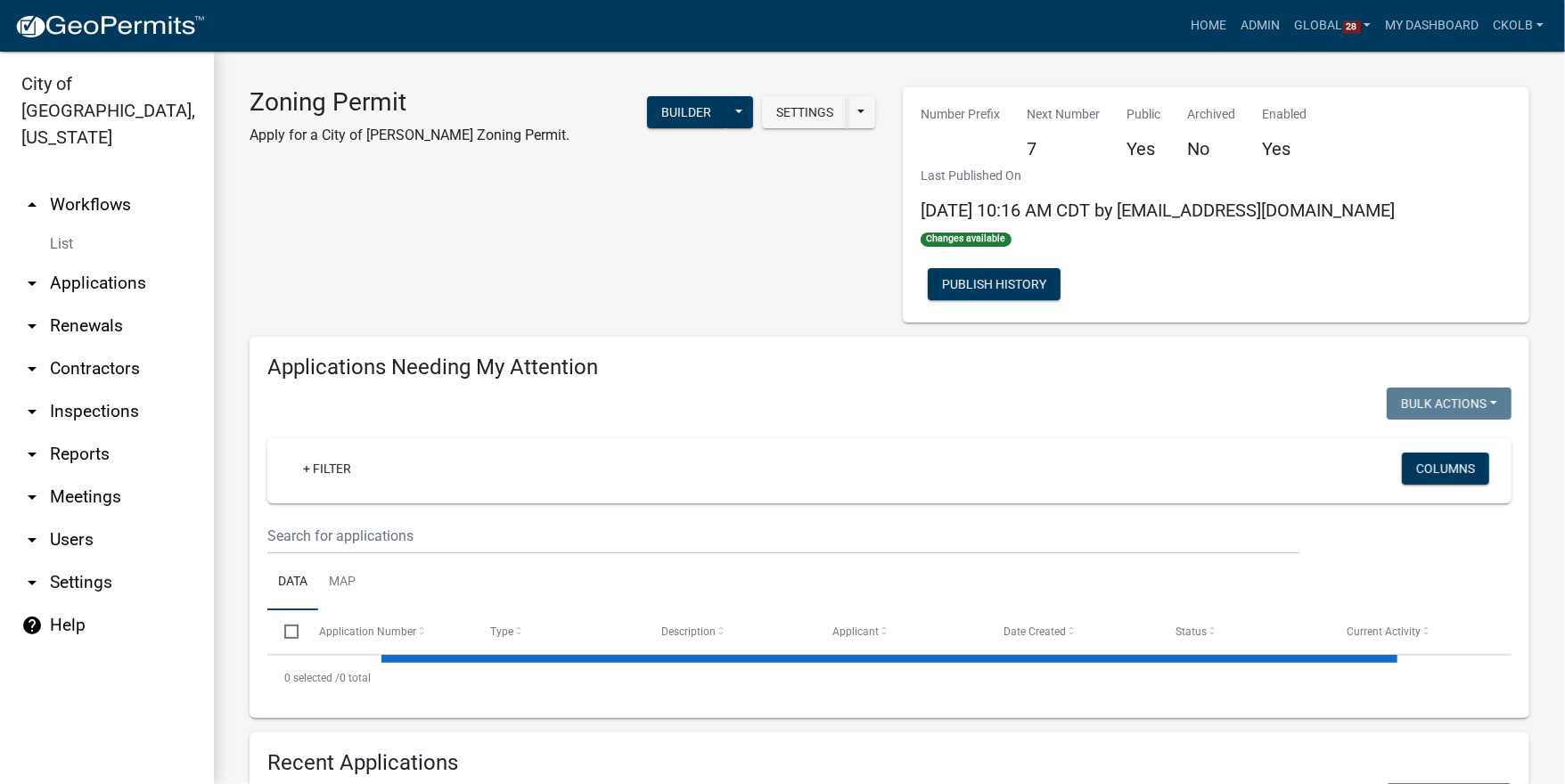
select select "3: 100"
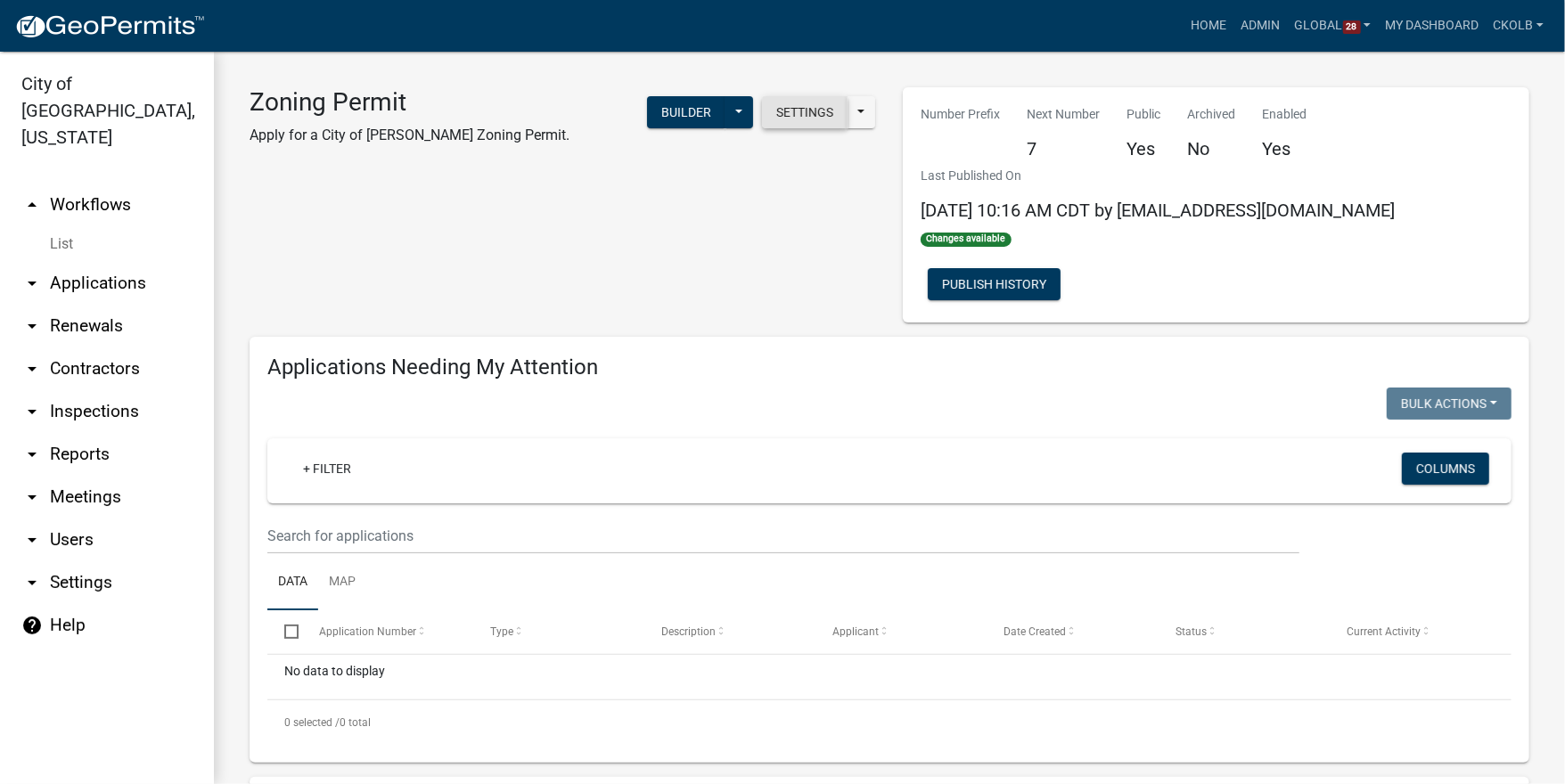
click at [810, 122] on button "Settings" at bounding box center [804, 113] width 86 height 32
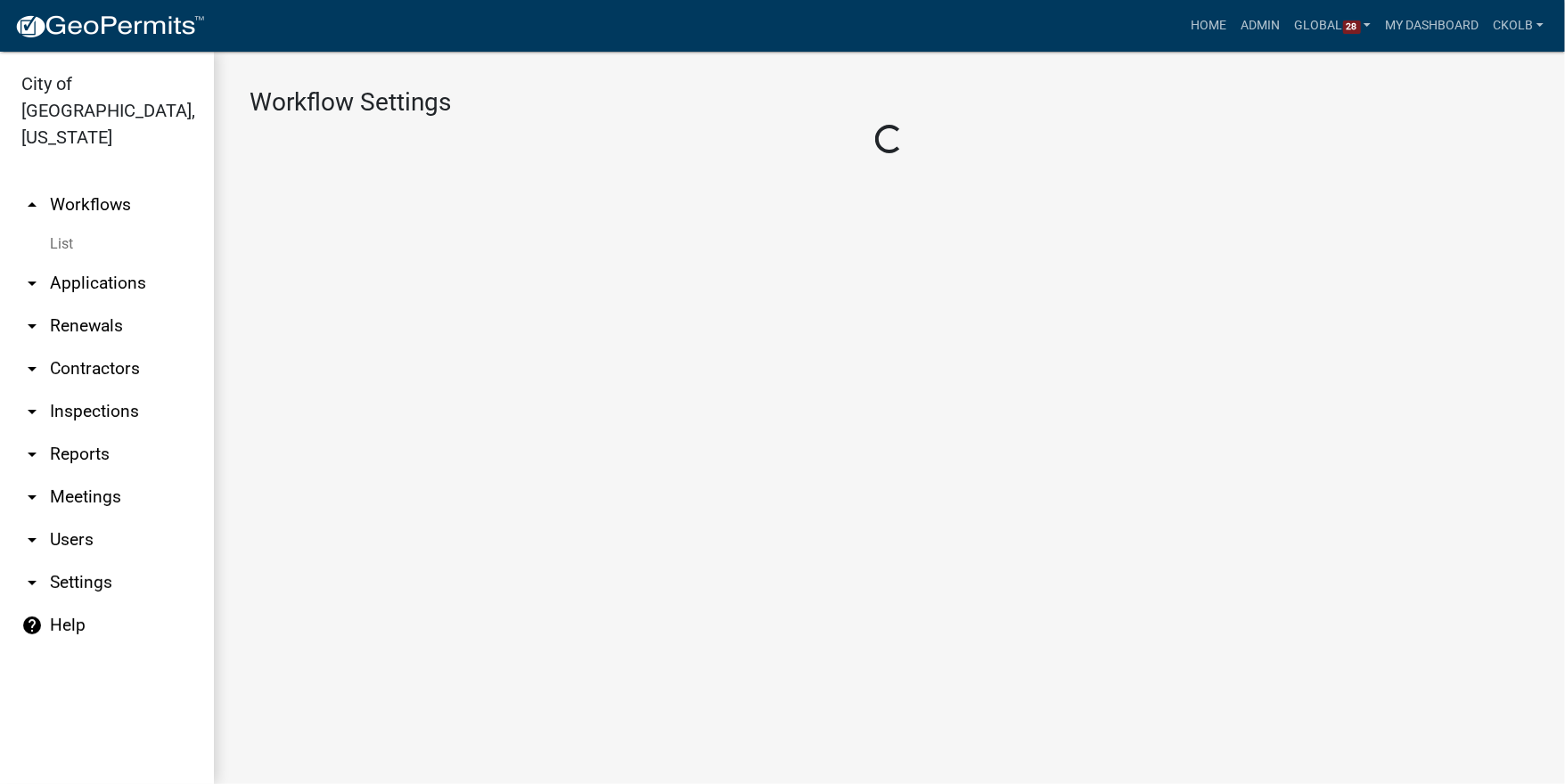
select select "1"
select select "2fdccdfa-7728-4211-88ce-e4301666c427"
select select "04f3bcd2-3b6a-4768-9c2e-3146598118c9"
select select "3"
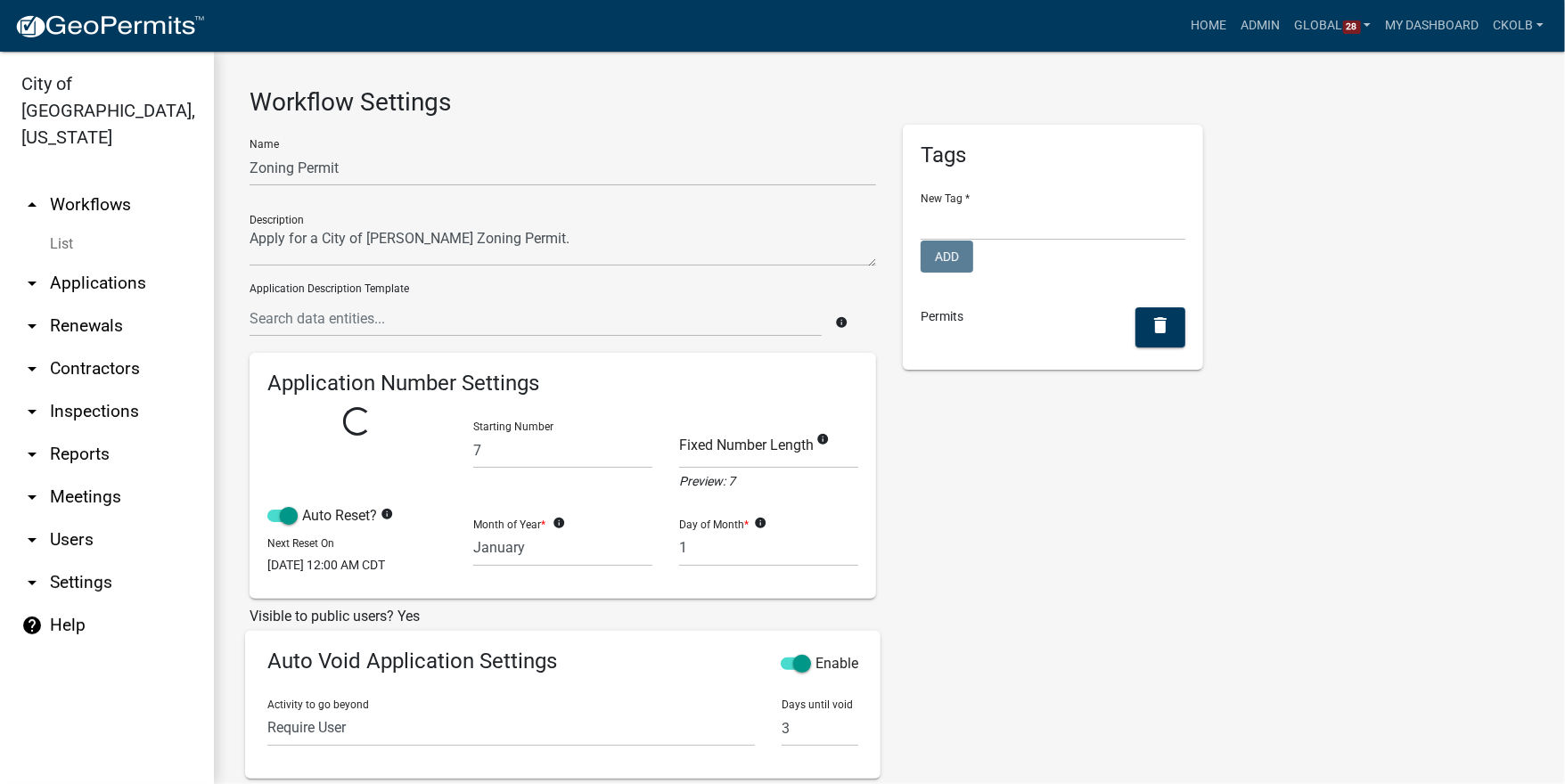
select select
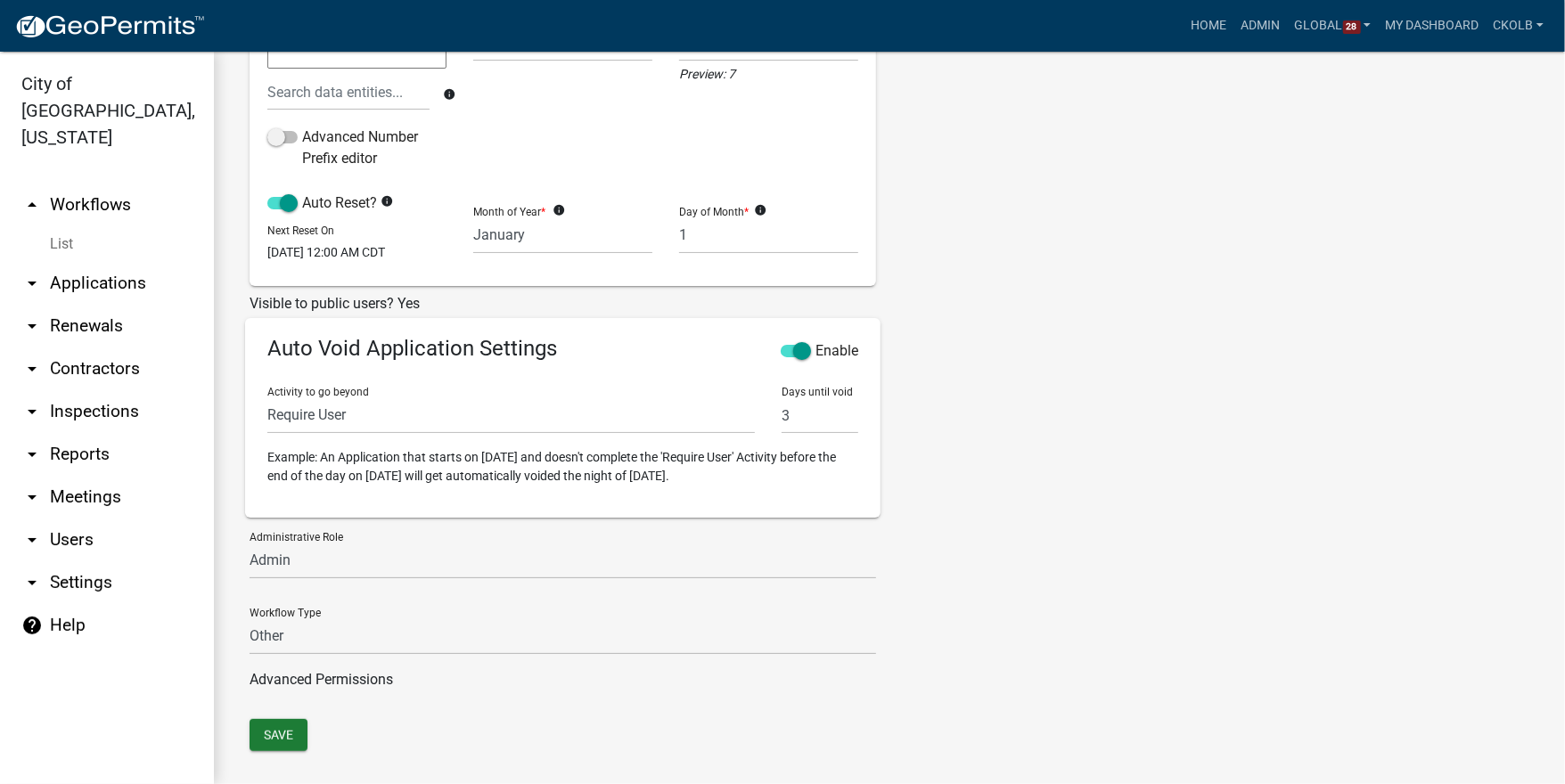
scroll to position [500, 0]
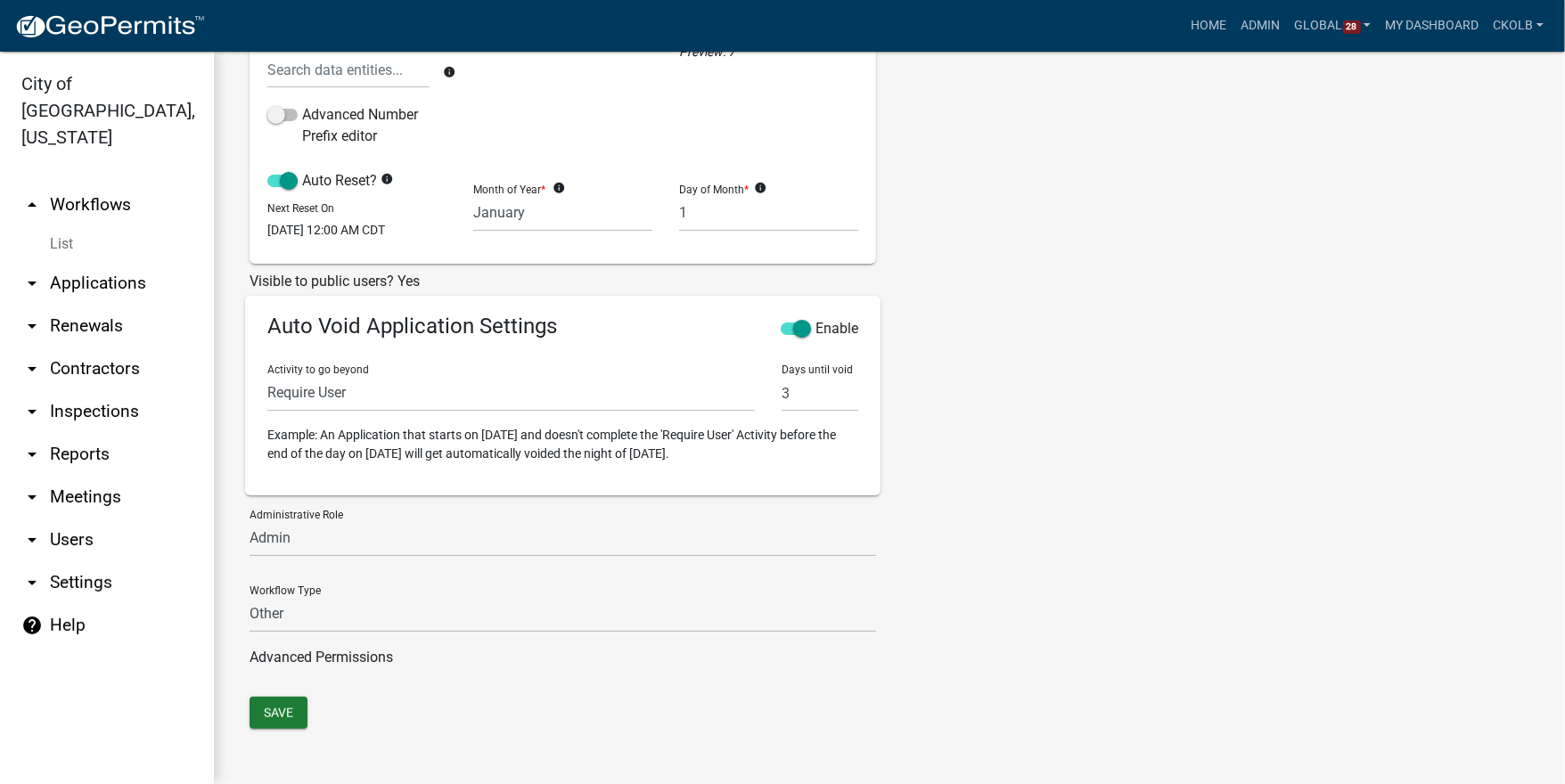
drag, startPoint x: 104, startPoint y: 175, endPoint x: 182, endPoint y: 199, distance: 81.6
click at [104, 184] on link "arrow_drop_up Workflows" at bounding box center [107, 205] width 214 height 43
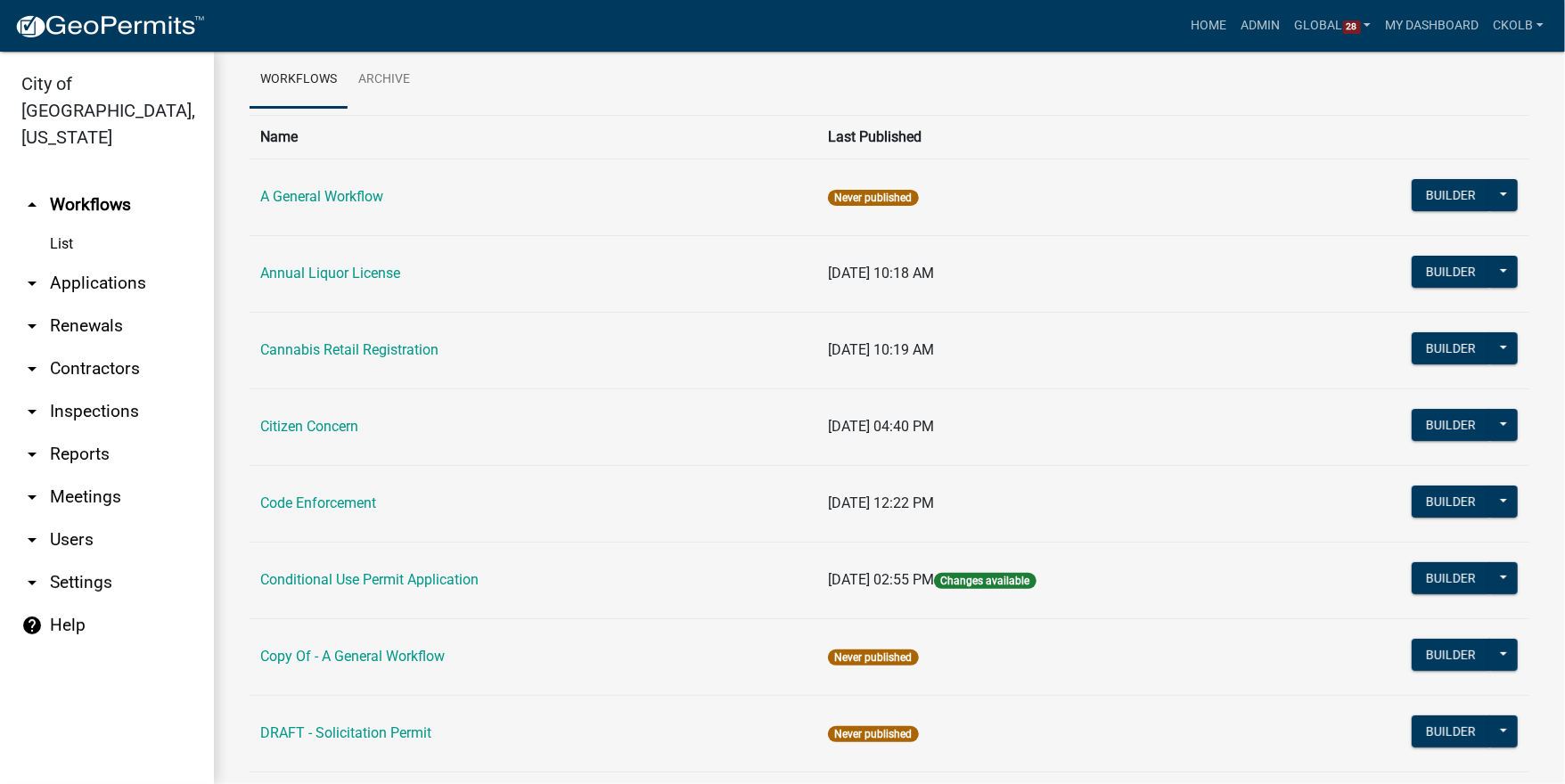
scroll to position [142, 0]
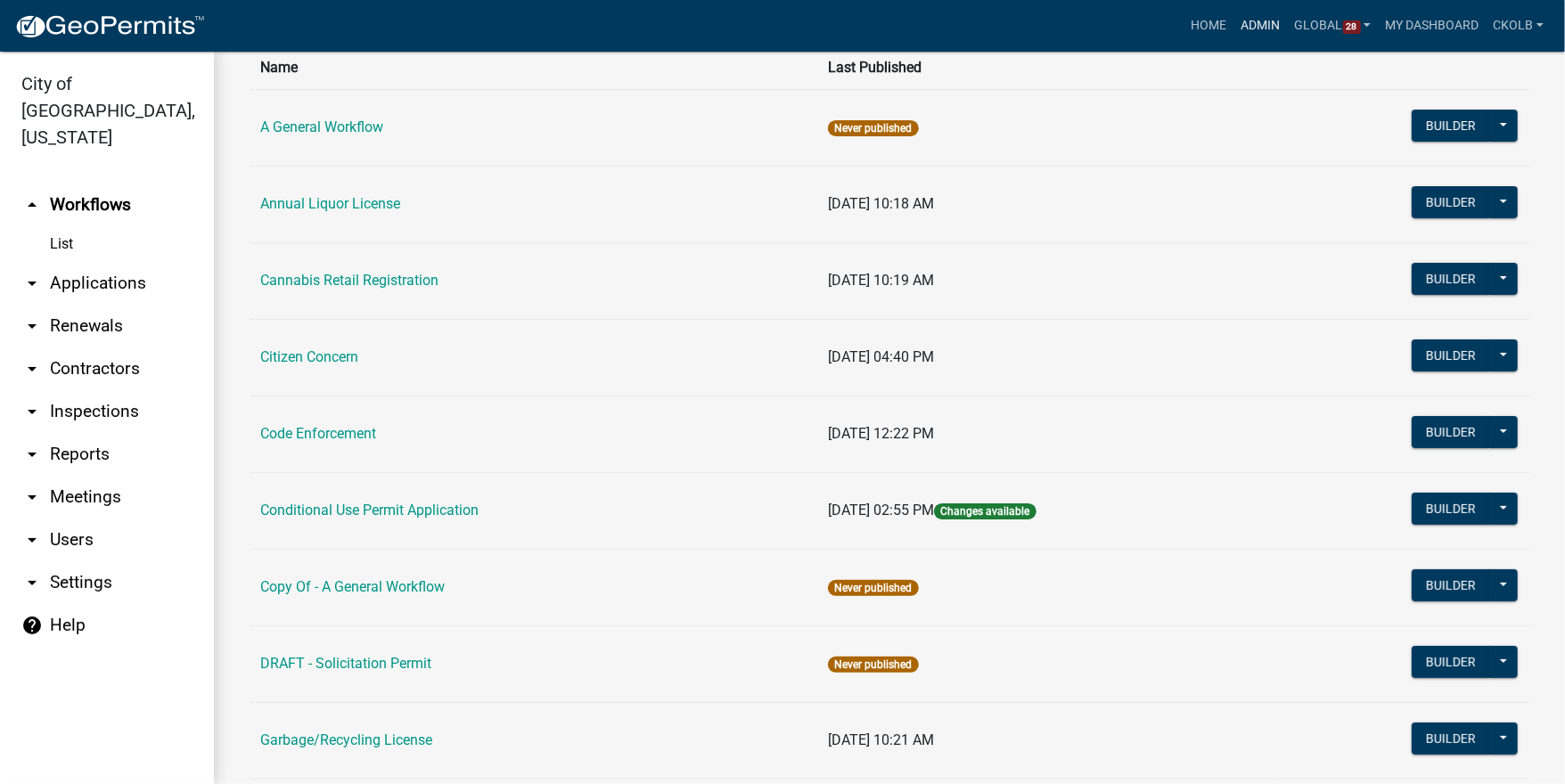
click at [1267, 33] on link "Admin" at bounding box center [1261, 26] width 53 height 34
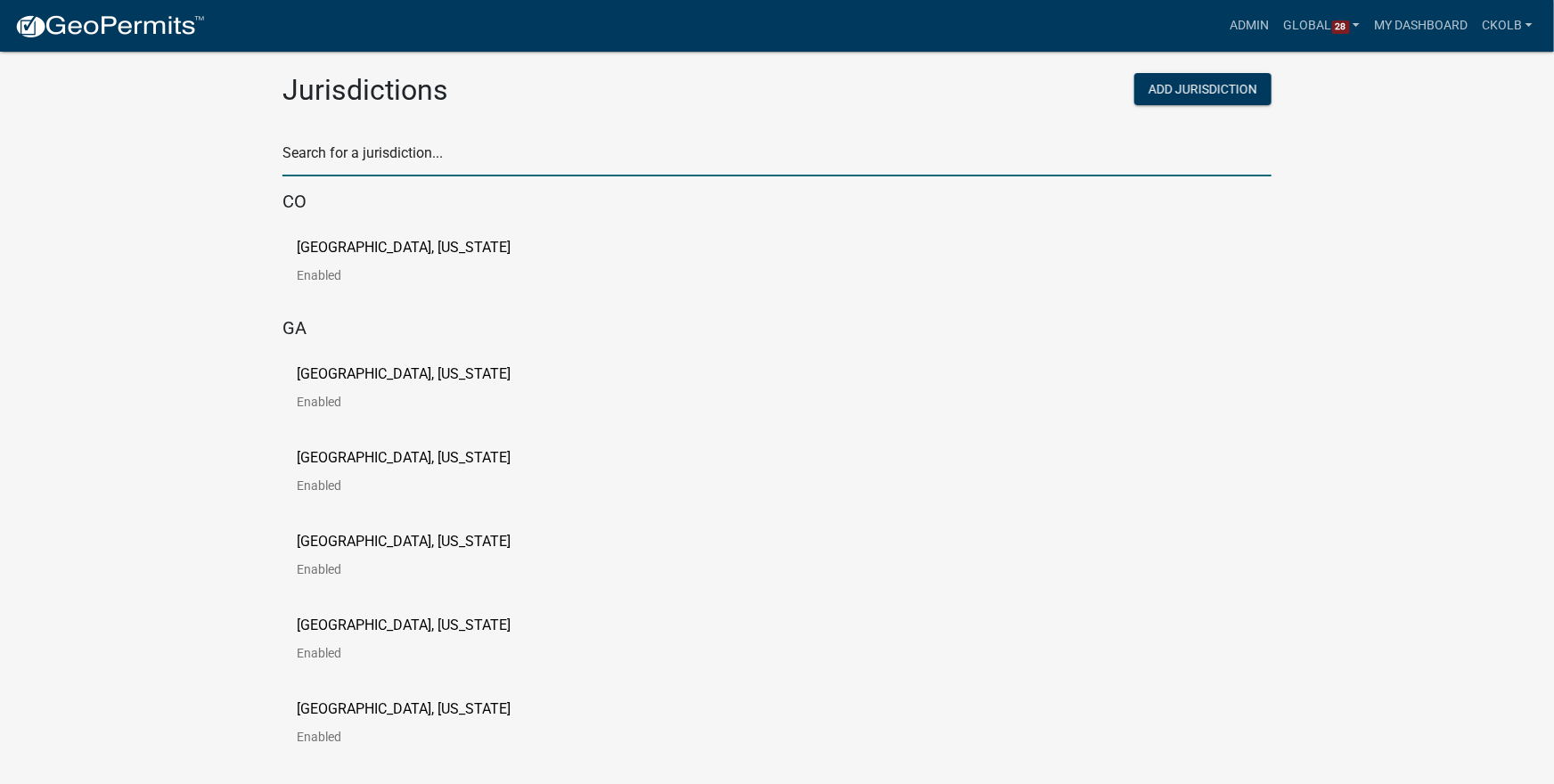
click at [506, 144] on input "text" at bounding box center [777, 158] width 989 height 37
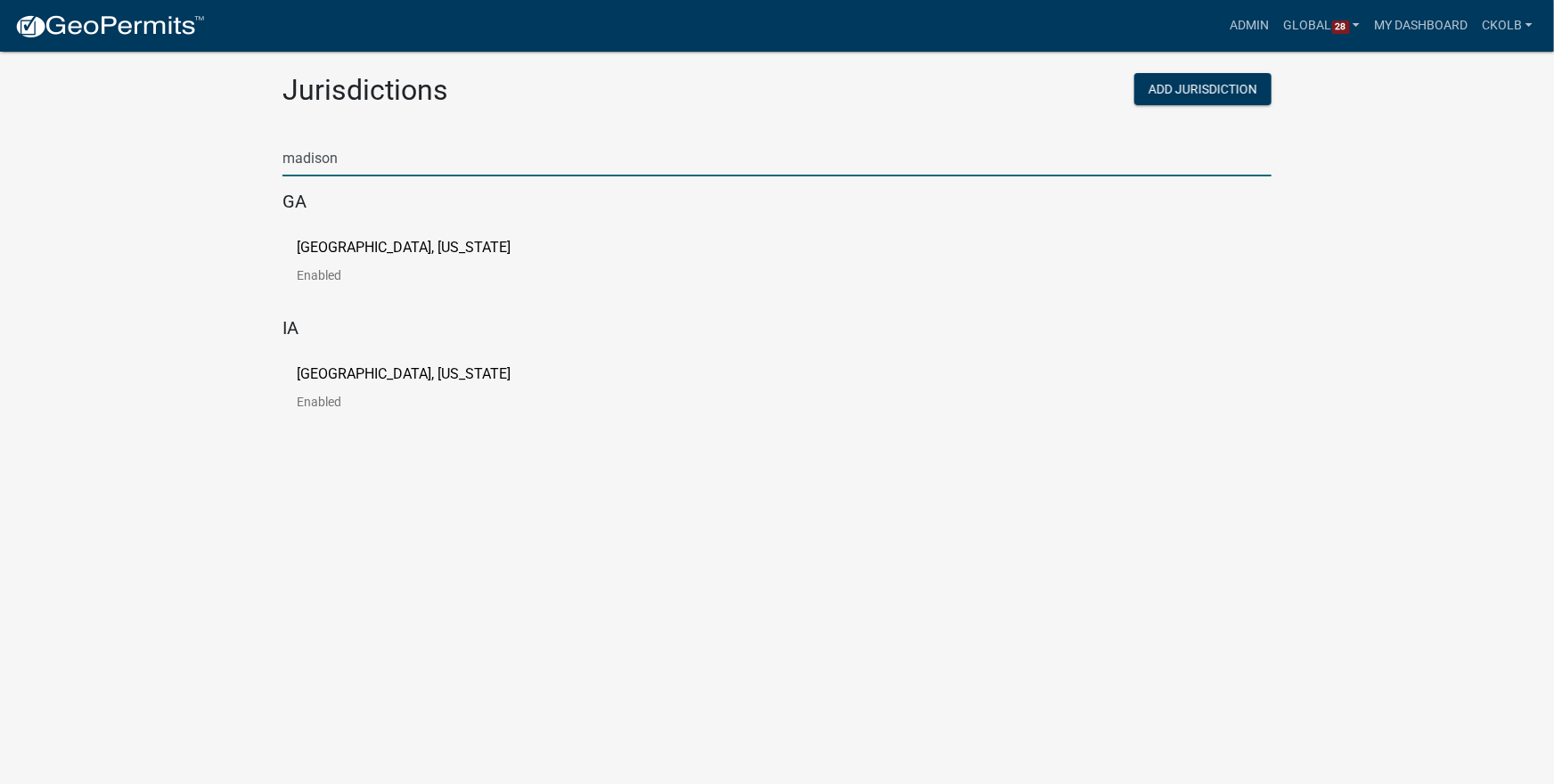
type input "madison"
click at [375, 253] on p "Madison County, Georgia" at bounding box center [404, 248] width 214 height 14
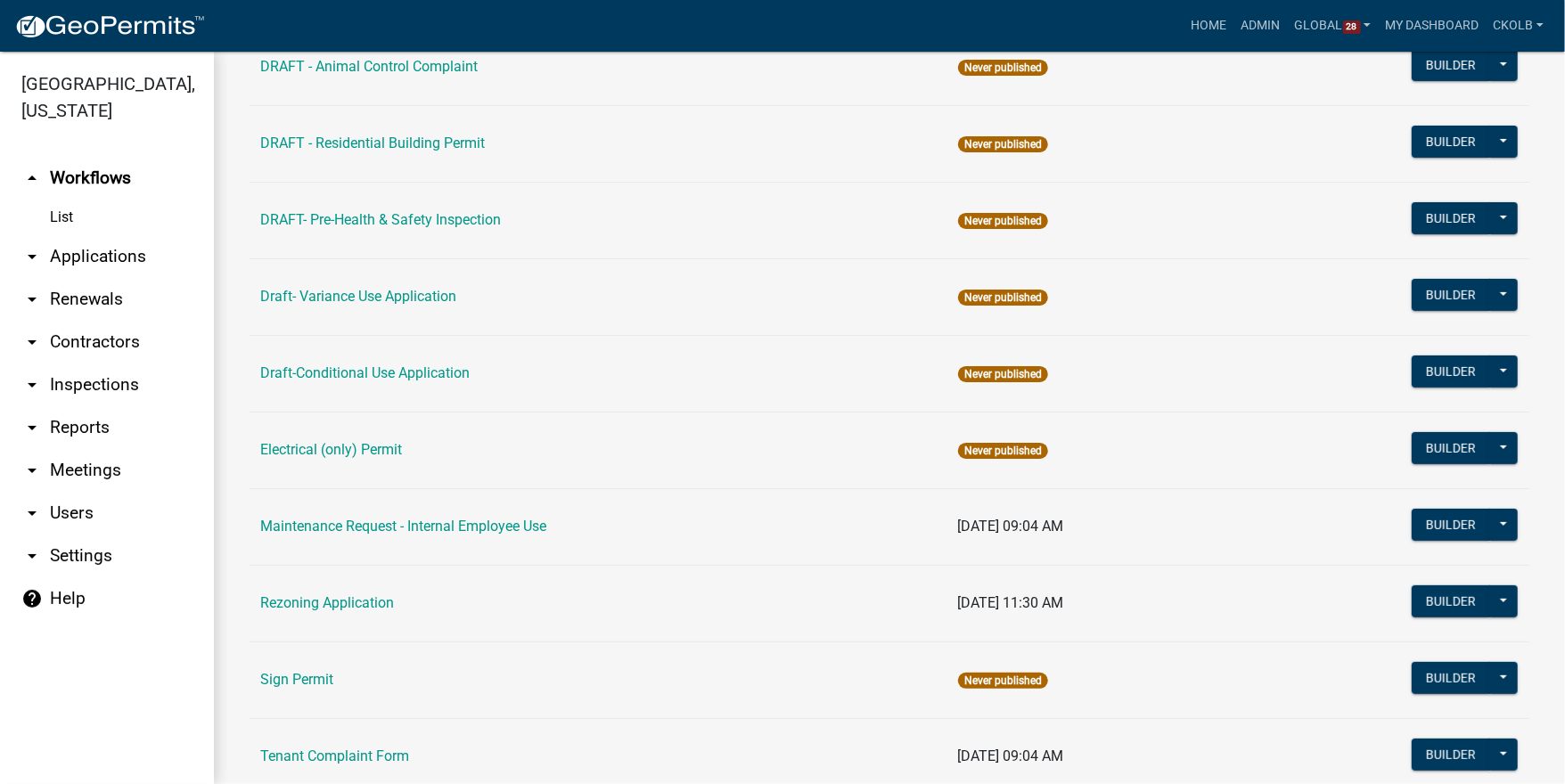
scroll to position [492, 0]
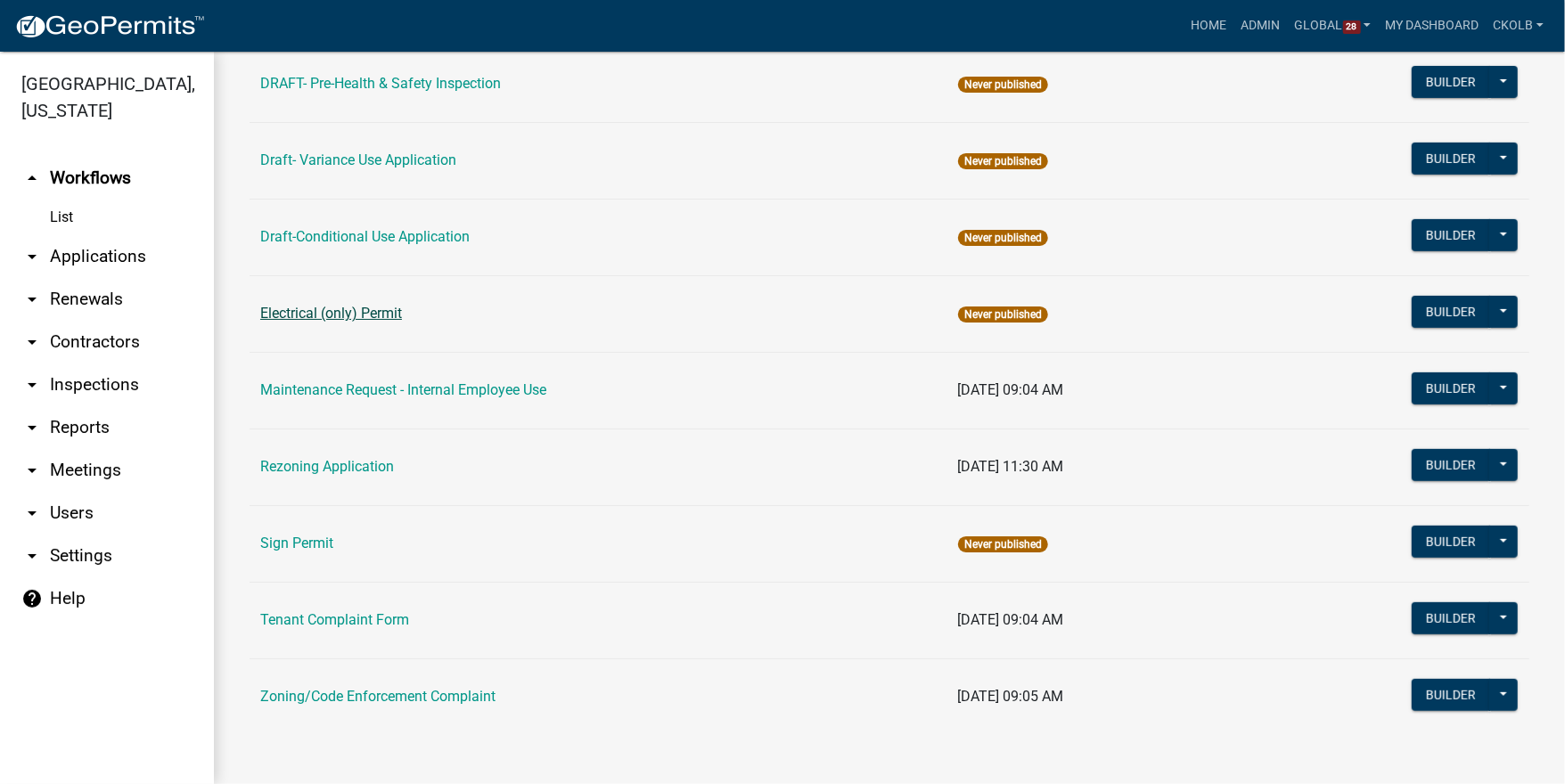
click at [366, 319] on link "Electrical (only) Permit" at bounding box center [330, 313] width 141 height 17
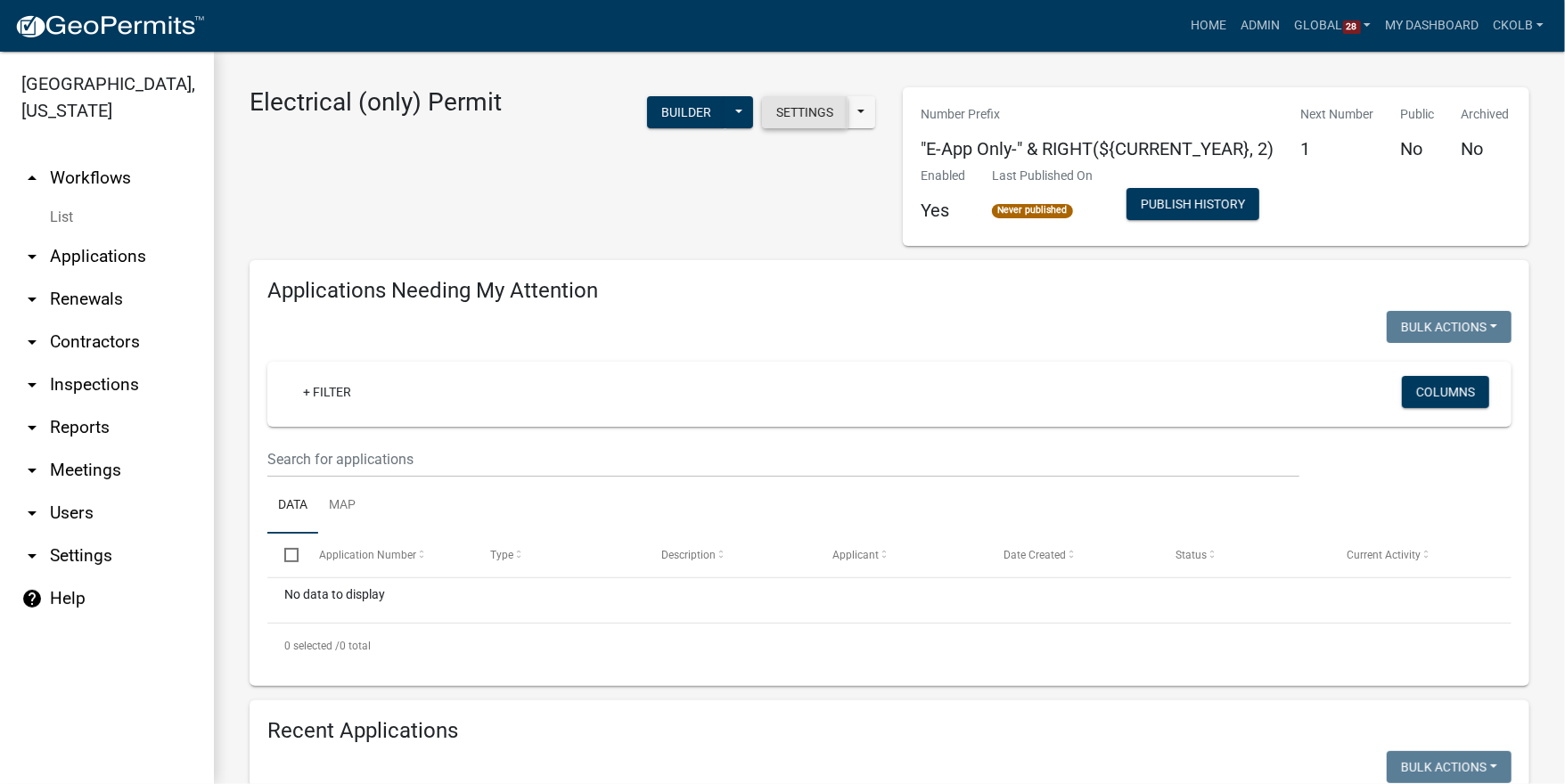
click at [824, 121] on button "Settings" at bounding box center [804, 113] width 86 height 32
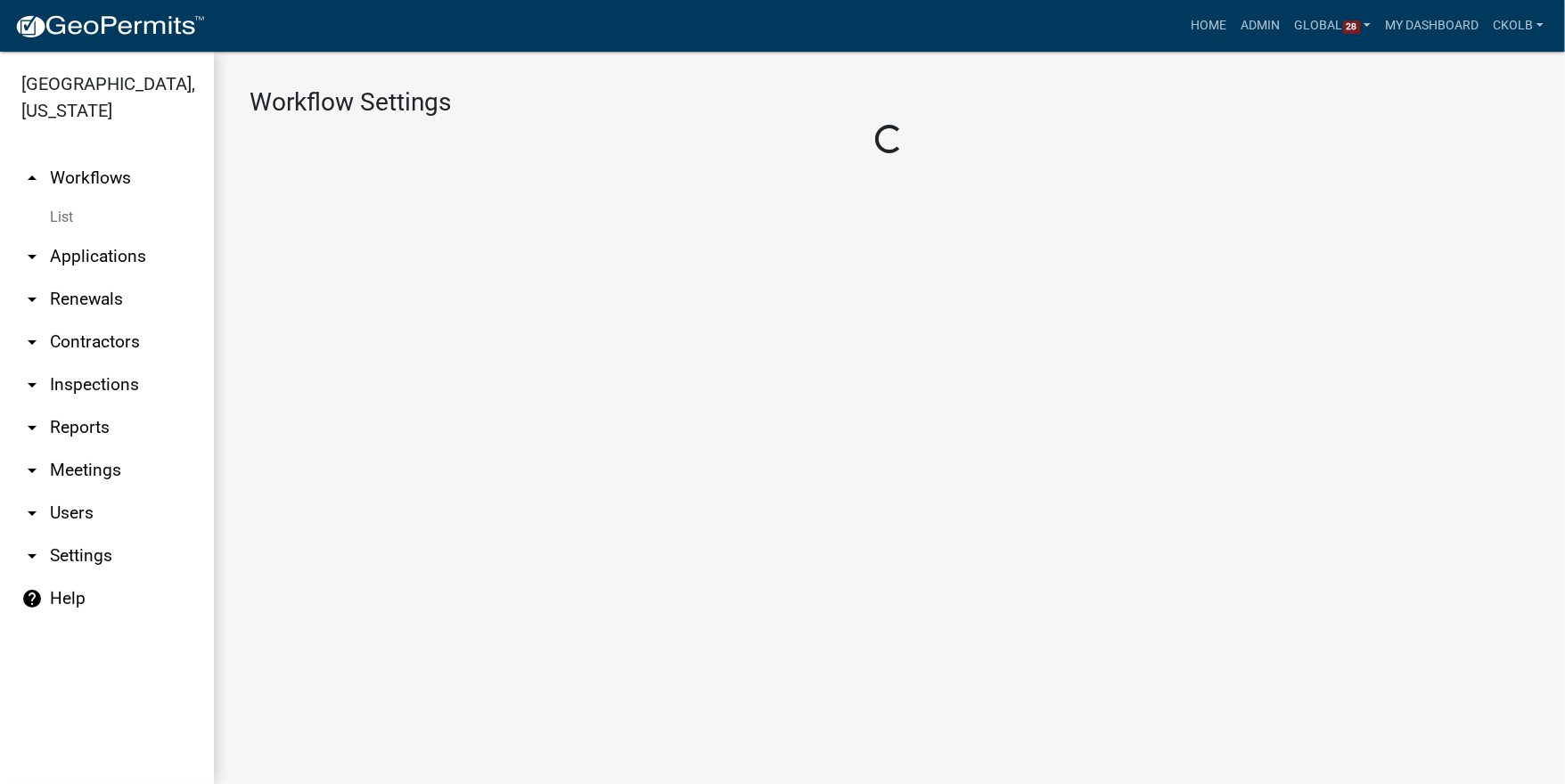
select select "1"
select select "7670adba-a95f-4cb1-9c24-effdf5e7eb9d"
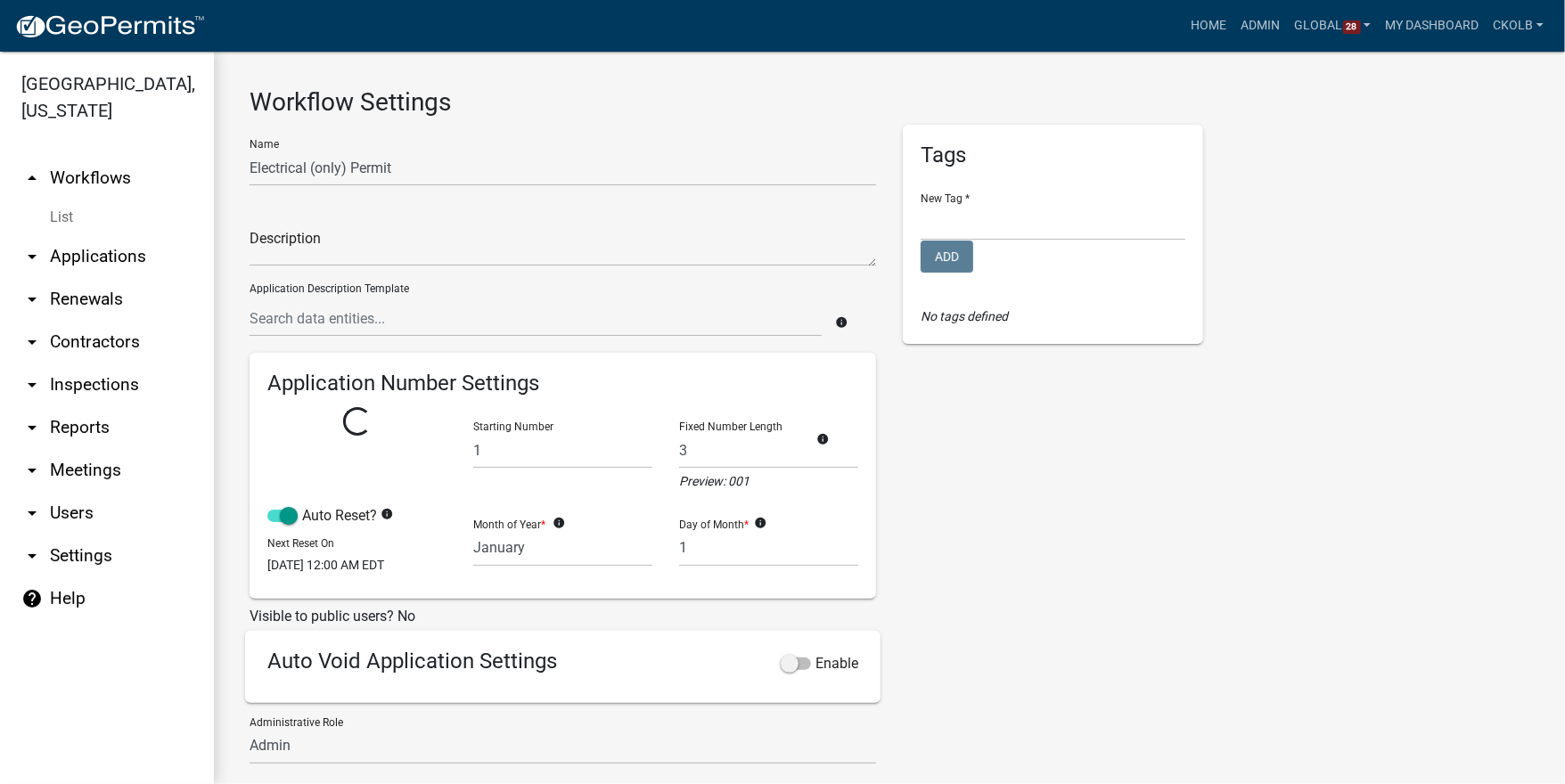
select select
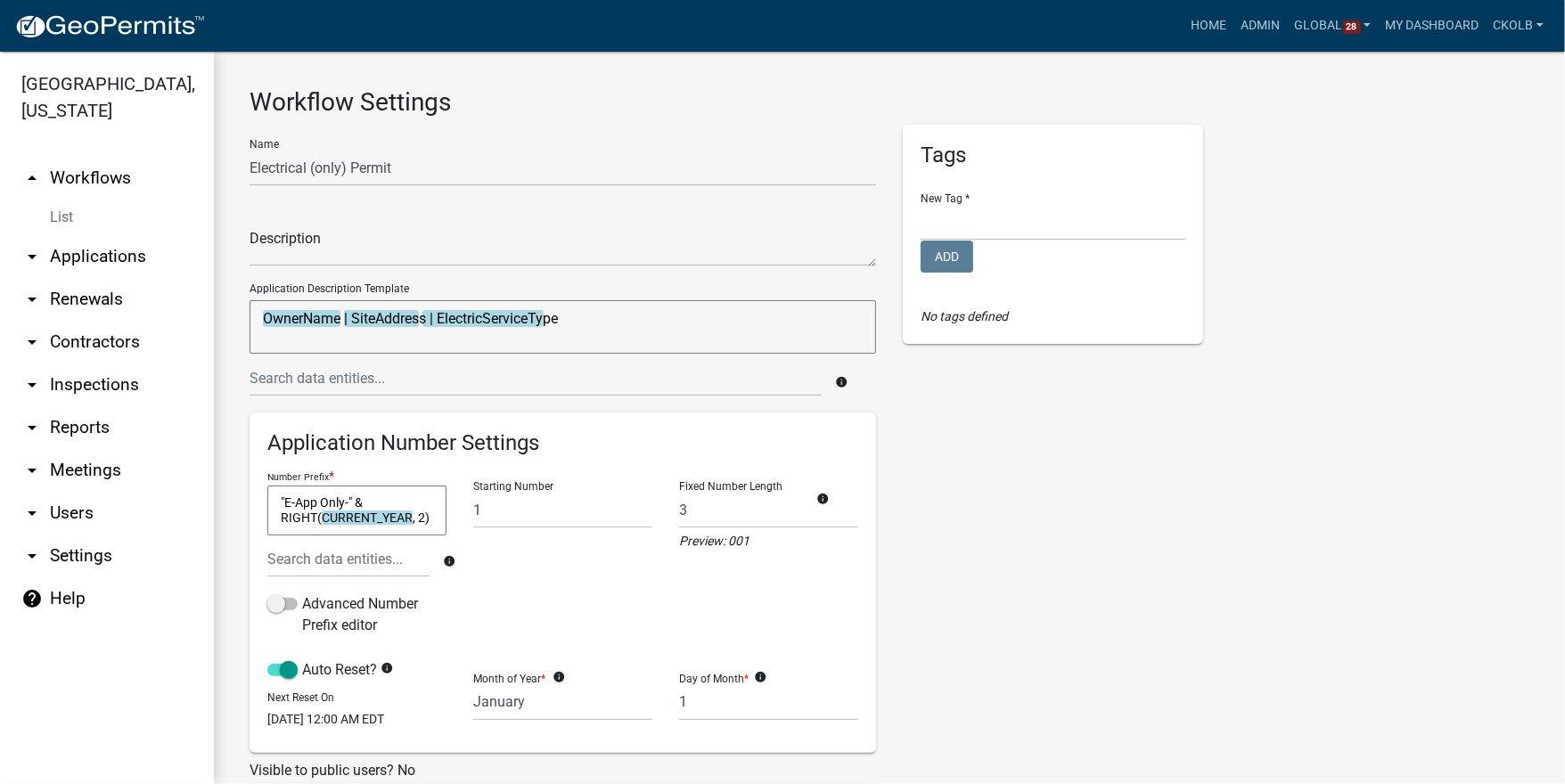
click at [114, 171] on link "arrow_drop_up Workflows" at bounding box center [107, 178] width 214 height 43
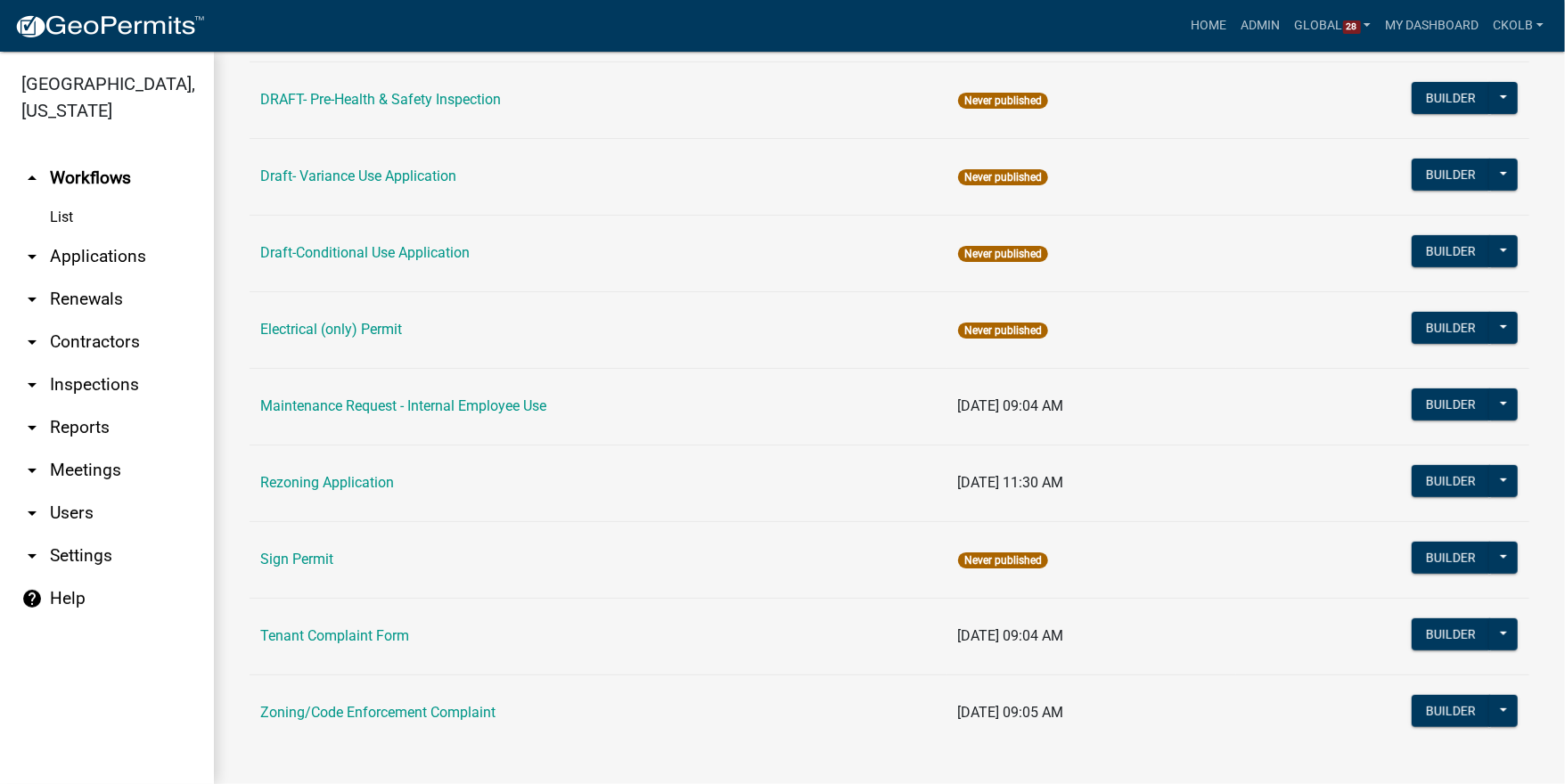
scroll to position [492, 0]
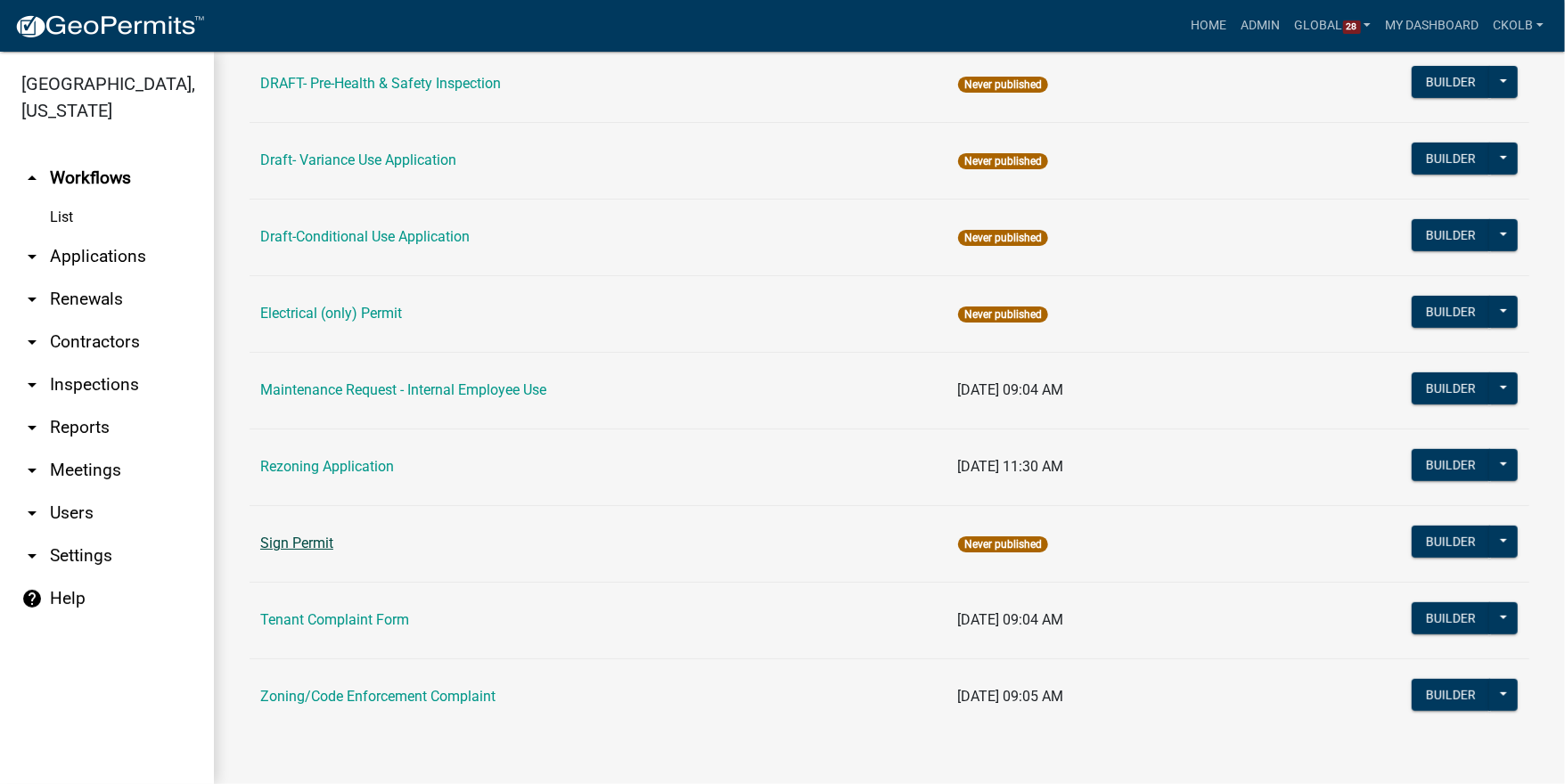
click at [271, 537] on link "Sign Permit" at bounding box center [296, 543] width 73 height 17
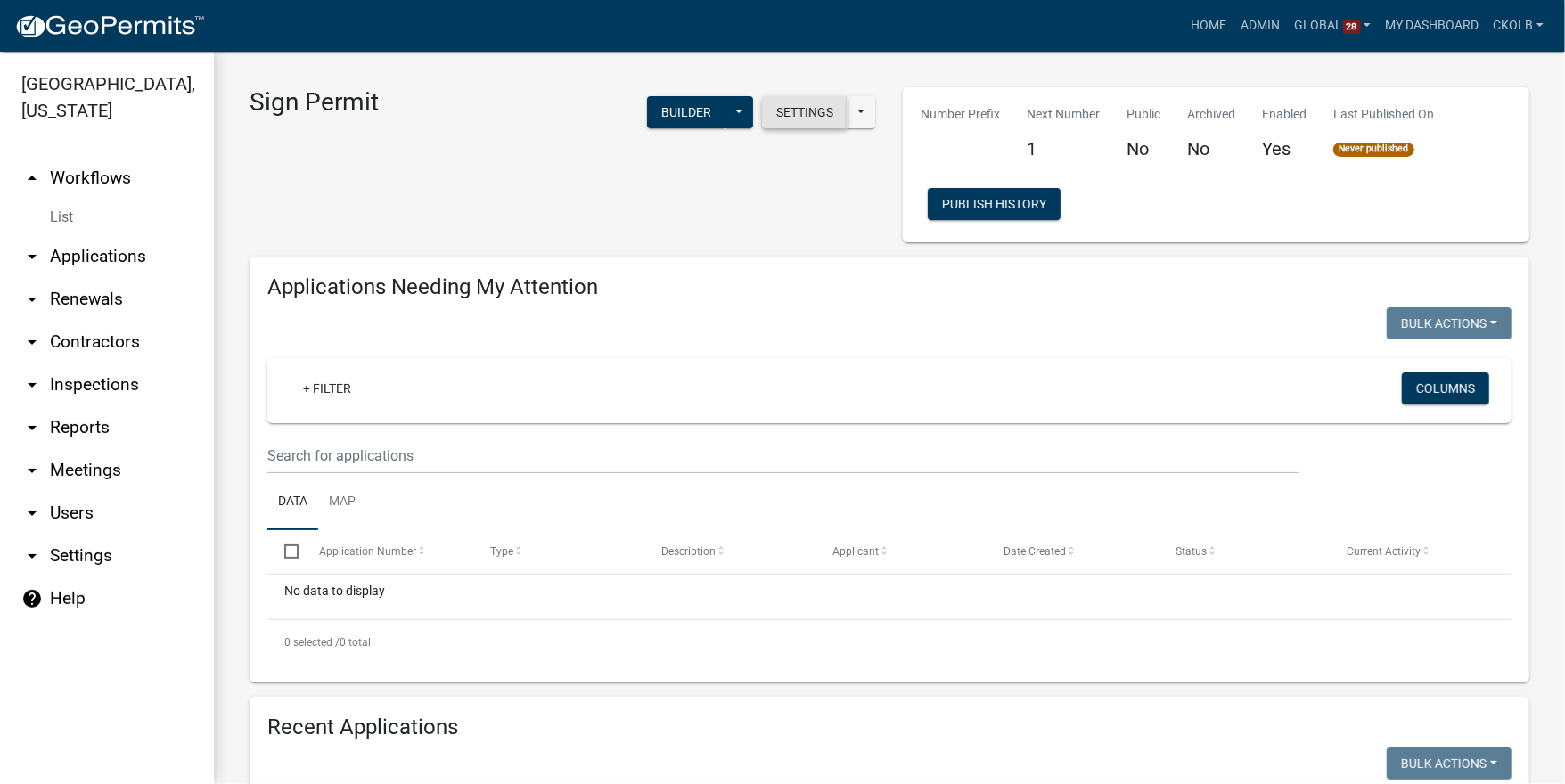
click at [800, 116] on button "Settings" at bounding box center [804, 113] width 86 height 32
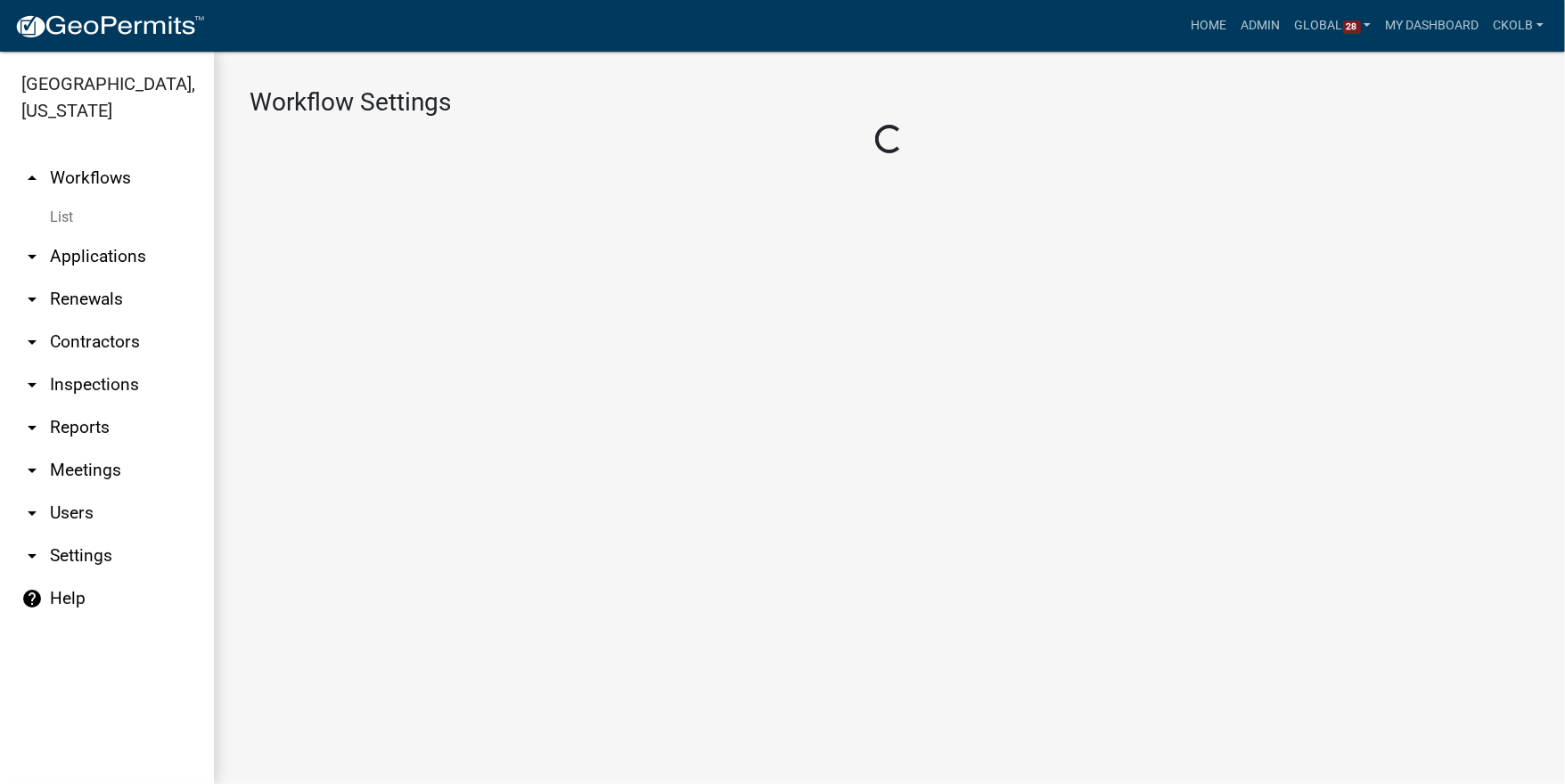
select select "1"
select select "7670adba-a95f-4cb1-9c24-effdf5e7eb9d"
select select
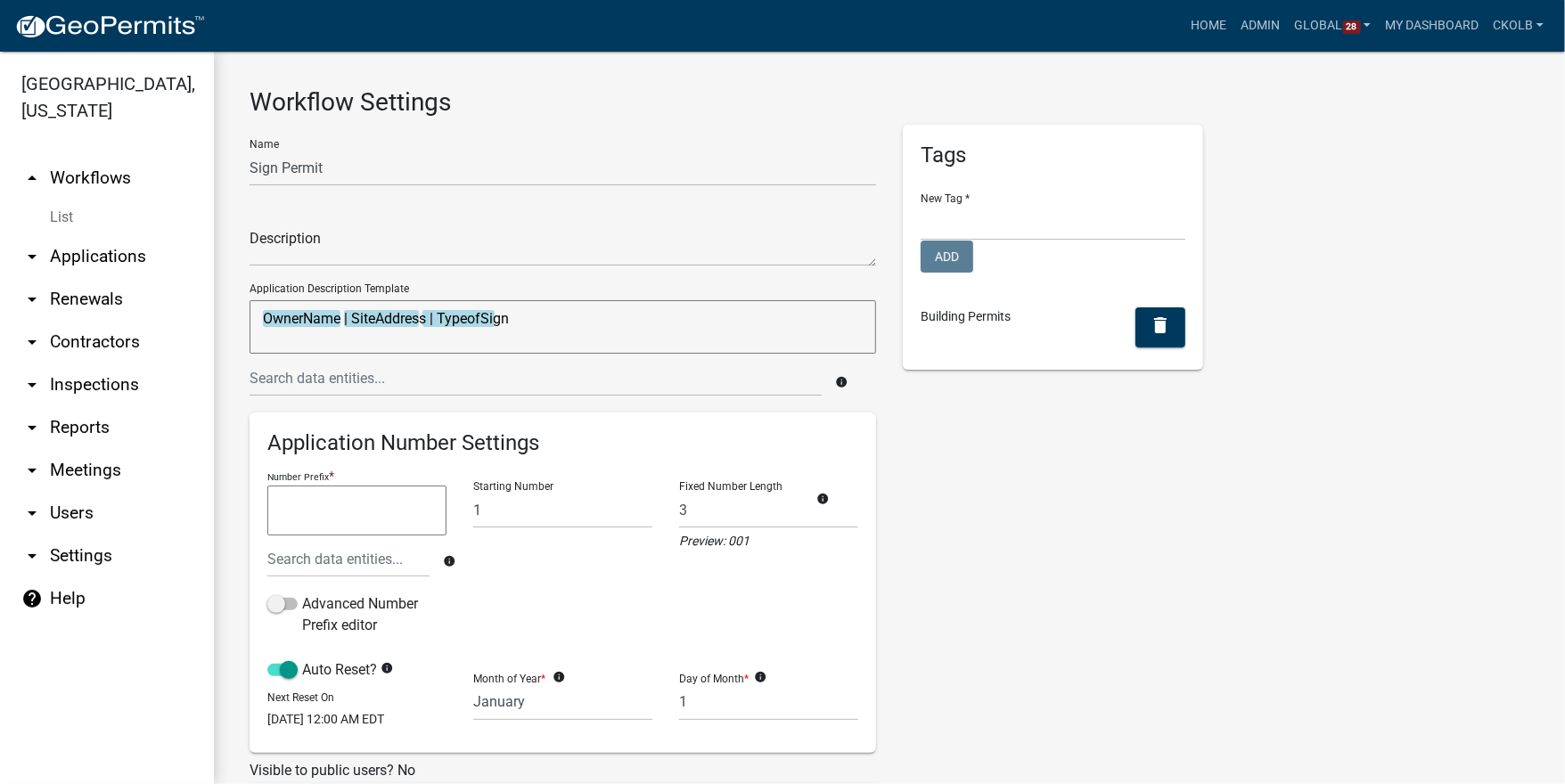
click at [100, 176] on link "arrow_drop_up Workflows" at bounding box center [107, 178] width 214 height 43
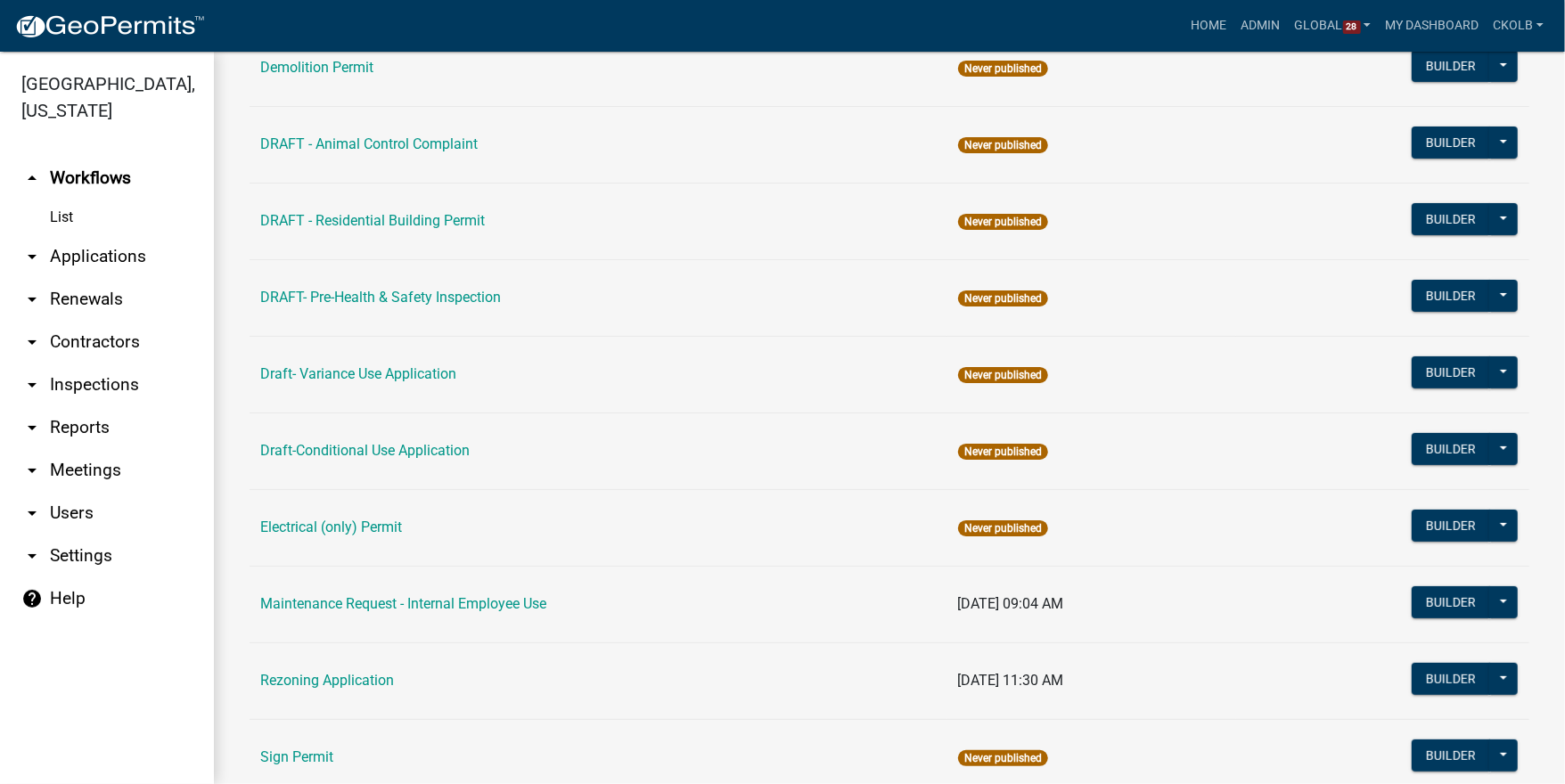
scroll to position [65, 0]
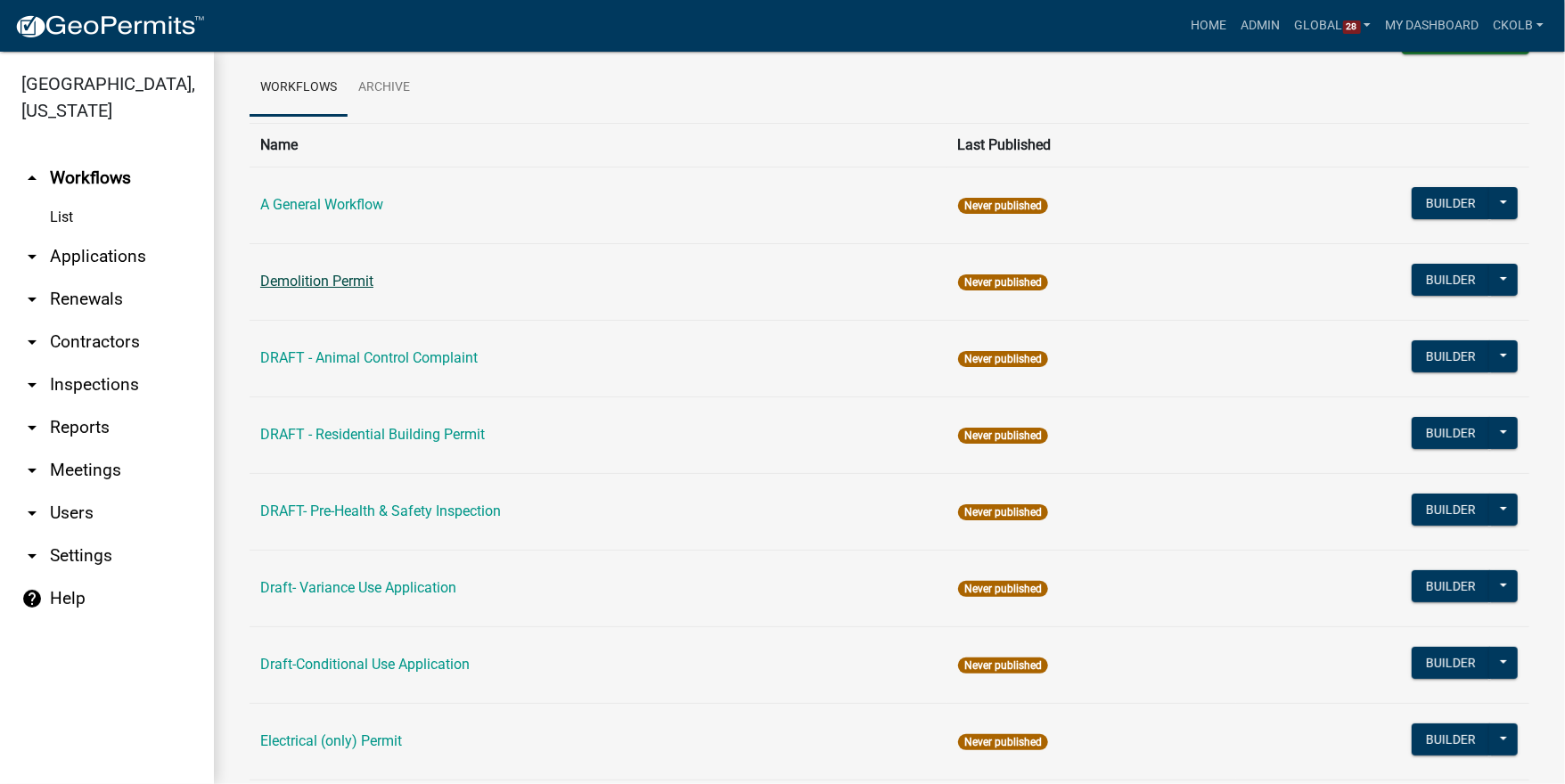
click at [337, 289] on link "Demolition Permit" at bounding box center [317, 281] width 113 height 17
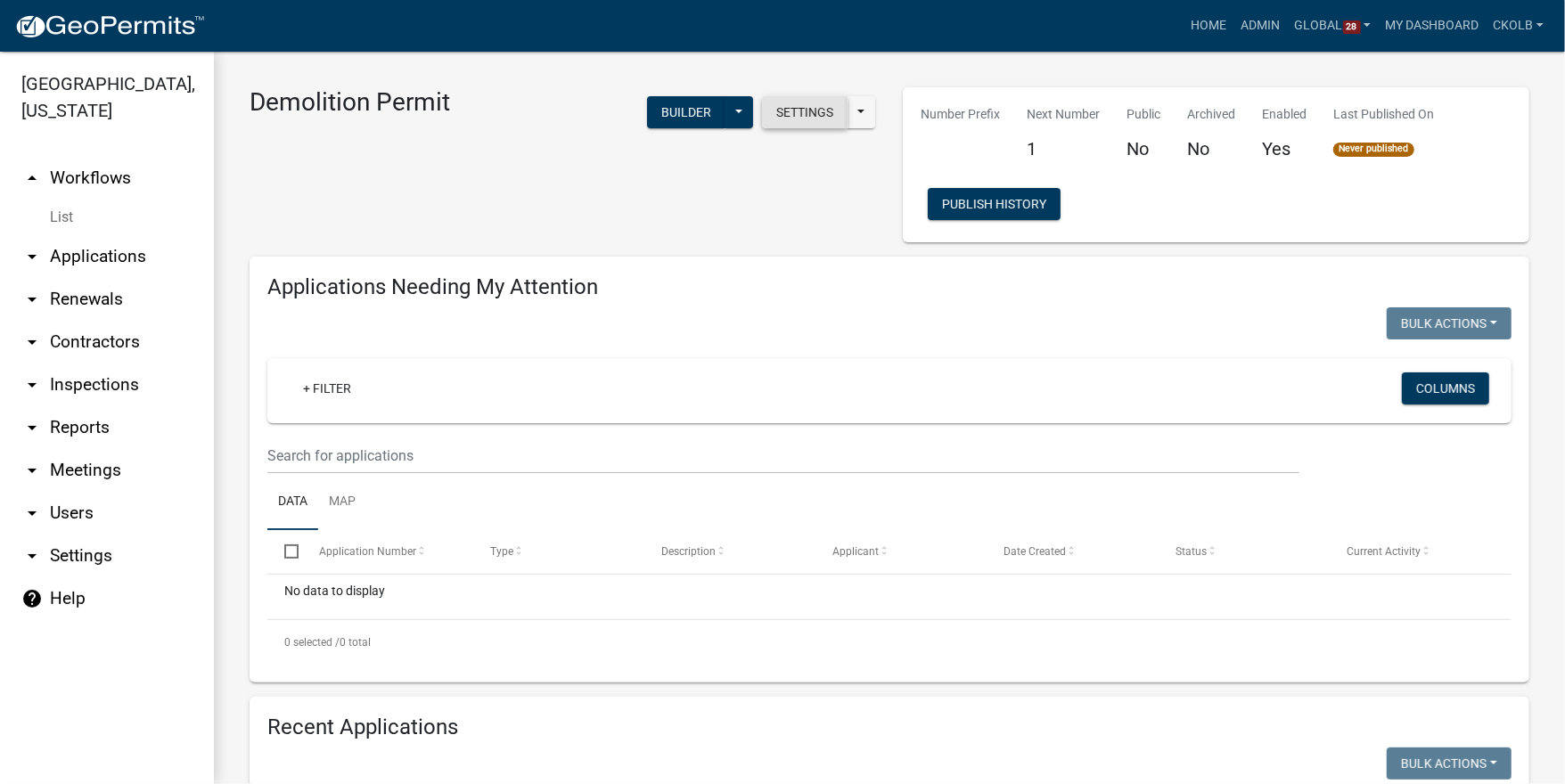
click at [778, 115] on button "Settings" at bounding box center [804, 113] width 86 height 32
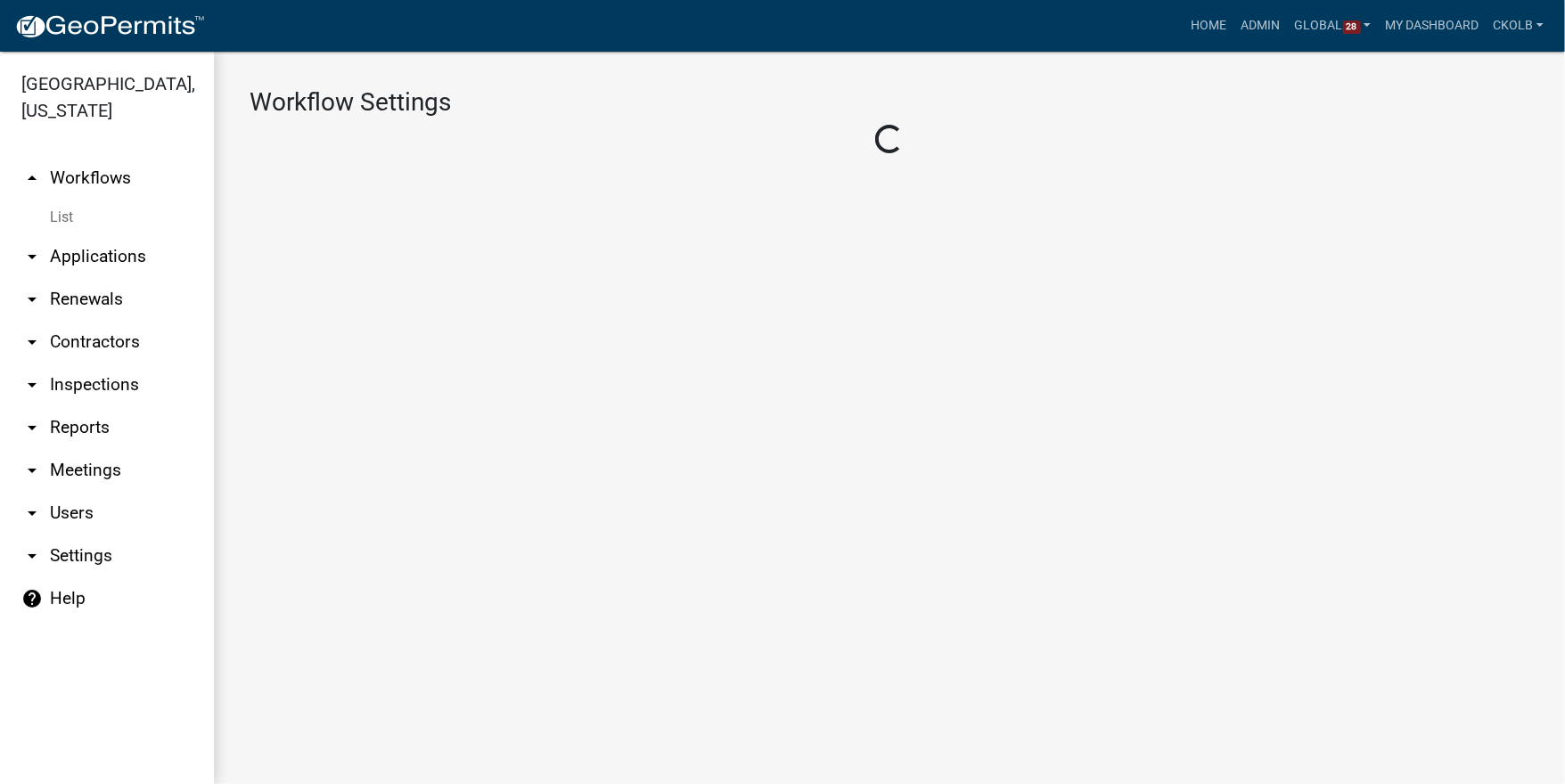
select select "1"
select select "7670adba-a95f-4cb1-9c24-effdf5e7eb9d"
select select
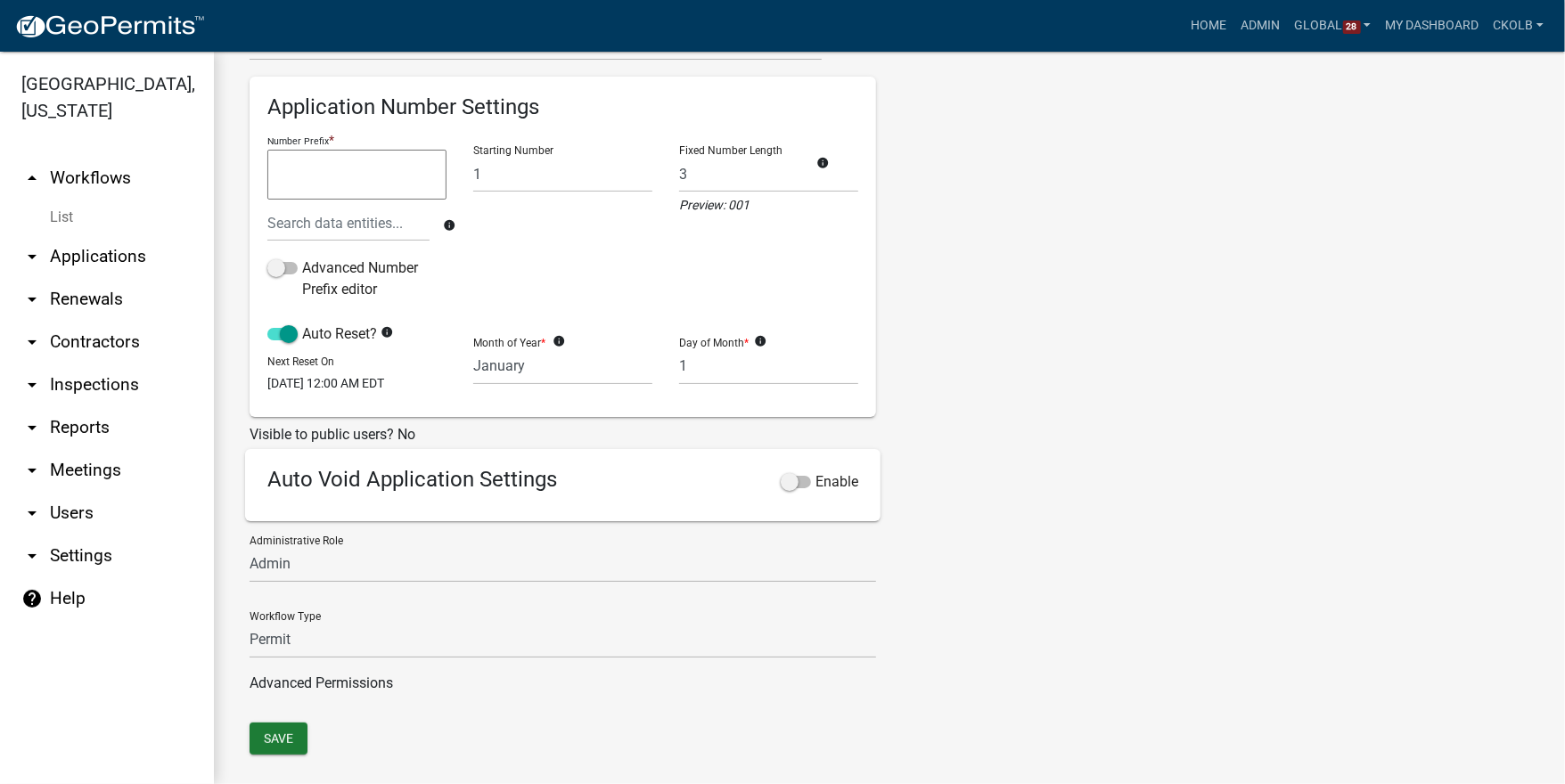
scroll to position [374, 0]
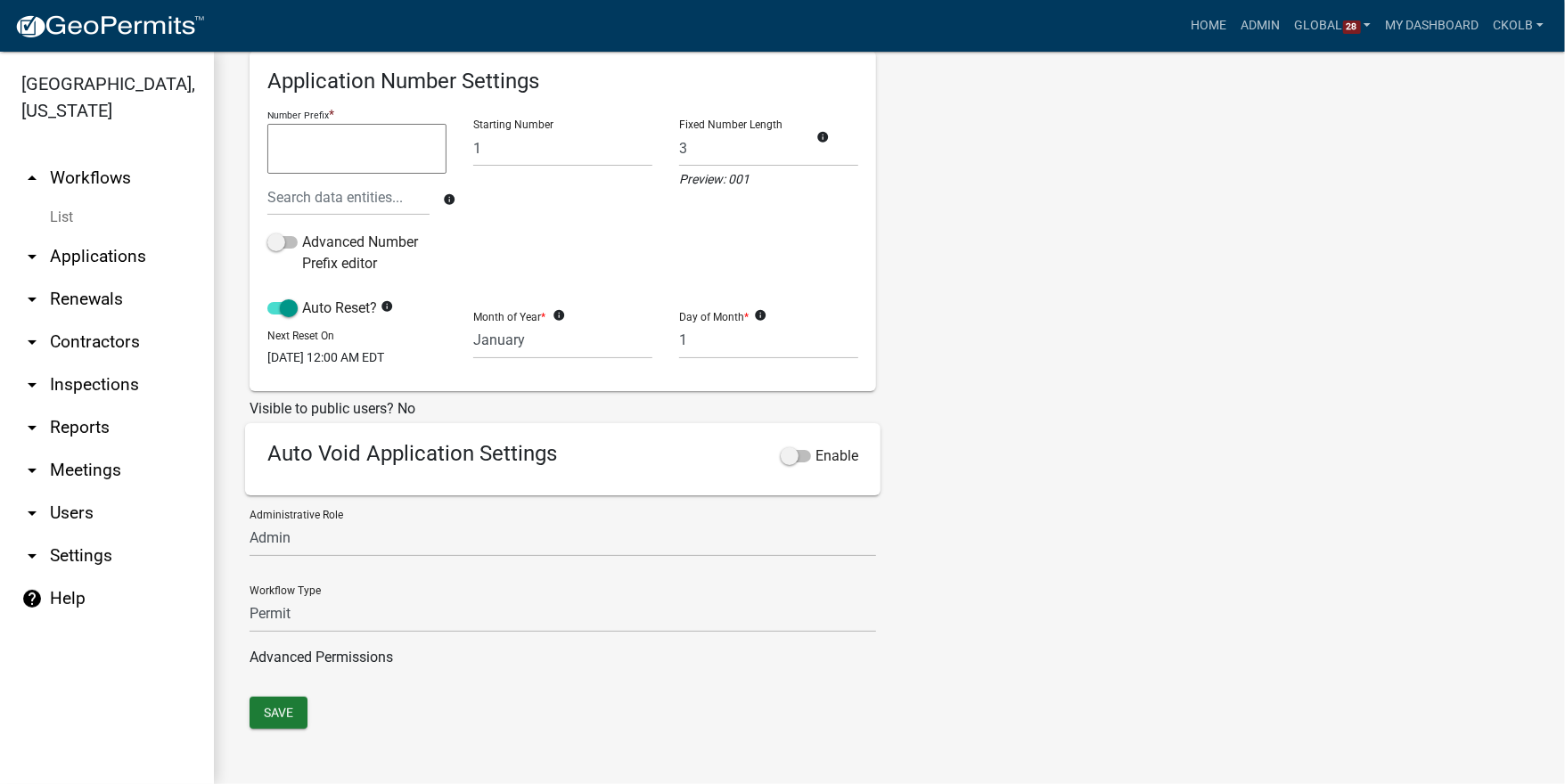
click at [85, 186] on link "arrow_drop_up Workflows" at bounding box center [107, 178] width 214 height 43
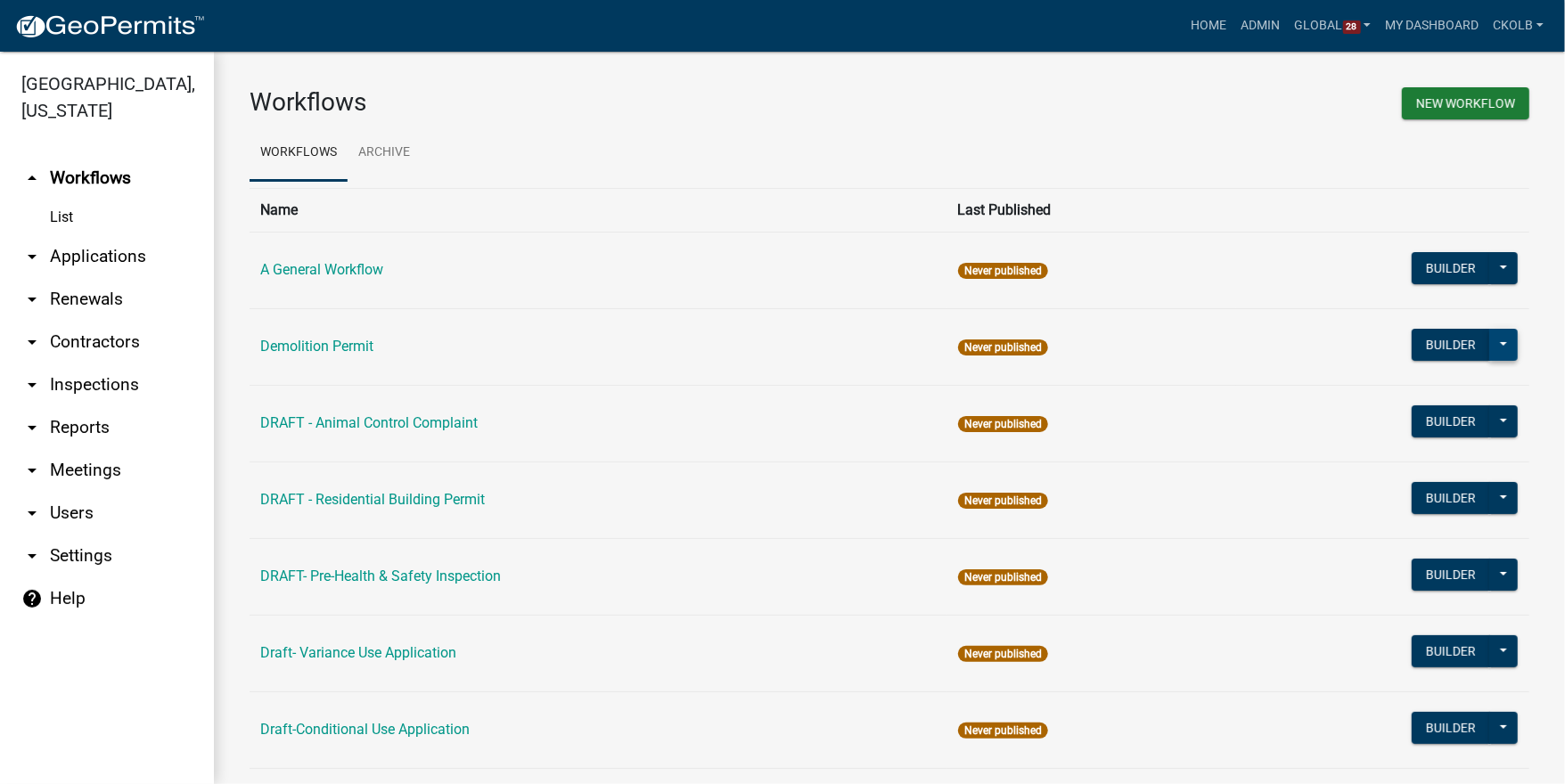
click at [1495, 350] on button at bounding box center [1504, 345] width 29 height 32
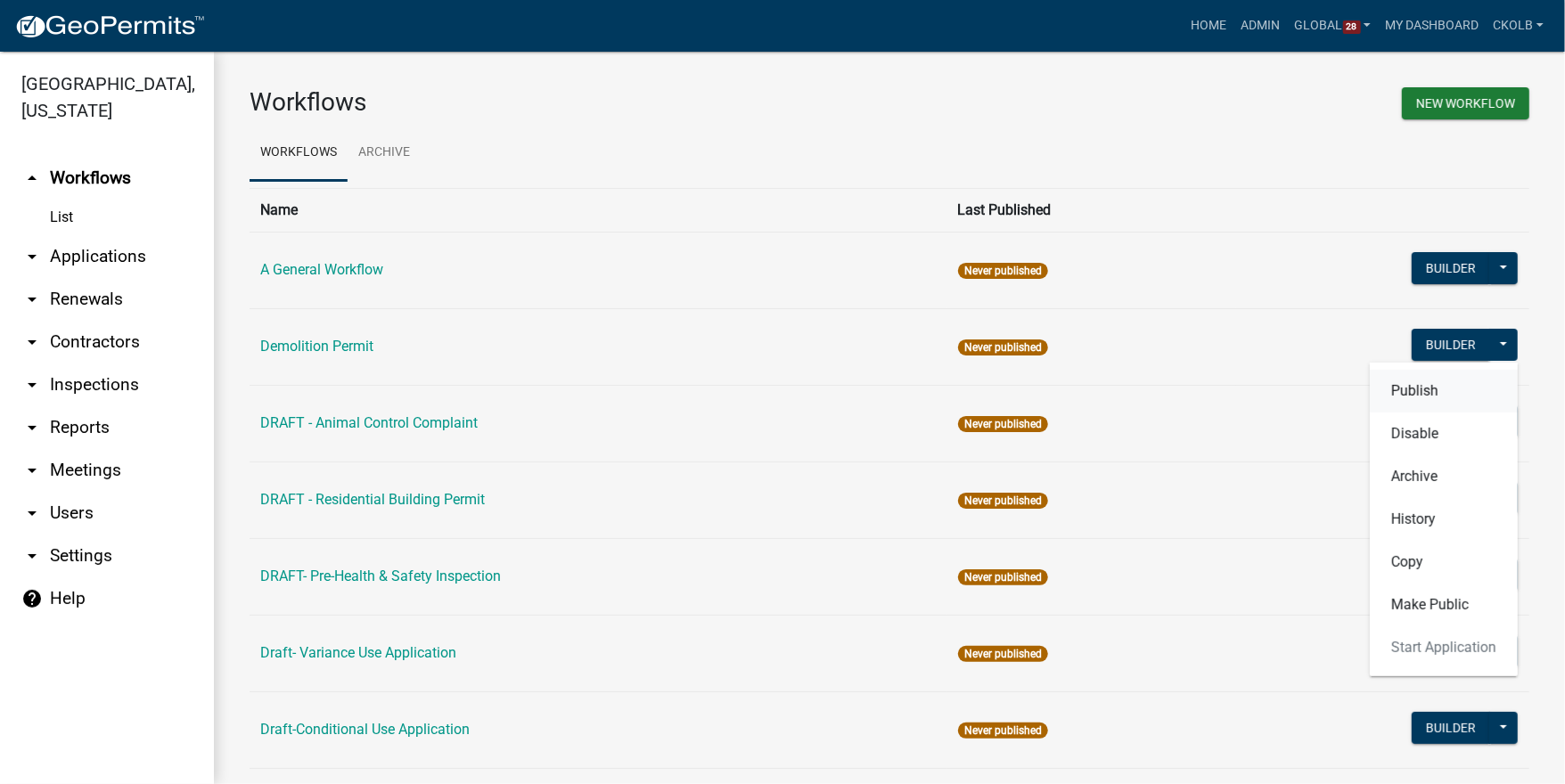
click at [1413, 387] on button "Publish" at bounding box center [1443, 392] width 148 height 43
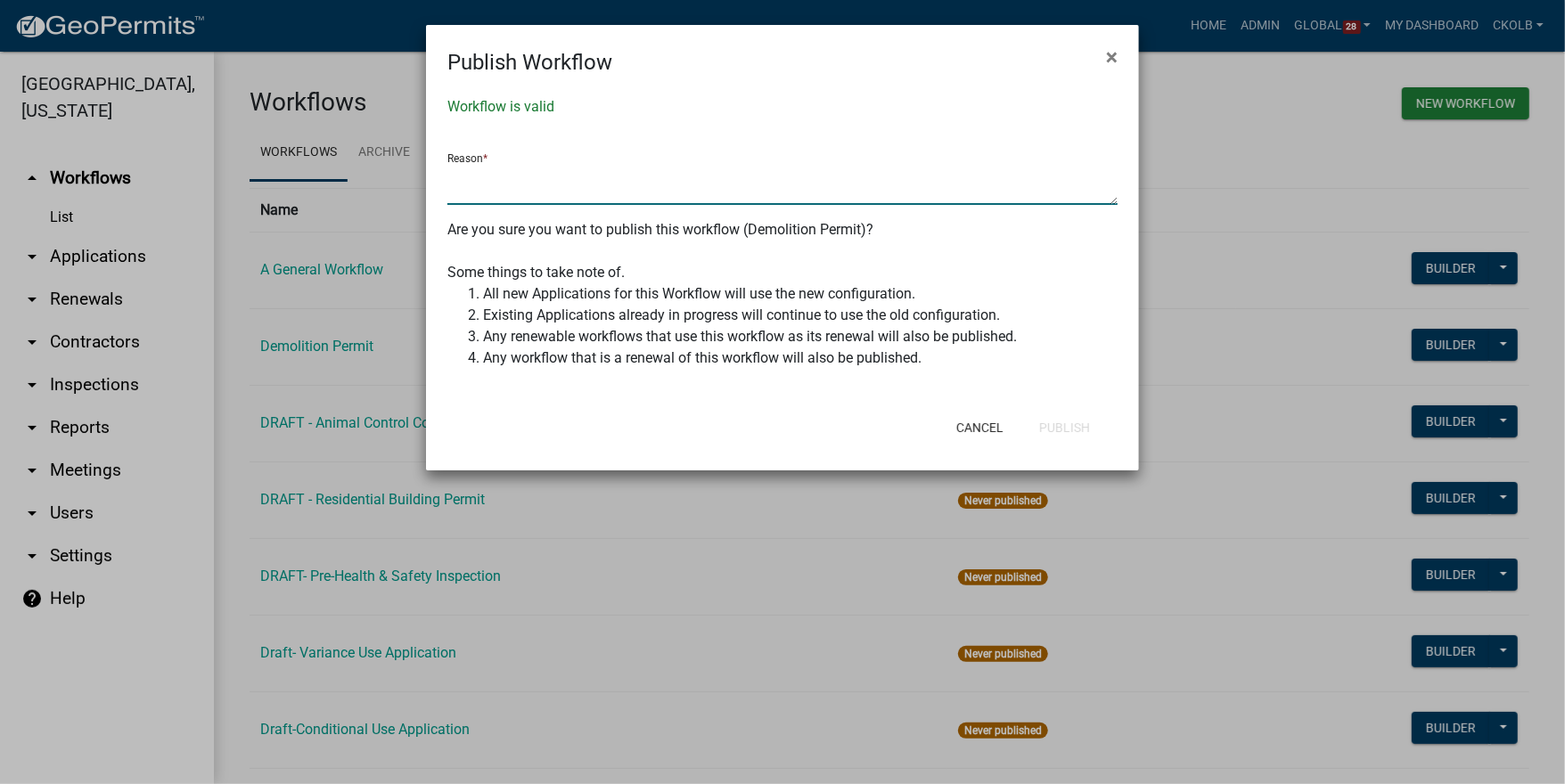
click at [503, 188] on textarea at bounding box center [782, 185] width 670 height 41
type textarea "initial go live"
click at [1062, 426] on button "Publish" at bounding box center [1064, 428] width 79 height 32
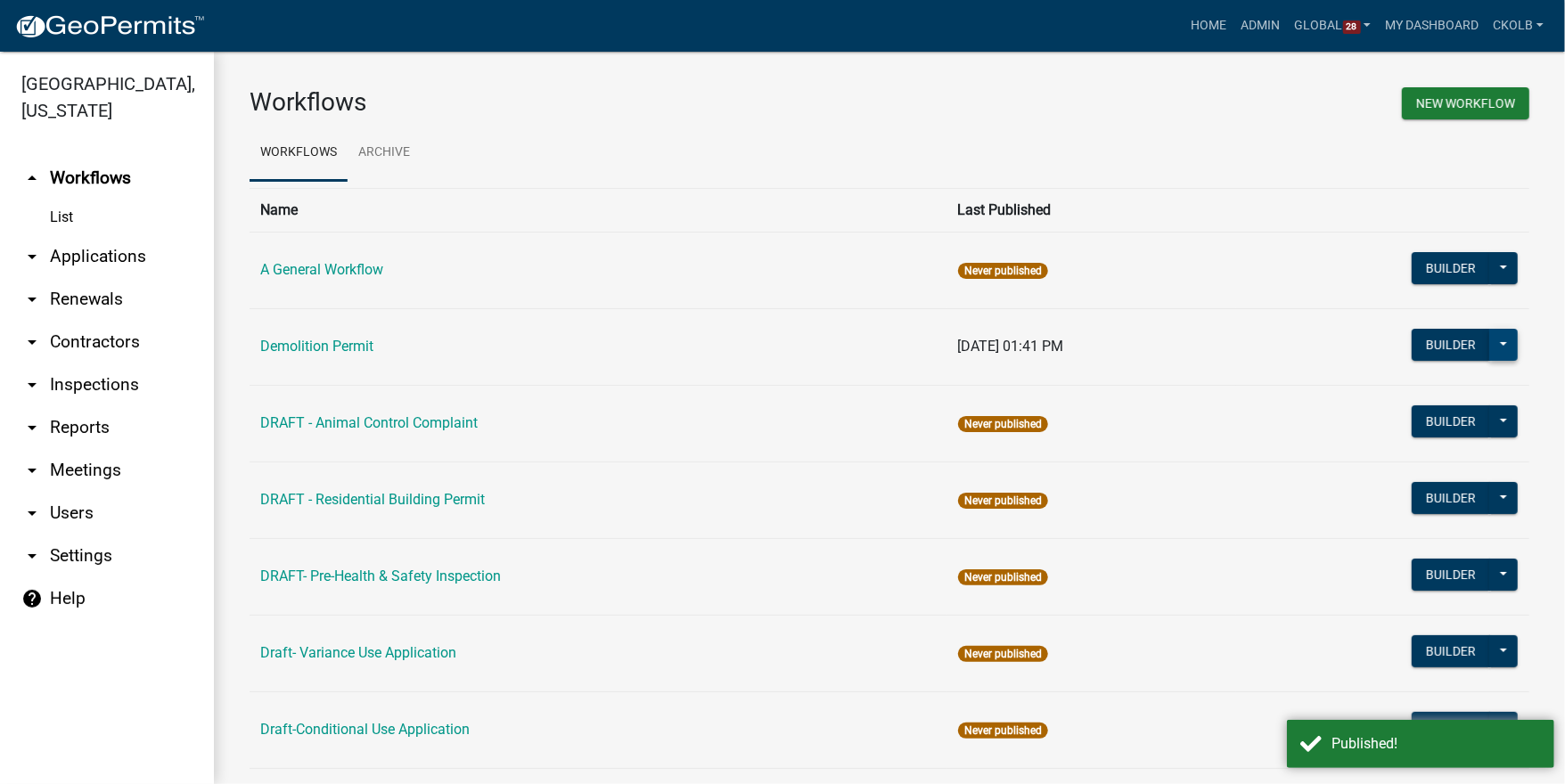
click at [1490, 348] on button at bounding box center [1504, 345] width 29 height 32
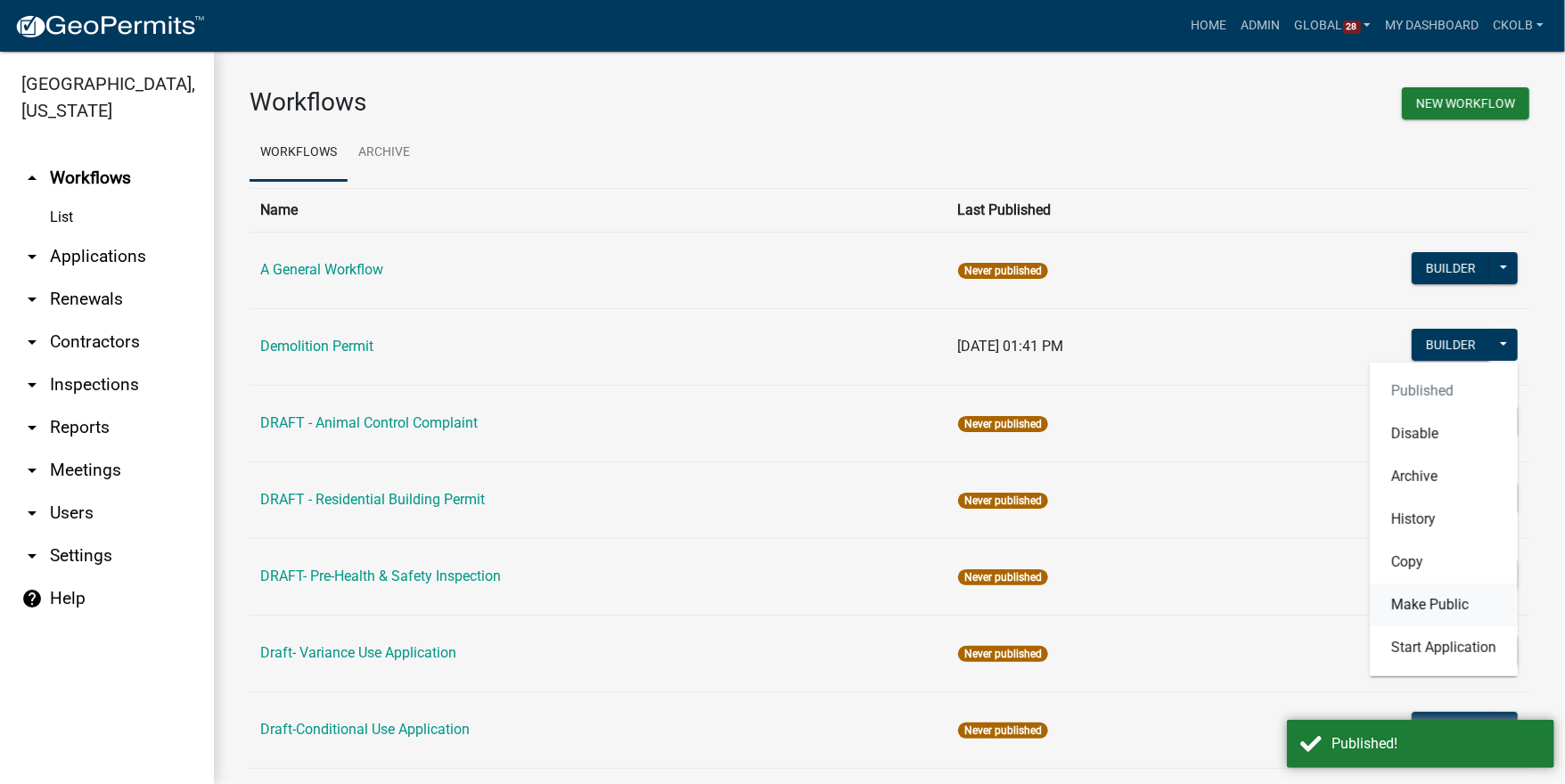
click at [1418, 599] on button "Make Public" at bounding box center [1443, 605] width 148 height 43
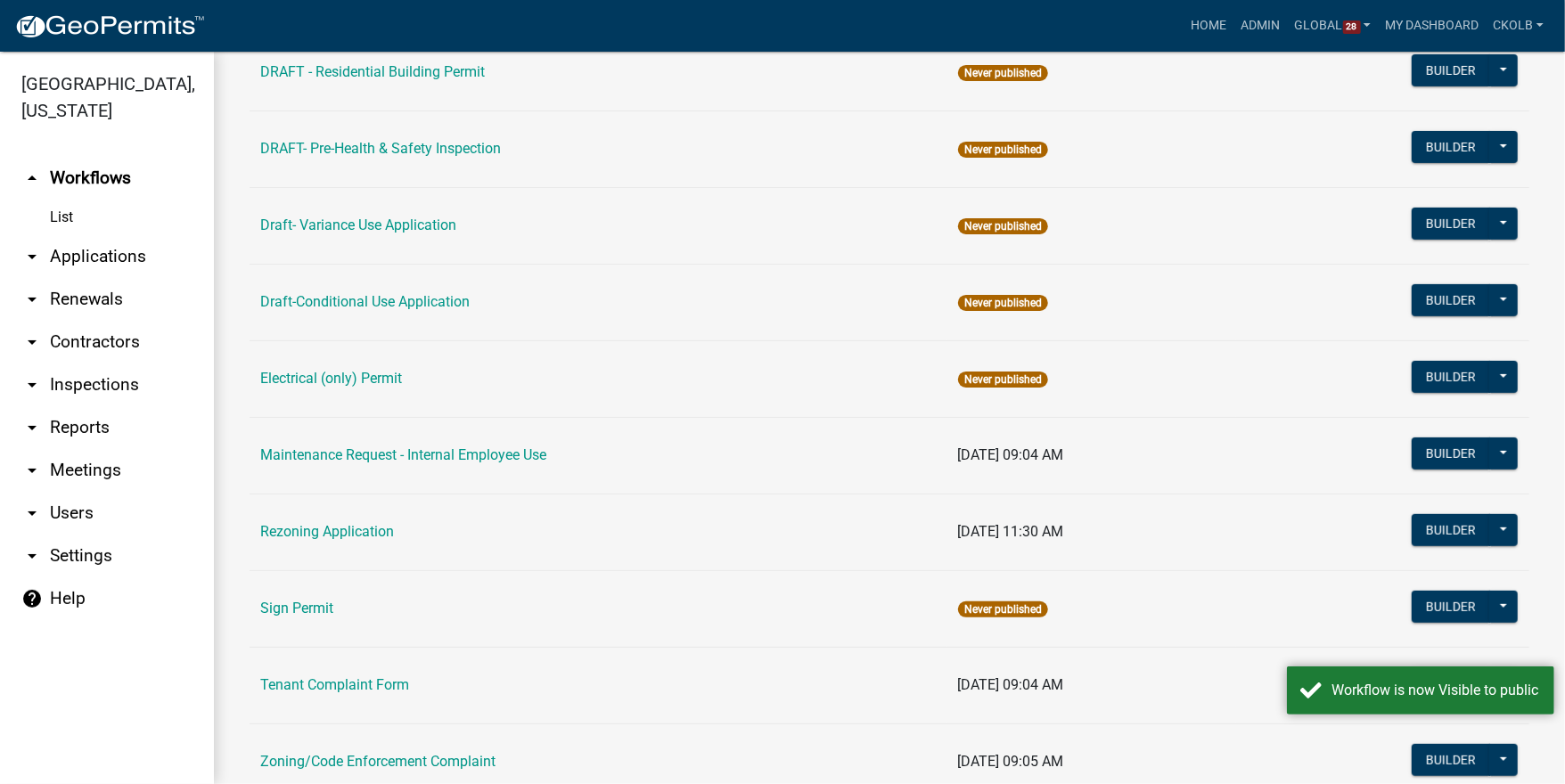
scroll to position [492, 0]
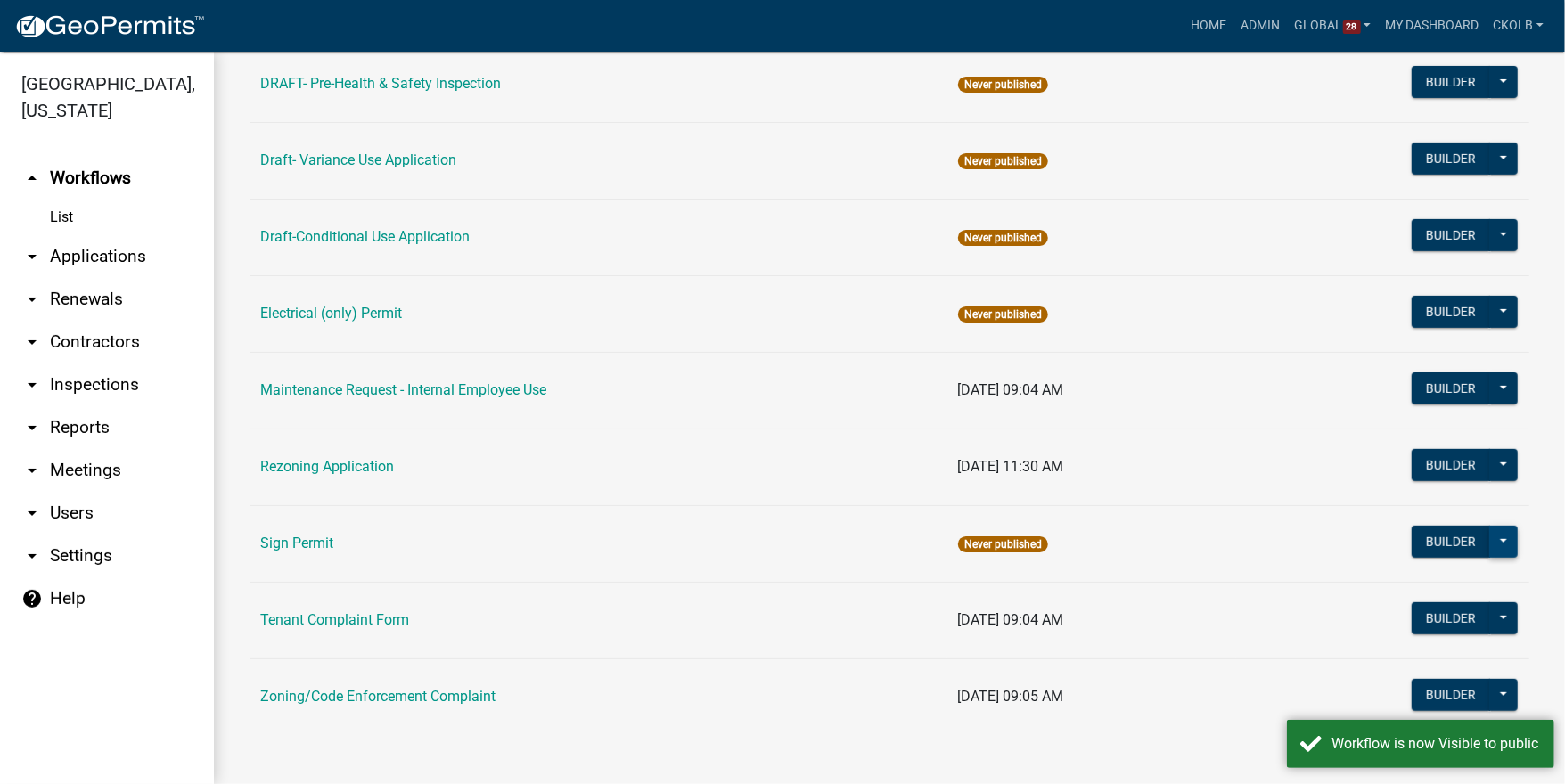
click at [1502, 551] on button at bounding box center [1504, 542] width 29 height 32
click at [1470, 581] on button "Publish" at bounding box center [1443, 589] width 148 height 43
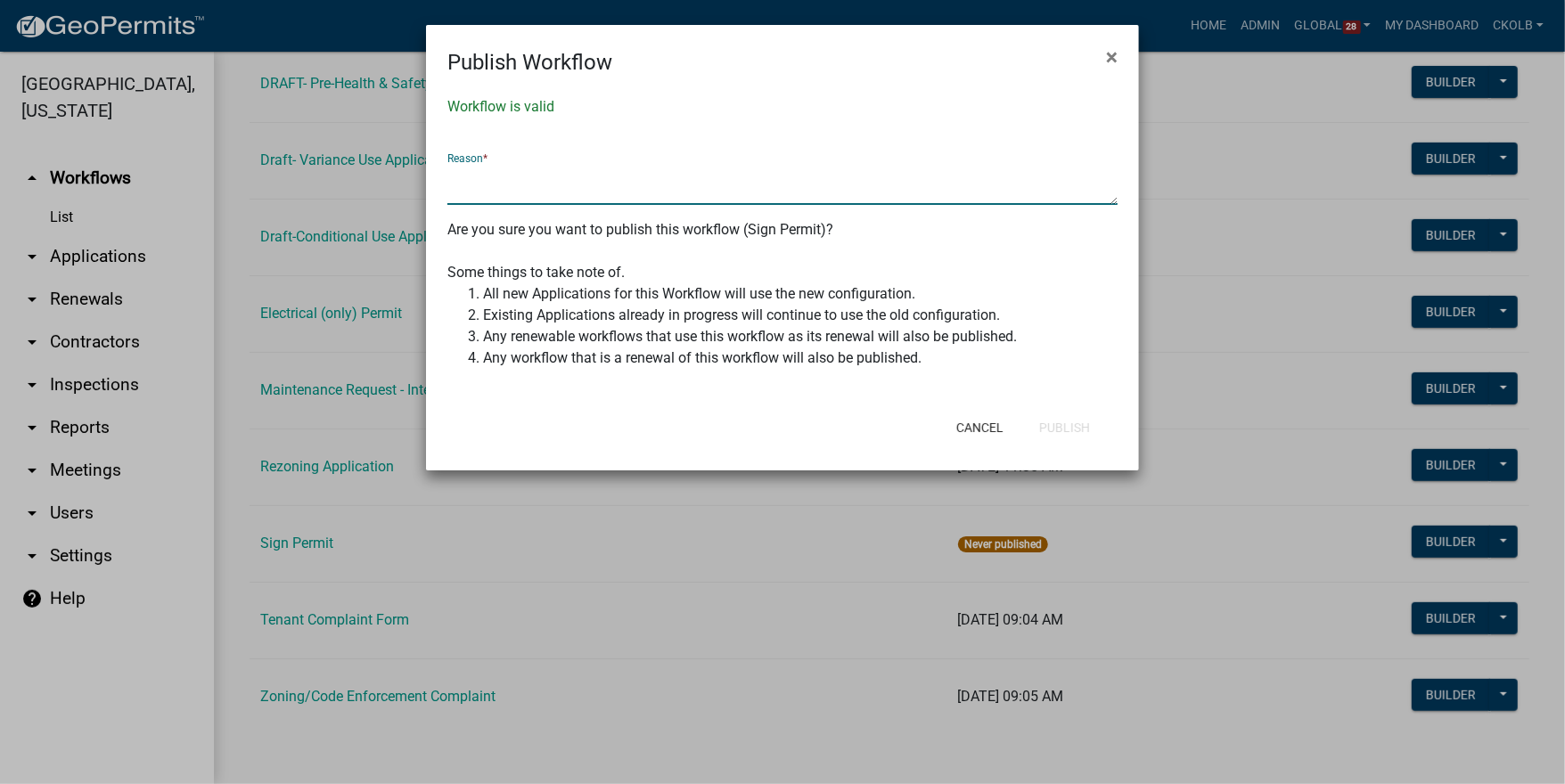
click at [689, 202] on textarea at bounding box center [782, 185] width 670 height 41
type textarea "initial go live"
click at [1041, 421] on button "Publish" at bounding box center [1064, 428] width 79 height 32
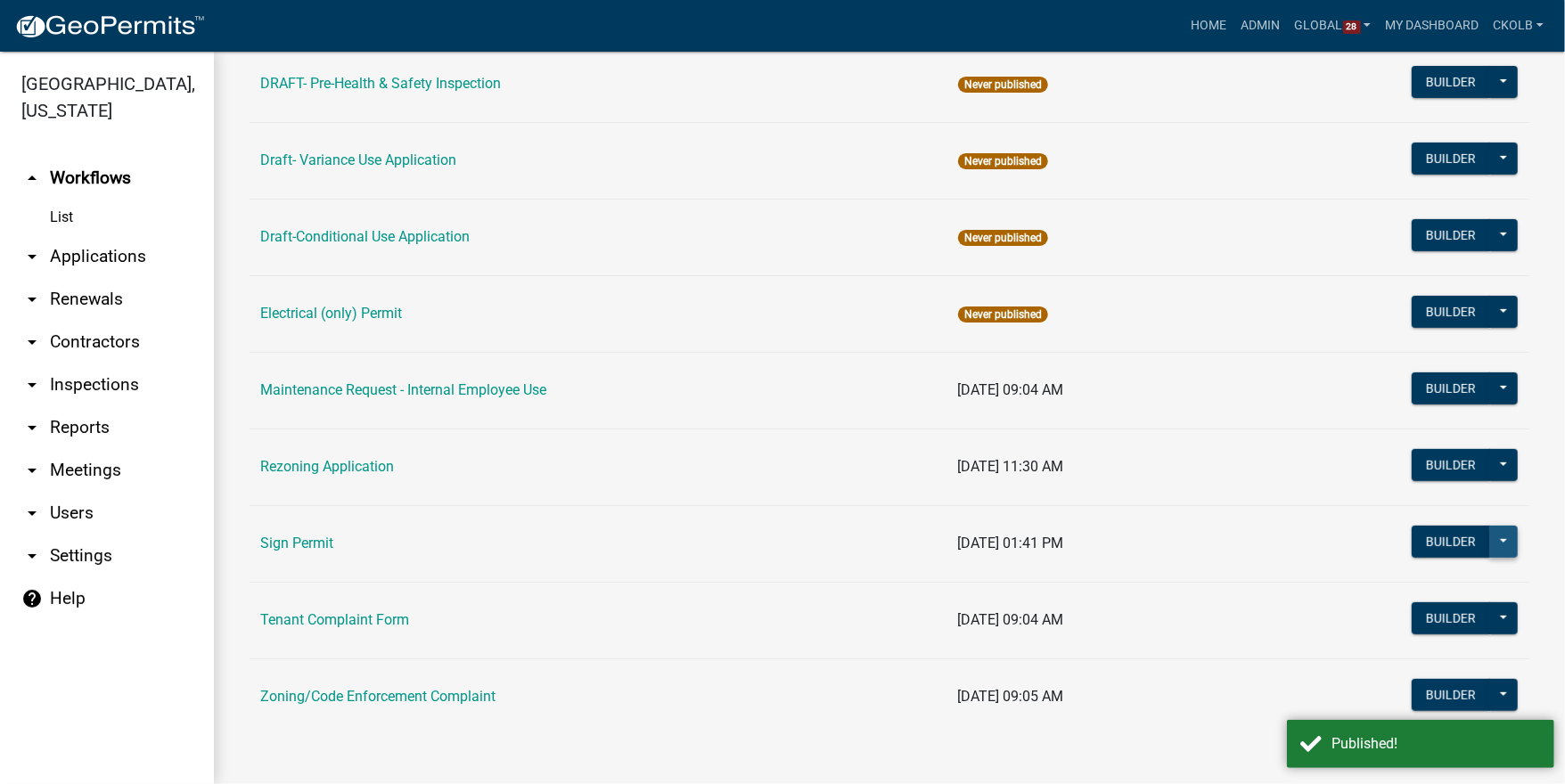
click at [1501, 548] on button at bounding box center [1504, 542] width 29 height 32
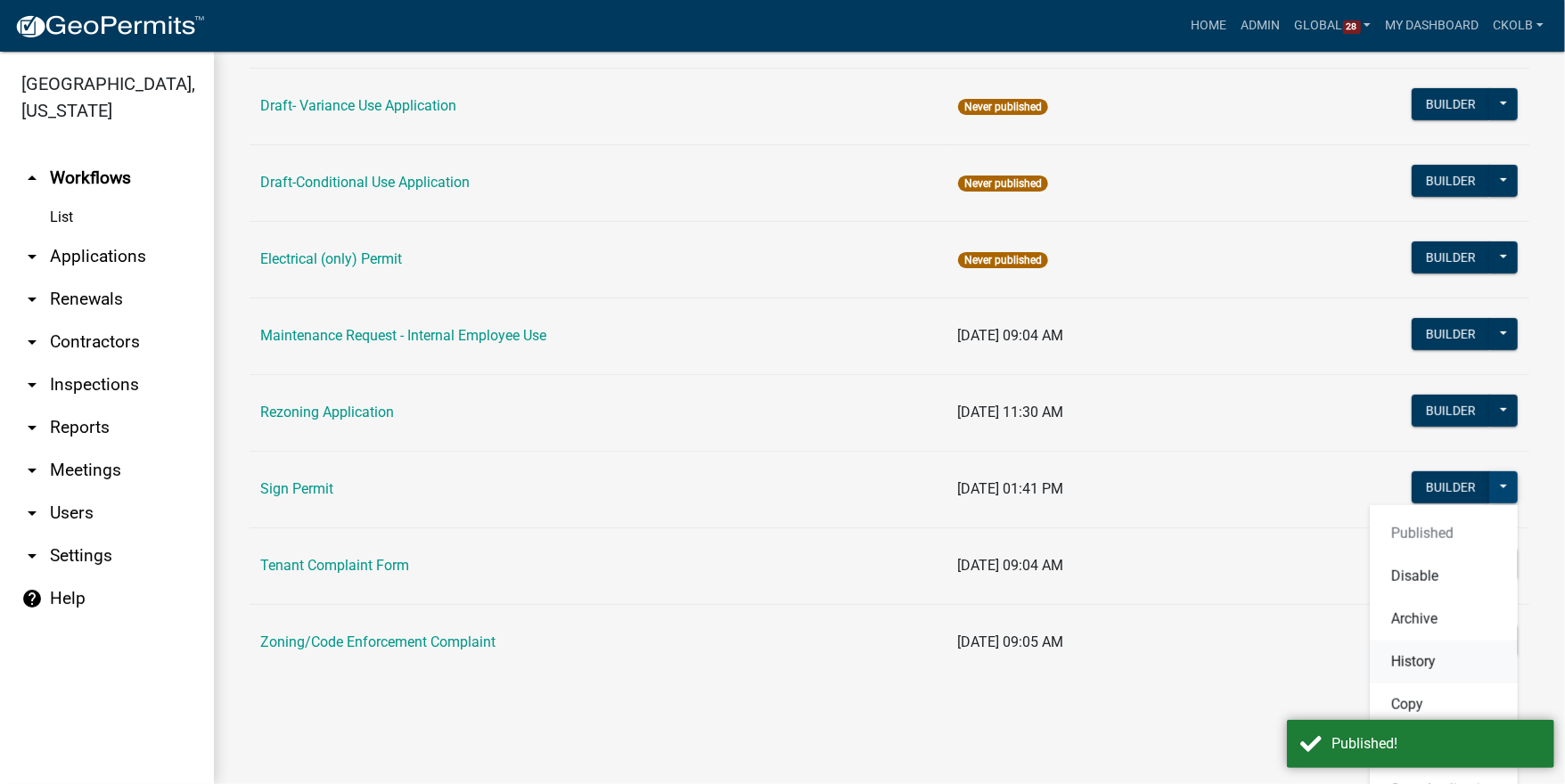
scroll to position [580, 0]
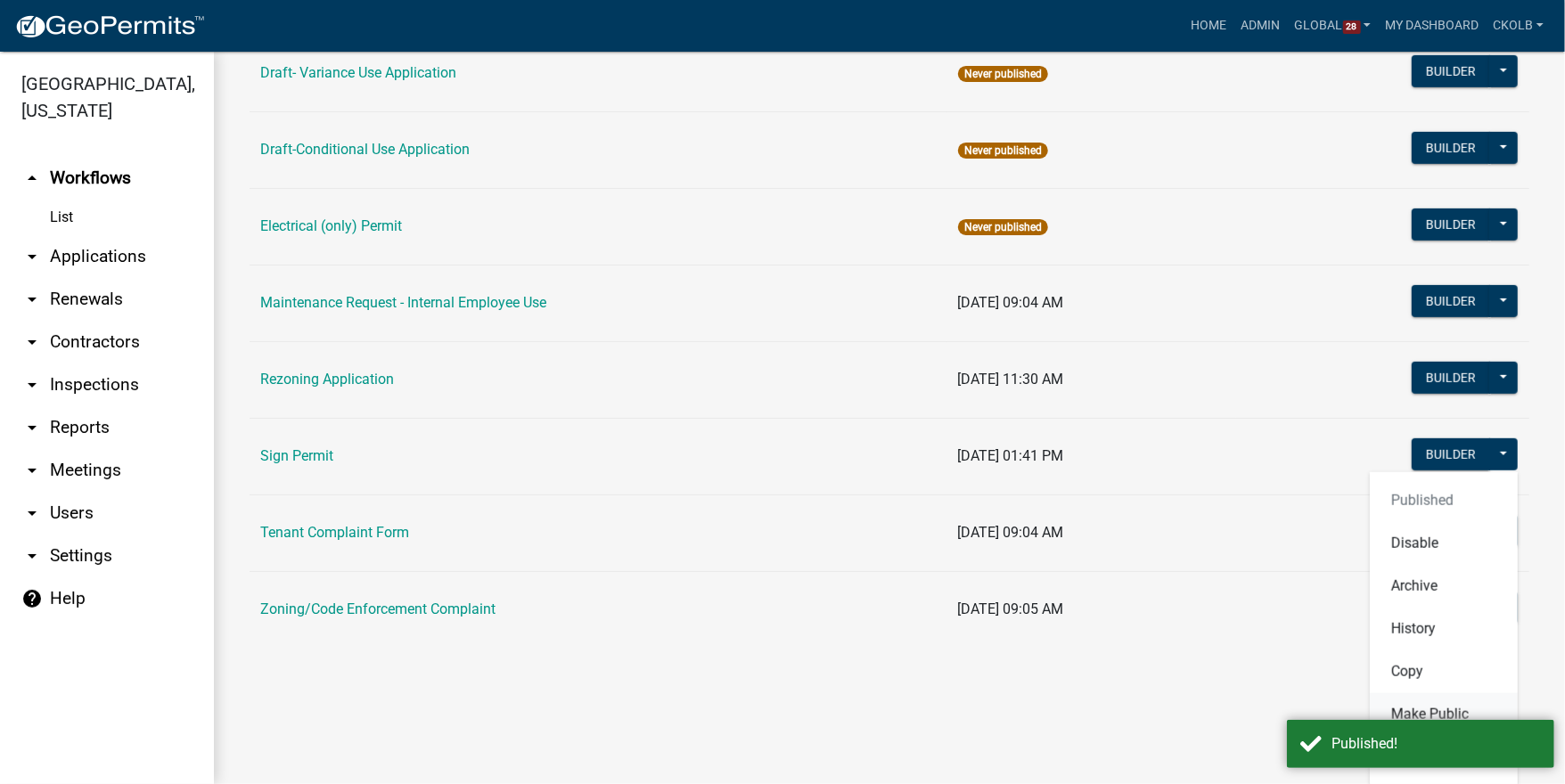
click at [1415, 707] on button "Make Public" at bounding box center [1443, 715] width 148 height 43
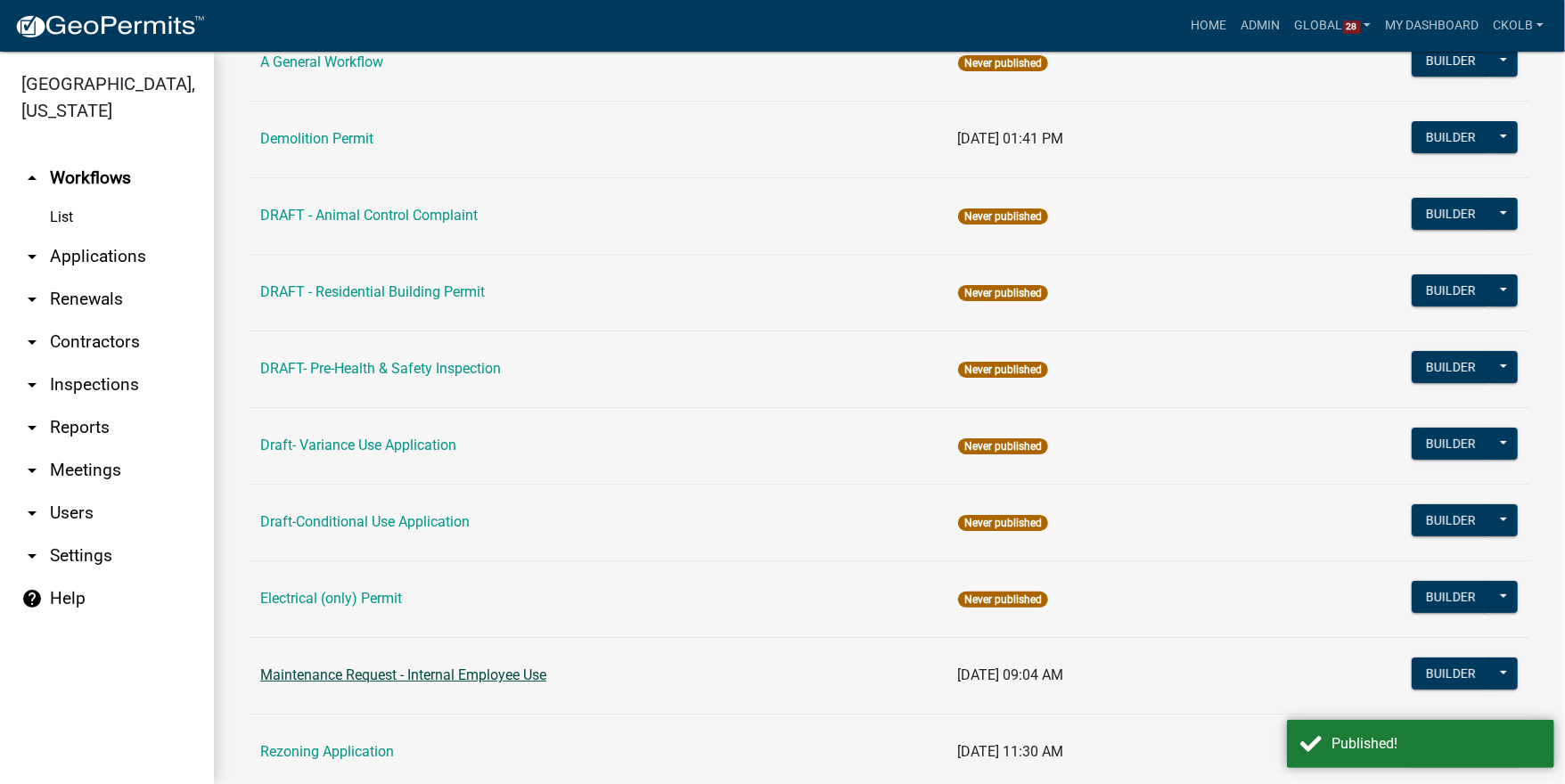
scroll to position [0, 0]
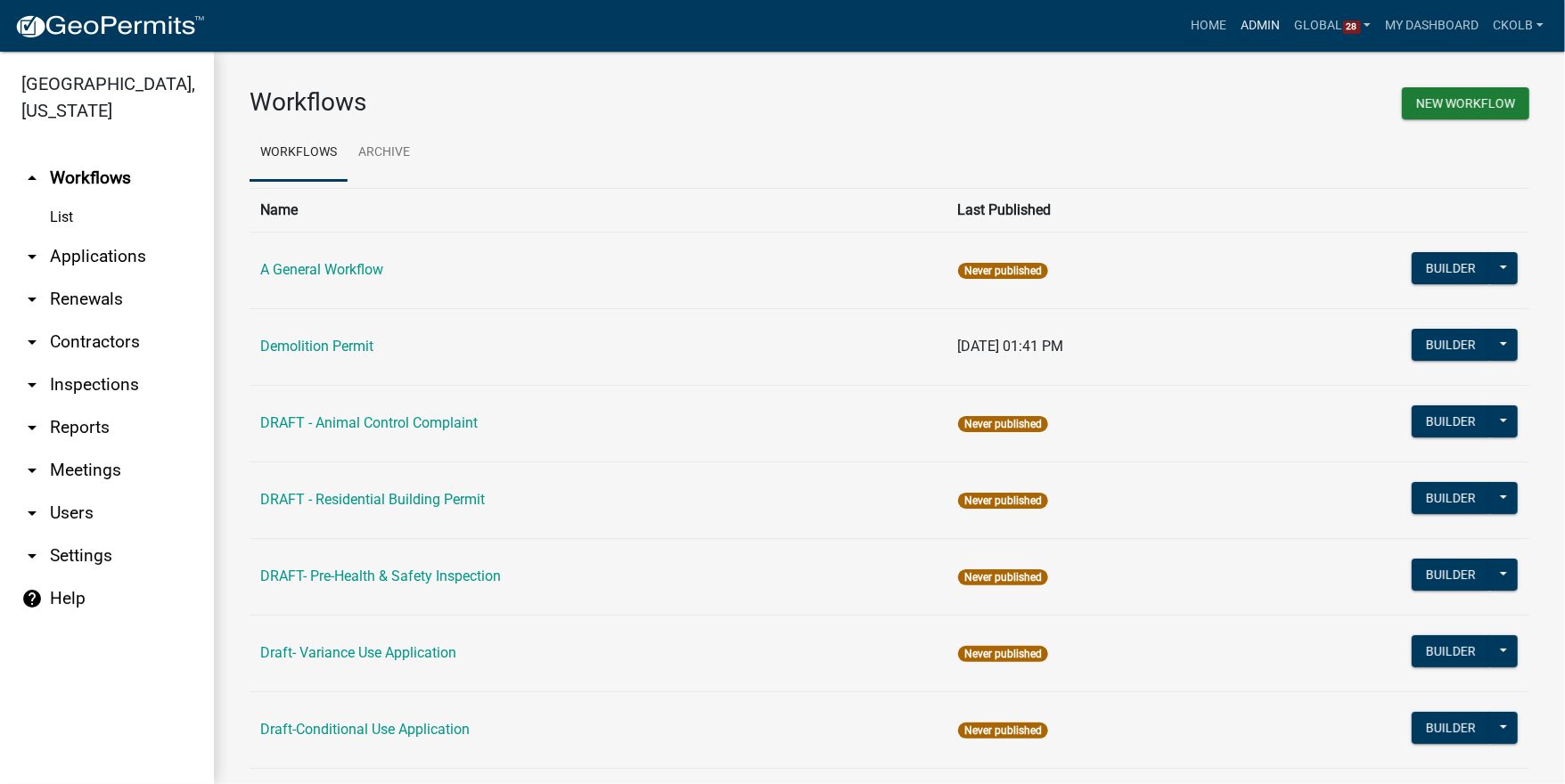
click at [1274, 23] on link "Admin" at bounding box center [1261, 26] width 53 height 34
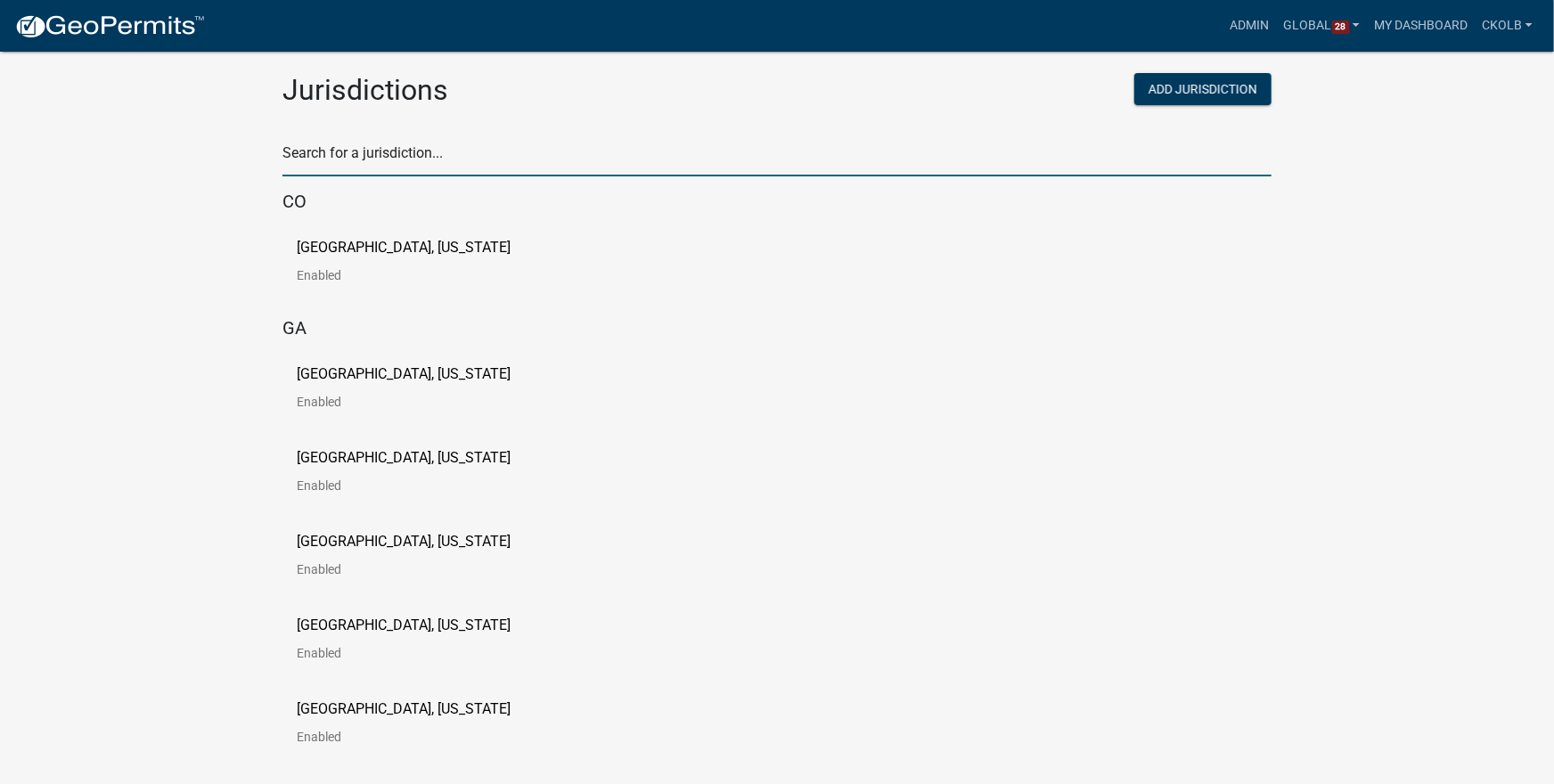
click at [402, 157] on input "text" at bounding box center [777, 158] width 989 height 37
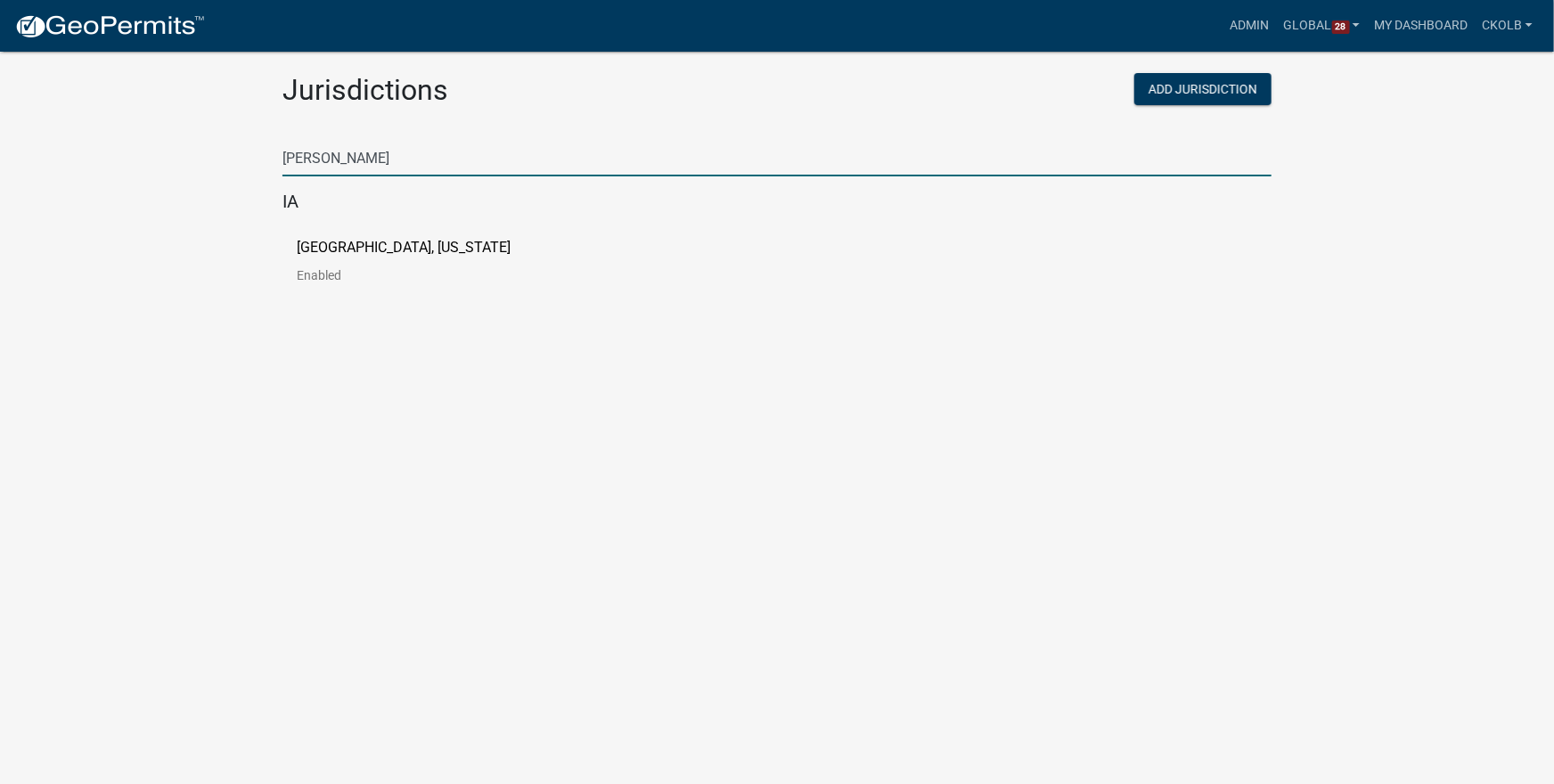
type input "johnson"
click at [386, 247] on p "[GEOGRAPHIC_DATA], [US_STATE]" at bounding box center [404, 248] width 214 height 14
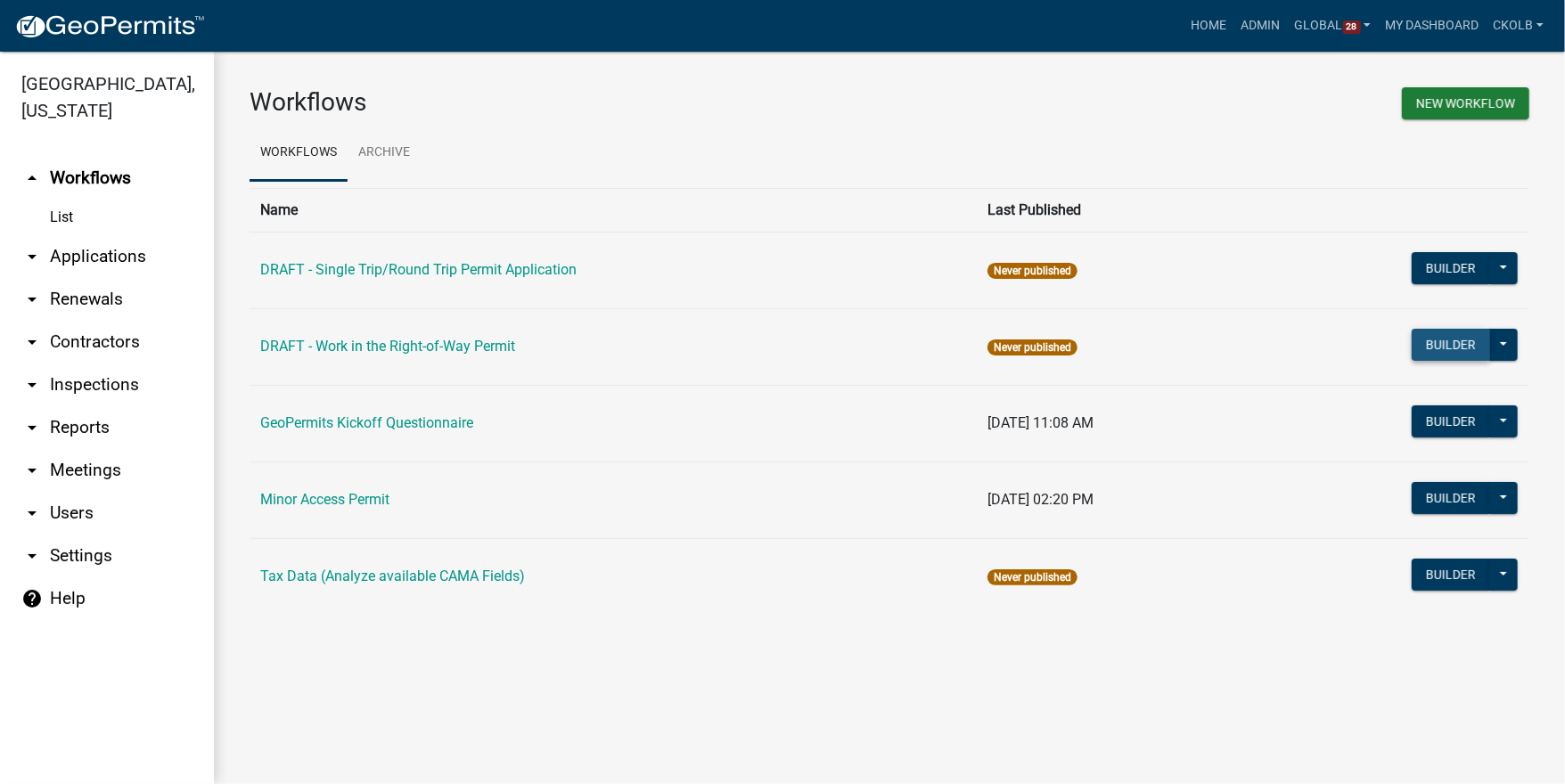
click at [1420, 341] on button "Builder" at bounding box center [1451, 345] width 78 height 32
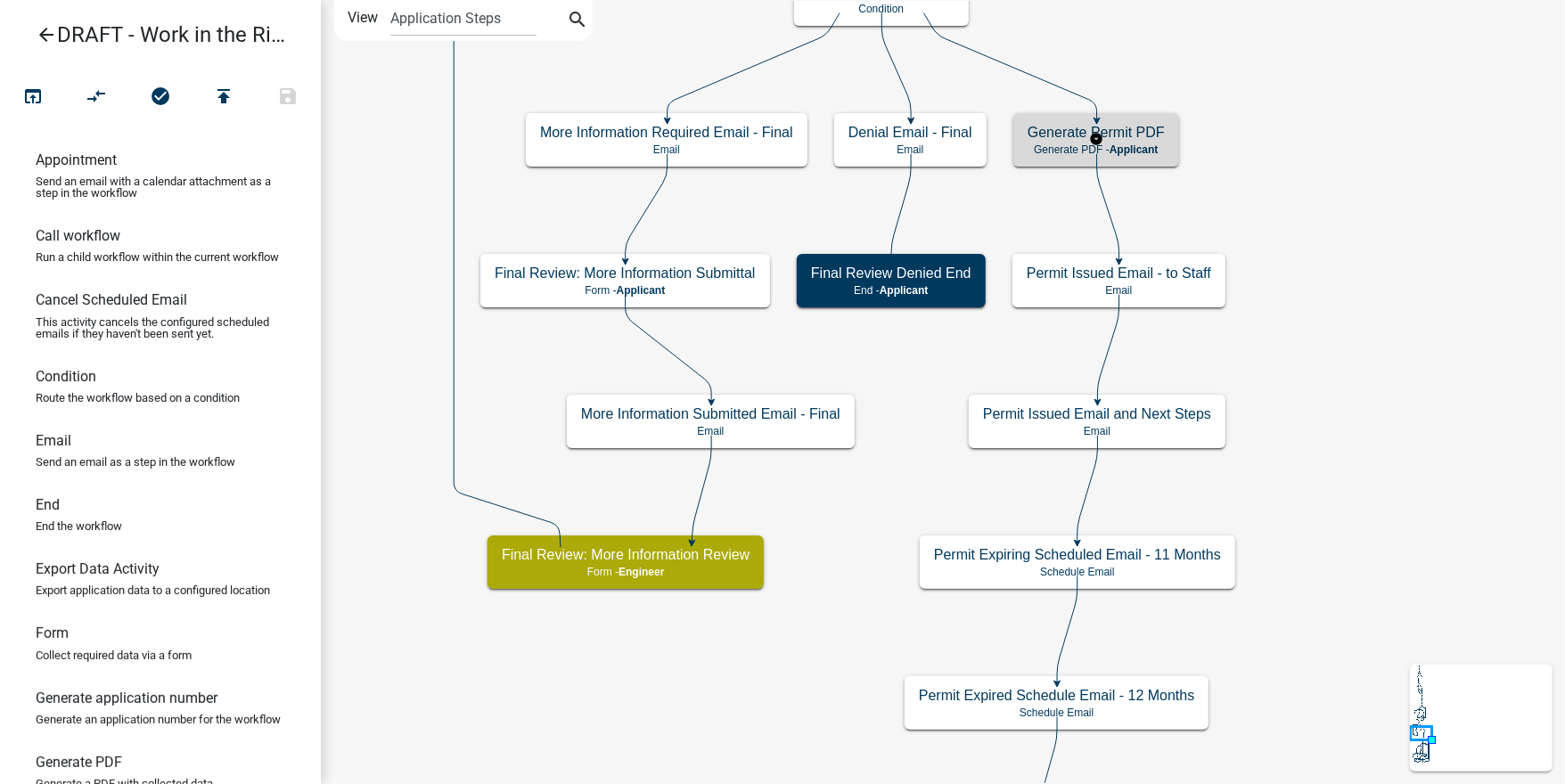
click at [1171, 146] on div "Generate Permit PDF Generate PDF - Applicant" at bounding box center [1097, 140] width 166 height 53
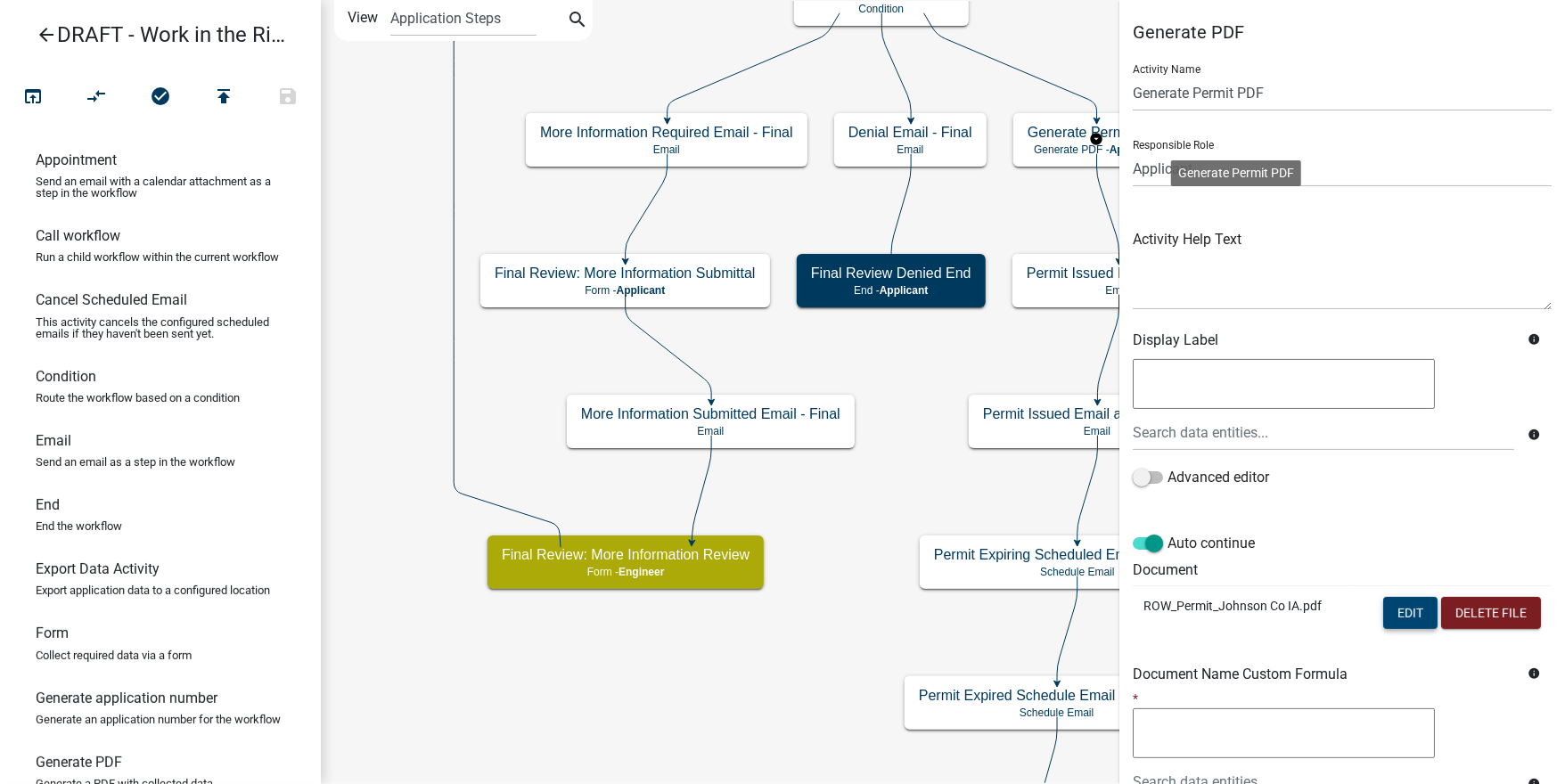
click at [1383, 612] on button "Edit" at bounding box center [1410, 613] width 54 height 32
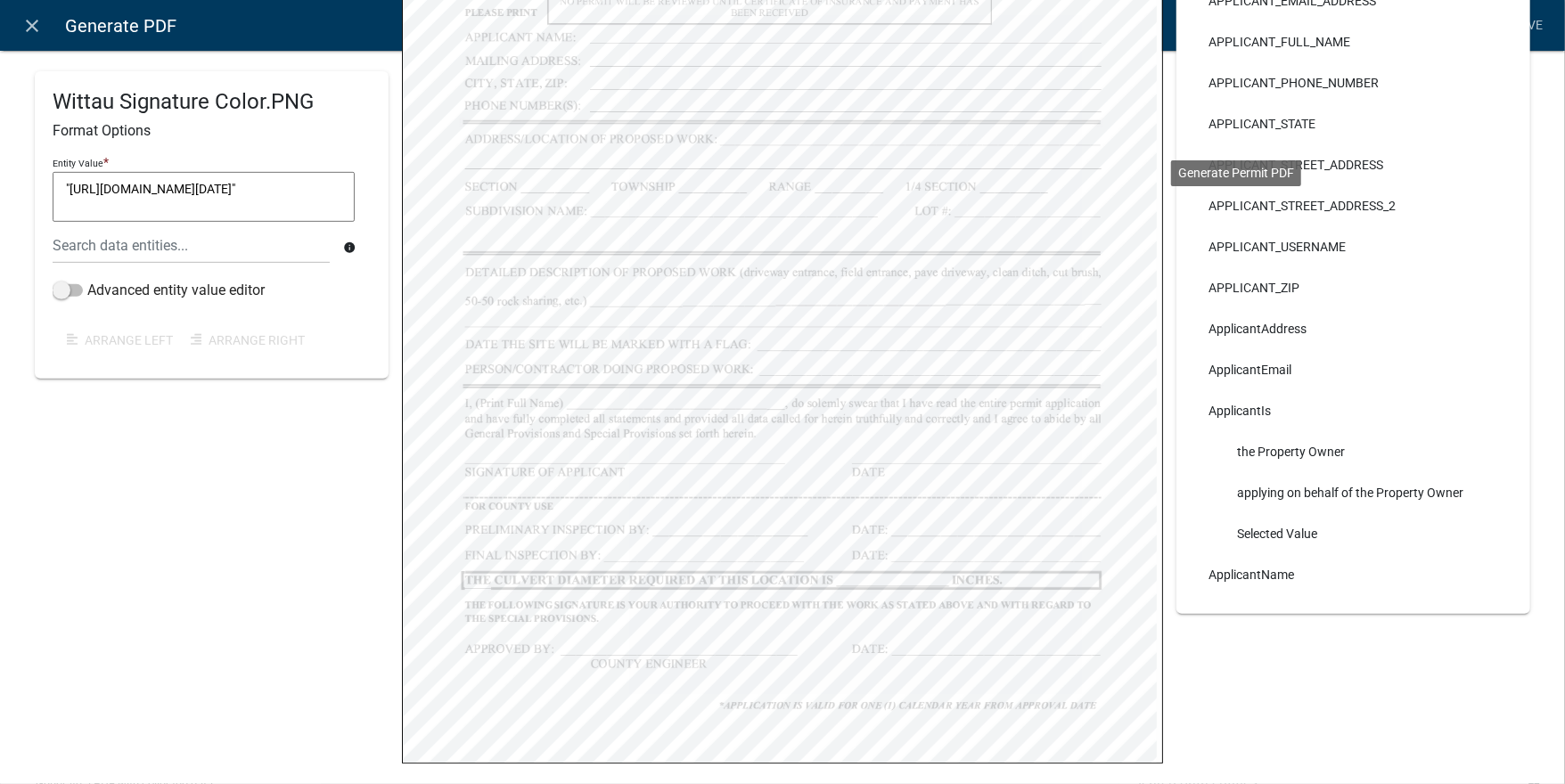
scroll to position [523, 0]
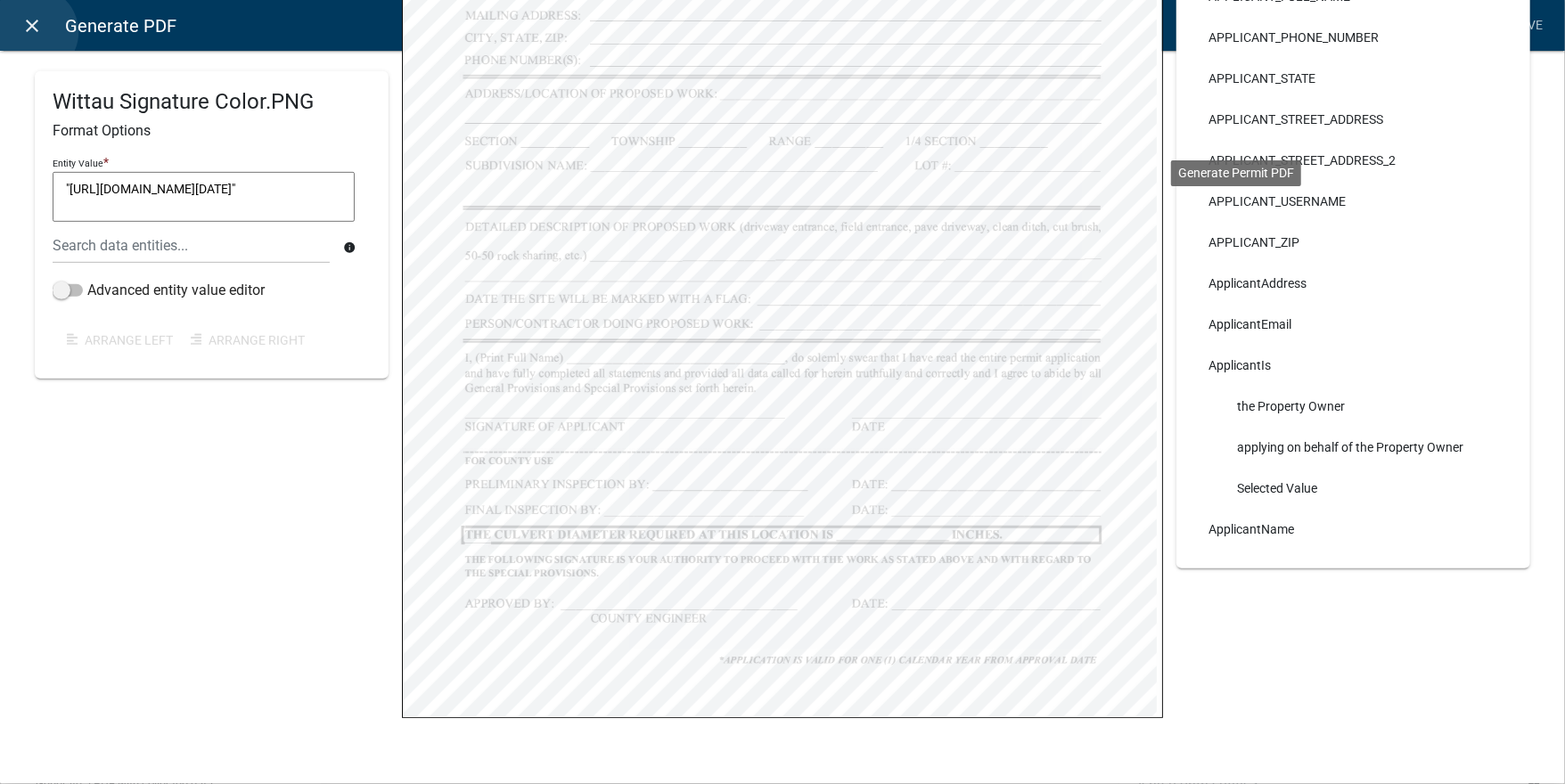
click at [33, 32] on icon "close" at bounding box center [33, 26] width 22 height 22
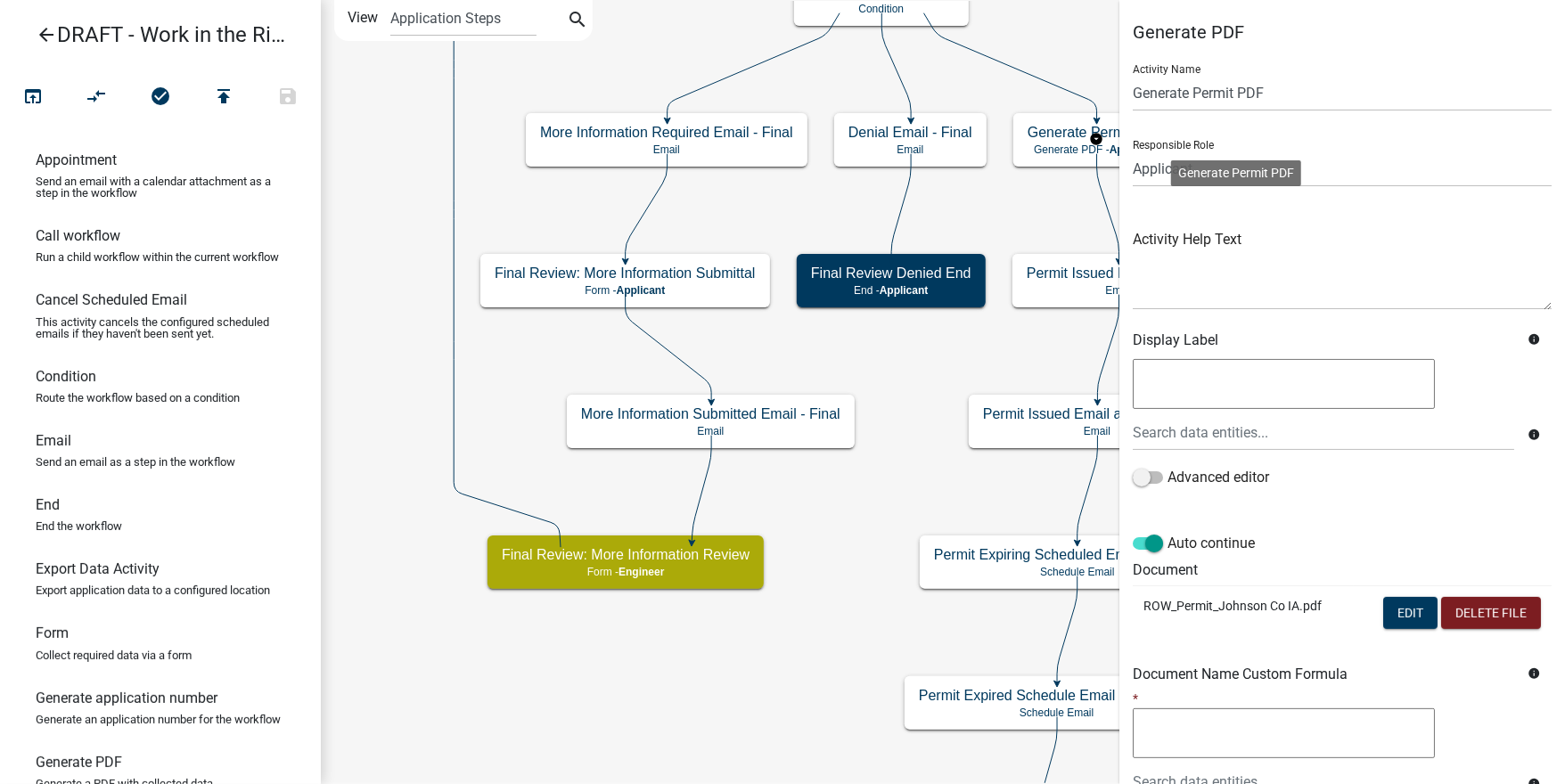
click at [38, 35] on icon "arrow_back" at bounding box center [47, 37] width 22 height 25
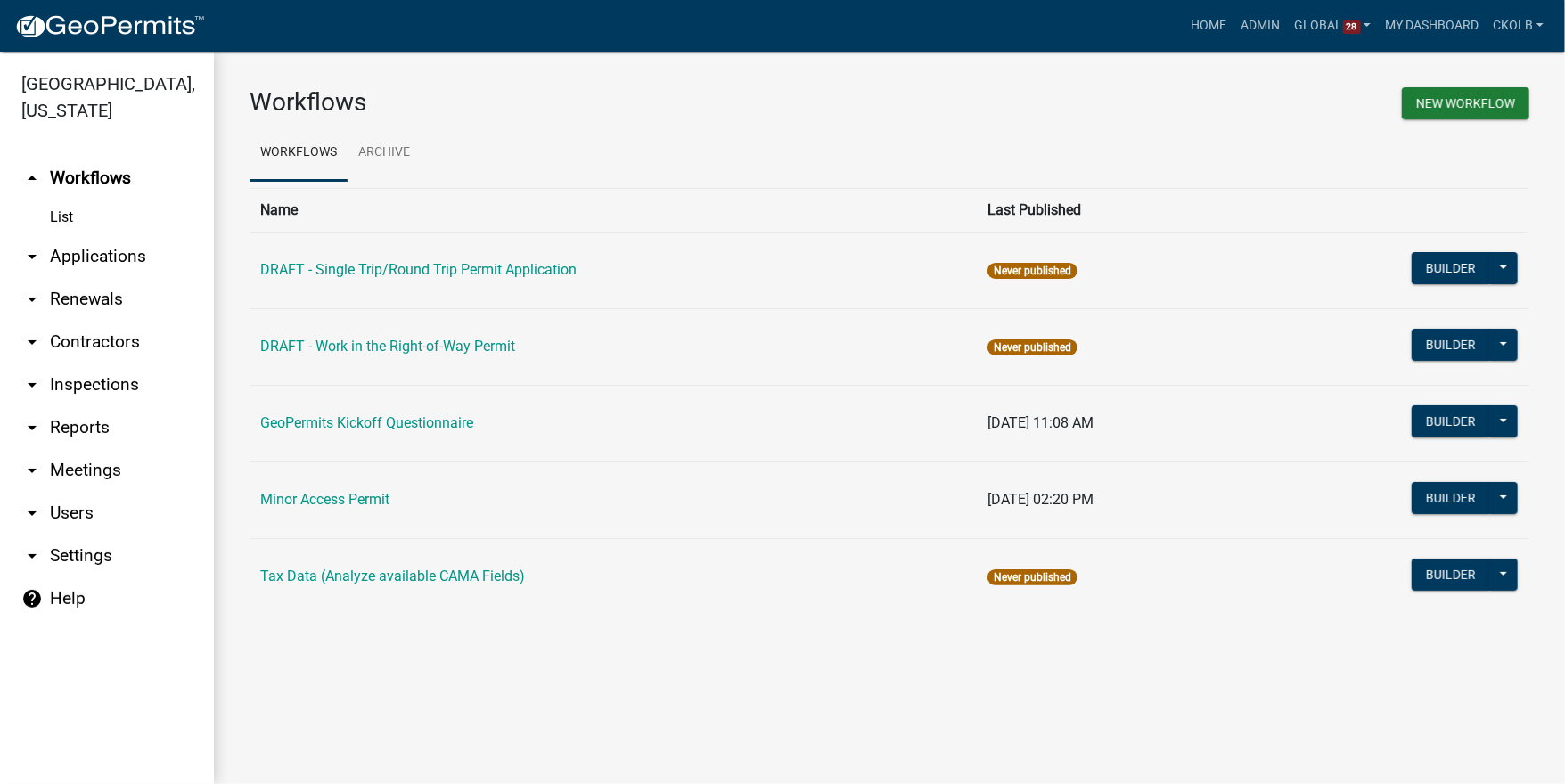
click at [71, 535] on link "arrow_drop_down Settings" at bounding box center [107, 556] width 214 height 43
select select "IA"
select select "Central Standard Time"
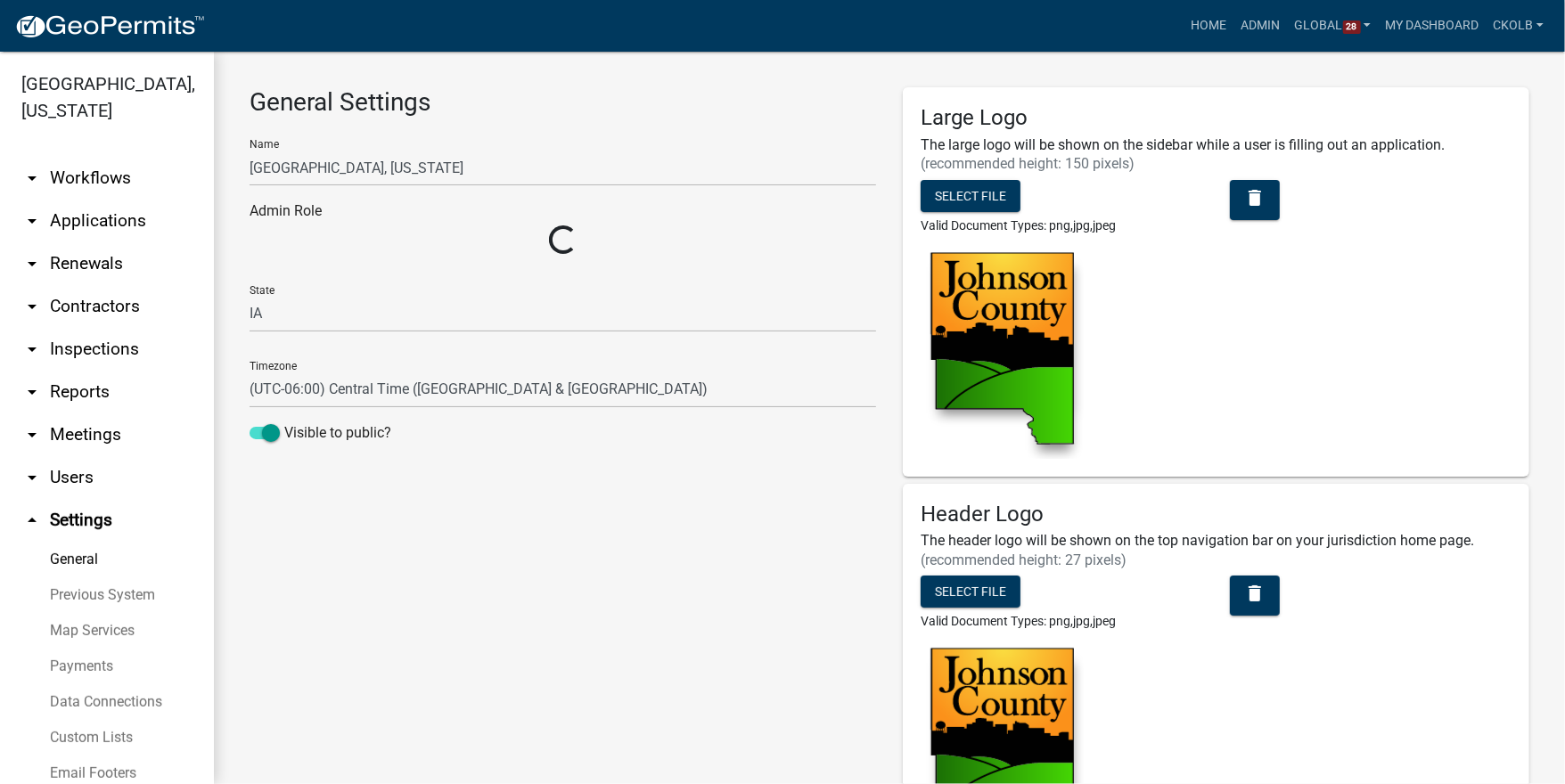
select select "50b25367-5678-4d8f-b2f4-de291ffb4430"
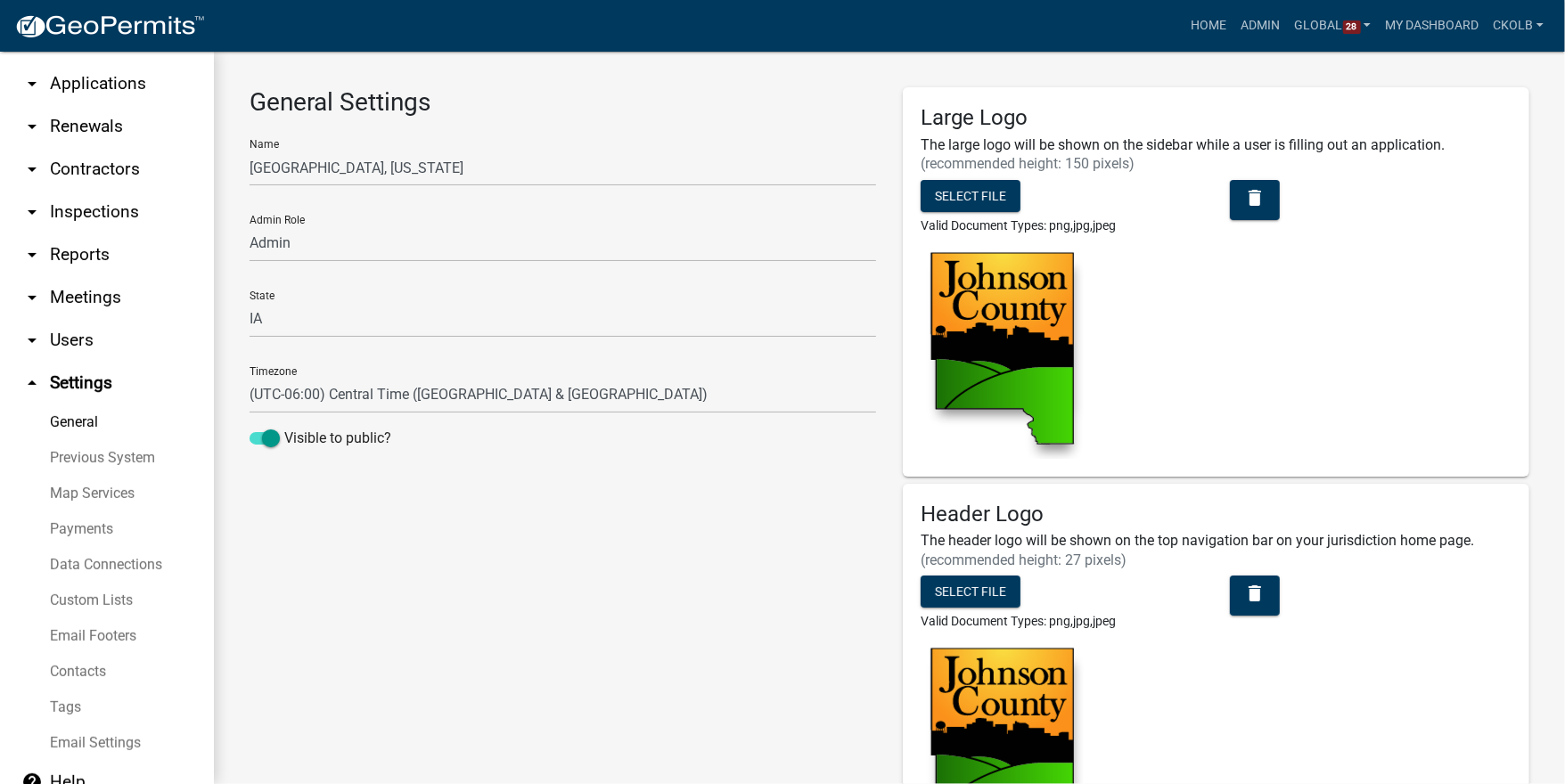
scroll to position [142, 0]
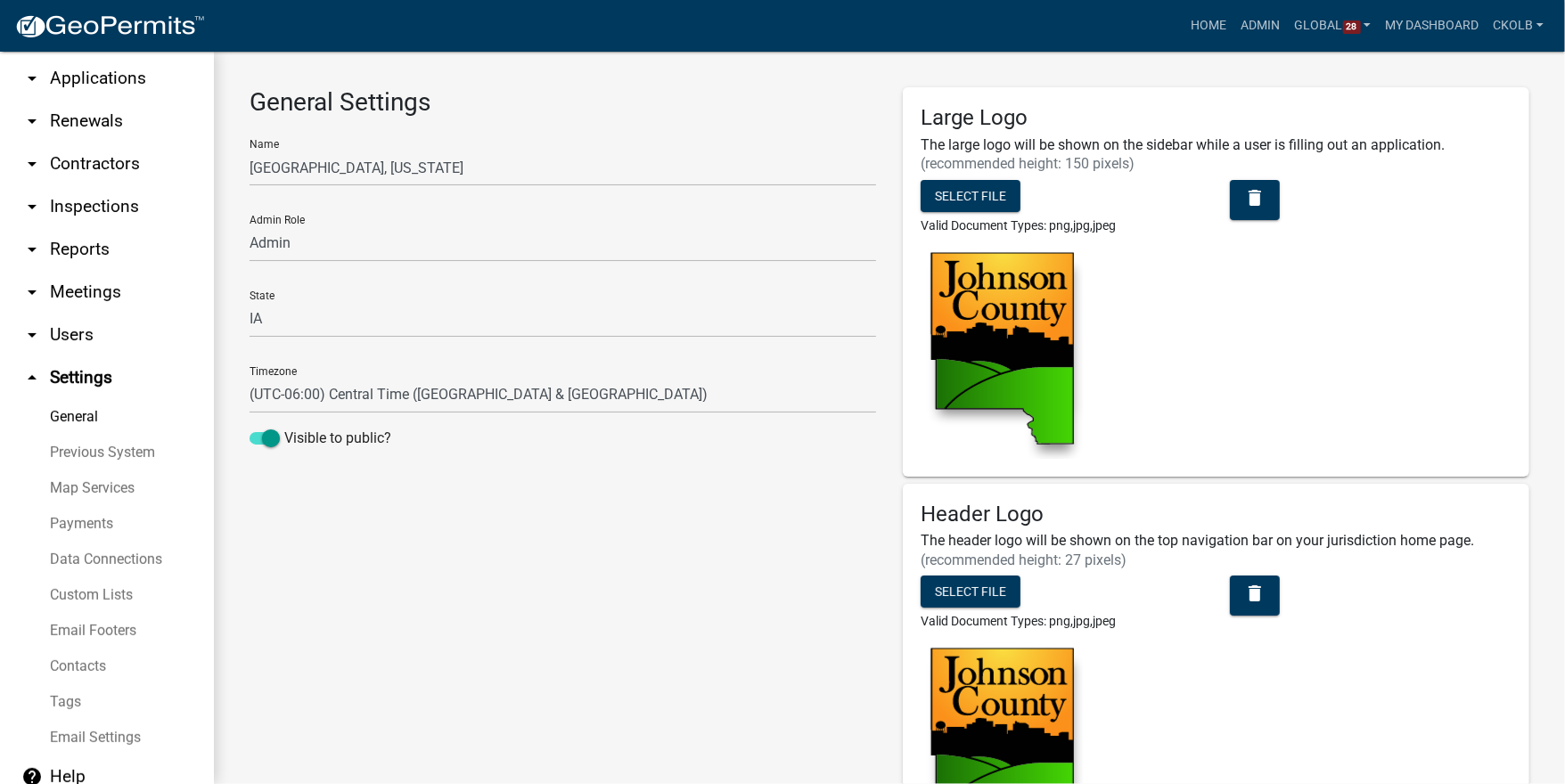
click at [103, 597] on link "Custom Lists" at bounding box center [107, 595] width 214 height 36
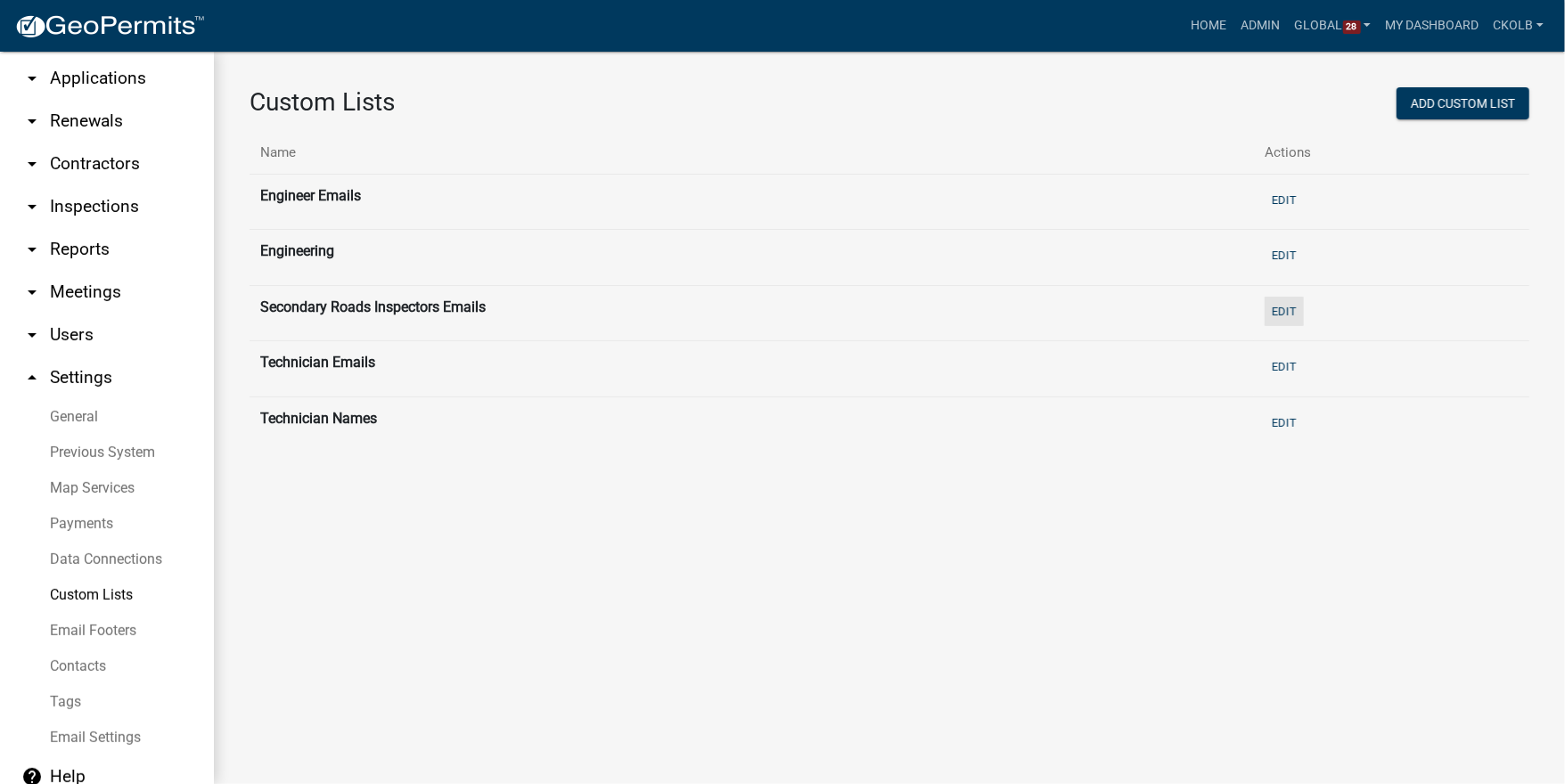
click at [1293, 312] on button "Edit" at bounding box center [1285, 311] width 40 height 30
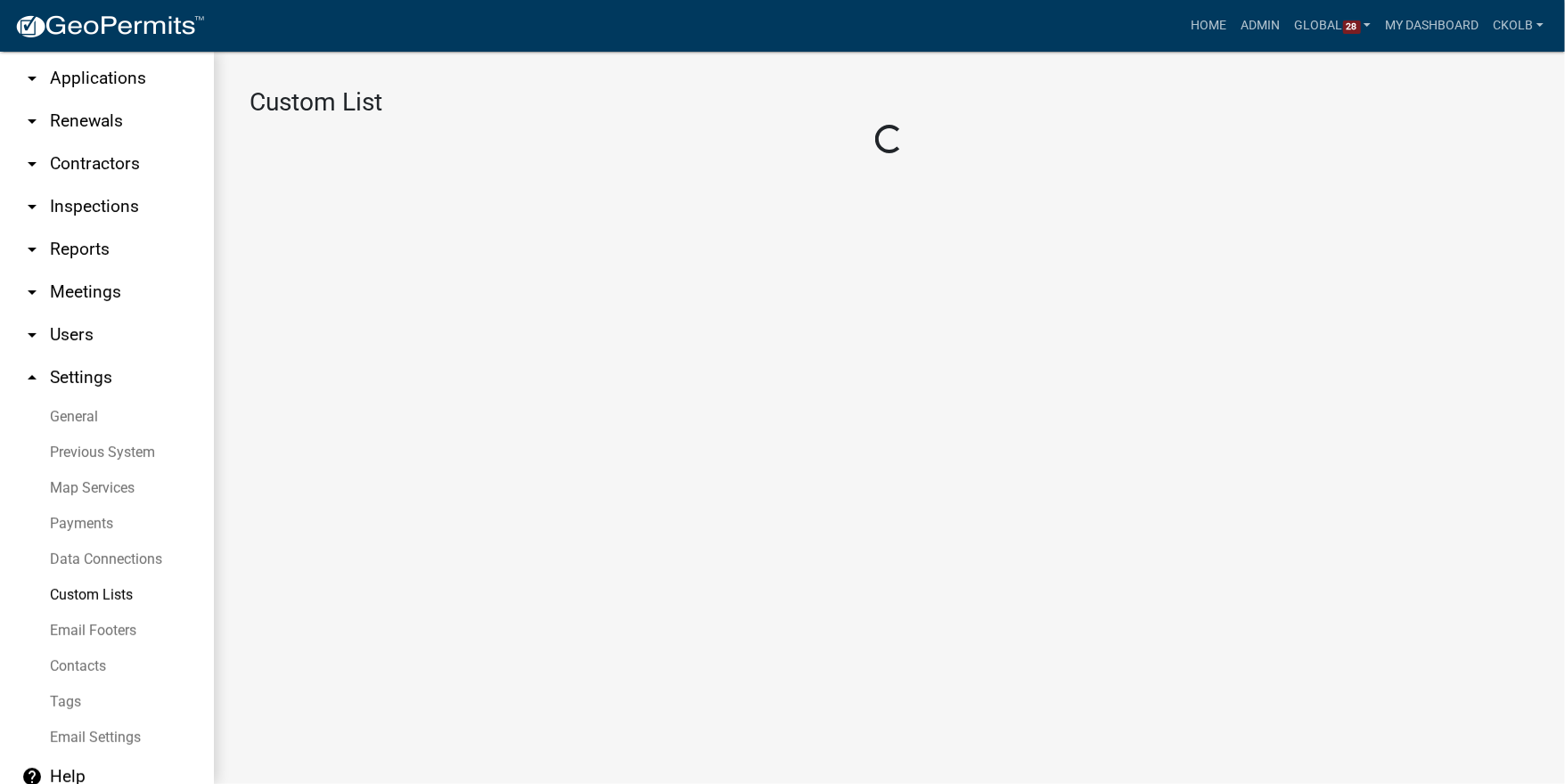
select select "2: 28cf8c17-a552-495b-8eb7-c6226360b918"
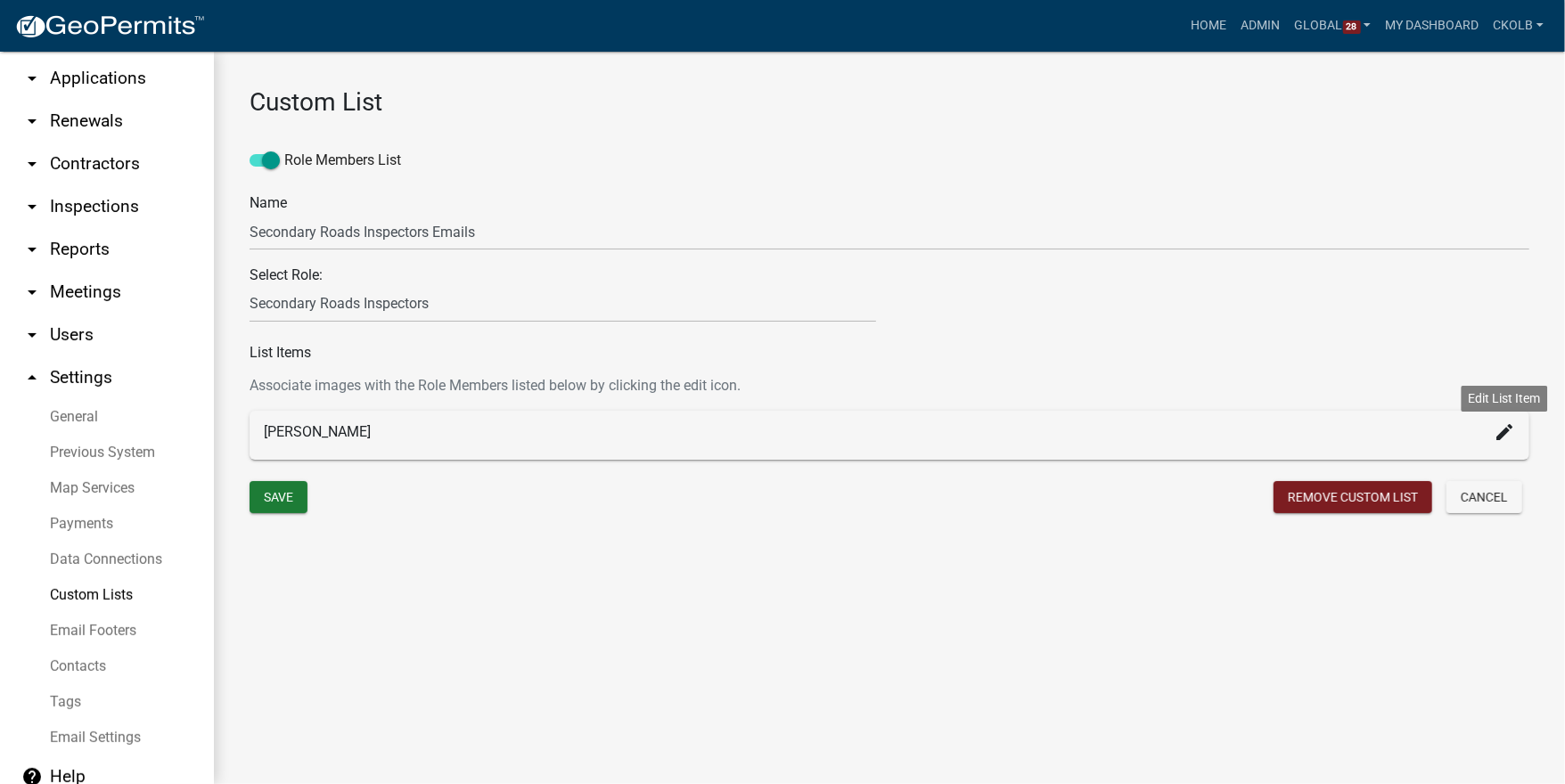
click at [1495, 437] on icon "create" at bounding box center [1505, 432] width 22 height 22
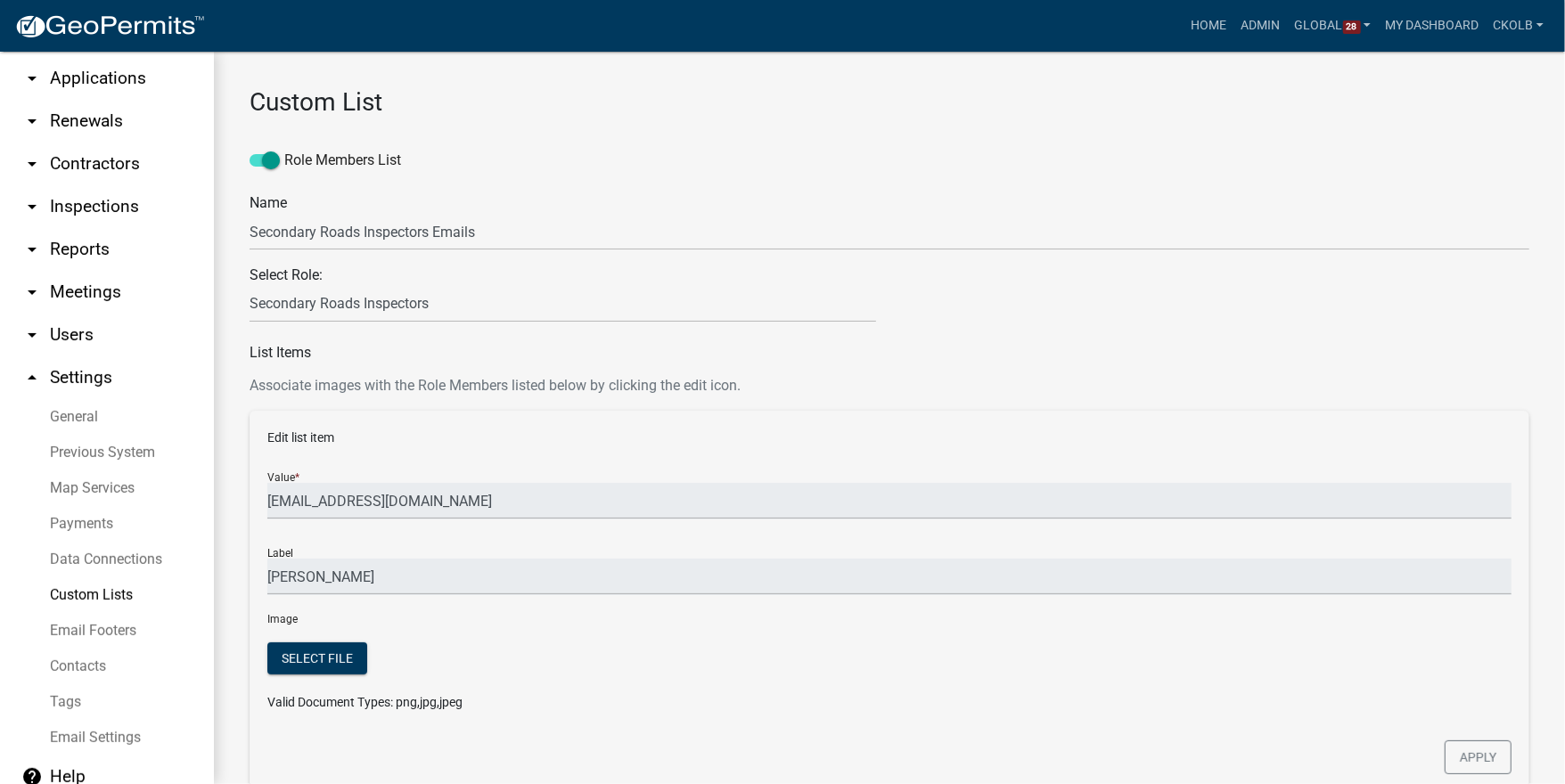
scroll to position [142, 0]
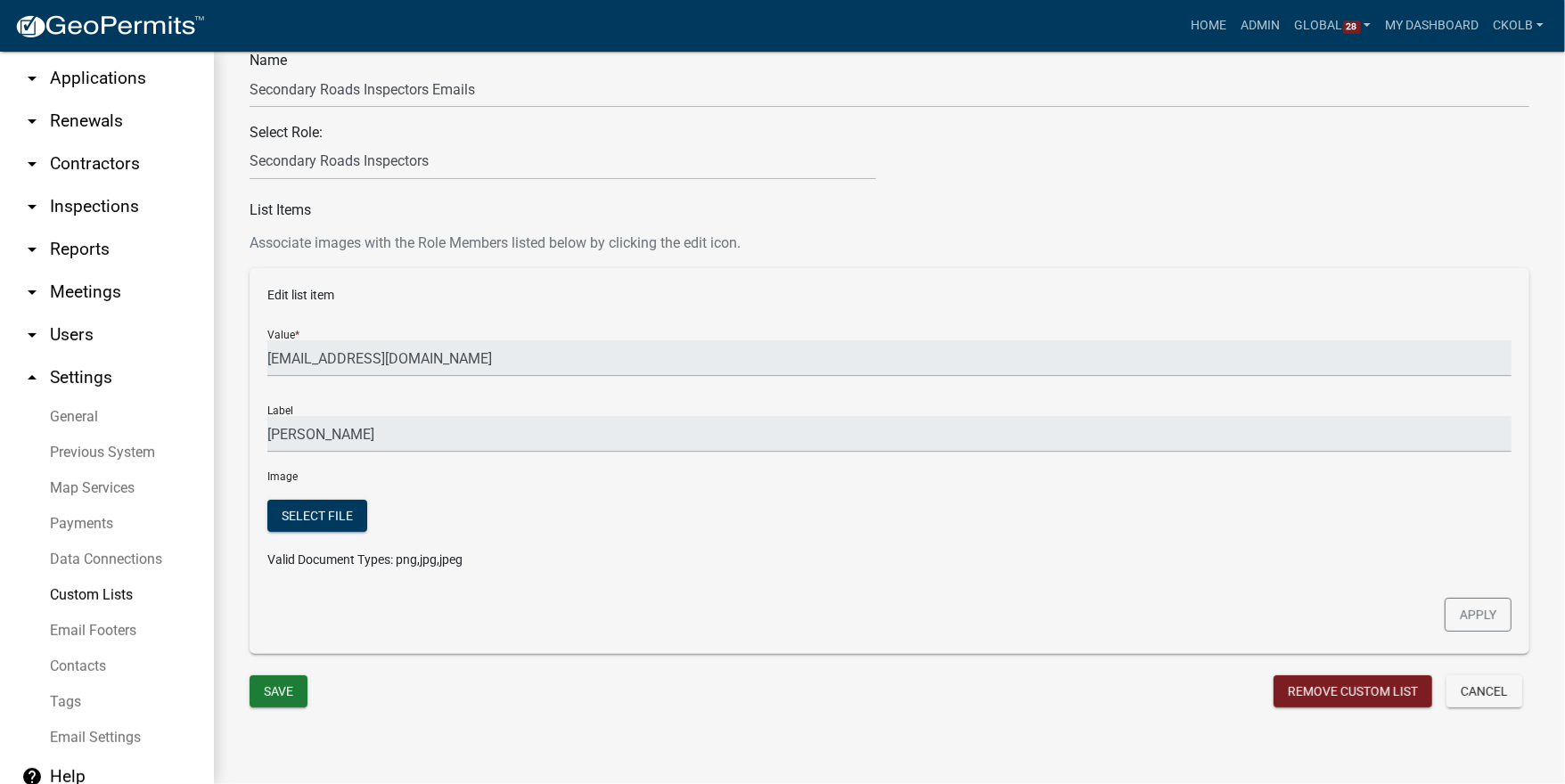
click at [104, 591] on link "Custom Lists" at bounding box center [107, 595] width 214 height 36
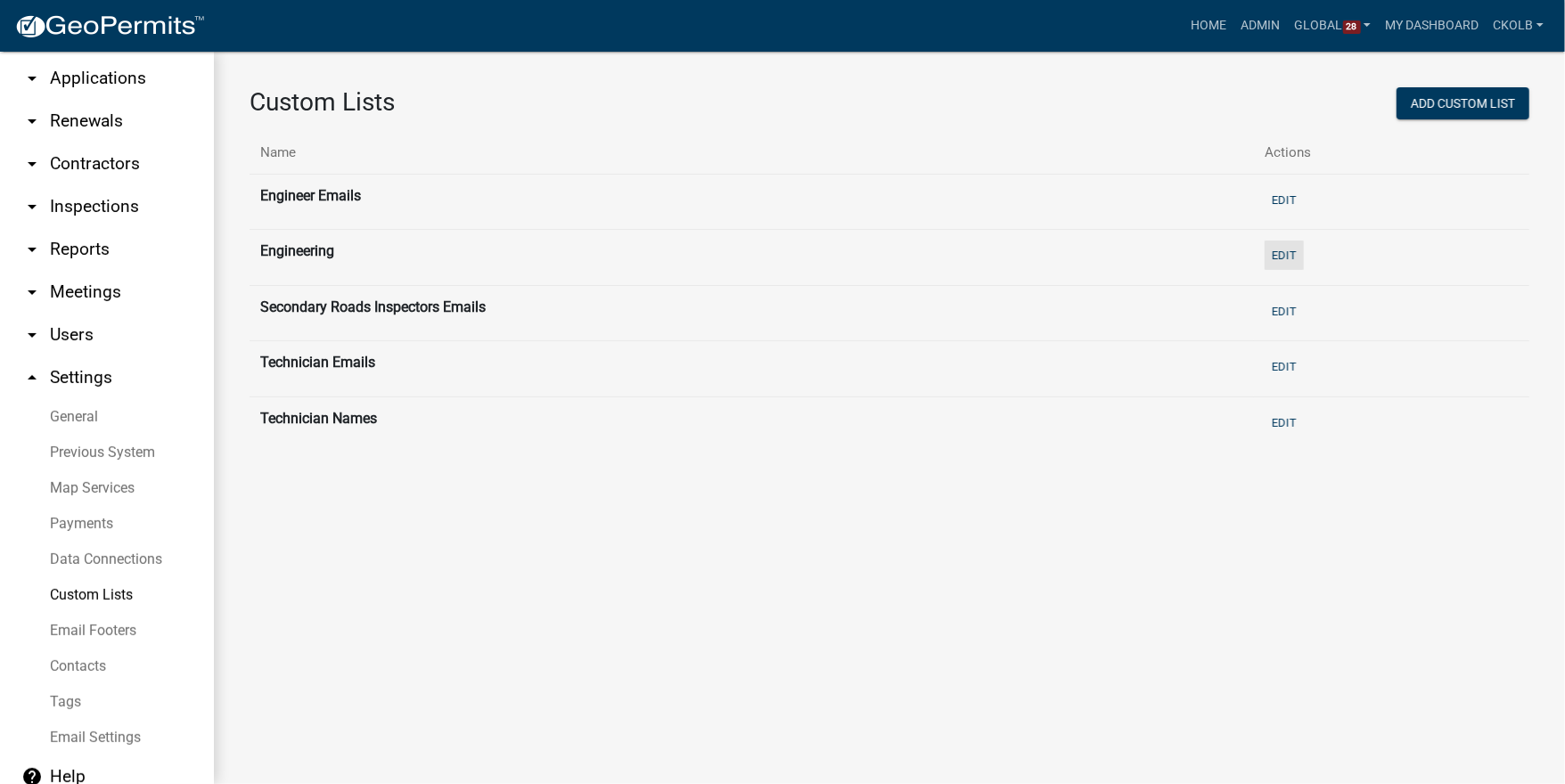
click at [1287, 257] on button "Edit" at bounding box center [1285, 255] width 40 height 30
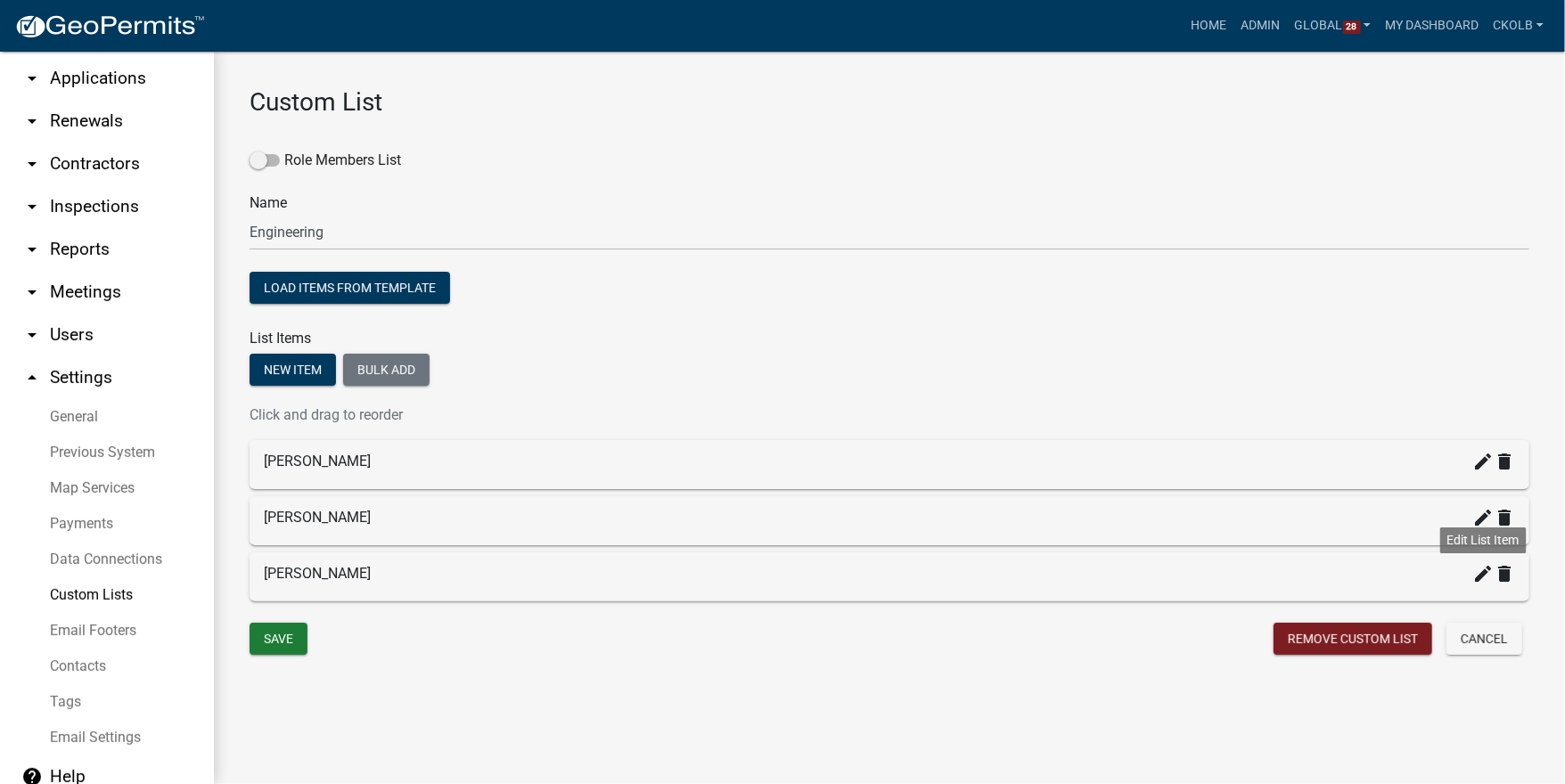
click at [1483, 578] on icon "create" at bounding box center [1483, 574] width 22 height 22
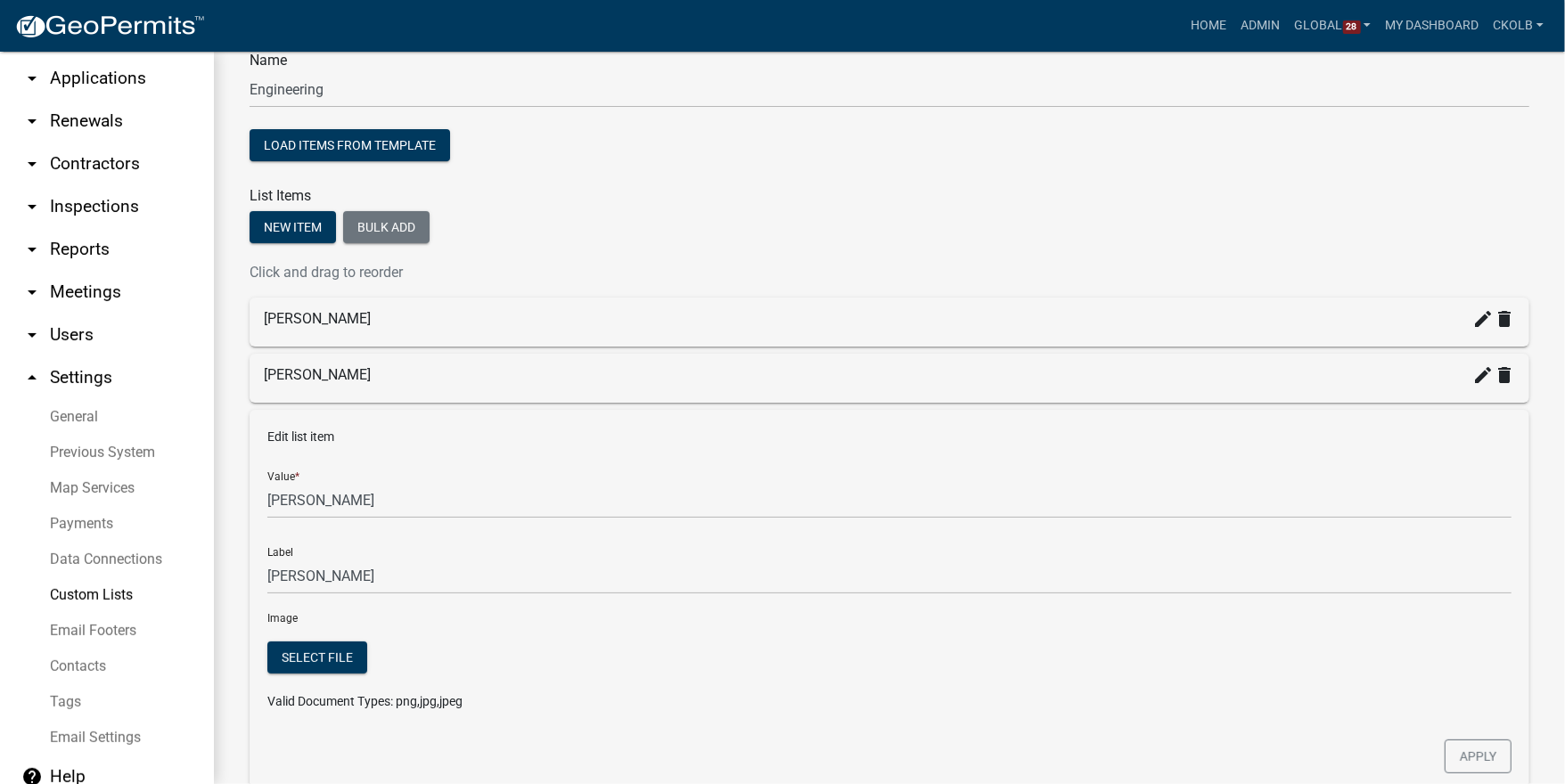
scroll to position [284, 0]
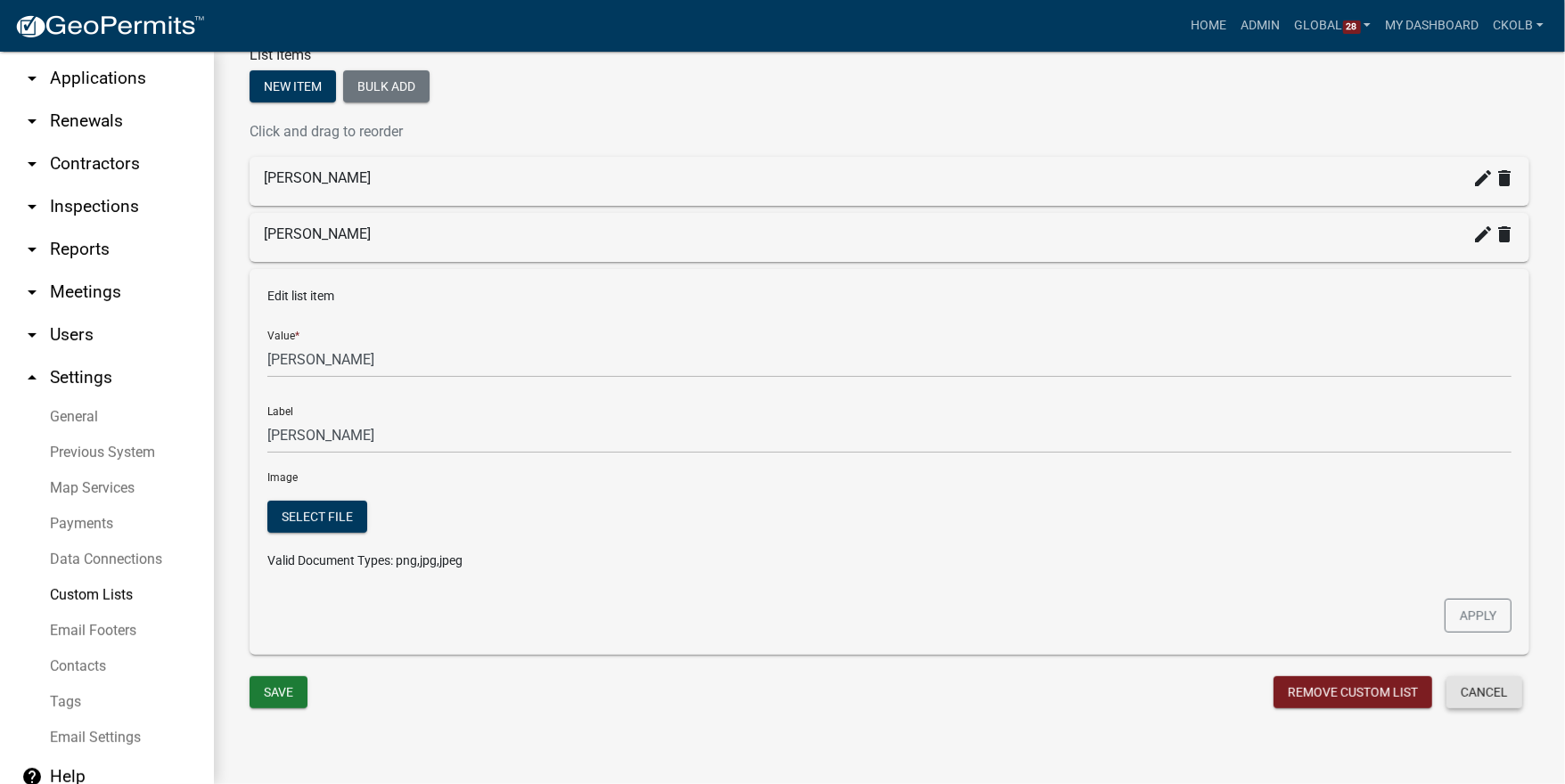
click at [1479, 696] on button "Cancel" at bounding box center [1485, 692] width 76 height 32
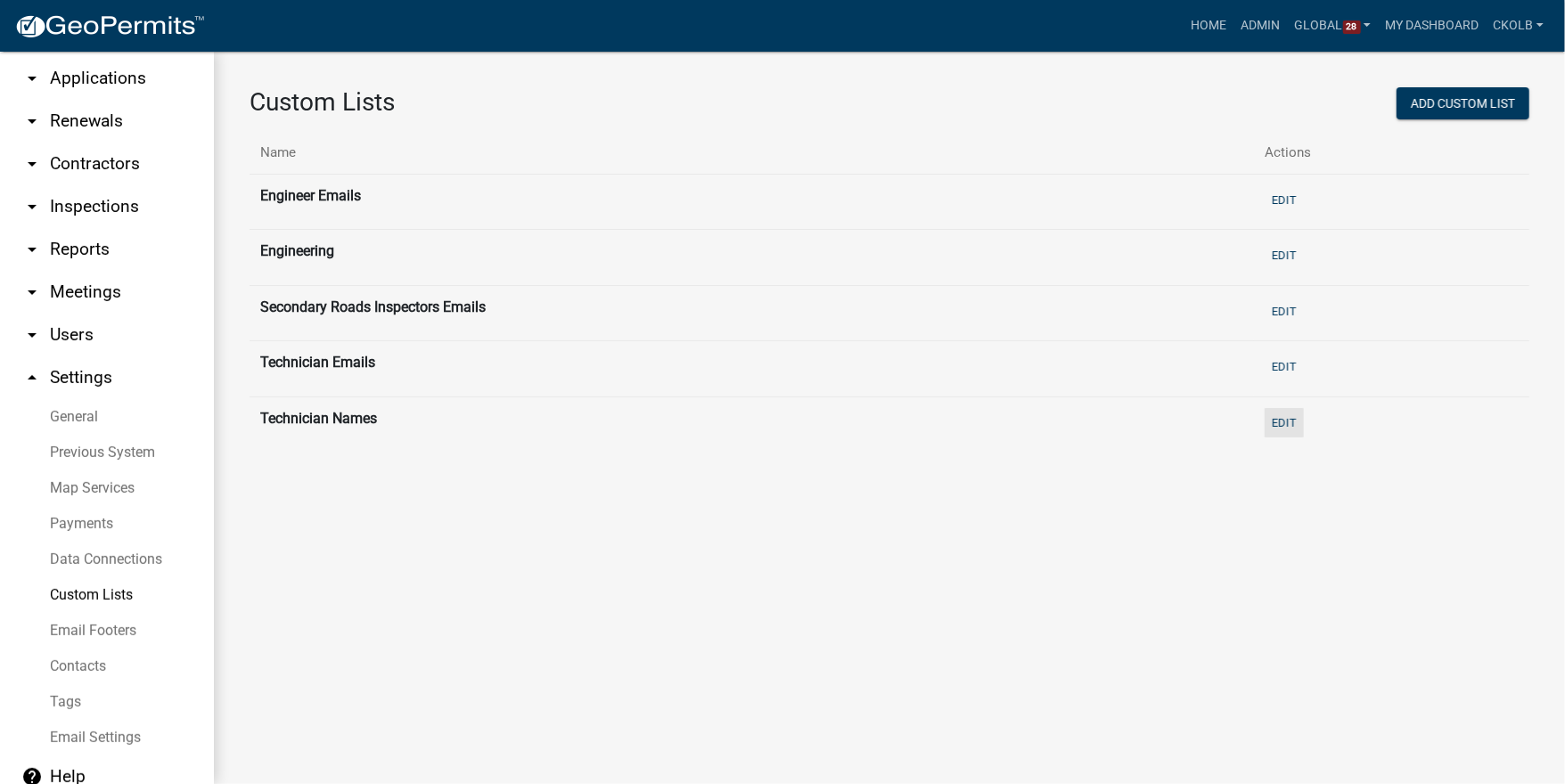
click at [1286, 418] on button "Edit" at bounding box center [1285, 422] width 40 height 30
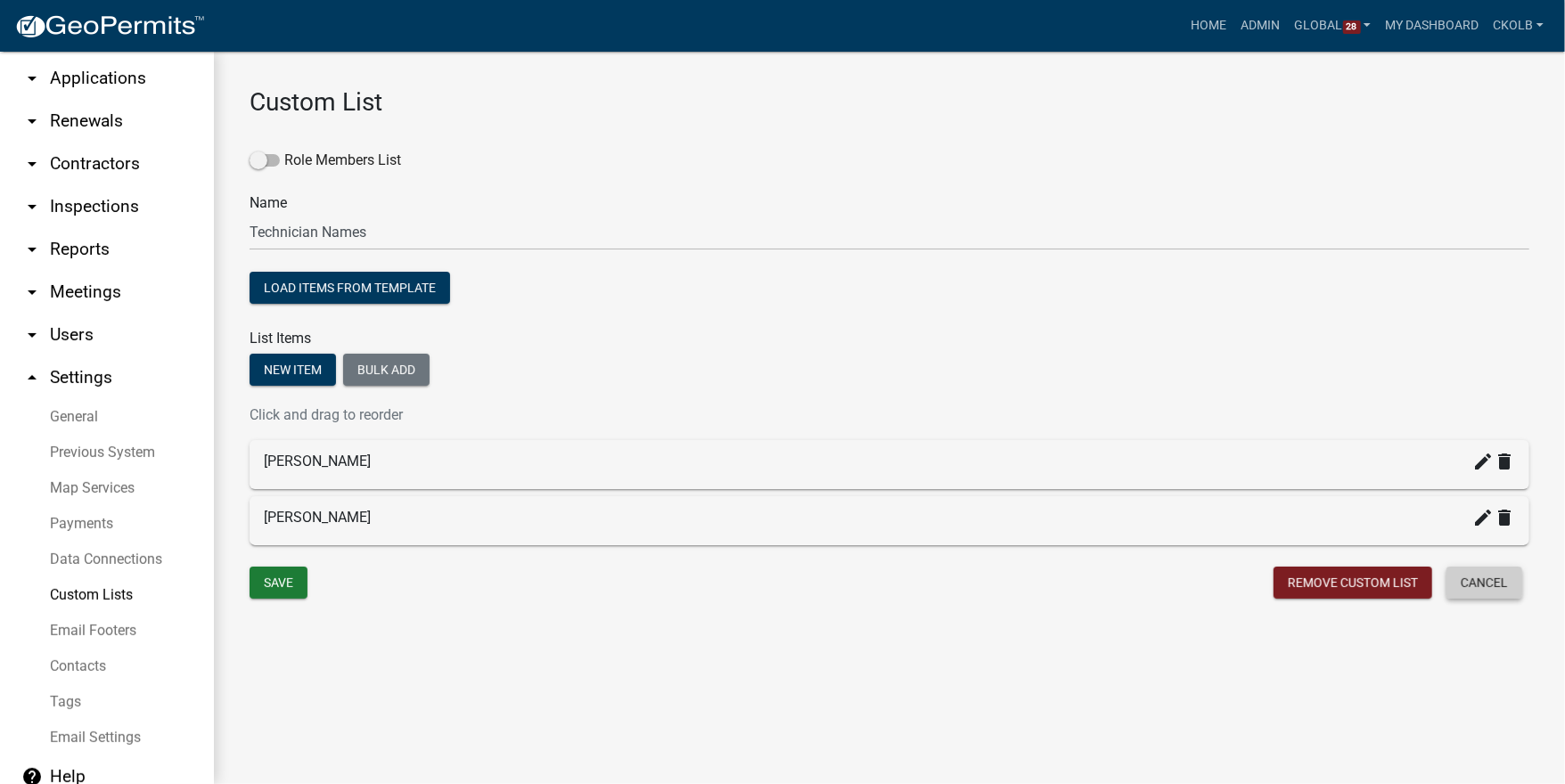
click at [1504, 577] on button "Cancel" at bounding box center [1485, 583] width 76 height 32
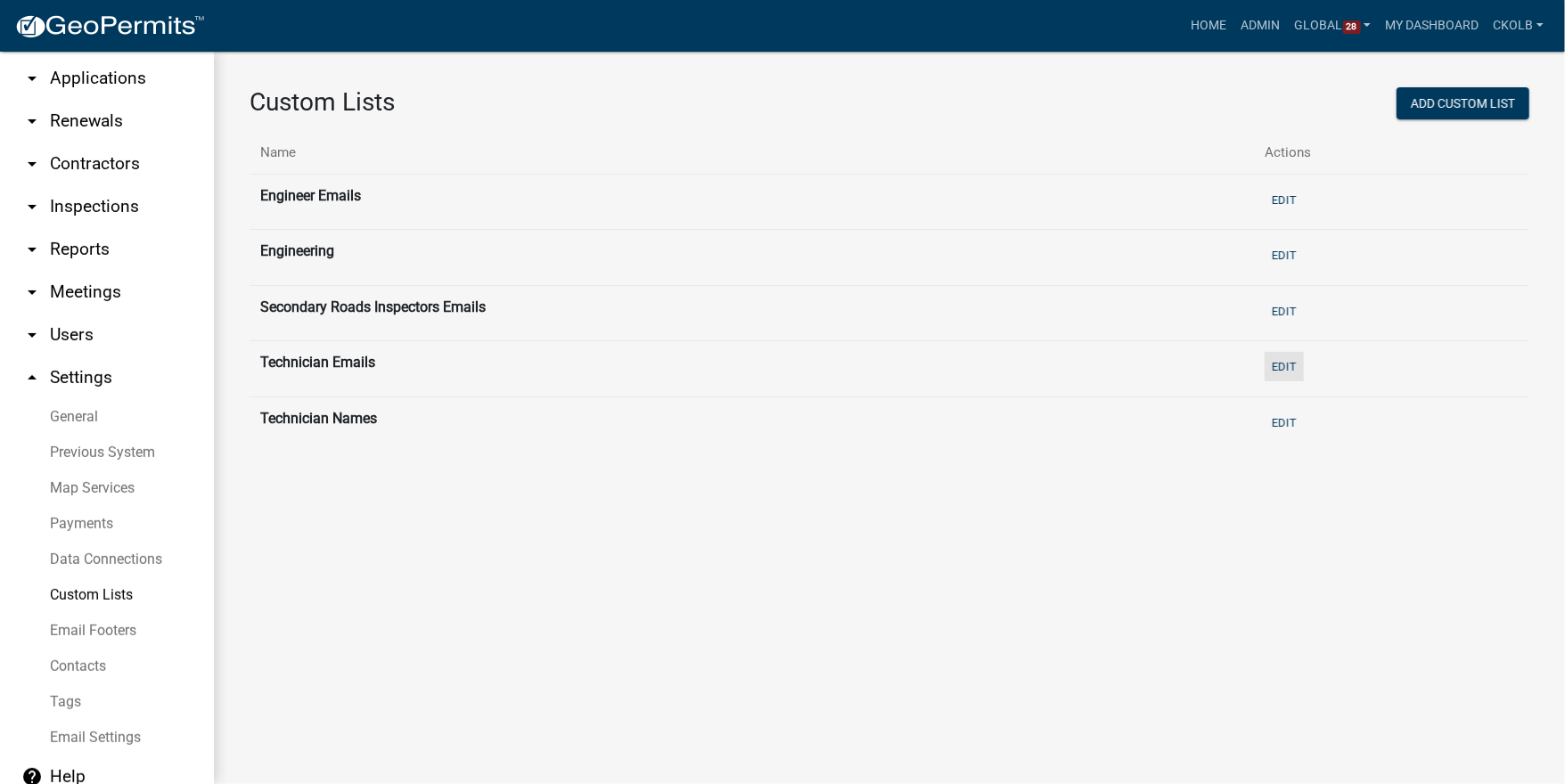
click at [1284, 365] on button "Edit" at bounding box center [1285, 366] width 40 height 30
select select "6: c4d51963-f30f-41dd-880c-e6915fce5931"
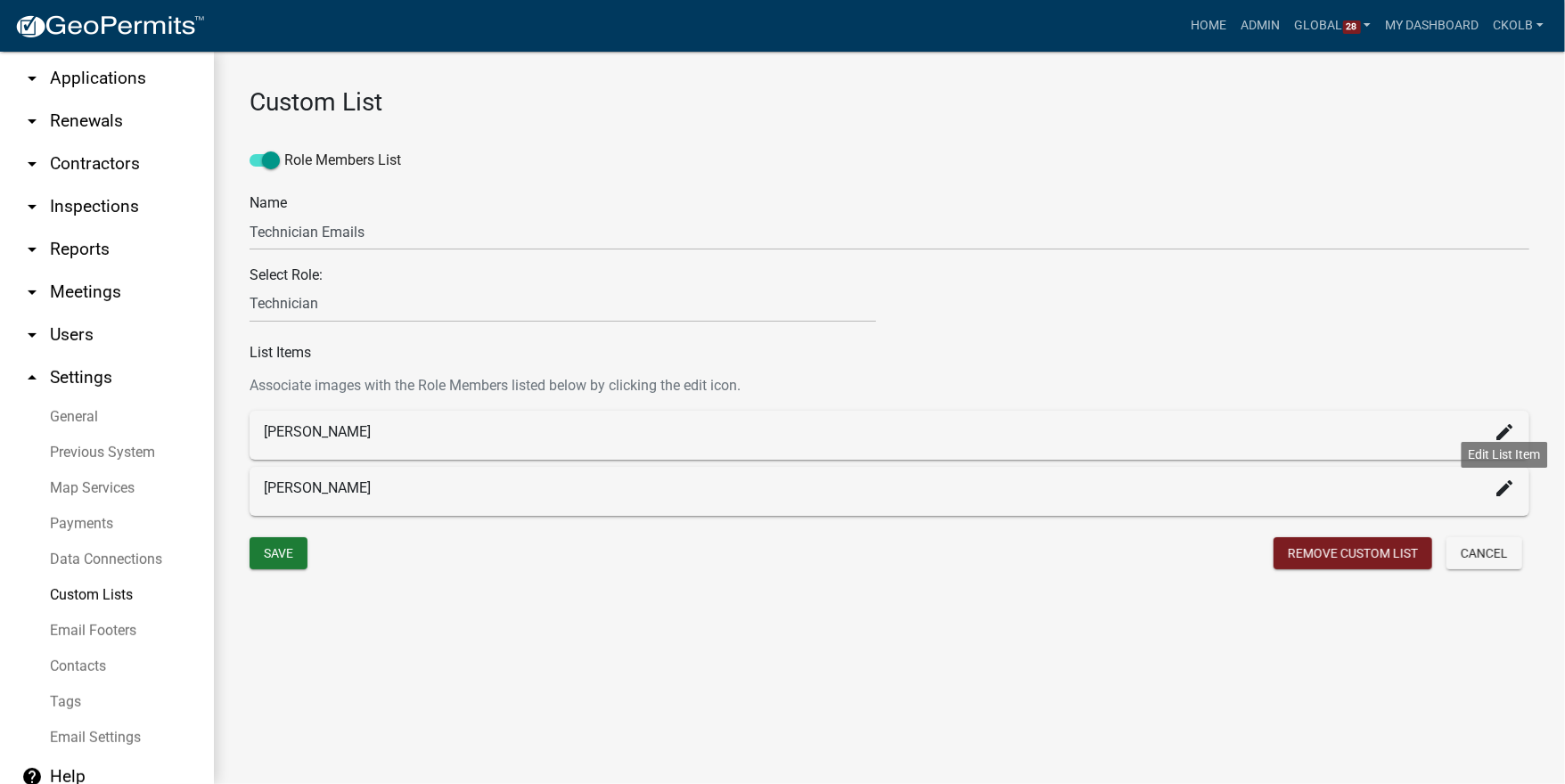
click at [1515, 489] on icon "create" at bounding box center [1505, 489] width 22 height 22
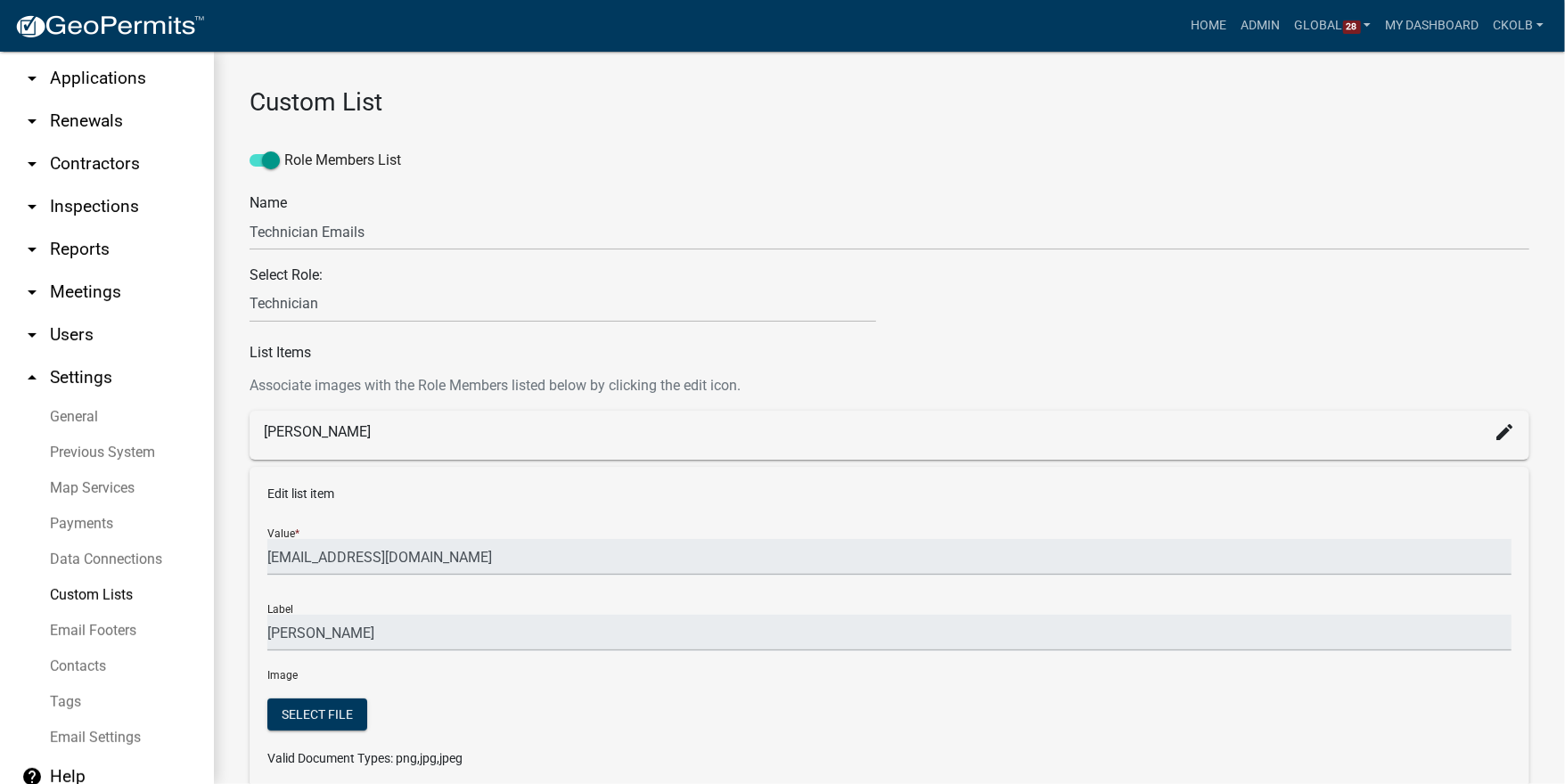
click at [1494, 441] on icon "create" at bounding box center [1505, 432] width 22 height 22
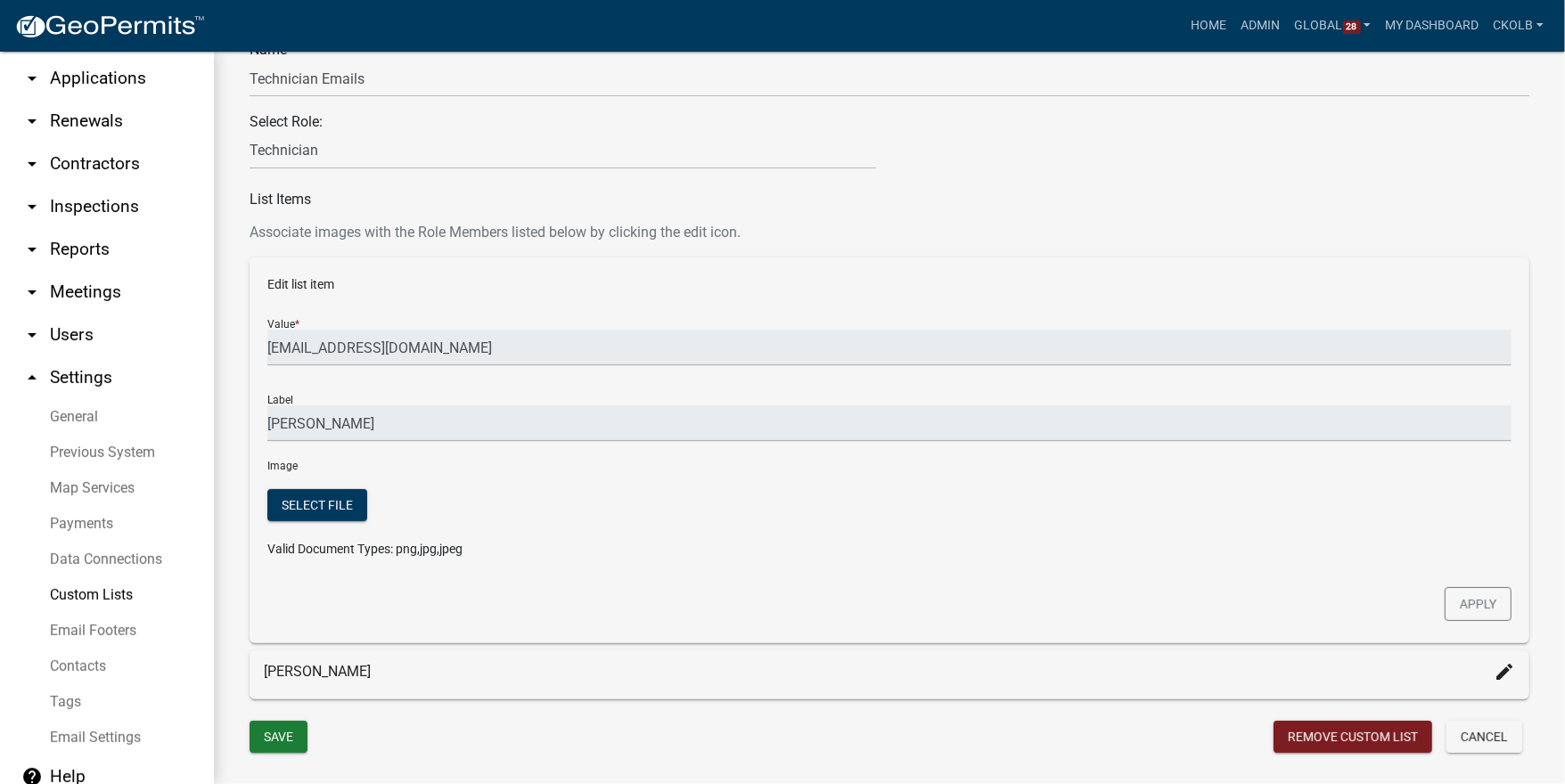
scroll to position [199, 0]
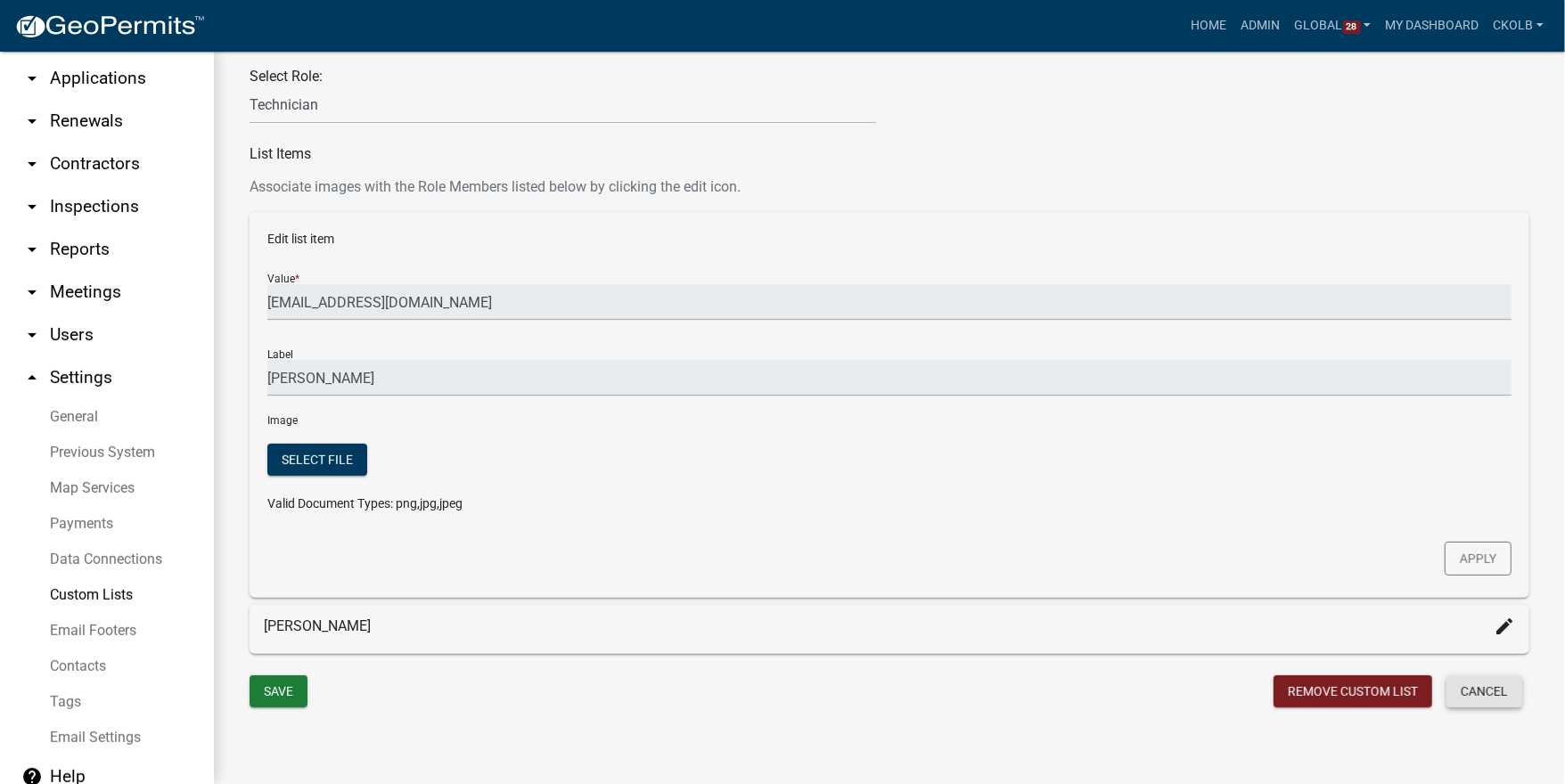
click at [1452, 686] on button "Cancel" at bounding box center [1485, 691] width 76 height 32
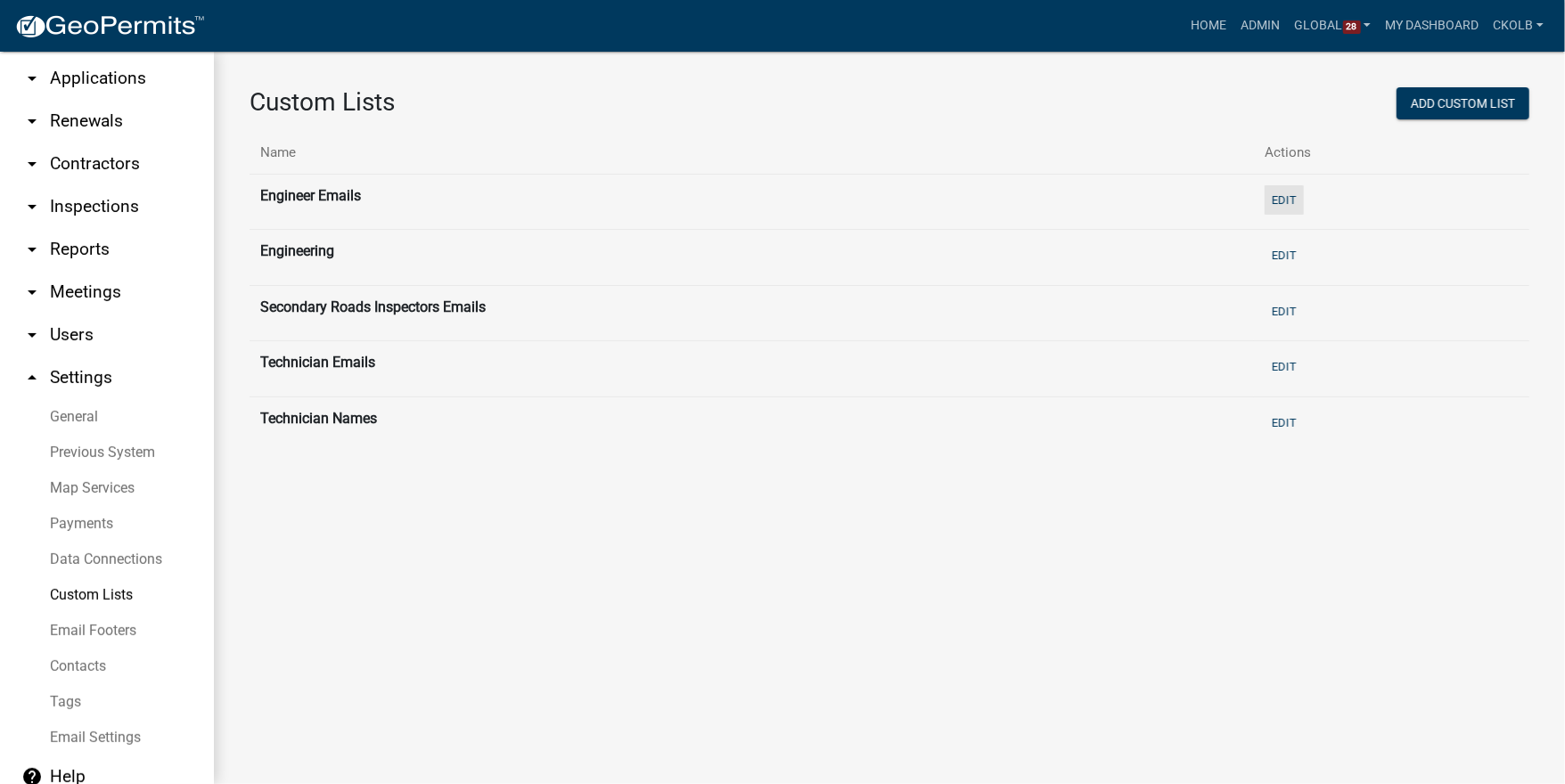
click at [1291, 196] on button "Edit" at bounding box center [1285, 200] width 40 height 30
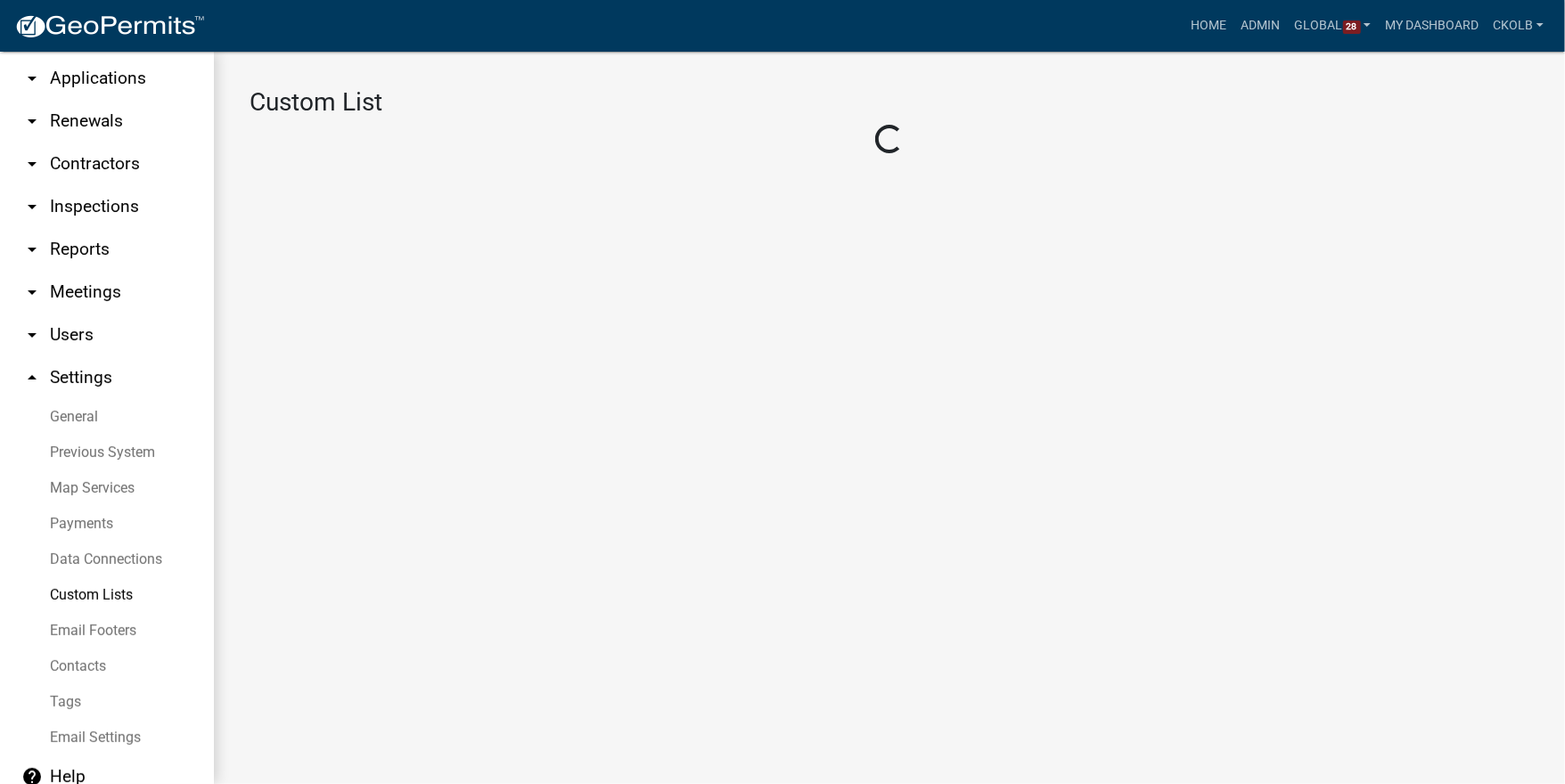
select select "1: edb47700-5c9b-4a71-88f2-40f2dc239376"
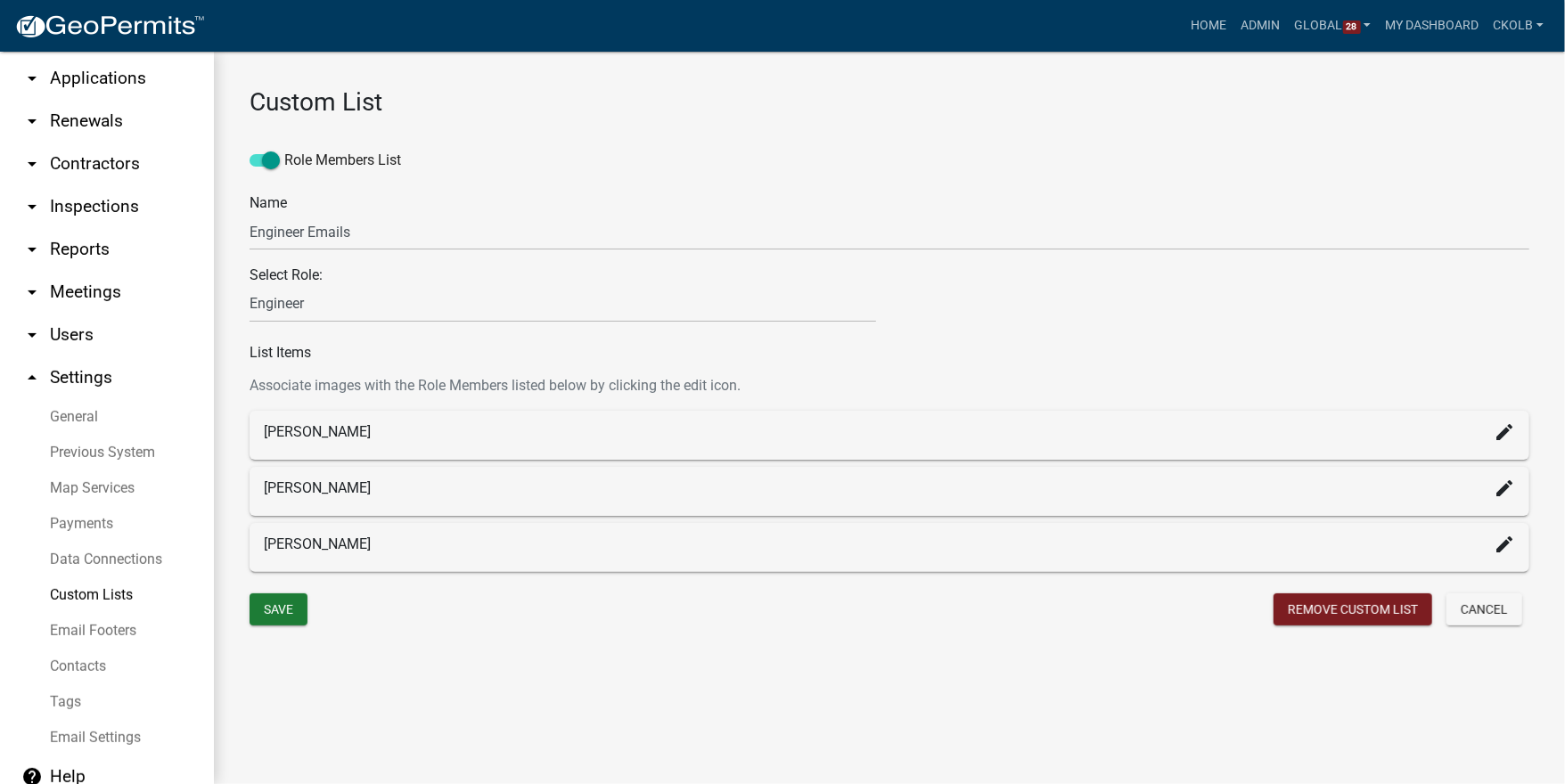
click at [1506, 555] on div "create" at bounding box center [1505, 547] width 22 height 28
click at [1506, 546] on icon "create" at bounding box center [1505, 545] width 22 height 22
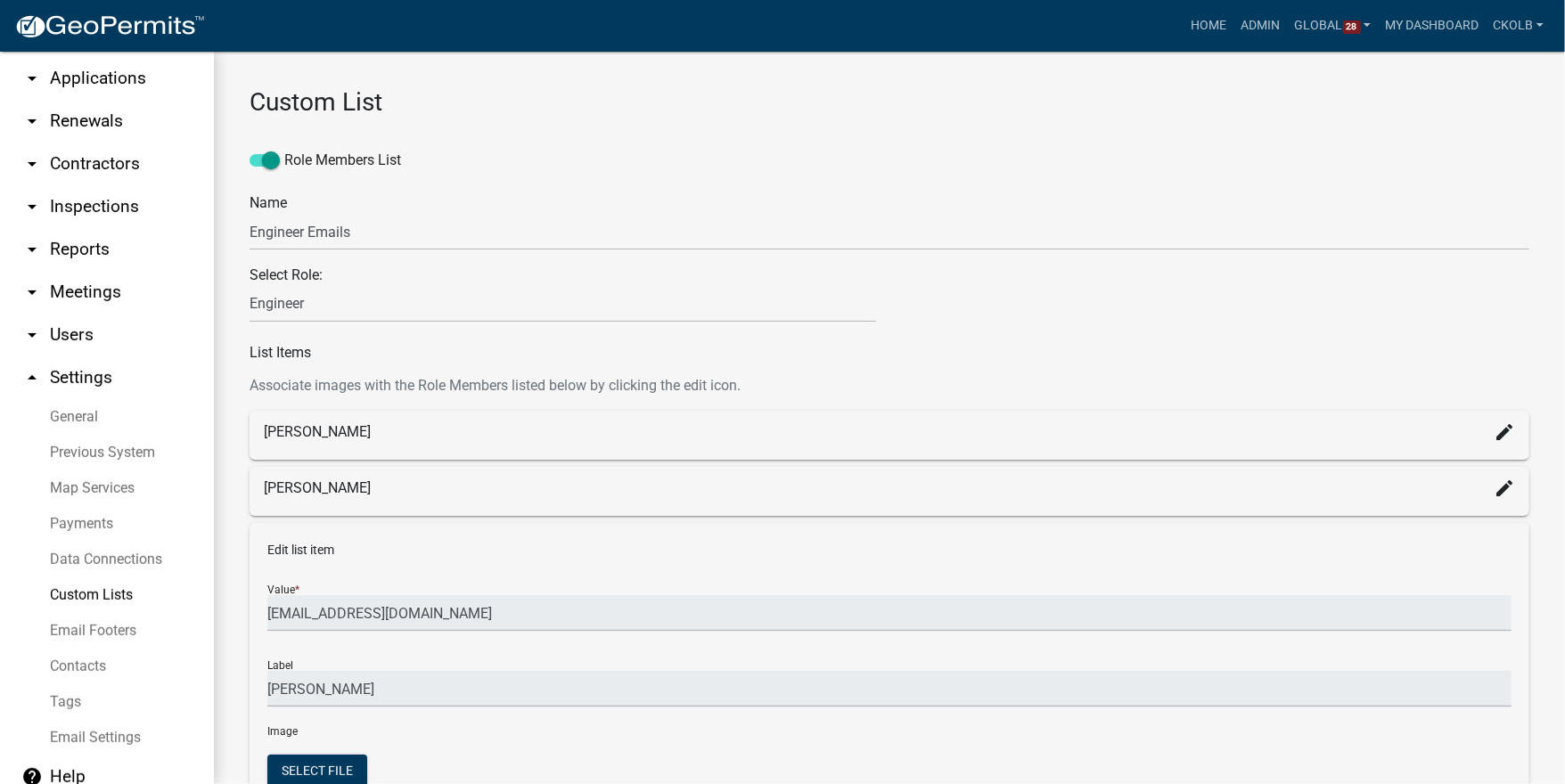
scroll to position [214, 0]
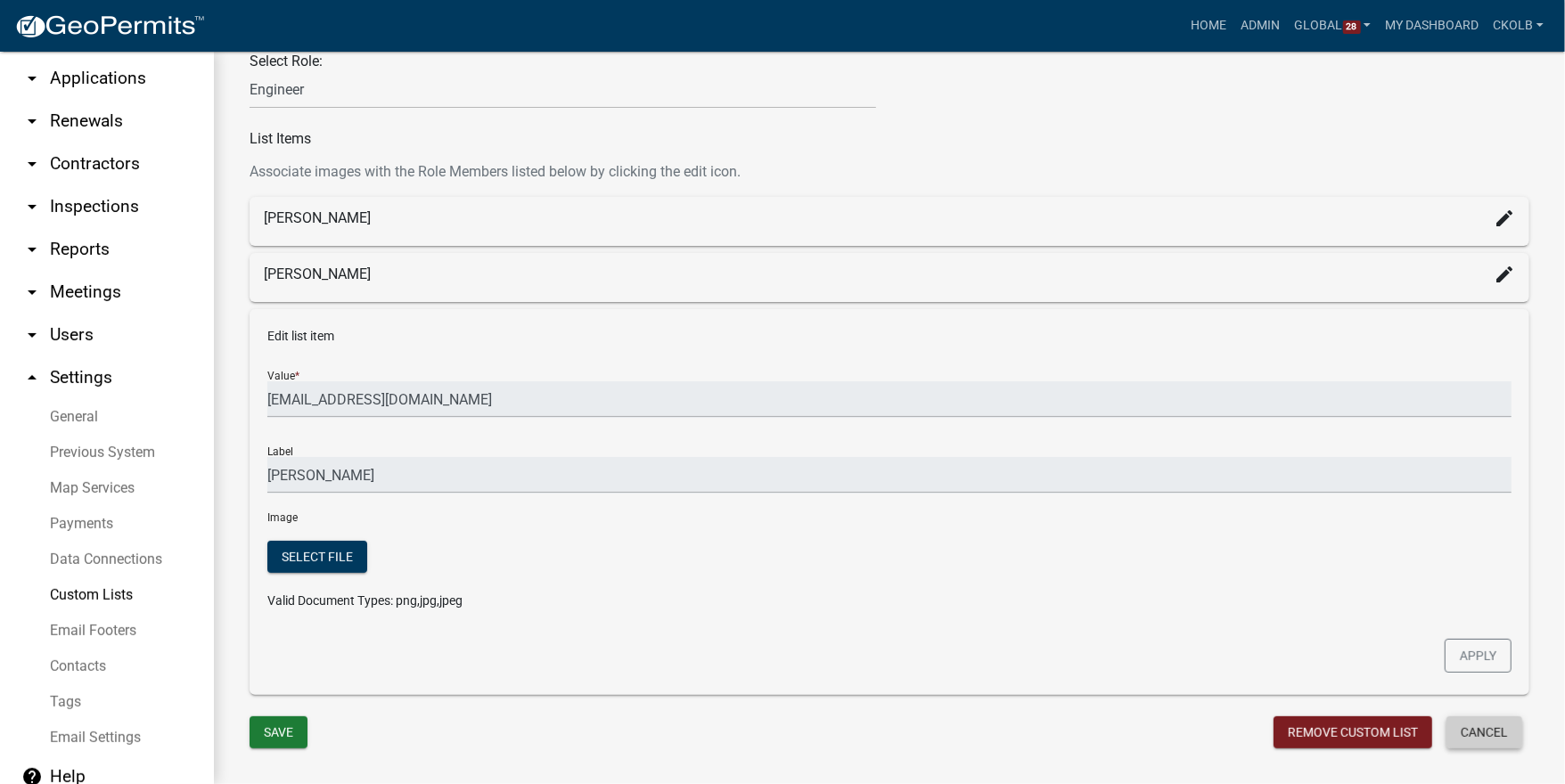
click at [1463, 727] on button "Cancel" at bounding box center [1485, 733] width 76 height 32
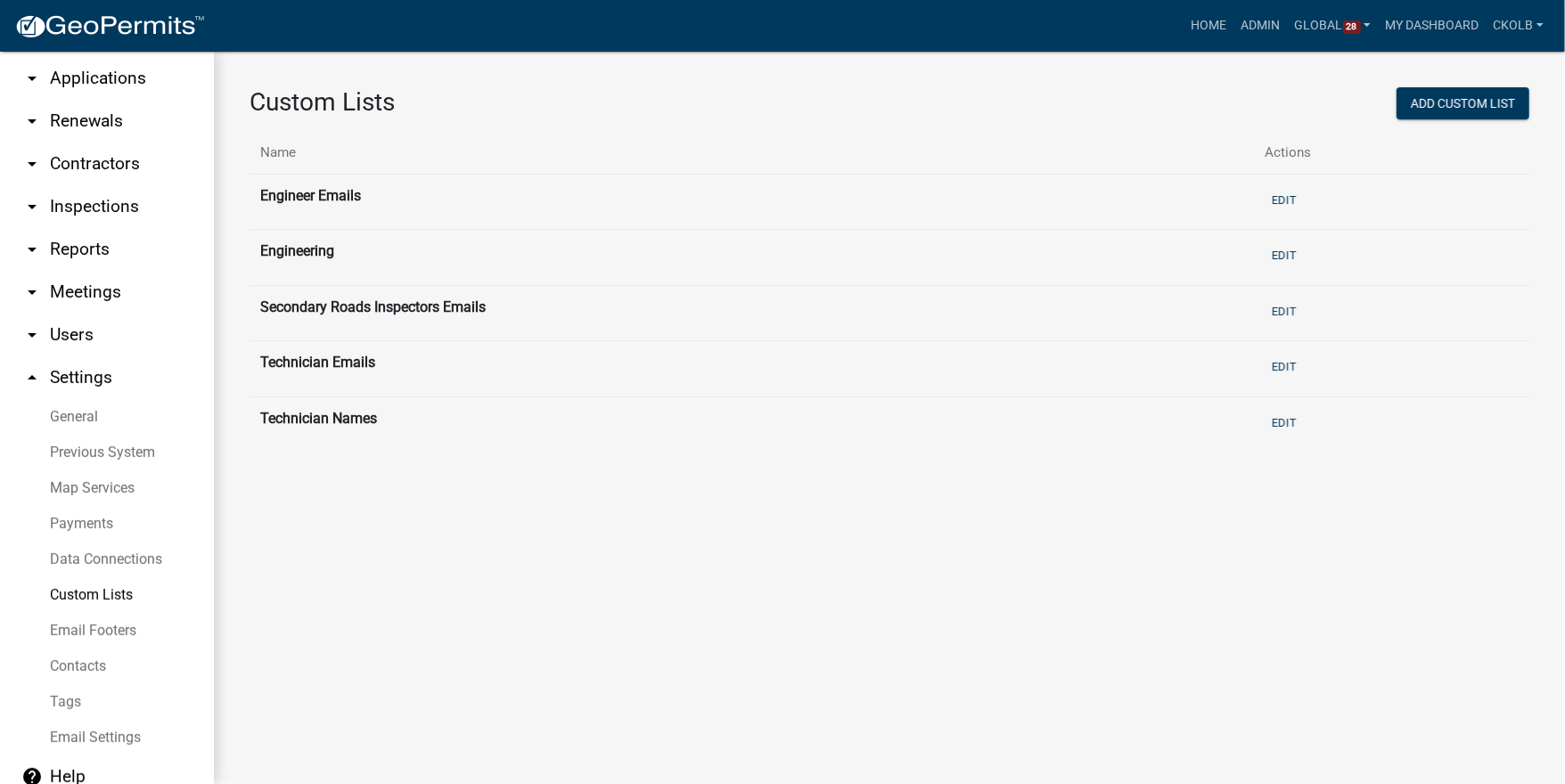
click at [109, 84] on link "arrow_drop_down Applications" at bounding box center [107, 78] width 214 height 43
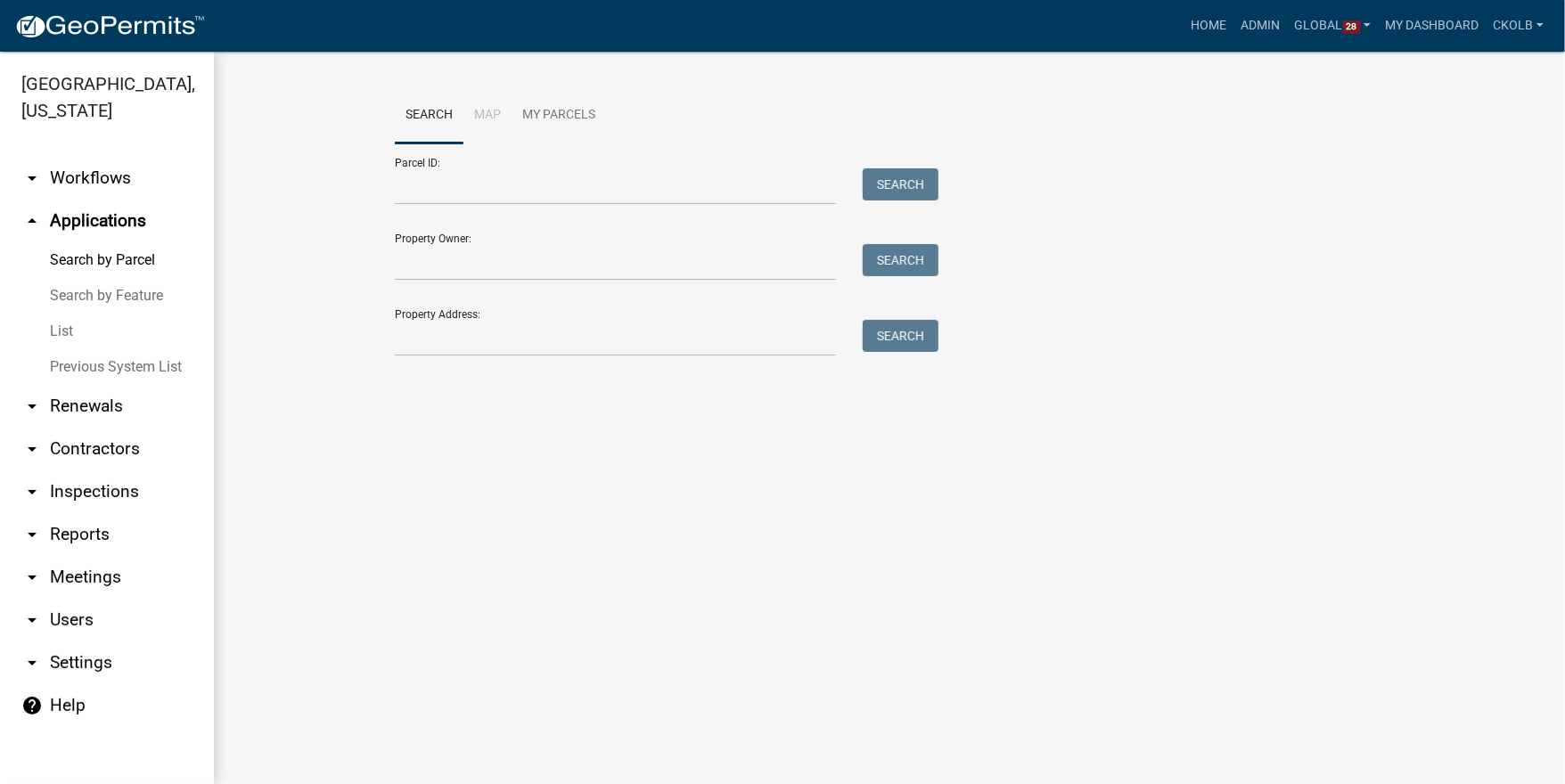
click at [104, 157] on link "arrow_drop_down Workflows" at bounding box center [107, 178] width 214 height 43
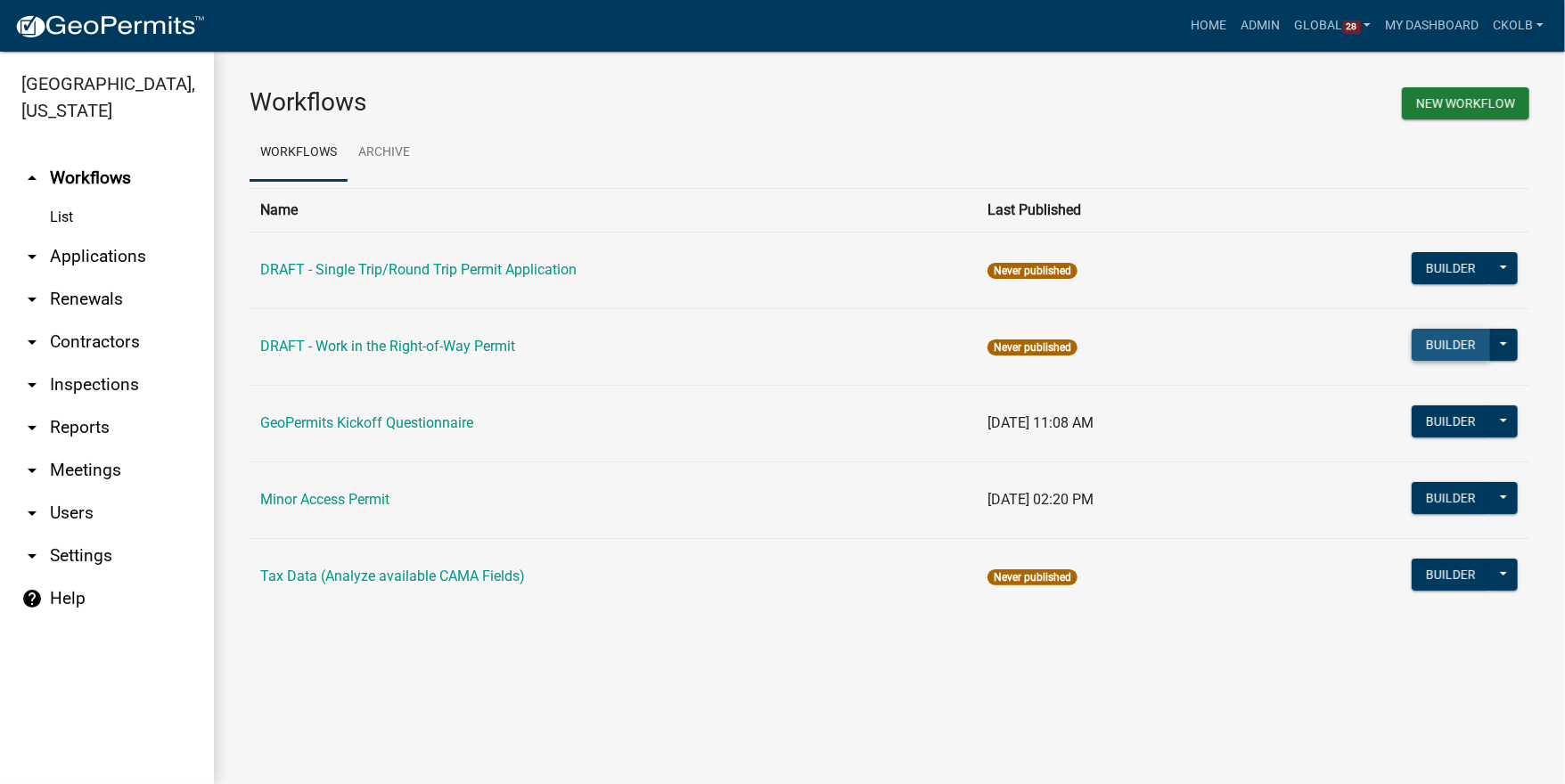
click at [1449, 354] on button "Builder" at bounding box center [1451, 345] width 78 height 32
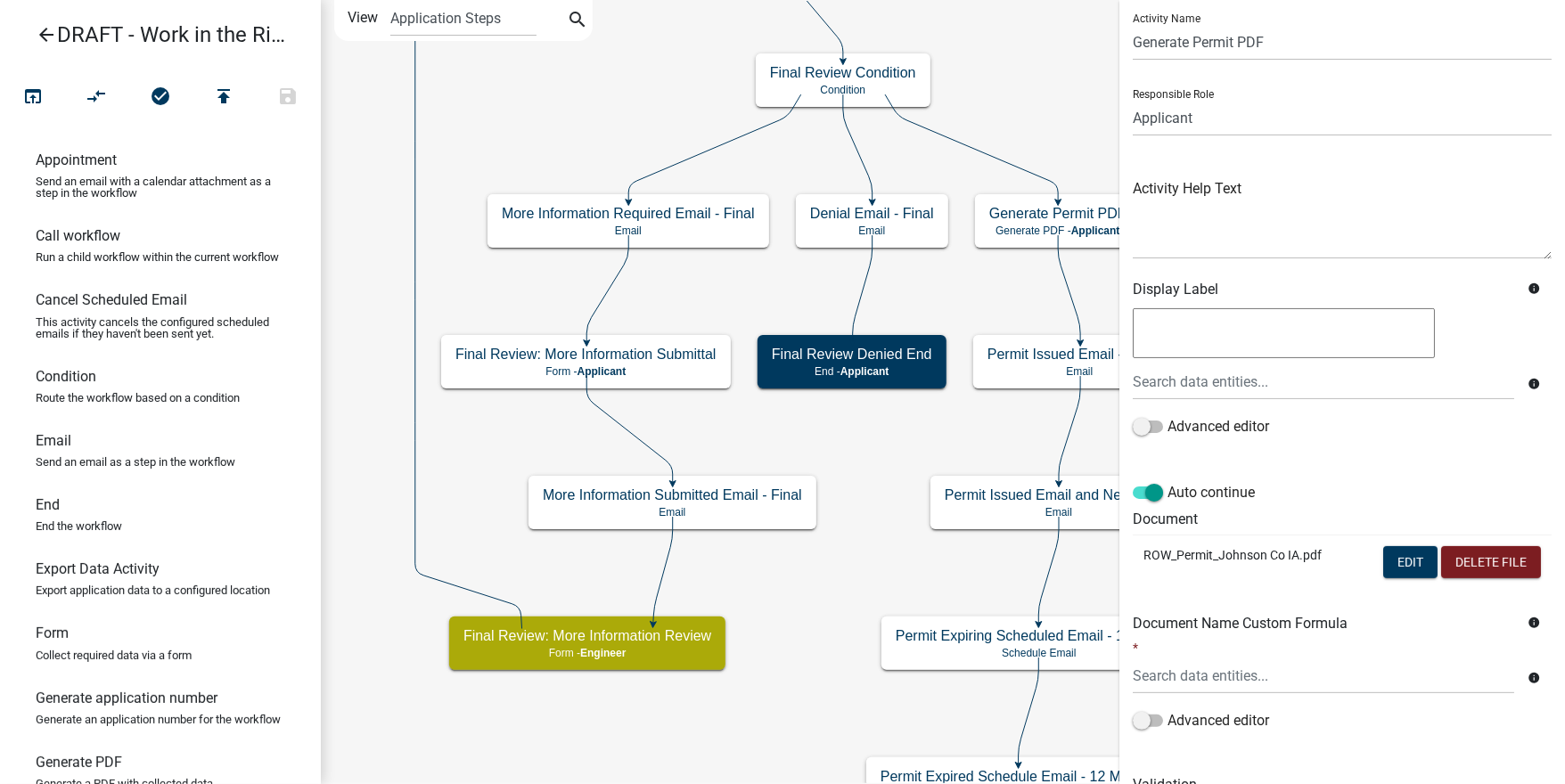
scroll to position [71, 0]
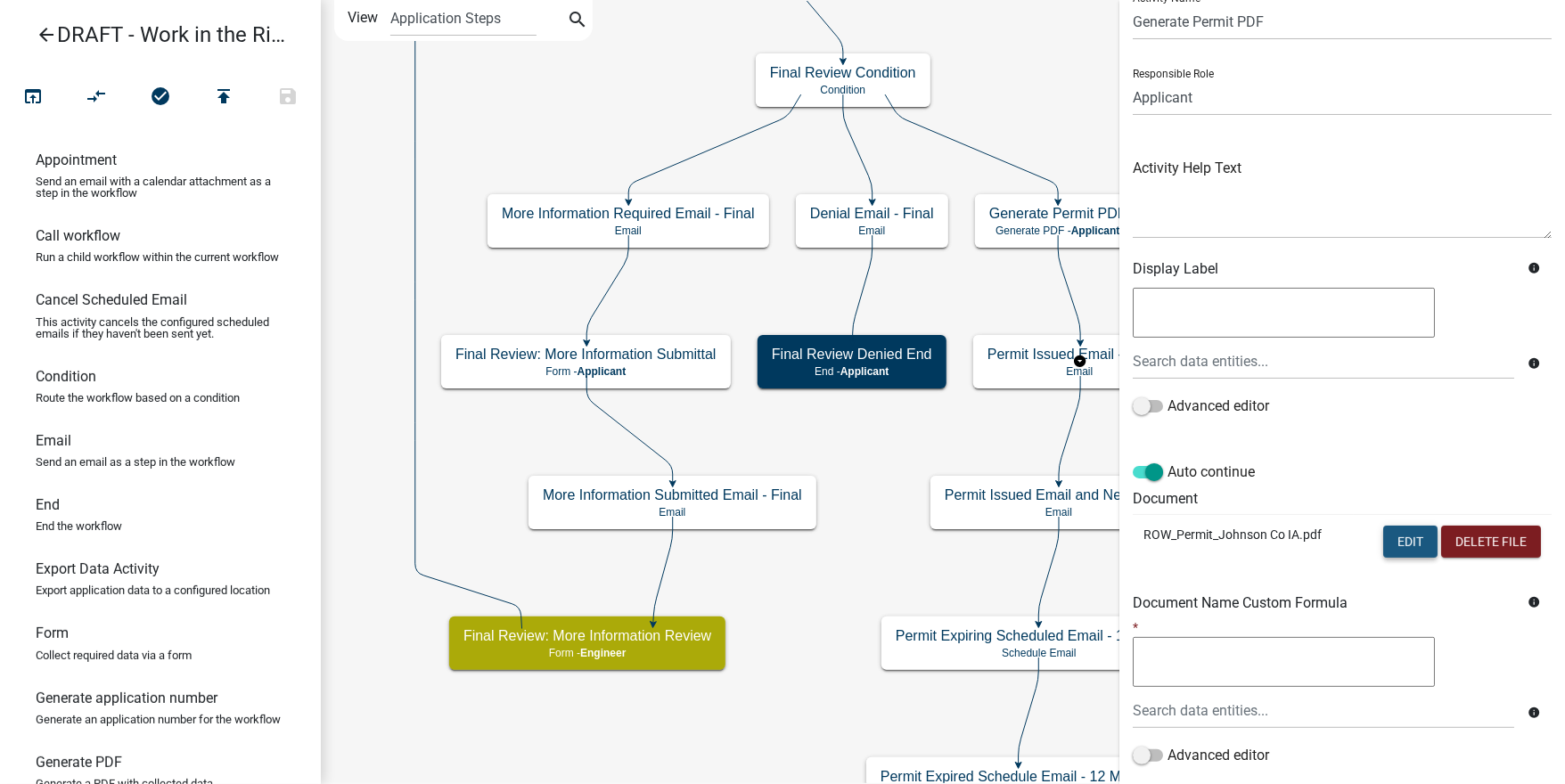
click at [1403, 541] on button "Edit" at bounding box center [1410, 542] width 54 height 32
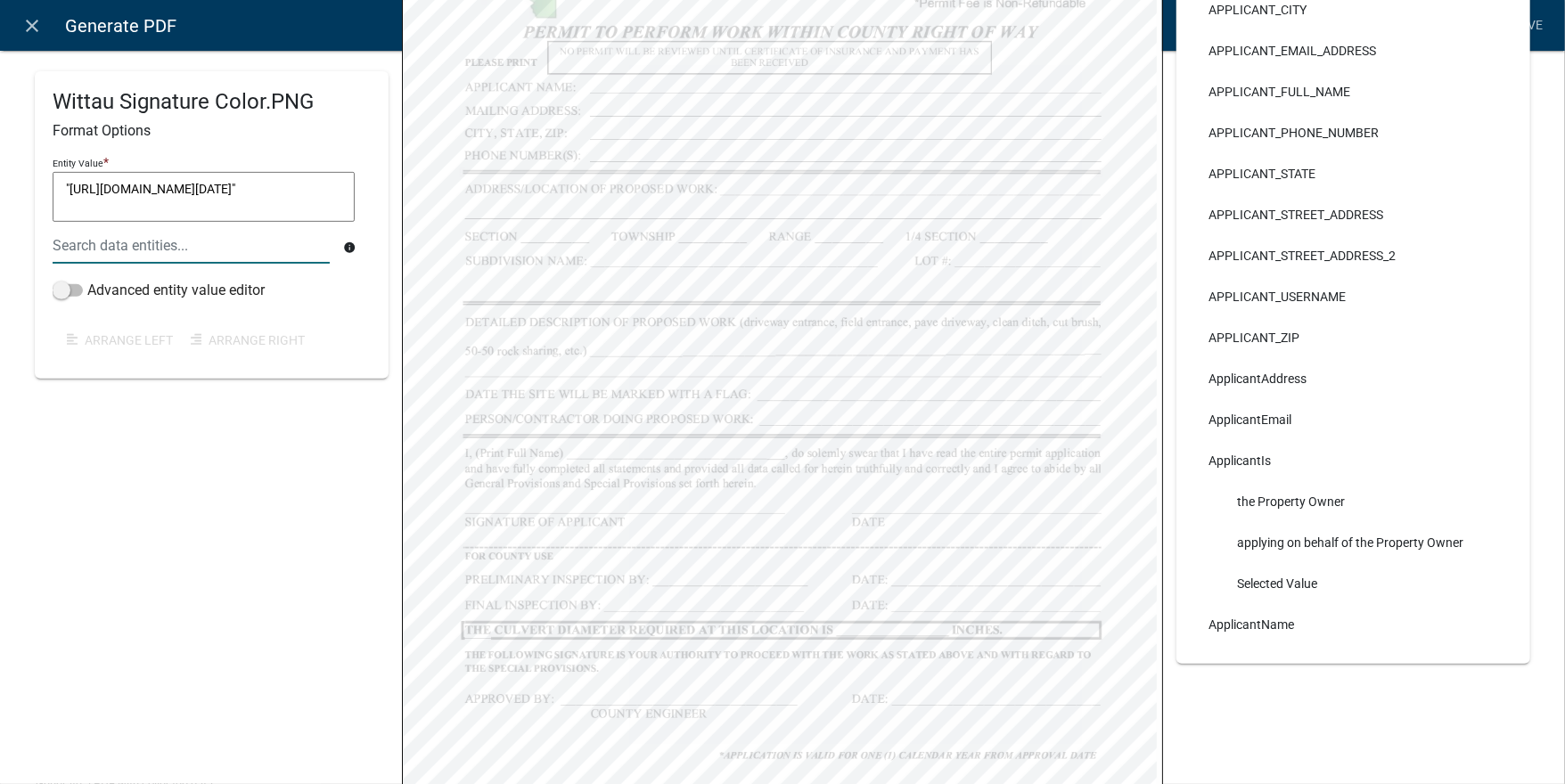
scroll to position [0, 0]
drag, startPoint x: 270, startPoint y: 205, endPoint x: 11, endPoint y: 149, distance: 265.0
click at [11, 149] on div "Wittau Signature Color.PNG Format Options Entity Value * "[URL][DOMAIN_NAME][DA…" at bounding box center [782, 229] width 1565 height 1270
click at [322, 500] on div "Wittau Signature Color.PNG Format Options Entity Value * "[URL][DOMAIN_NAME][DA…" at bounding box center [212, 153] width 354 height 1020
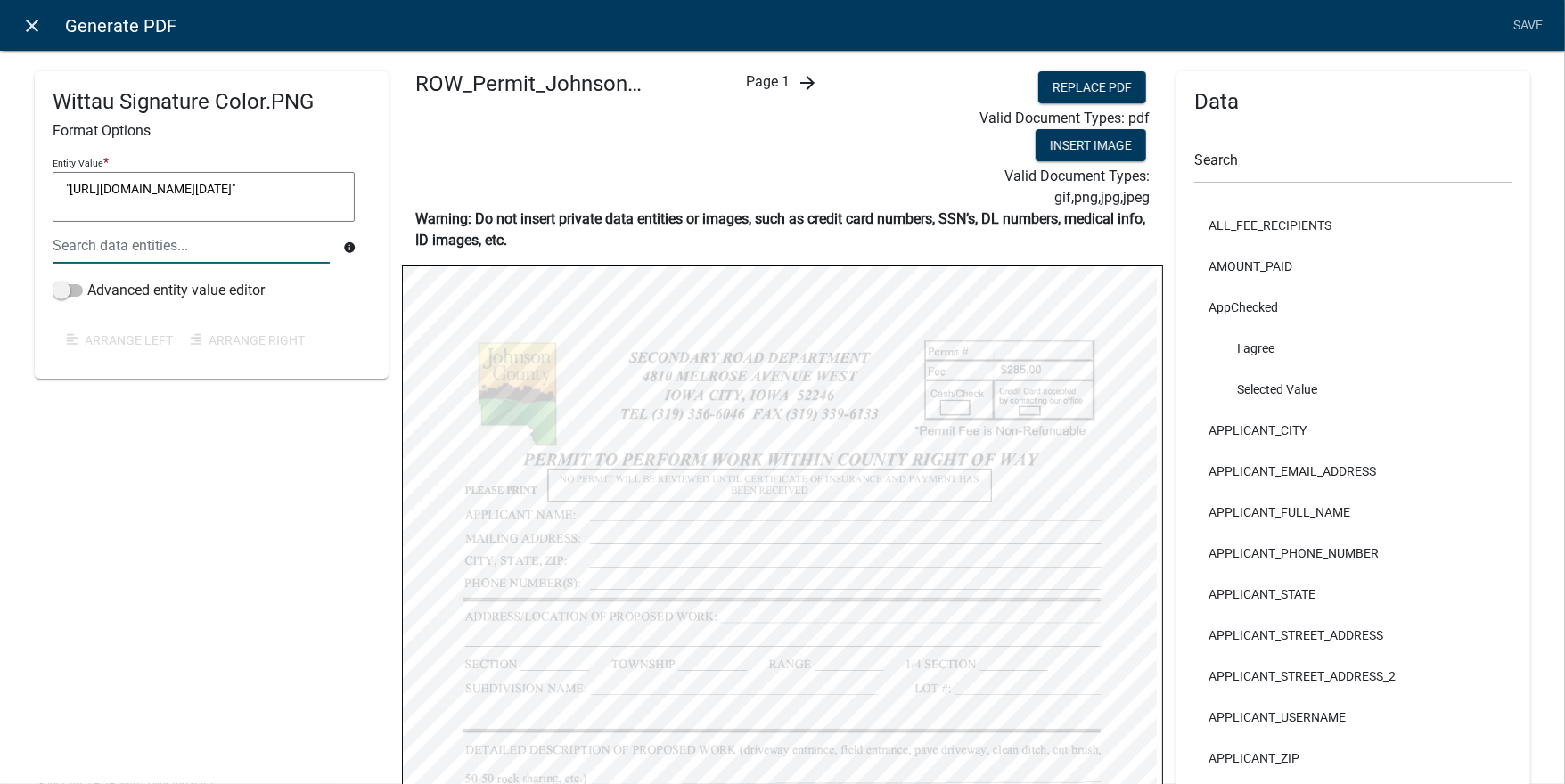
click at [36, 32] on icon "close" at bounding box center [33, 26] width 22 height 22
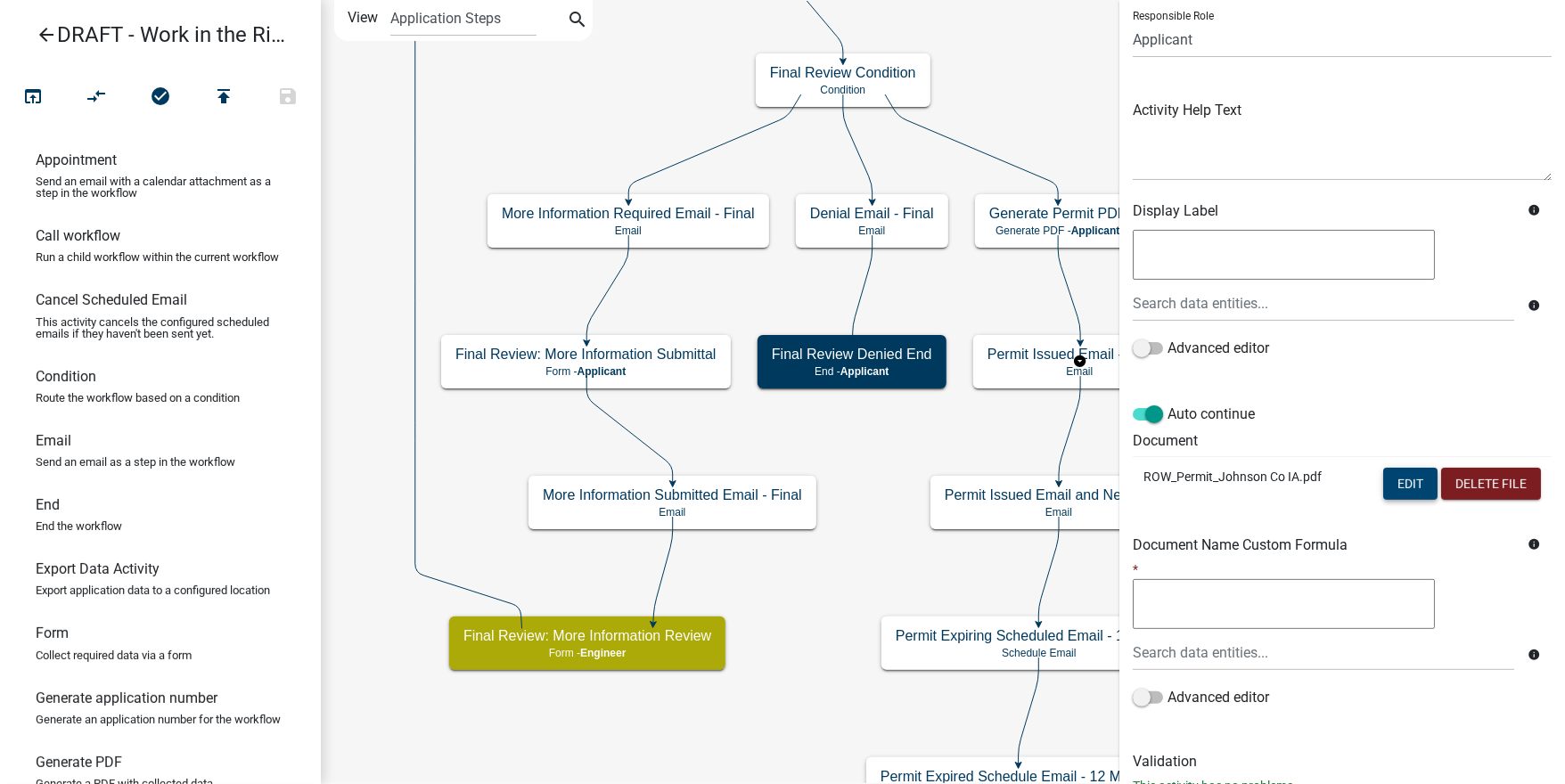
scroll to position [191, 0]
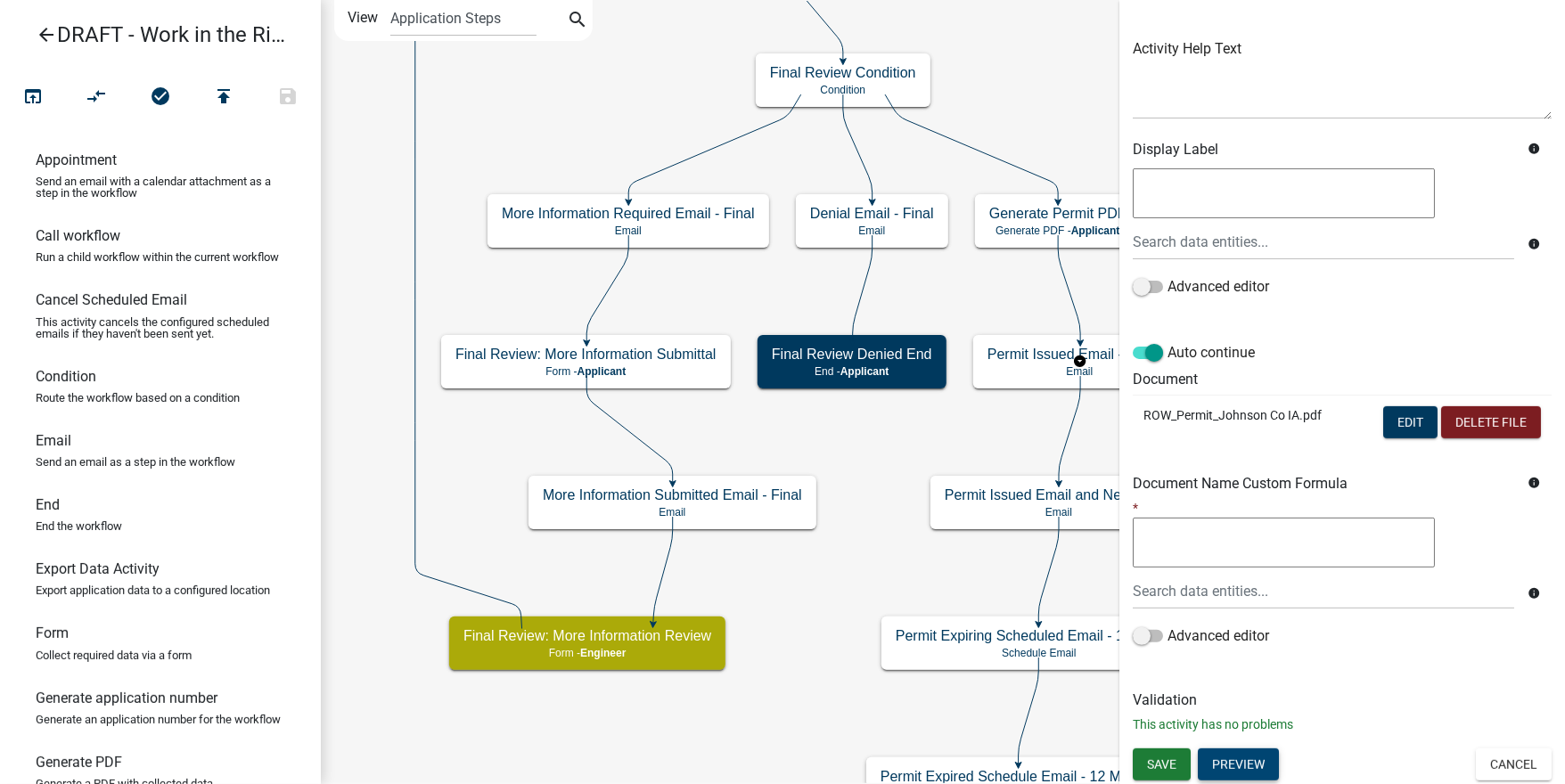
click at [1245, 759] on button "Preview" at bounding box center [1238, 765] width 81 height 32
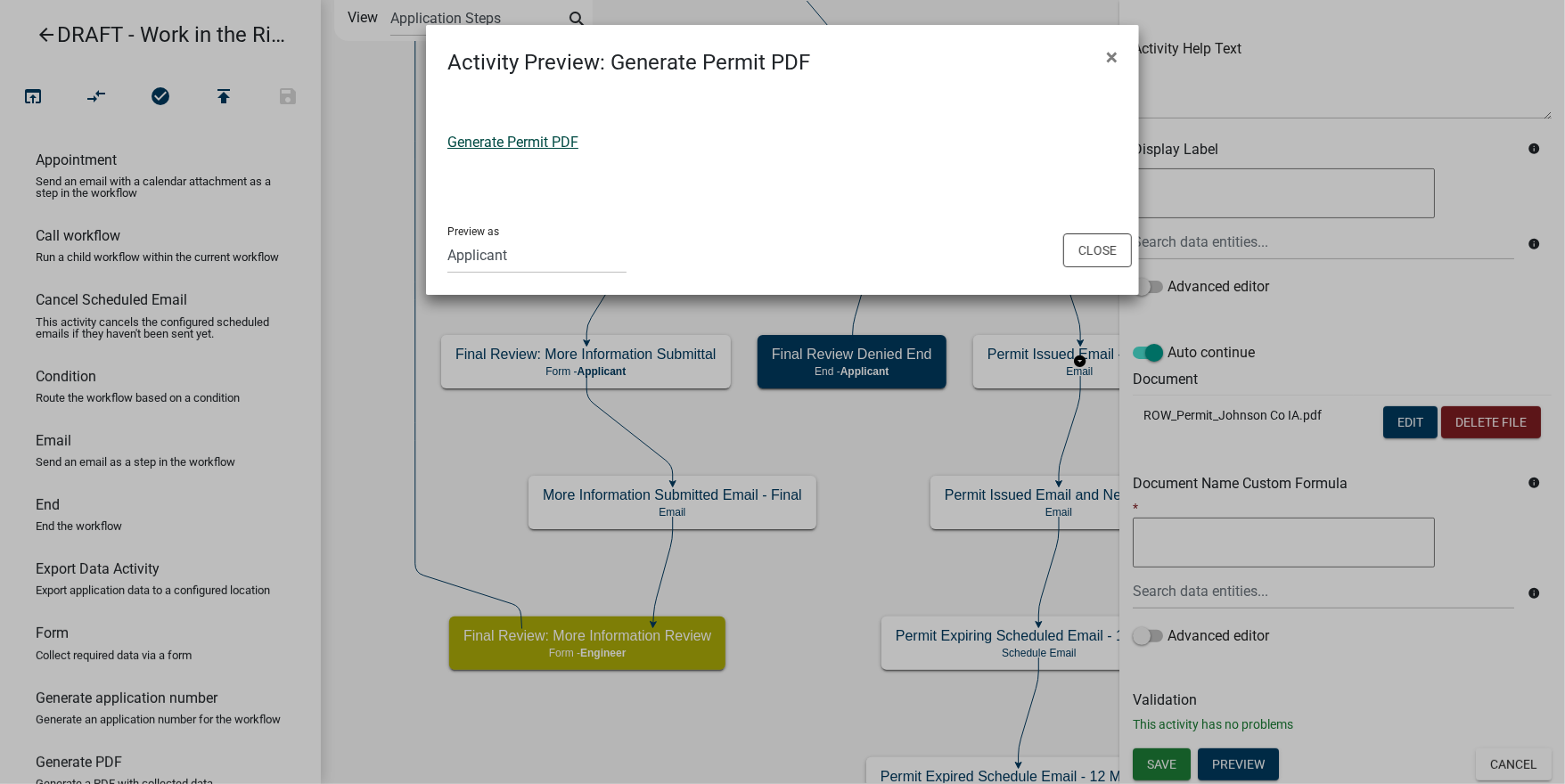
click at [531, 135] on link "Generate Permit PDF" at bounding box center [513, 141] width 131 height 17
click at [1112, 246] on button "Close" at bounding box center [1098, 250] width 68 height 34
